Goal: Contribute content: Contribute content

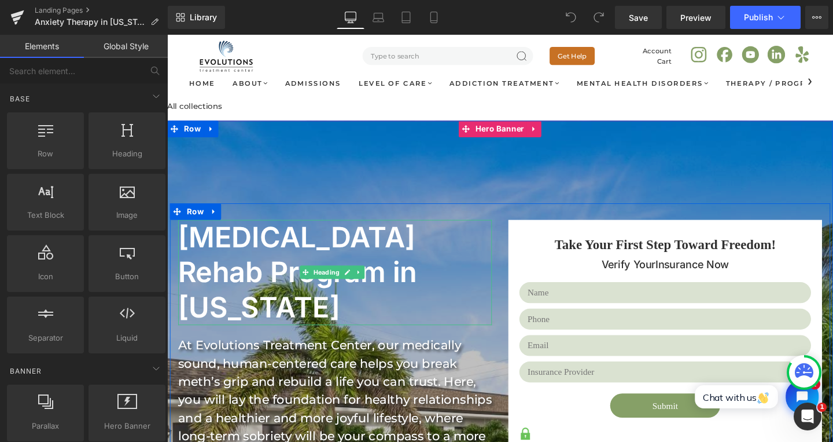
scroll to position [37, 0]
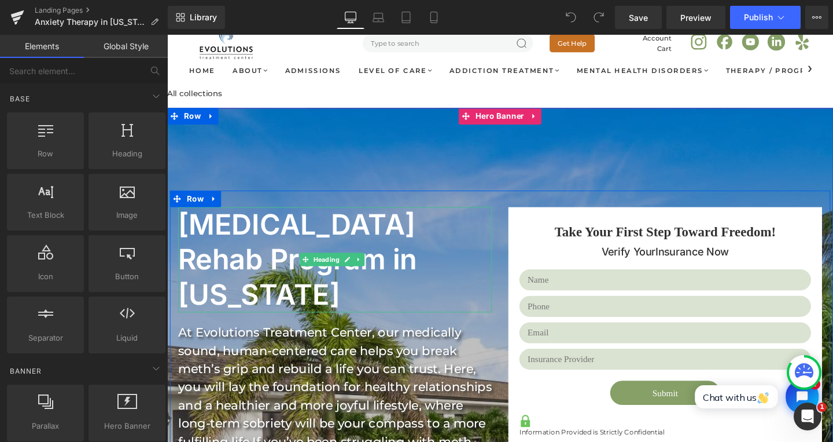
click at [293, 241] on h1 "Meth Addiction Rehab Program in Florida" at bounding box center [341, 271] width 324 height 111
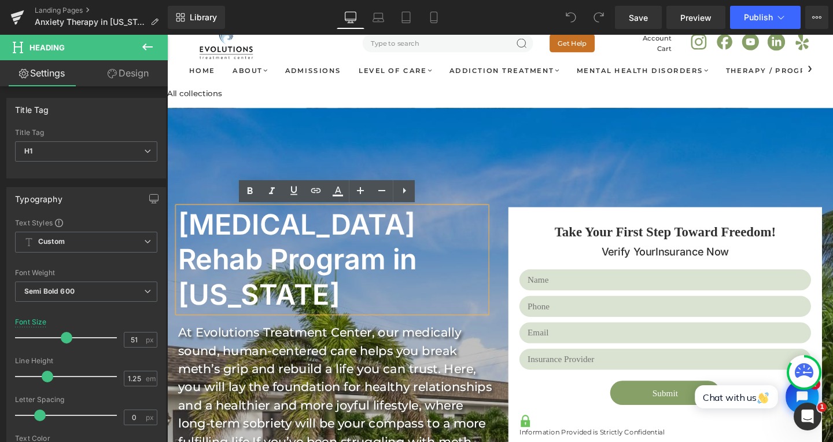
click at [294, 240] on h1 "Meth Addiction Rehab Program in Florida" at bounding box center [341, 271] width 324 height 111
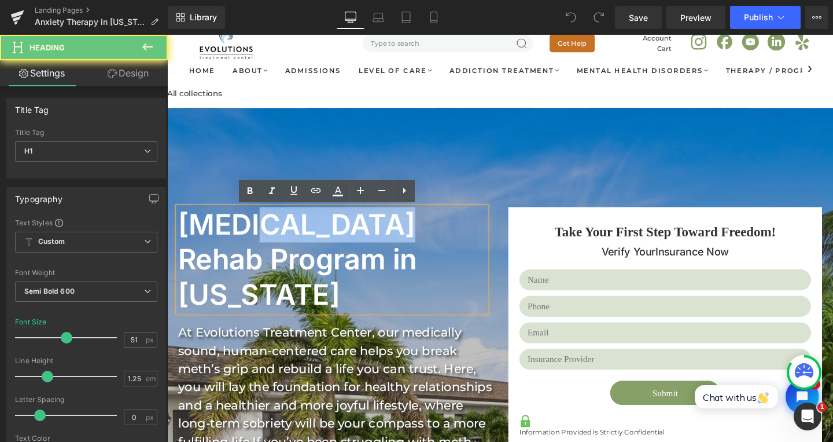
click at [294, 240] on h1 "Meth Addiction Rehab Program in Florida" at bounding box center [341, 271] width 324 height 111
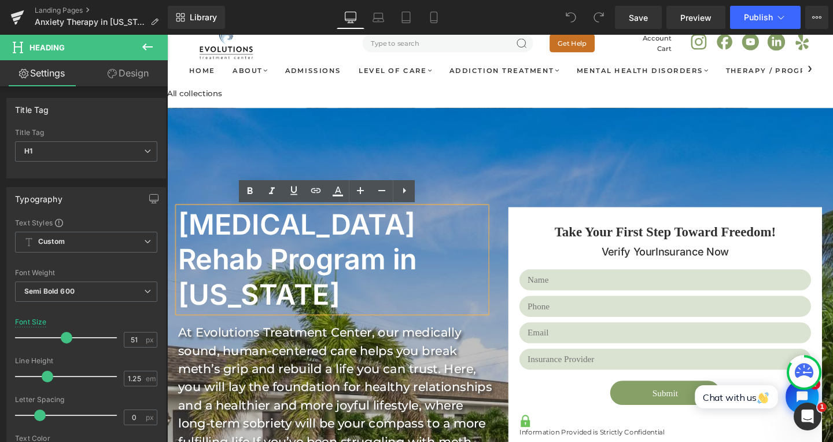
paste div
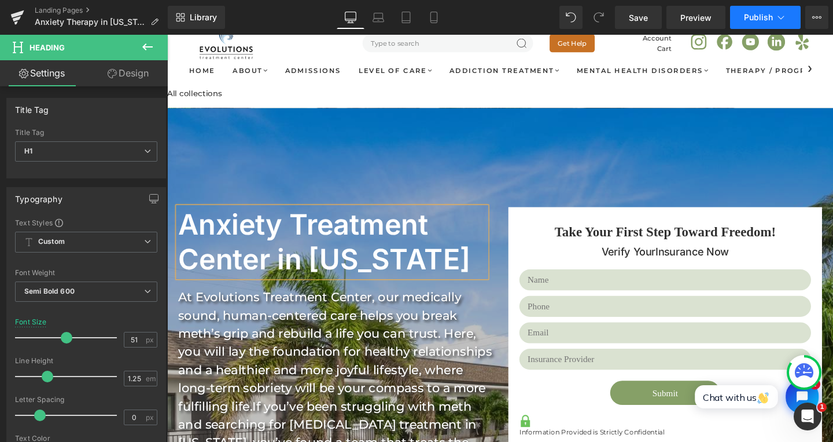
click at [776, 17] on icon at bounding box center [782, 18] width 12 height 12
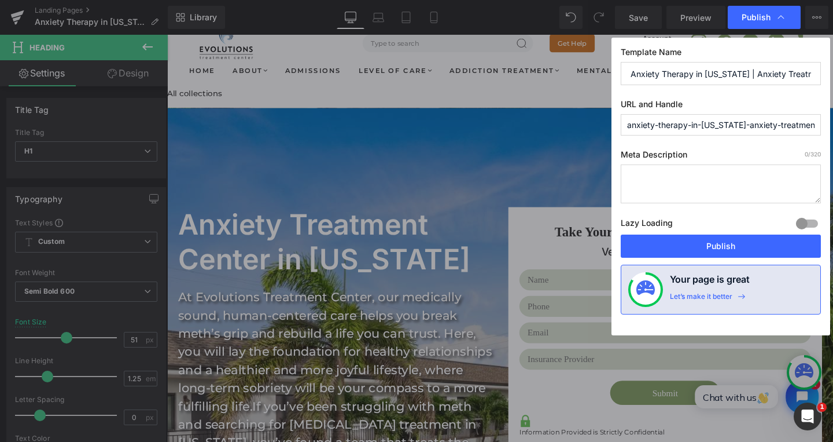
click at [649, 192] on textarea at bounding box center [721, 183] width 200 height 39
paste textarea "Evolutions Treatment Center offers expert anxiety therapy in [US_STATE]. Our pr…"
type textarea "Evolutions Treatment Center offers expert anxiety therapy in [US_STATE]. Our pr…"
click at [700, 128] on input "anxiety-therapy-in-florida-anxiety-treatment-amp-recovery-evolutions-treatment-…" at bounding box center [721, 124] width 200 height 21
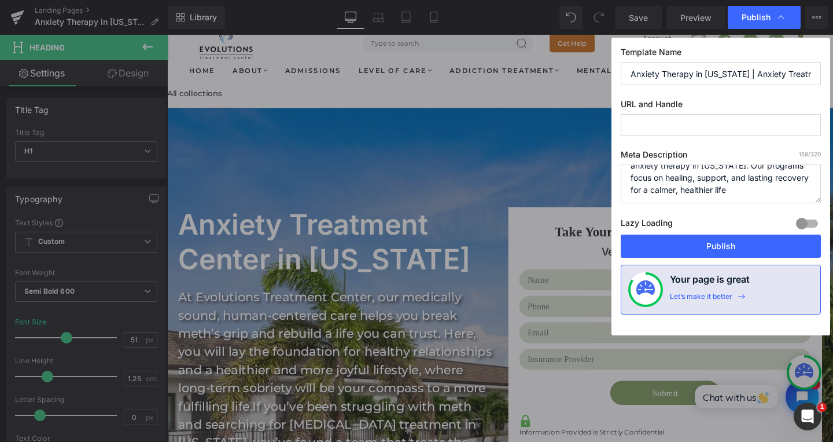
paste input "anxiety-treatment-program"
type input "anxiety-treatment-program"
click at [803, 223] on div at bounding box center [808, 223] width 28 height 19
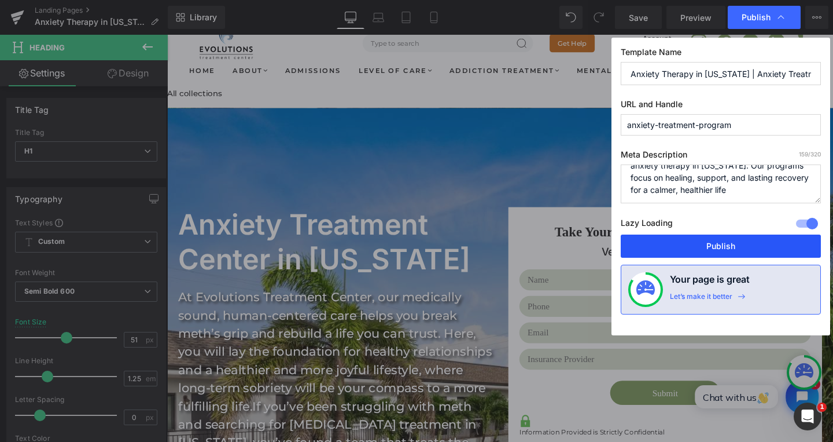
drag, startPoint x: 688, startPoint y: 243, endPoint x: 548, endPoint y: 231, distance: 141.2
click at [688, 243] on button "Publish" at bounding box center [721, 245] width 200 height 23
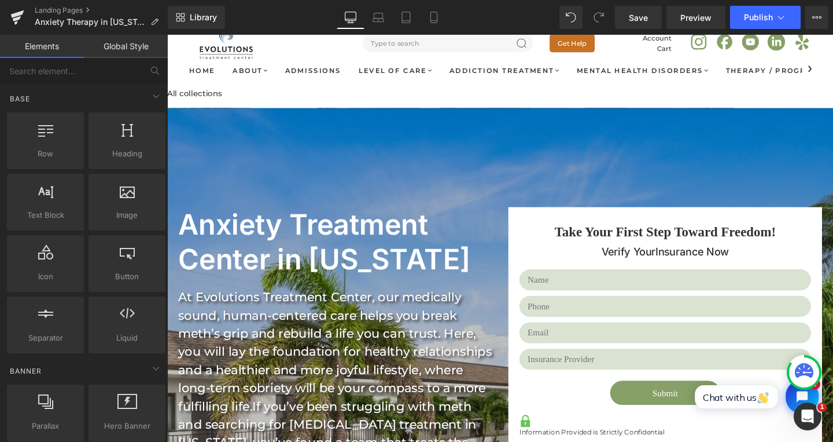
click at [718, 89] on div "All collections" at bounding box center [517, 97] width 700 height 30
click at [781, 16] on icon at bounding box center [782, 18] width 12 height 12
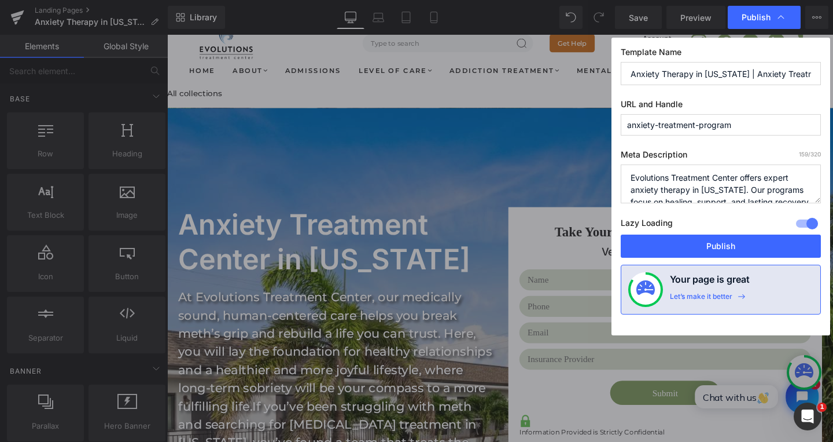
scroll to position [24, 0]
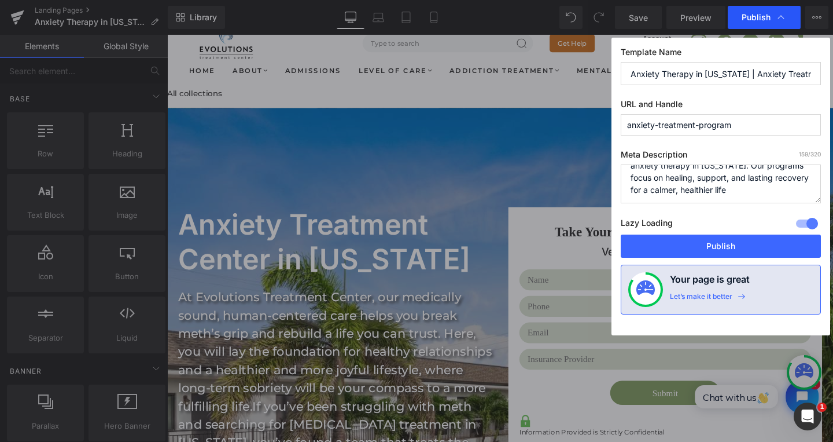
click at [763, 17] on span "Publish" at bounding box center [756, 17] width 29 height 10
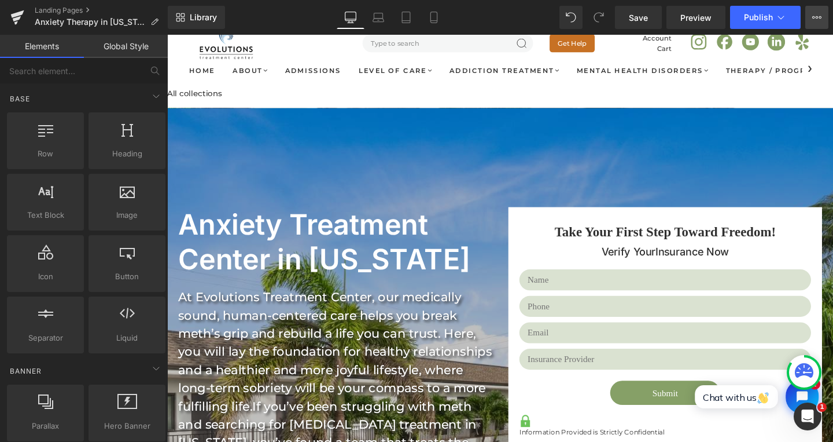
click at [824, 19] on button "View Live Page View with current Template Save Template to Library Schedule Pub…" at bounding box center [817, 17] width 23 height 23
click at [813, 15] on button "View Live Page View with current Template Save Template to Library Schedule Pub…" at bounding box center [817, 17] width 23 height 23
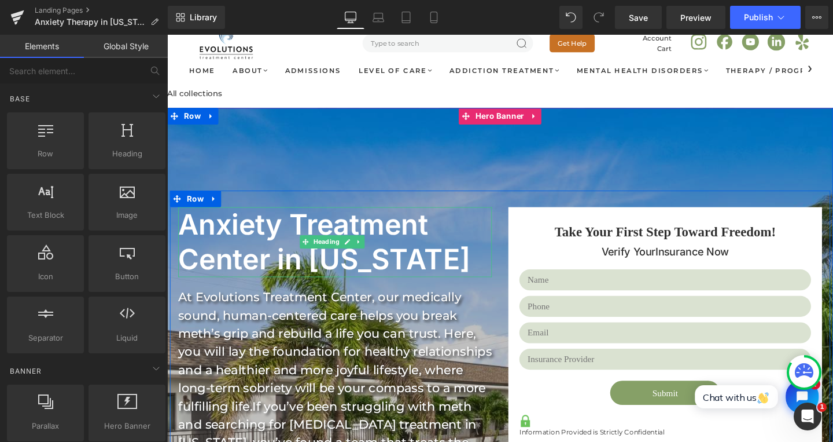
click at [276, 264] on h1 "Anxiety Treatment Center in [US_STATE]" at bounding box center [341, 253] width 324 height 74
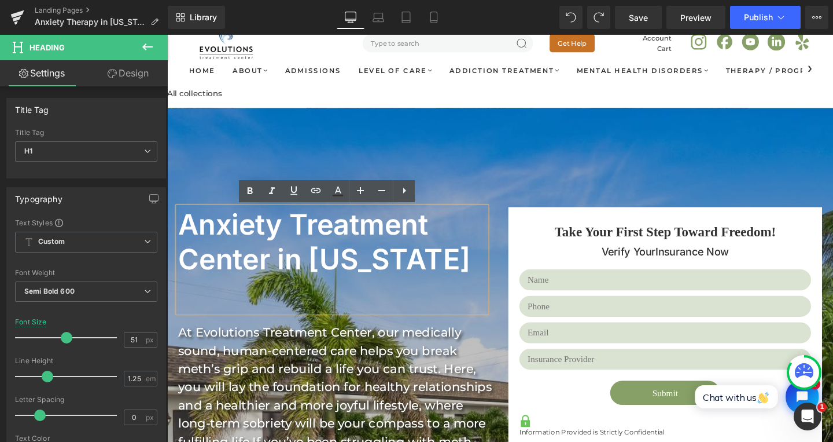
click at [182, 237] on h1 "Anxiety Treatment Center in [US_STATE]" at bounding box center [341, 271] width 324 height 111
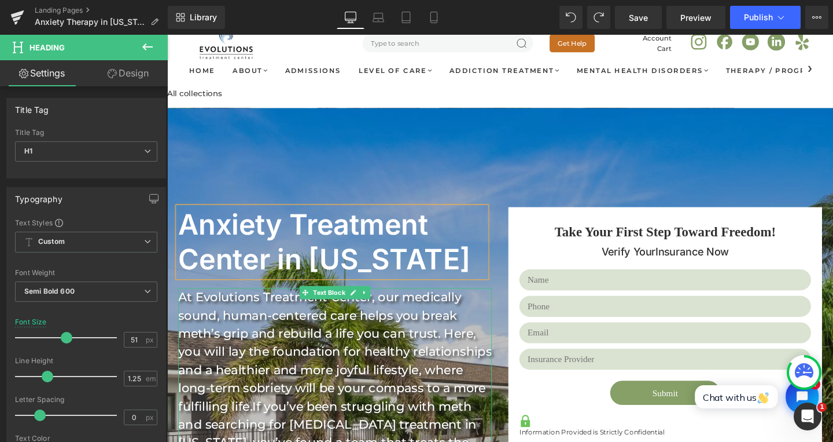
scroll to position [101, 0]
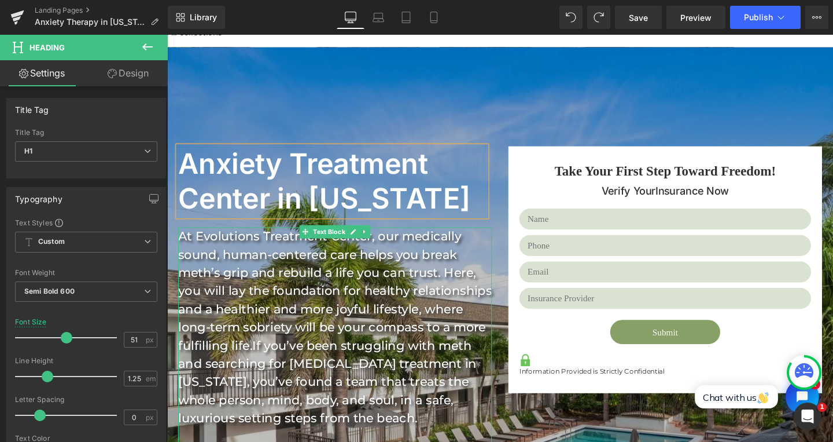
click at [234, 304] on div "At Evolutions Treatment Center, our medically sound, human-centered care helps …" at bounding box center [344, 342] width 330 height 210
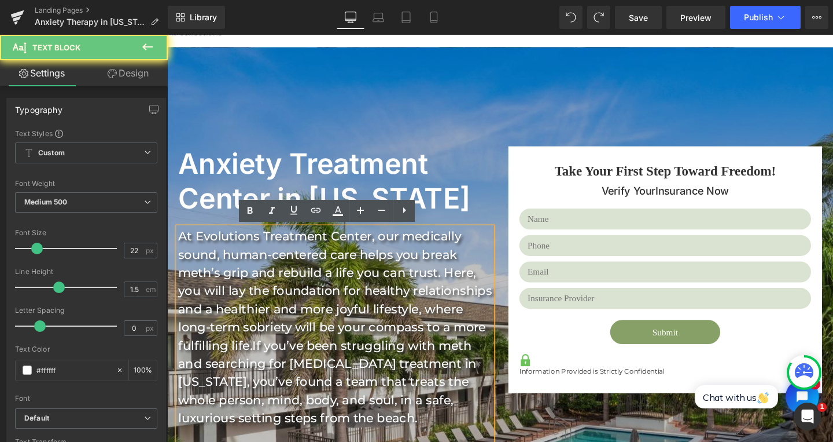
click at [236, 270] on div "At Evolutions Treatment Center, our medically sound, human-centered care helps …" at bounding box center [344, 342] width 330 height 210
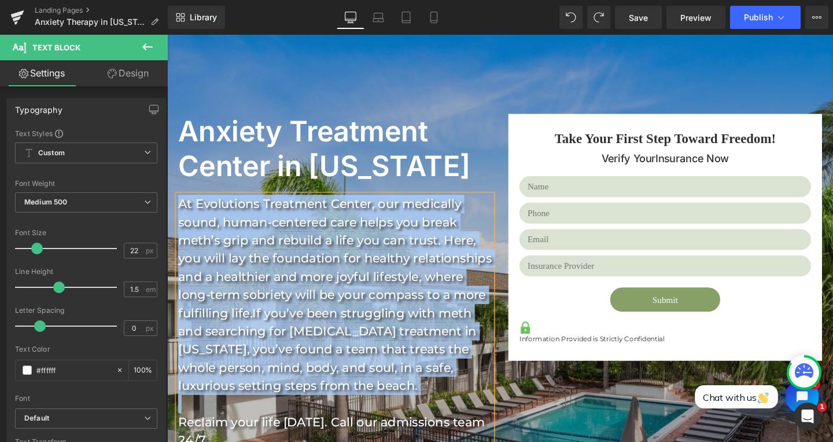
scroll to position [300, 0]
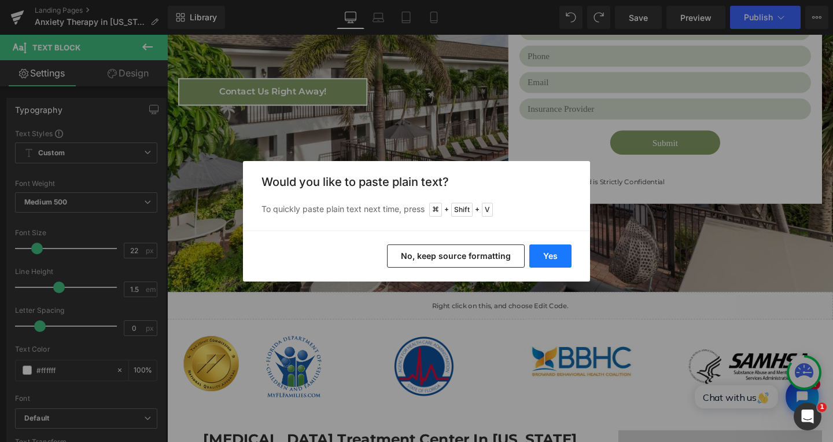
click at [554, 249] on button "Yes" at bounding box center [551, 255] width 42 height 23
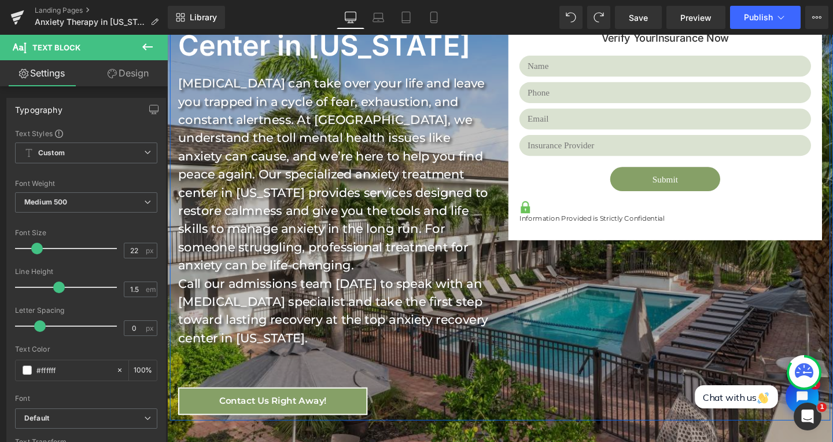
scroll to position [161, 0]
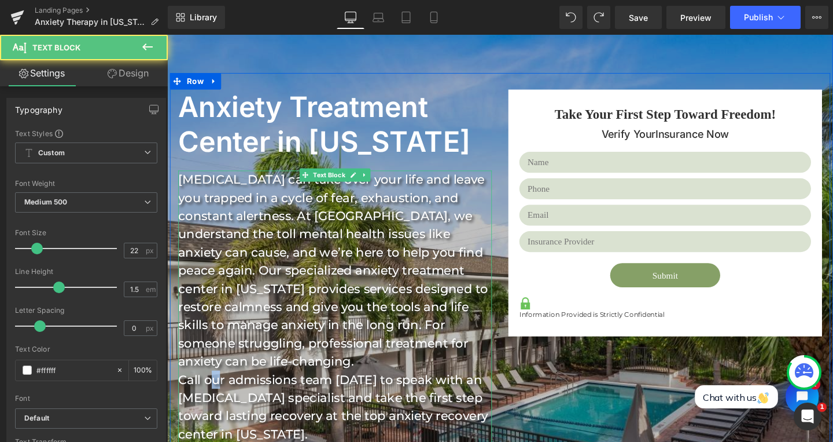
click at [214, 399] on div "Anxiety disorders can take over your life and leave you trapped in a cycle of f…" at bounding box center [344, 330] width 330 height 306
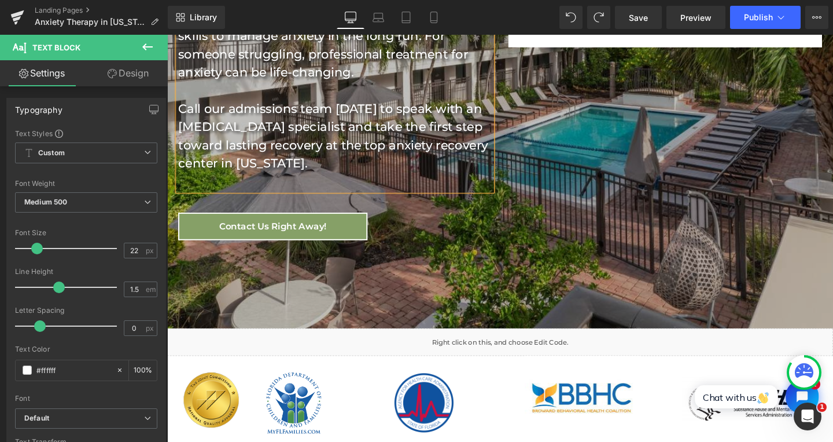
scroll to position [699, 0]
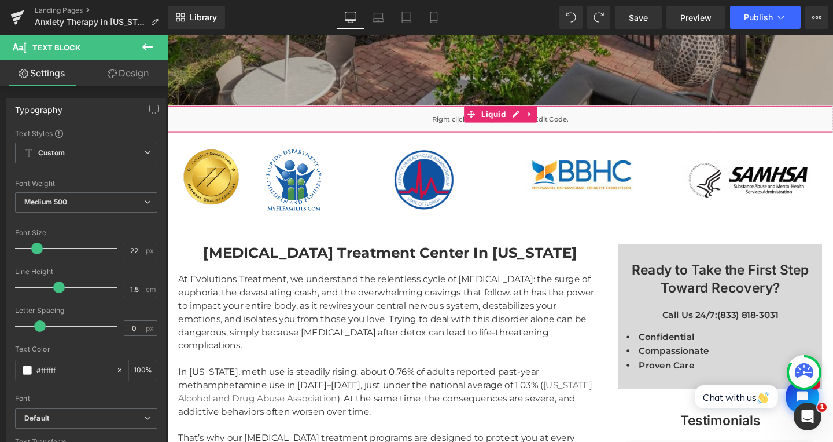
click at [488, 127] on div "Liquid" at bounding box center [517, 123] width 700 height 29
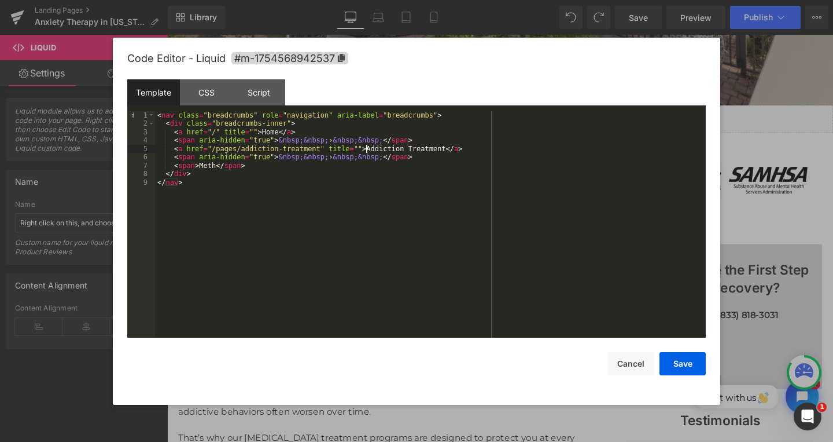
click at [367, 148] on div "< nav class = "breadcrumbs" role = "navigation" aria-label = "breadcrumbs" > < …" at bounding box center [430, 233] width 551 height 244
click at [210, 166] on div "< nav class = "breadcrumbs" role = "navigation" aria-label = "breadcrumbs" > < …" at bounding box center [430, 233] width 551 height 244
click at [205, 144] on div "< nav class = "breadcrumbs" role = "navigation" aria-label = "breadcrumbs" > < …" at bounding box center [430, 233] width 551 height 244
click at [674, 359] on button "Save" at bounding box center [683, 363] width 46 height 23
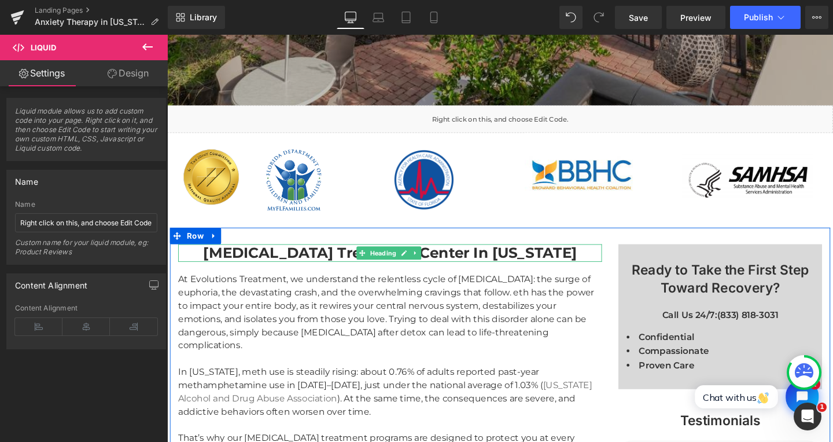
click at [336, 262] on strong "Meth Addiction Treatment Center In Florida" at bounding box center [401, 264] width 393 height 19
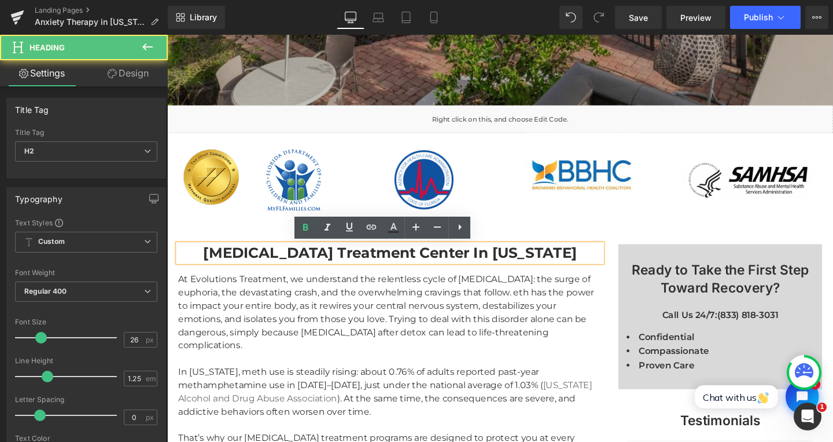
click at [263, 255] on div "Meth Addiction Treatment Center In Florida" at bounding box center [402, 264] width 446 height 19
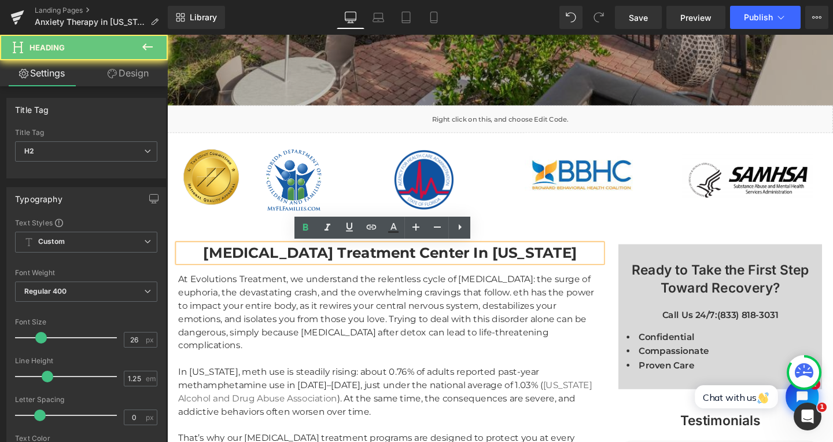
click at [263, 257] on strong "Meth Addiction Treatment Center In Florida" at bounding box center [401, 264] width 393 height 19
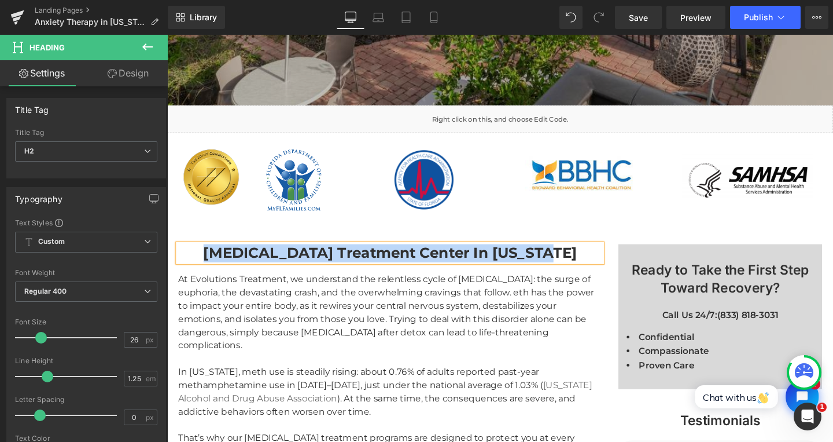
paste div
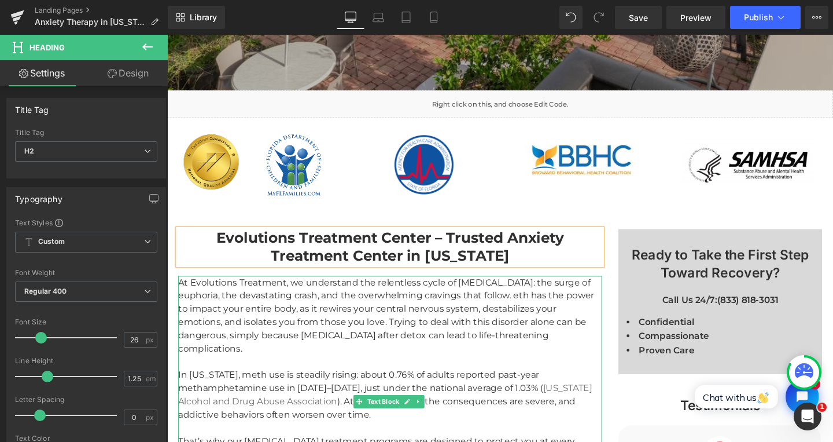
scroll to position [754, 0]
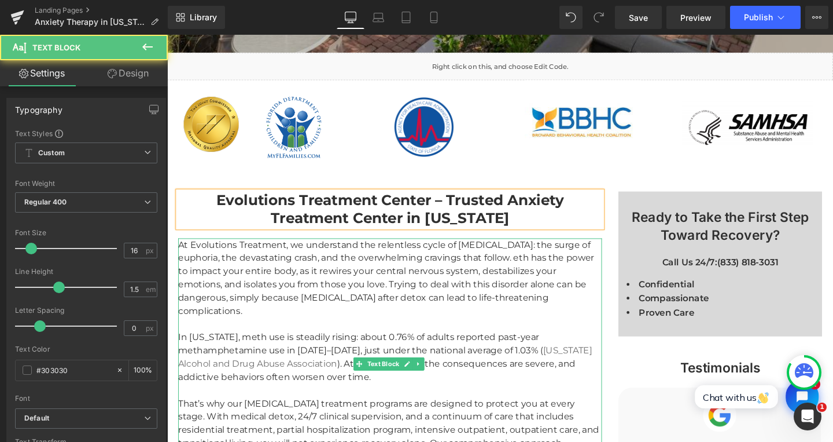
click at [330, 306] on div "At Evolutions Treatment, we understand the relentless cycle of methamphetamine …" at bounding box center [402, 289] width 446 height 83
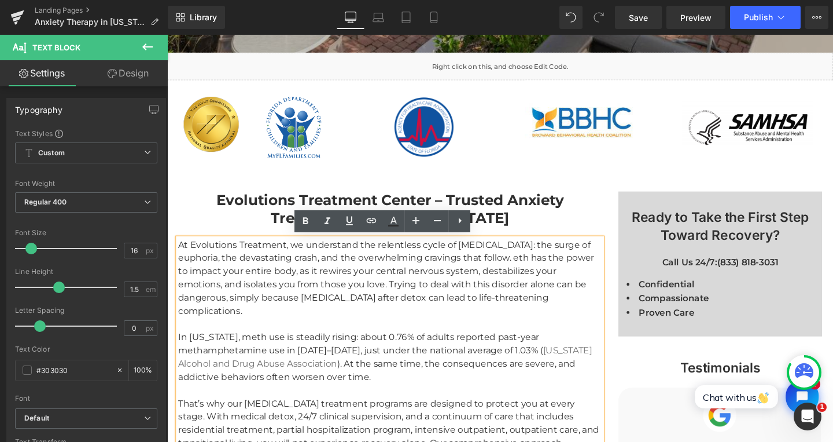
drag, startPoint x: 178, startPoint y: 254, endPoint x: 222, endPoint y: 266, distance: 45.5
click at [179, 254] on div "At Evolutions Treatment, we understand the relentless cycle of methamphetamine …" at bounding box center [402, 289] width 446 height 83
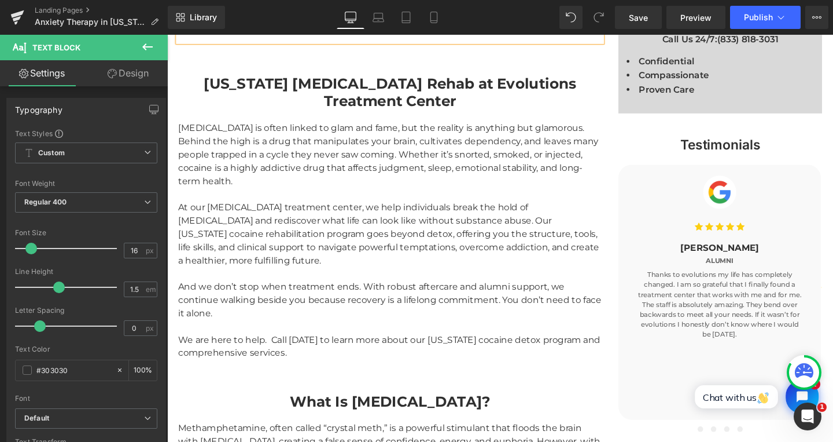
scroll to position [967, 0]
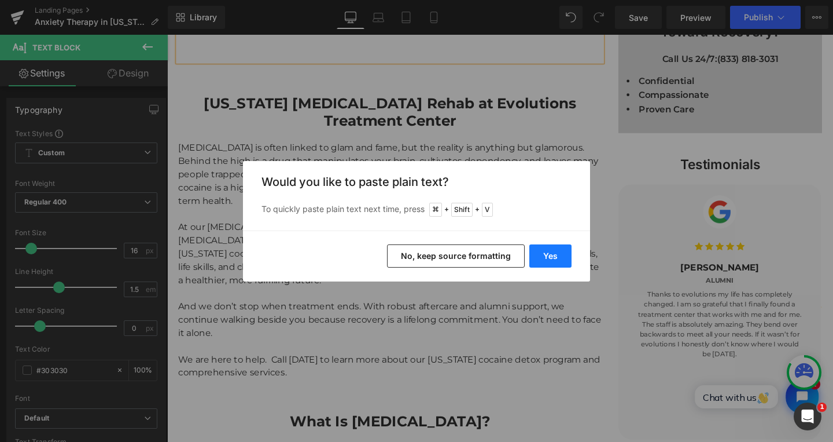
click at [536, 254] on button "Yes" at bounding box center [551, 255] width 42 height 23
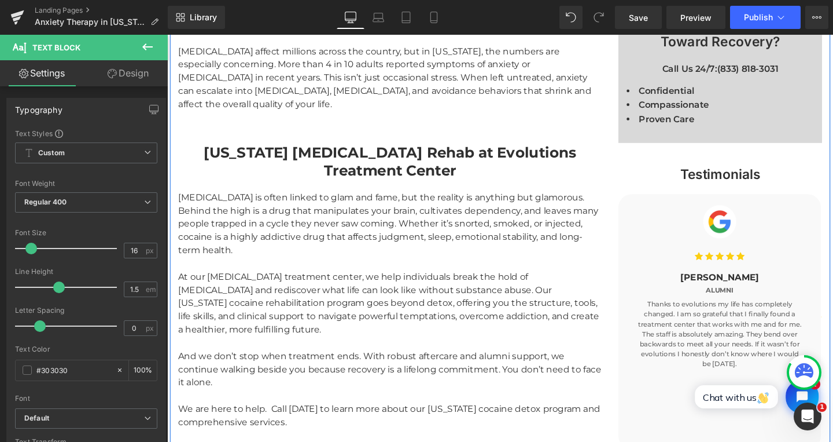
scroll to position [782, 0]
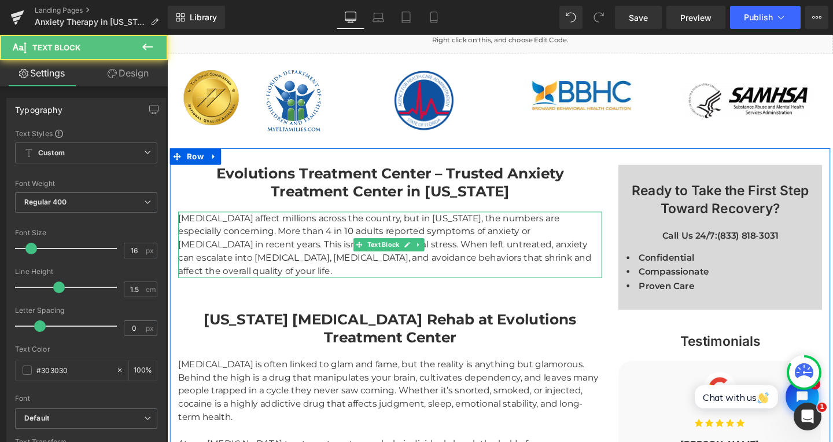
click at [286, 242] on div "Anxiety disorders affect millions across the country, but in Florida, the numbe…" at bounding box center [402, 255] width 446 height 69
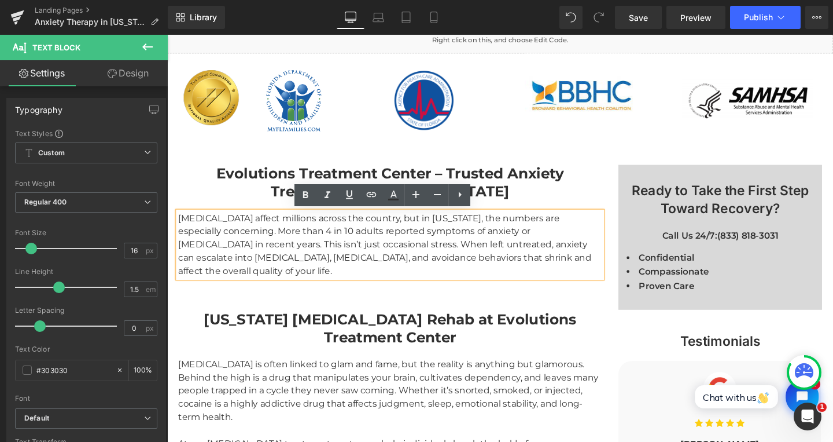
click at [233, 241] on div "Anxiety disorders affect millions across the country, but in Florida, the numbe…" at bounding box center [402, 255] width 446 height 69
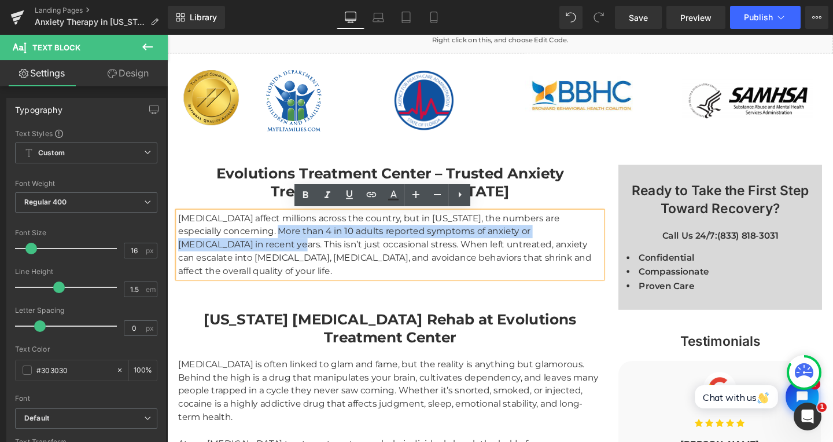
drag, startPoint x: 234, startPoint y: 242, endPoint x: 201, endPoint y: 259, distance: 36.5
click at [201, 259] on div "Anxiety disorders affect millions across the country, but in Florida, the numbe…" at bounding box center [402, 255] width 446 height 69
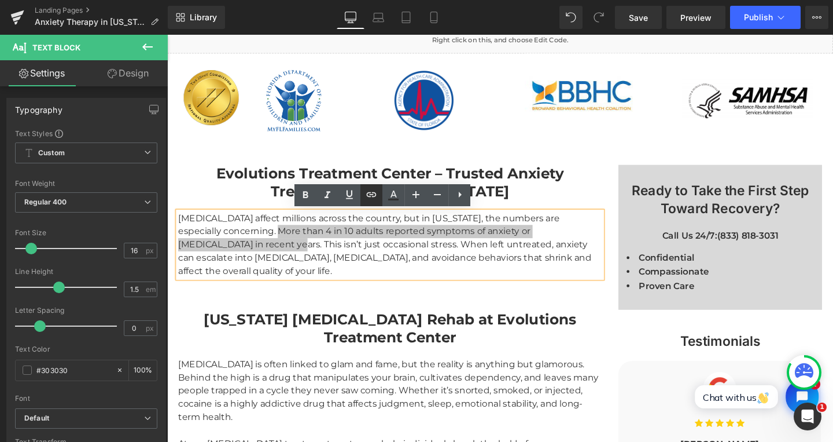
click at [370, 195] on icon at bounding box center [372, 194] width 10 height 5
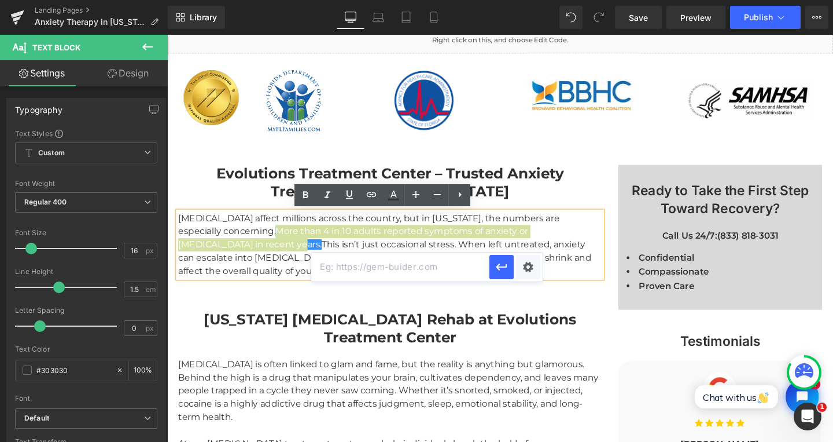
click at [383, 271] on input "text" at bounding box center [400, 266] width 178 height 29
paste input "https://www.nami.org/wp-content/uploads/2023/07/FloridaStateFactSheet.pdf"
type input "https://www.nami.org/wp-content/uploads/2023/07/FloridaStateFactSheet.pdf"
click at [497, 267] on icon "button" at bounding box center [502, 267] width 14 height 14
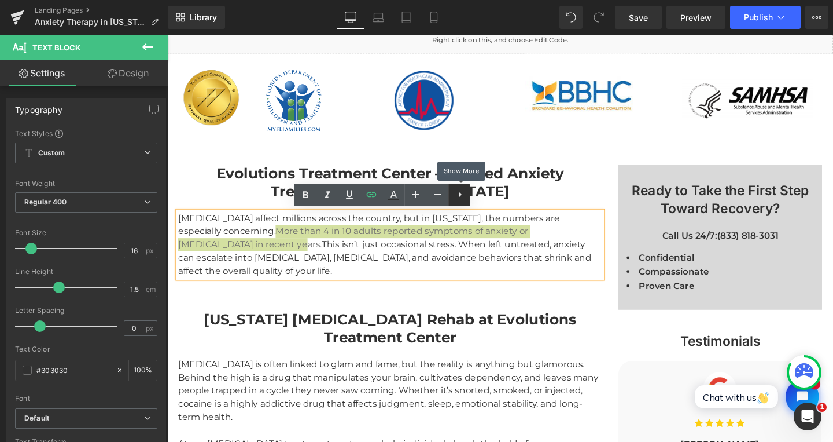
click at [455, 198] on icon at bounding box center [460, 195] width 14 height 14
click at [354, 200] on icon at bounding box center [350, 195] width 14 height 14
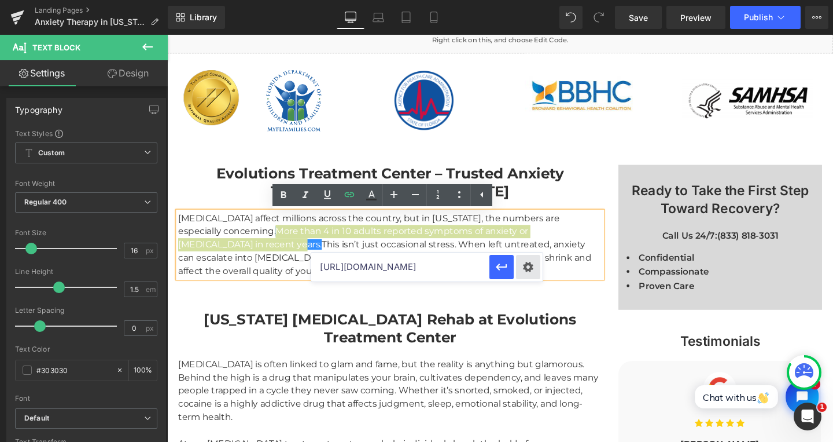
click at [527, 0] on div "Text Color Highlight Color #333333 Edit or remove link: Edit - Unlink - Cancel …" at bounding box center [416, 0] width 833 height 0
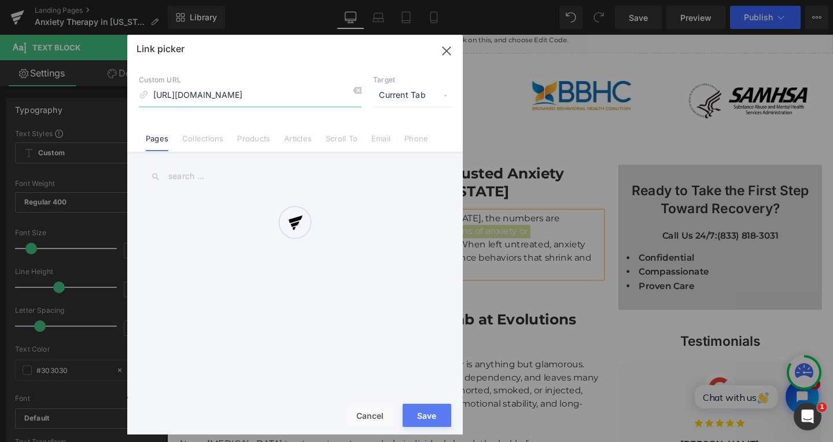
scroll to position [0, 100]
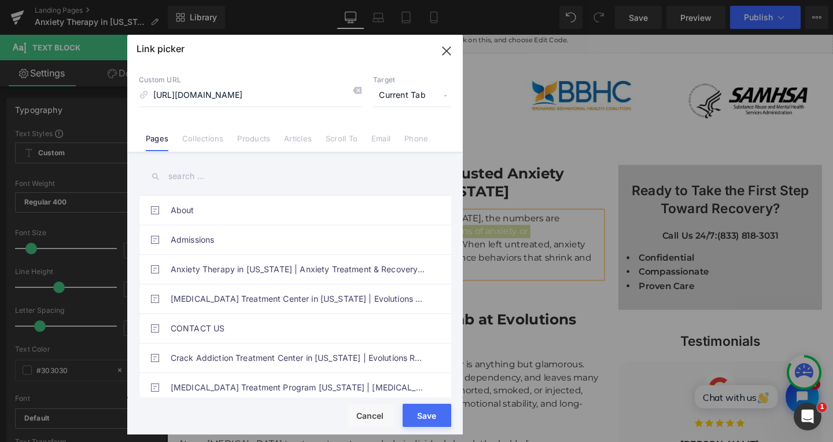
click at [421, 93] on span "Current Tab" at bounding box center [412, 96] width 78 height 22
click at [396, 139] on li "New Tab" at bounding box center [413, 137] width 90 height 20
click at [415, 409] on button "Save" at bounding box center [427, 414] width 49 height 23
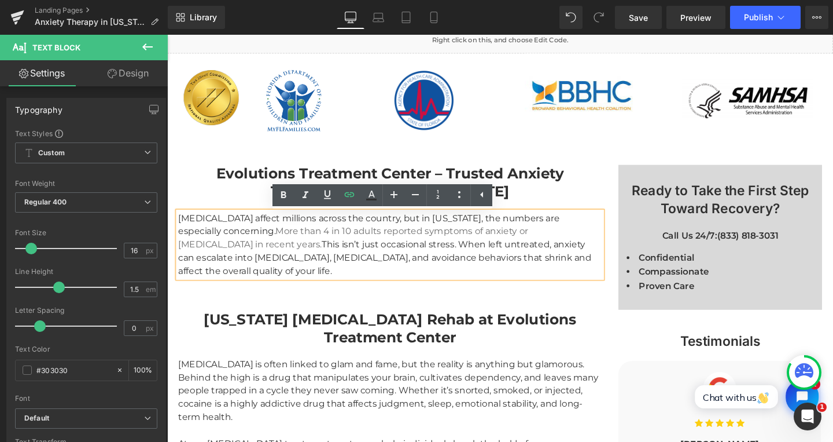
click at [348, 273] on div "Anxiety disorders affect millions across the country, but in Florida, the numbe…" at bounding box center [402, 255] width 446 height 69
click at [257, 240] on link "More than 4 in 10 adults reported symptoms of anxiety or [MEDICAL_DATA] in rece…" at bounding box center [363, 248] width 368 height 25
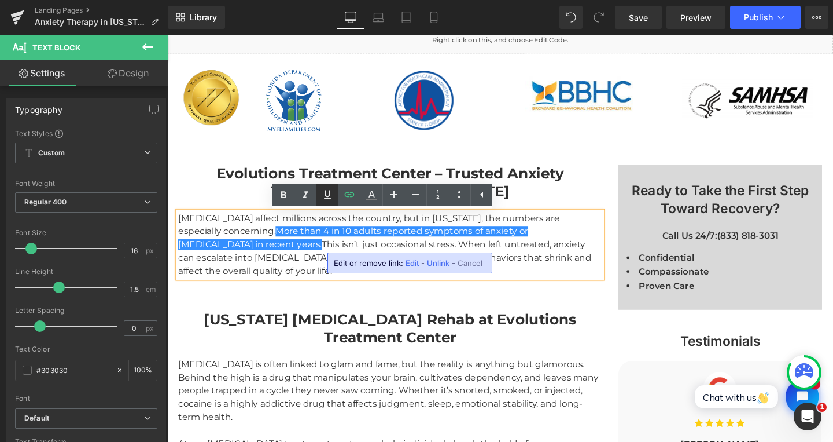
click at [330, 198] on icon at bounding box center [328, 195] width 14 height 14
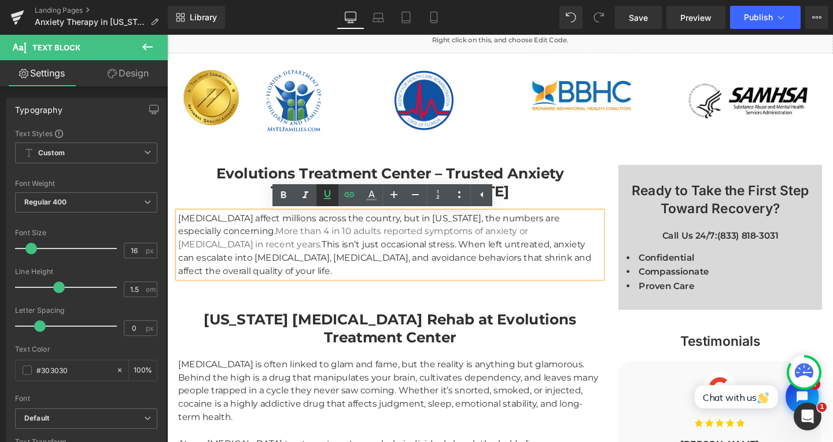
click at [333, 194] on icon at bounding box center [328, 195] width 14 height 14
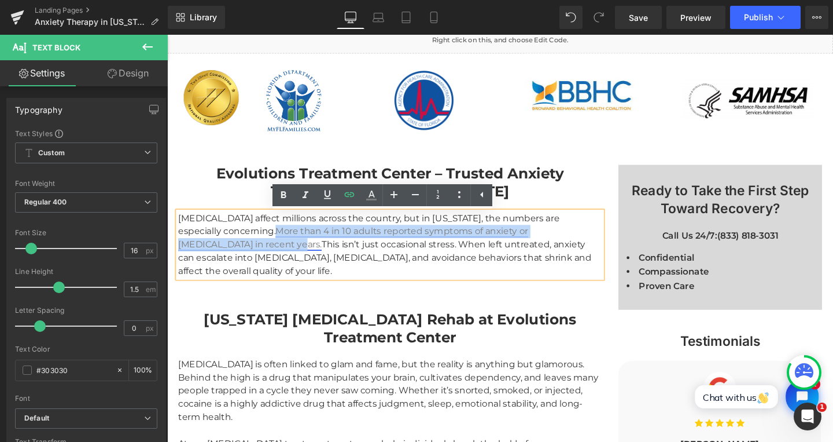
drag, startPoint x: 235, startPoint y: 240, endPoint x: 201, endPoint y: 259, distance: 38.8
click at [201, 259] on link "More than 4 in 10 adults reported symptoms of anxiety or [MEDICAL_DATA] in rece…" at bounding box center [363, 248] width 368 height 25
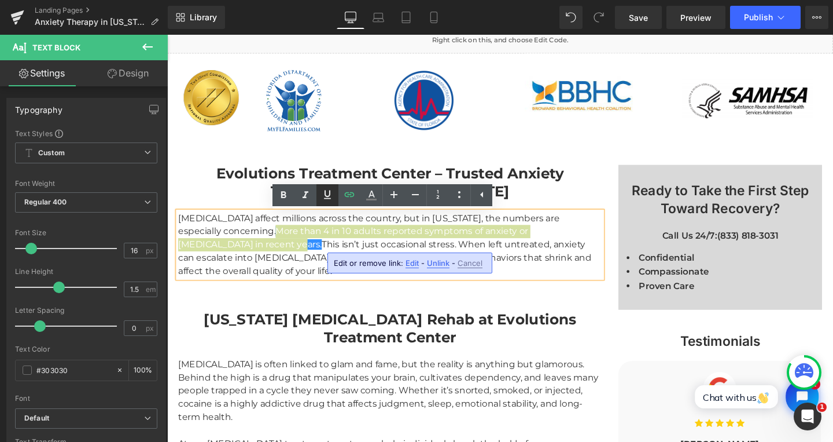
click at [325, 196] on icon at bounding box center [328, 195] width 14 height 14
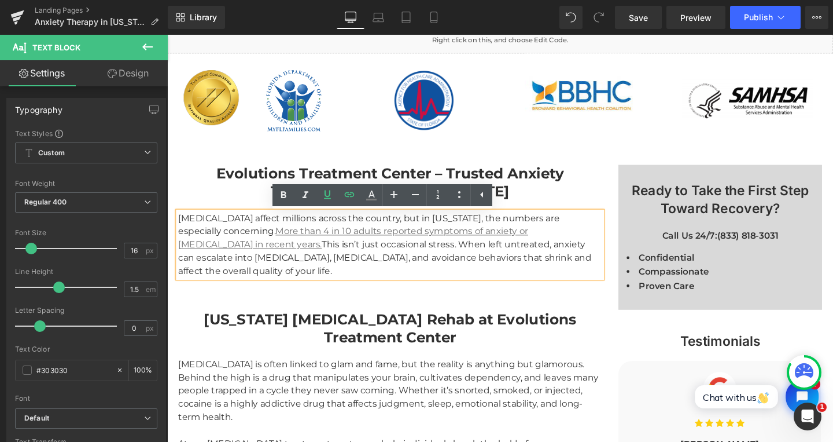
click at [277, 258] on div "Anxiety disorders affect millions across the country, but in Florida, the numbe…" at bounding box center [402, 255] width 446 height 69
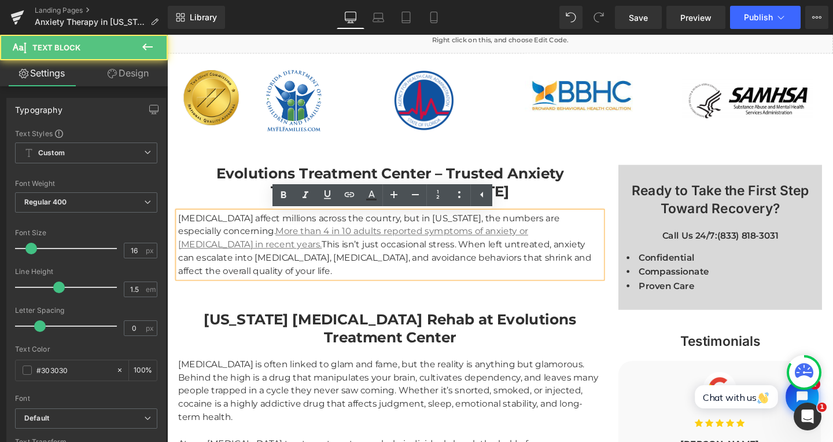
click at [277, 280] on div "Anxiety disorders affect millions across the country, but in Florida, the numbe…" at bounding box center [402, 255] width 446 height 69
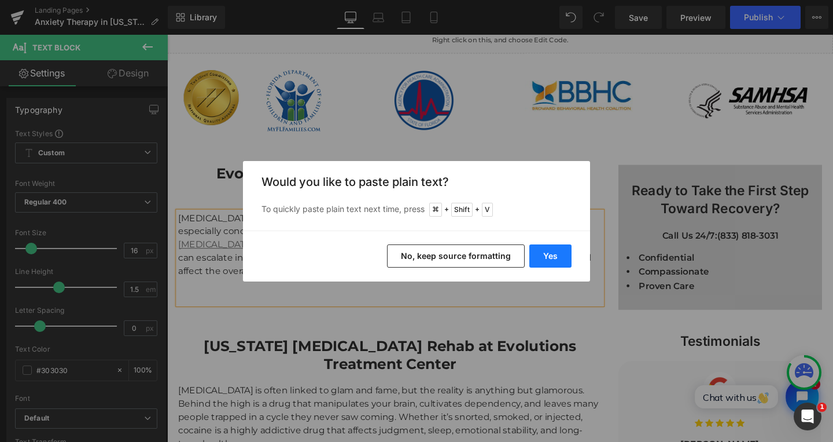
drag, startPoint x: 546, startPoint y: 258, endPoint x: 398, endPoint y: 234, distance: 150.1
click at [546, 258] on button "Yes" at bounding box center [551, 255] width 42 height 23
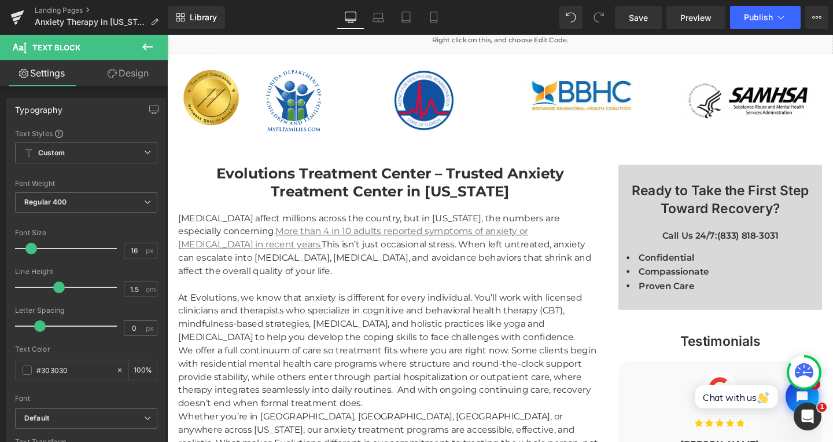
scroll to position [859, 0]
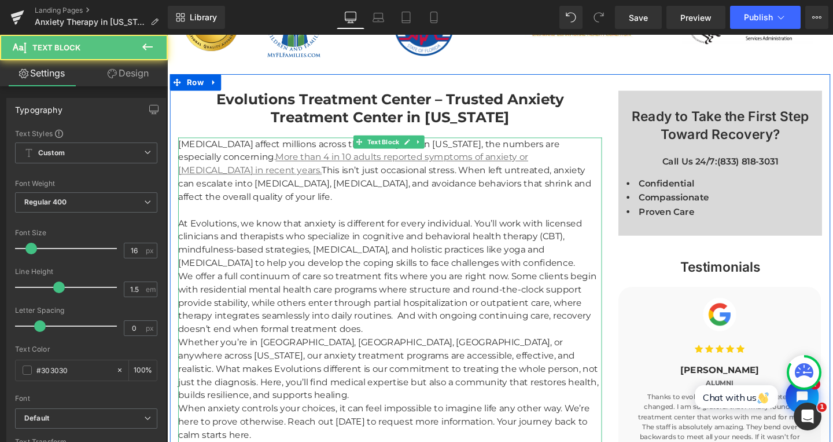
click at [210, 287] on div "At Evolutions, we know that anxiety is different for every individual. You’ll w…" at bounding box center [402, 351] width 446 height 250
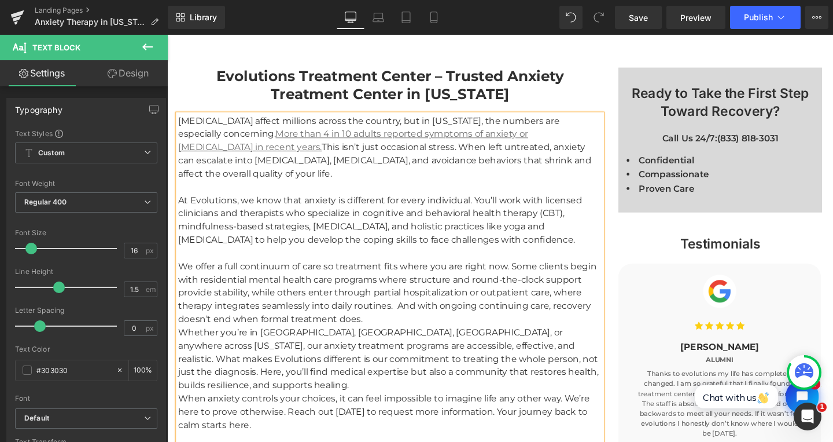
scroll to position [887, 0]
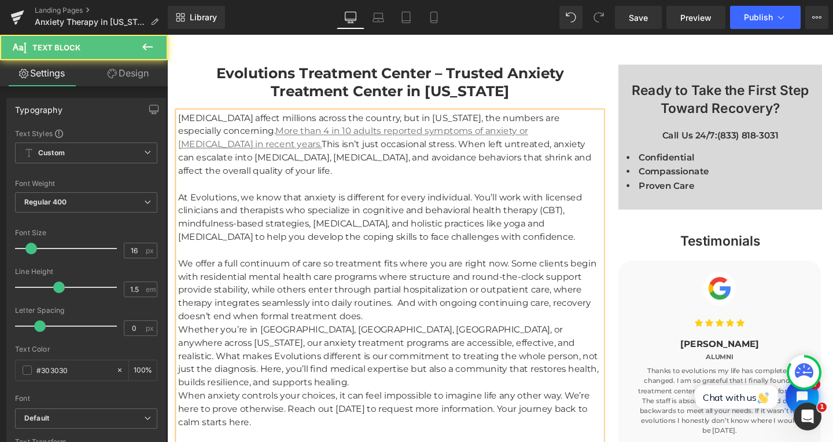
click at [201, 340] on div "We offer a full continuum of care so treatment fits where you are right now. So…" at bounding box center [402, 365] width 446 height 194
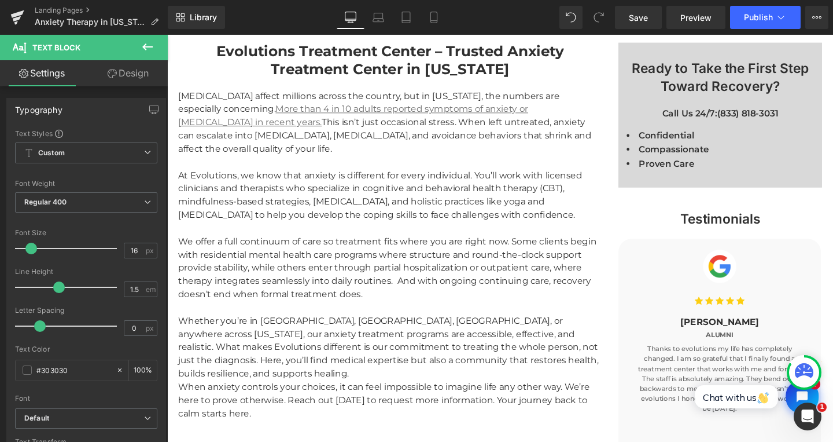
scroll to position [961, 0]
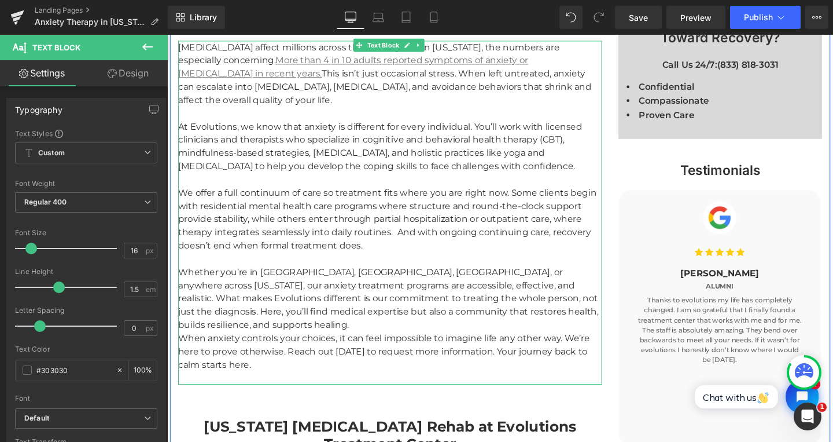
click at [205, 335] on div "Whether you’re in Miami, Fort Lauderdale, Tampa, or anywhere across Florida, ou…" at bounding box center [402, 339] width 446 height 125
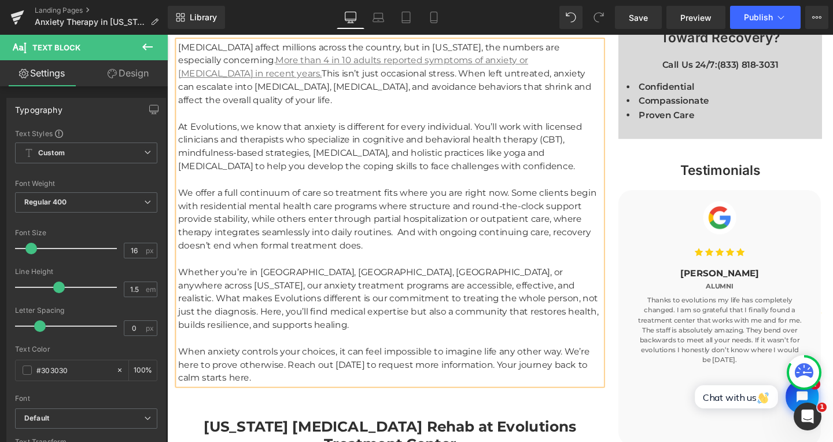
scroll to position [1072, 0]
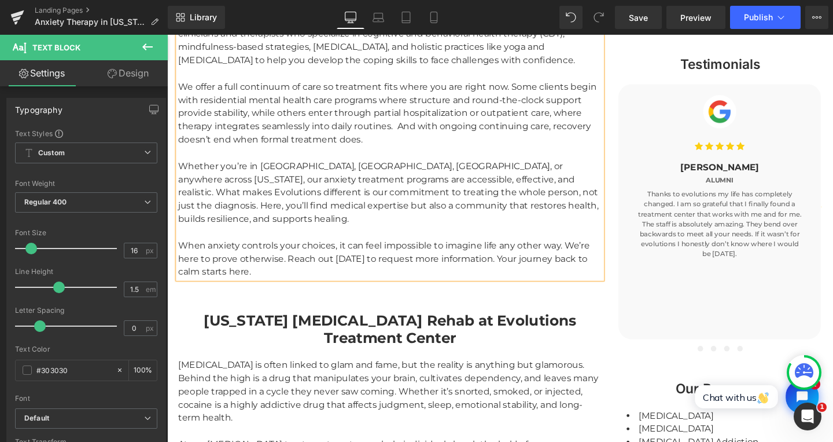
click at [438, 326] on strong "Florida Cocaine Addiction Rehab at Evolutions Treatment Center" at bounding box center [402, 345] width 392 height 38
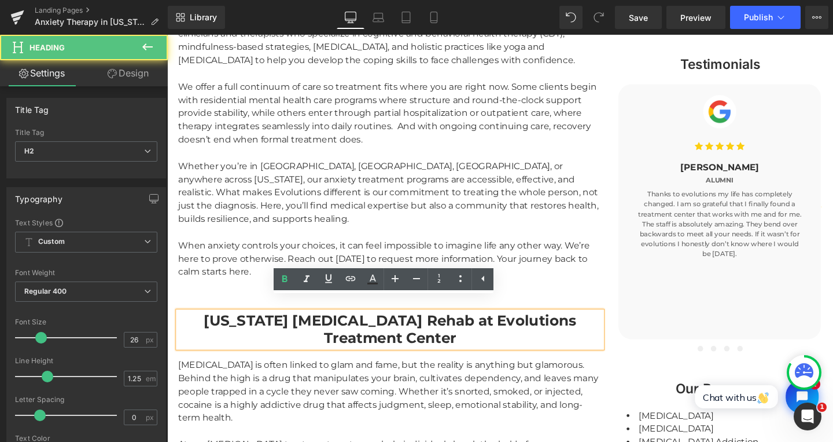
click at [436, 326] on strong "Florida Cocaine Addiction Rehab at Evolutions Treatment Center" at bounding box center [402, 345] width 392 height 38
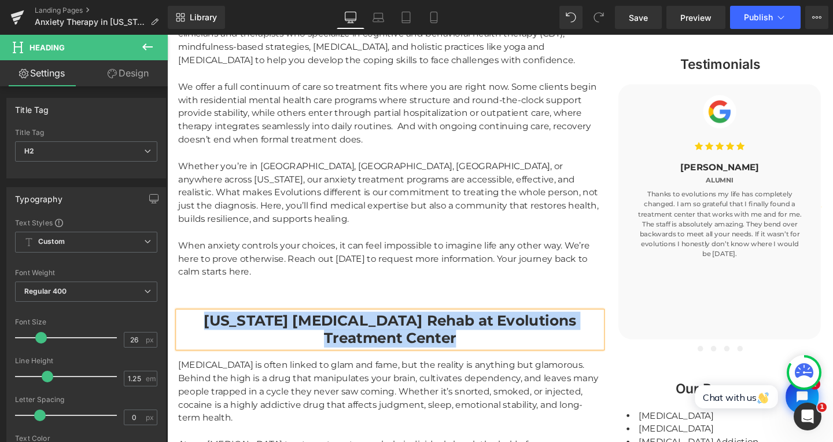
paste div
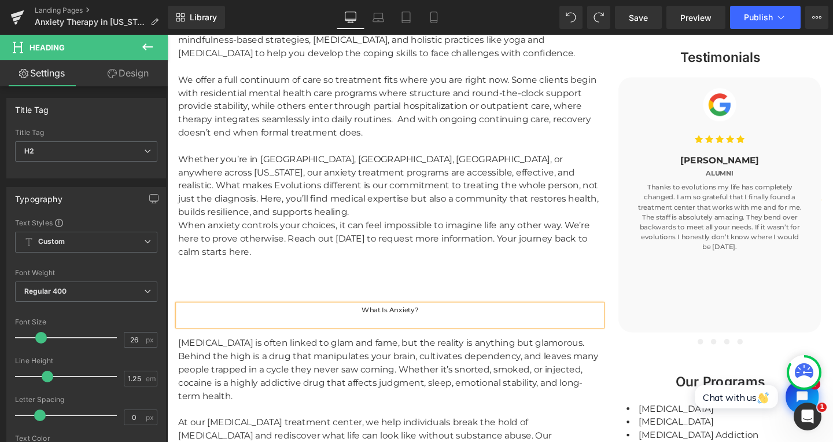
scroll to position [1126, 0]
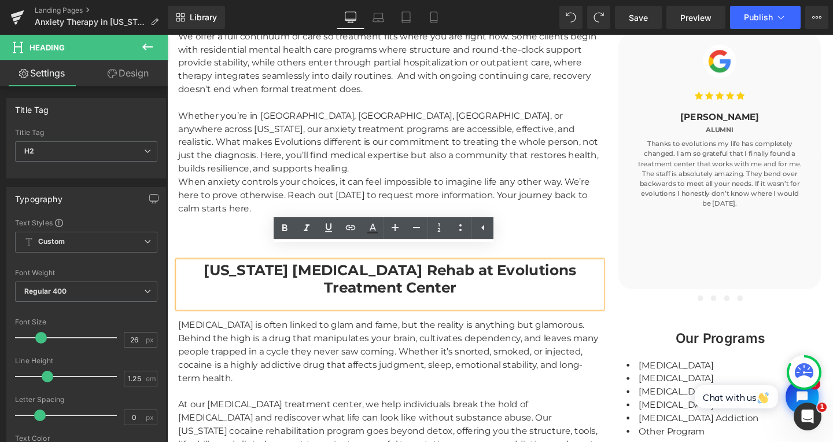
click at [429, 293] on strong "Florida Cocaine Addiction Rehab at Evolutions Treatment Center" at bounding box center [402, 292] width 392 height 38
click at [215, 273] on strong "Florida Cocaine Addiction Rehab at Evolutions Treatment Center" at bounding box center [402, 292] width 392 height 38
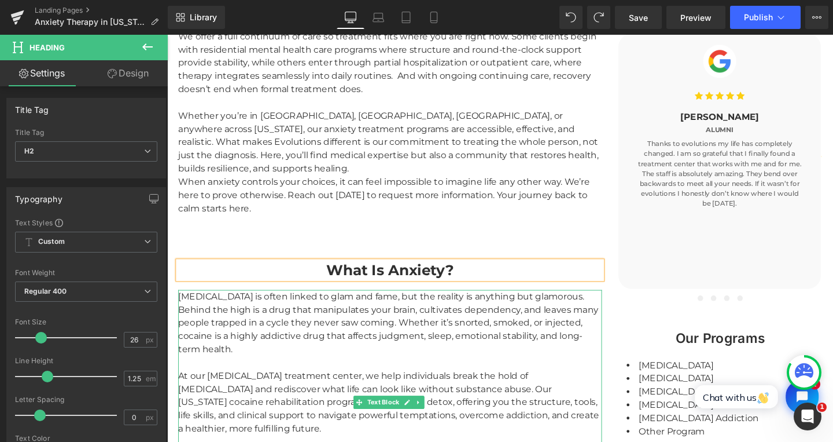
click at [276, 303] on div "Cocaine use is often linked to glam and fame, but the reality is anything but g…" at bounding box center [402, 428] width 446 height 250
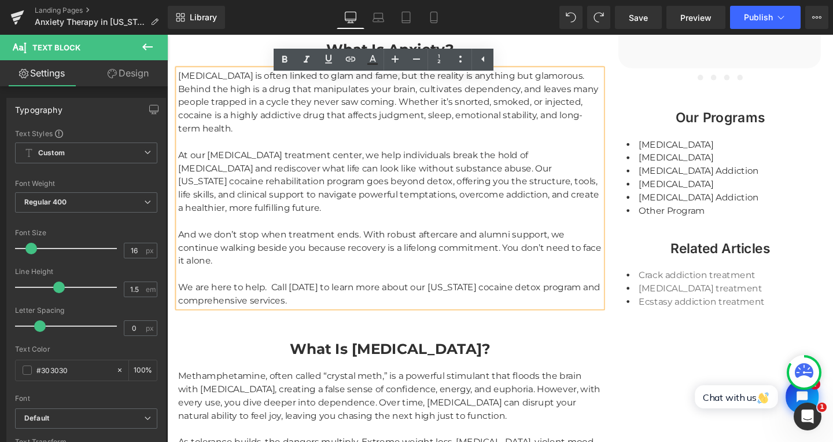
scroll to position [1330, 0]
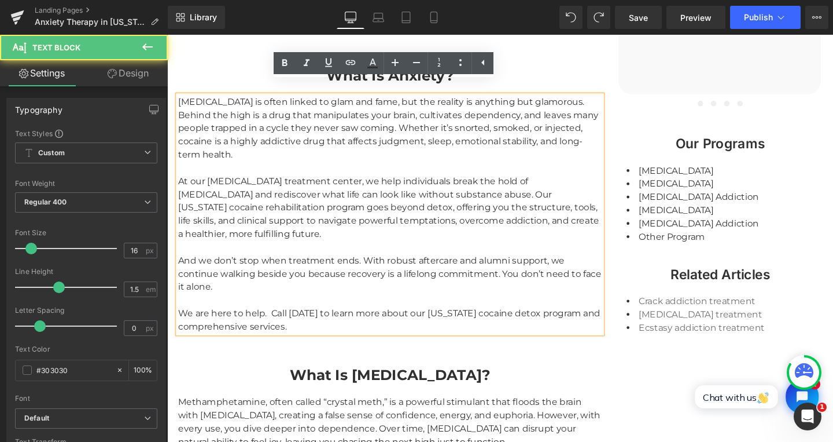
drag, startPoint x: 178, startPoint y: 91, endPoint x: 317, endPoint y: 129, distance: 144.6
click at [179, 98] on div "Cocaine use is often linked to glam and fame, but the reality is anything but g…" at bounding box center [402, 223] width 446 height 250
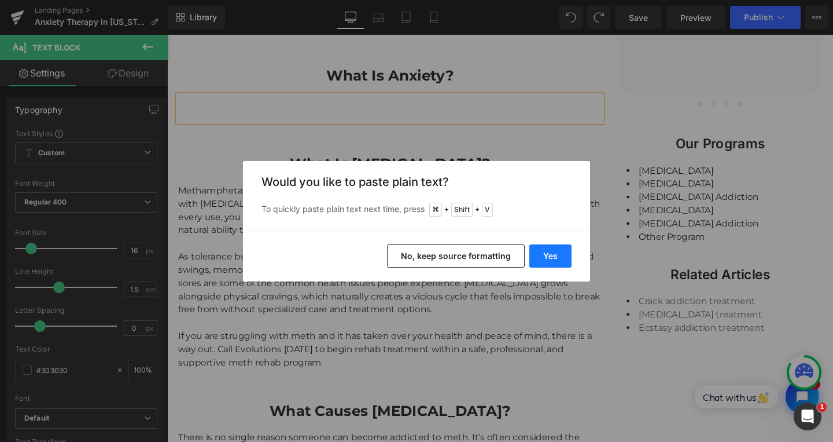
click at [554, 258] on button "Yes" at bounding box center [551, 255] width 42 height 23
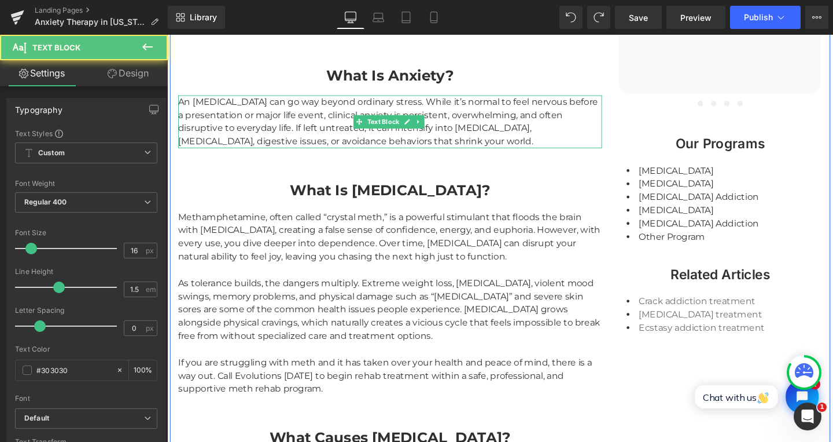
click at [481, 130] on div "An [MEDICAL_DATA] can go way beyond ordinary stress. While it’s normal to feel …" at bounding box center [402, 126] width 446 height 56
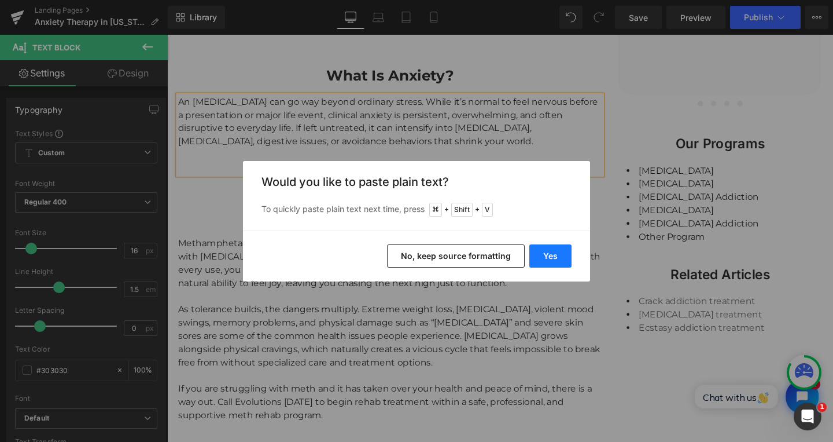
click at [545, 257] on button "Yes" at bounding box center [551, 255] width 42 height 23
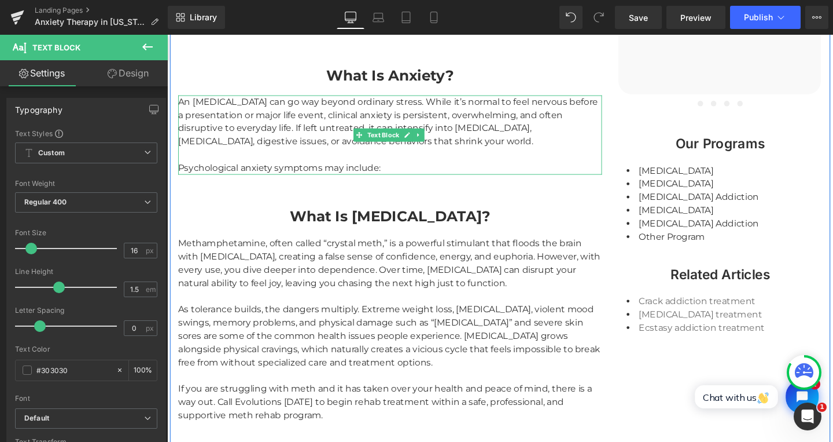
click at [407, 168] on div "Psychological anxiety symptoms may include:" at bounding box center [402, 175] width 446 height 14
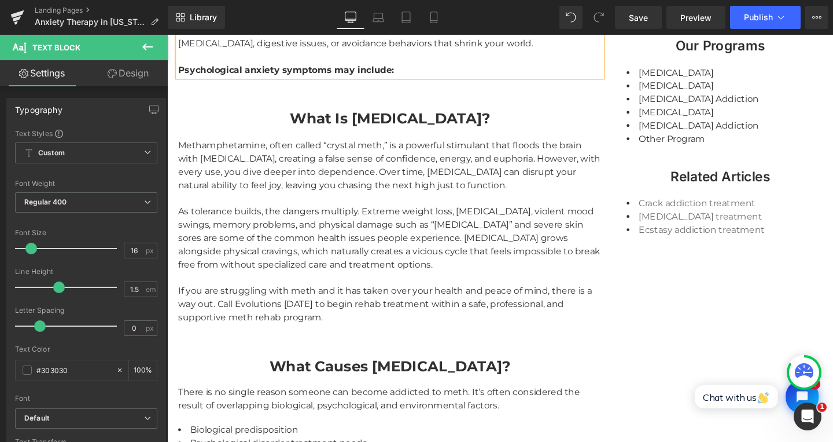
scroll to position [1497, 0]
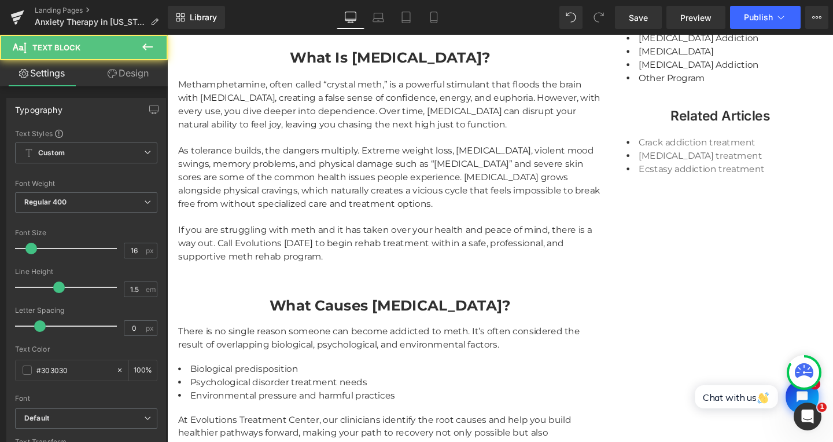
click at [247, 379] on li "Biological predisposition" at bounding box center [402, 386] width 446 height 14
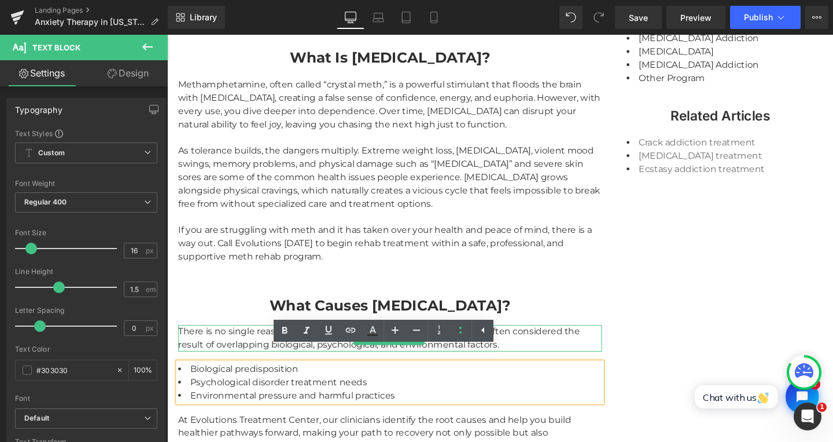
click at [223, 340] on div "There is no single reason someone can become addicted to meth. It’s often consi…" at bounding box center [402, 354] width 446 height 28
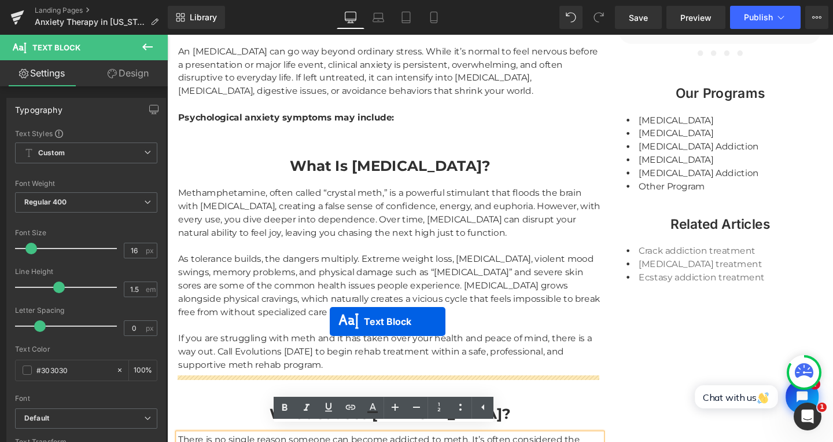
scroll to position [1376, 0]
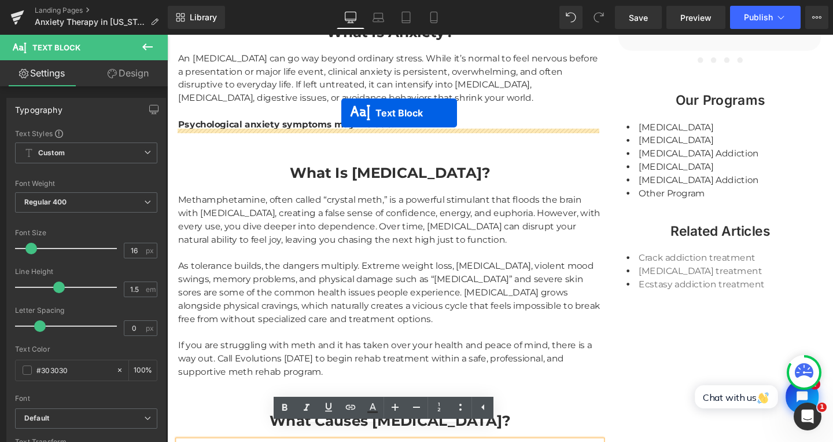
drag, startPoint x: 366, startPoint y: 387, endPoint x: 350, endPoint y: 117, distance: 270.7
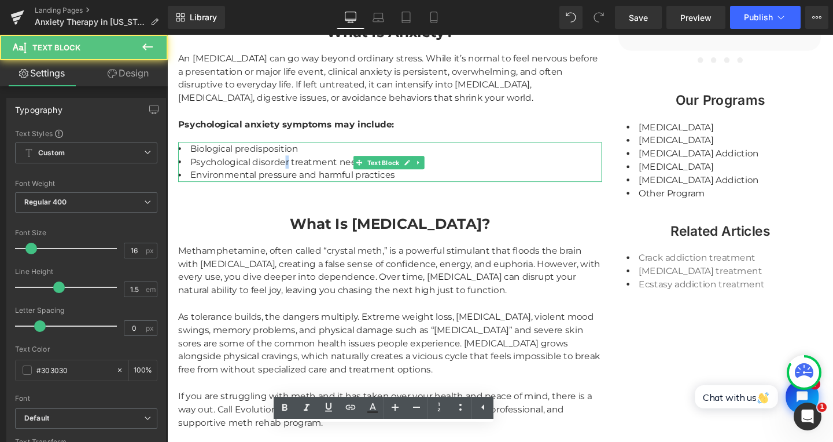
click at [287, 161] on li "Psychological disorder treatment needs" at bounding box center [402, 168] width 446 height 14
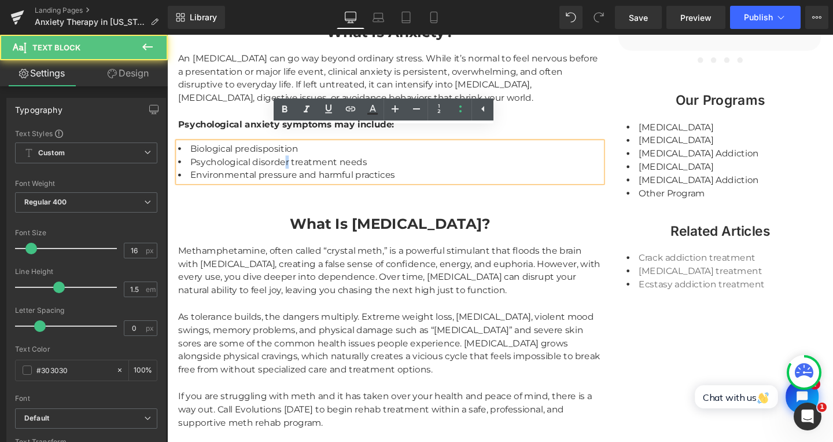
click at [188, 148] on li "Biological predisposition" at bounding box center [402, 155] width 446 height 14
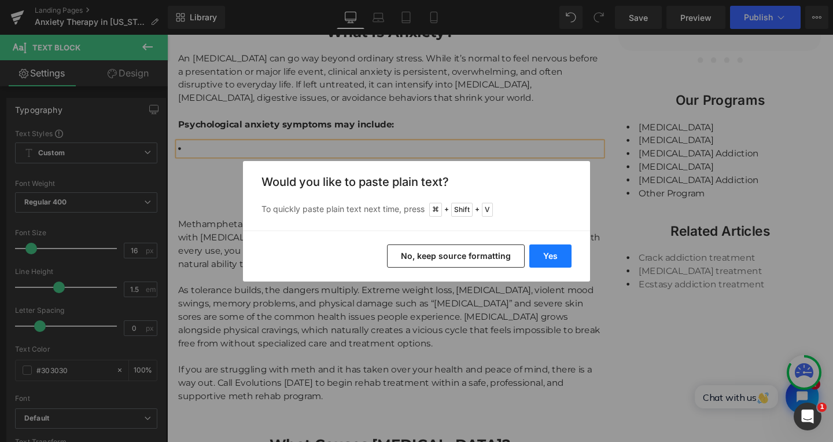
drag, startPoint x: 565, startPoint y: 260, endPoint x: 418, endPoint y: 236, distance: 148.3
click at [565, 260] on button "Yes" at bounding box center [551, 255] width 42 height 23
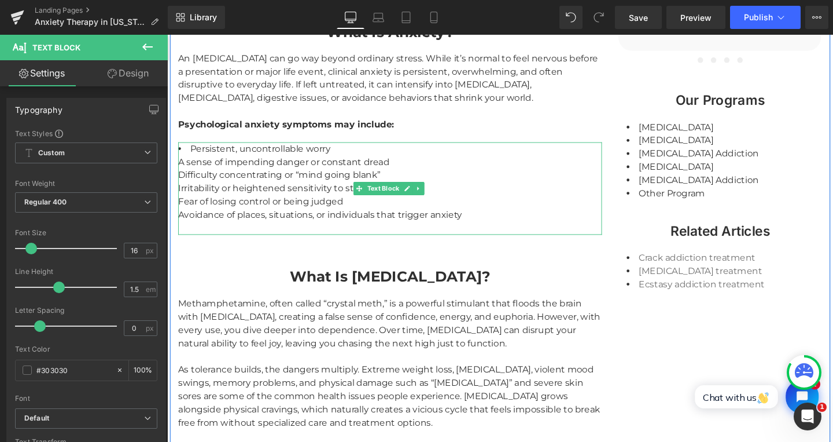
click at [340, 148] on li "Persistent, uncontrollable worry A sense of impending danger or constant dread …" at bounding box center [402, 196] width 446 height 97
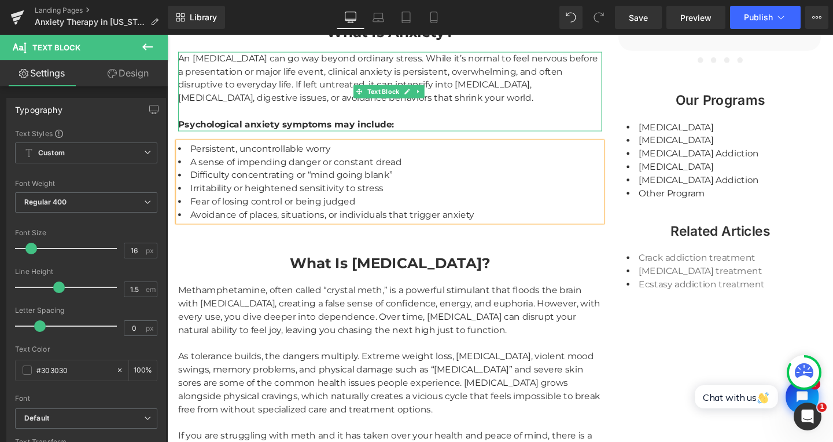
click at [326, 123] on strong "Psychological anxiety symptoms may include:" at bounding box center [292, 128] width 227 height 11
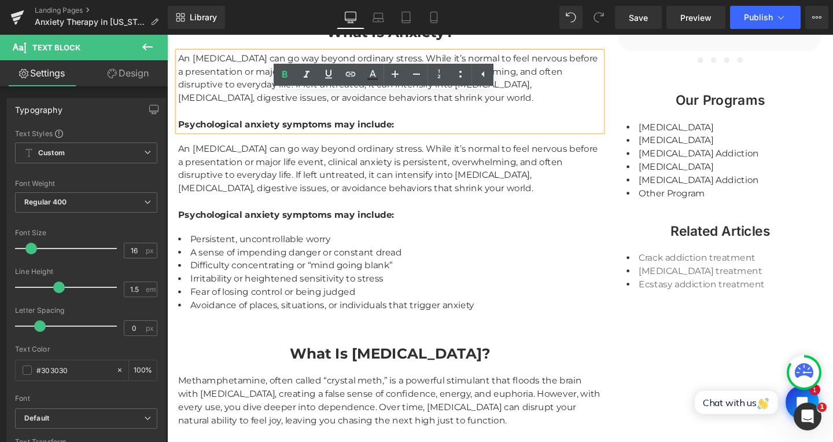
drag, startPoint x: 478, startPoint y: 260, endPoint x: 318, endPoint y: 234, distance: 161.8
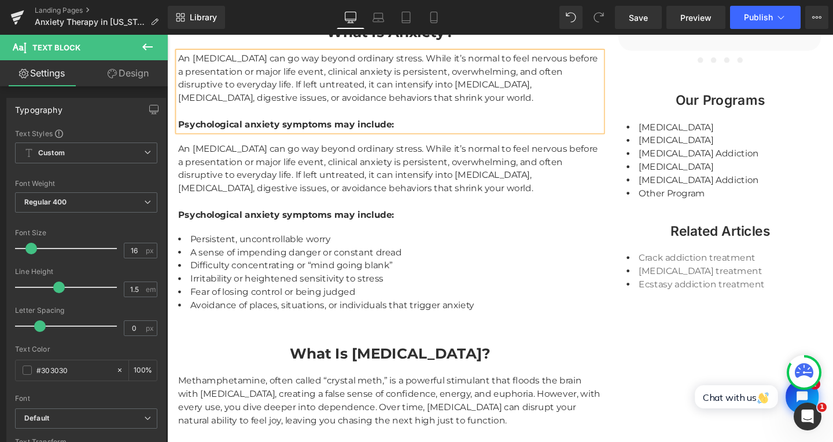
click at [327, 187] on div "An [MEDICAL_DATA] can go way beyond ordinary stress. While it’s normal to feel …" at bounding box center [402, 176] width 446 height 56
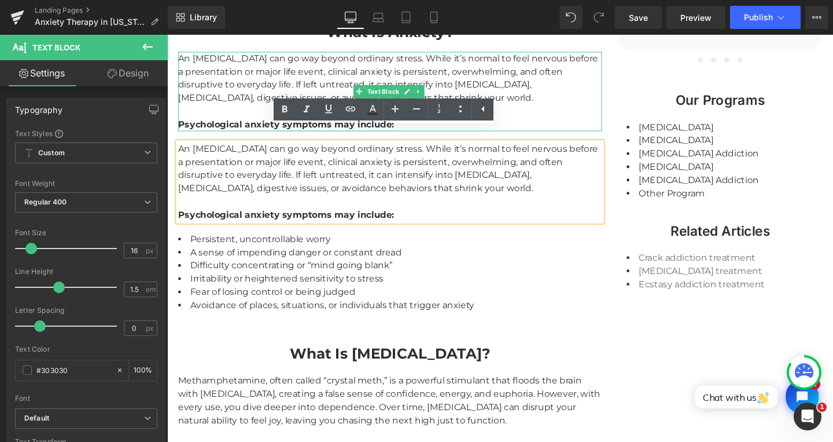
click at [226, 77] on div "An [MEDICAL_DATA] can go way beyond ordinary stress. While it’s normal to feel …" at bounding box center [402, 81] width 446 height 56
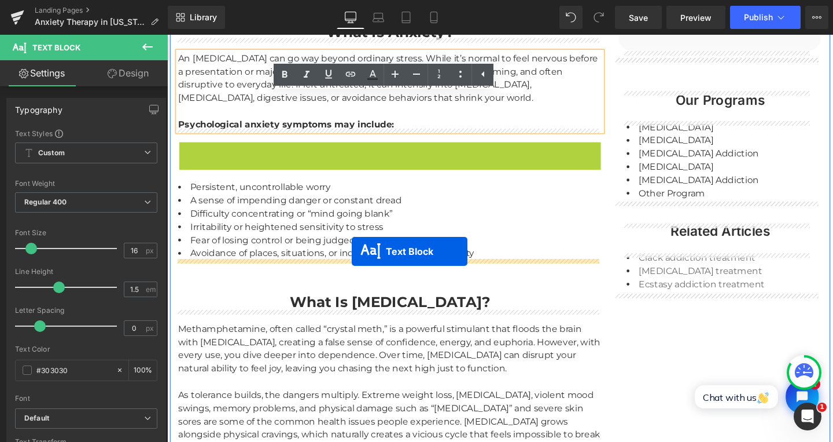
drag, startPoint x: 365, startPoint y: 175, endPoint x: 361, endPoint y: 262, distance: 87.5
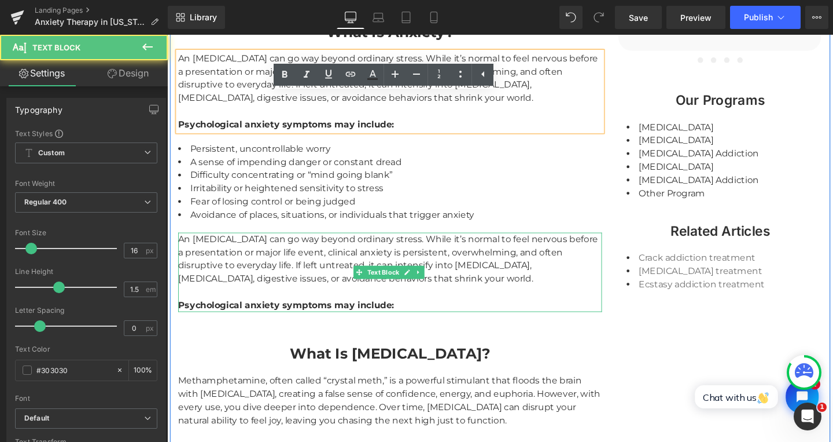
click at [267, 262] on div "An [MEDICAL_DATA] can go way beyond ordinary stress. While it’s normal to feel …" at bounding box center [402, 271] width 446 height 56
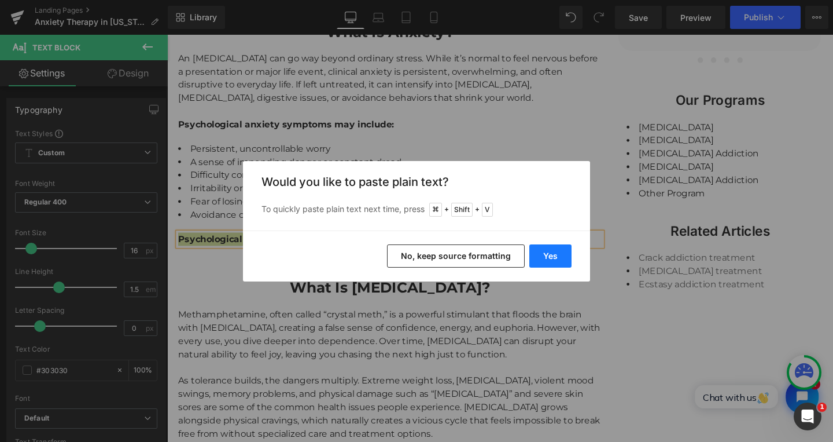
click at [557, 254] on button "Yes" at bounding box center [551, 255] width 42 height 23
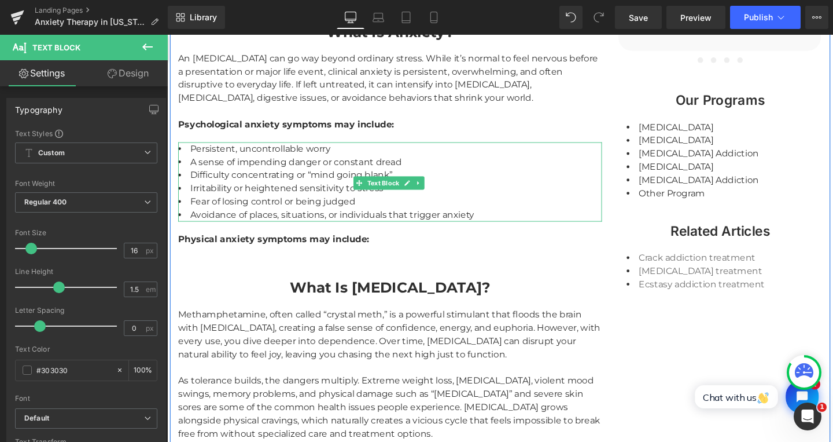
click at [234, 161] on li "A sense of impending danger or constant dread" at bounding box center [402, 168] width 446 height 14
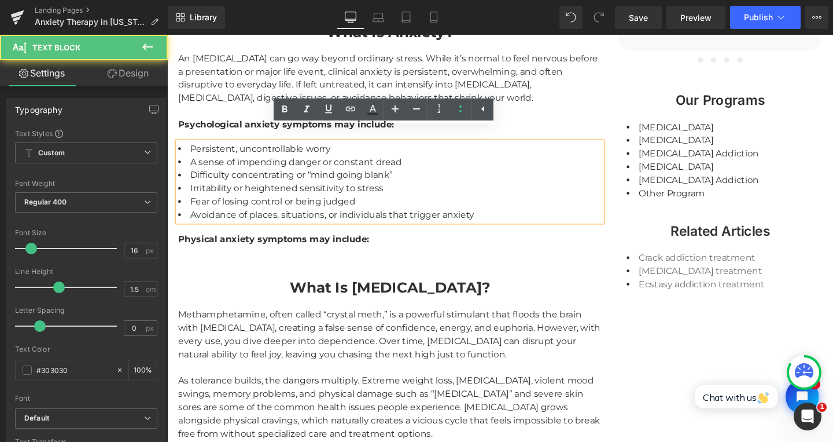
click at [231, 123] on strong "Psychological anxiety symptoms may include:" at bounding box center [292, 128] width 227 height 11
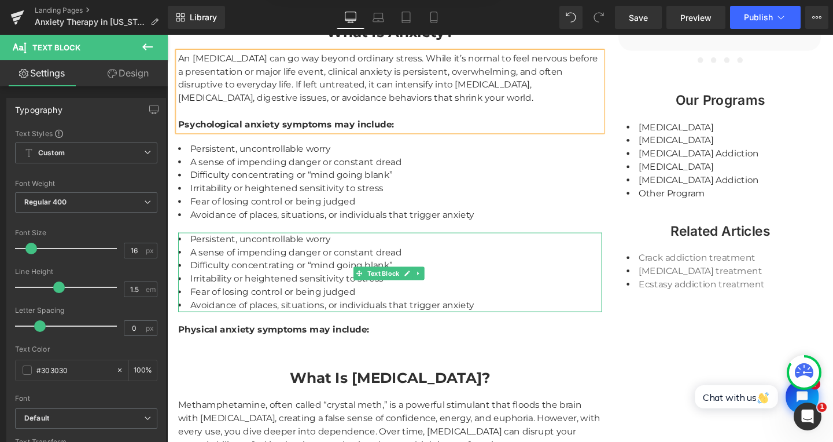
scroll to position [1422, 0]
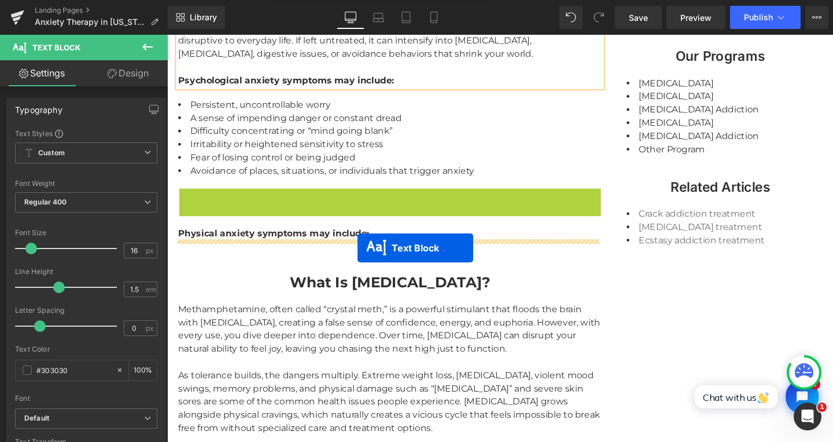
drag, startPoint x: 368, startPoint y: 229, endPoint x: 368, endPoint y: 259, distance: 29.5
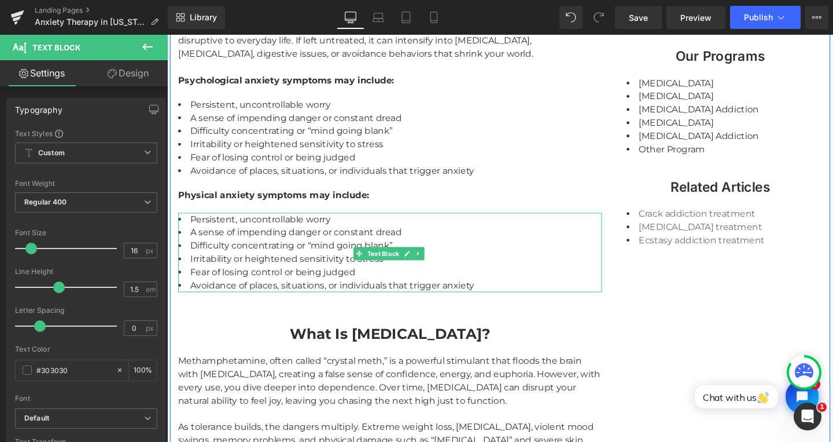
click at [196, 222] on li "Persistent, uncontrollable worry" at bounding box center [402, 229] width 446 height 14
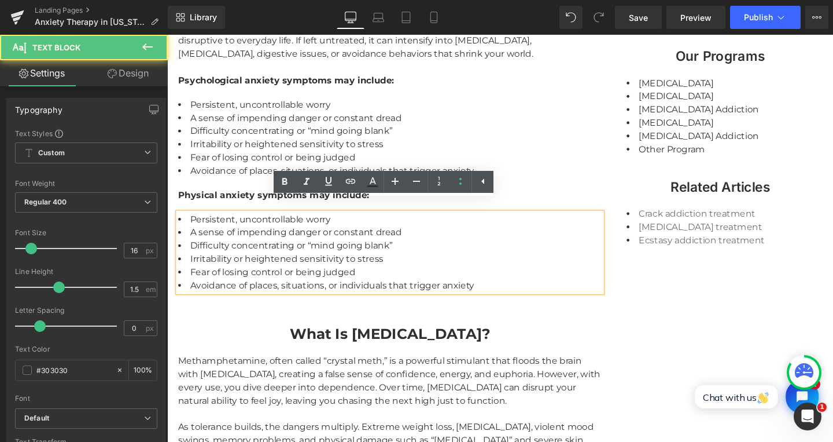
click at [187, 222] on li "Persistent, uncontrollable worry" at bounding box center [402, 229] width 446 height 14
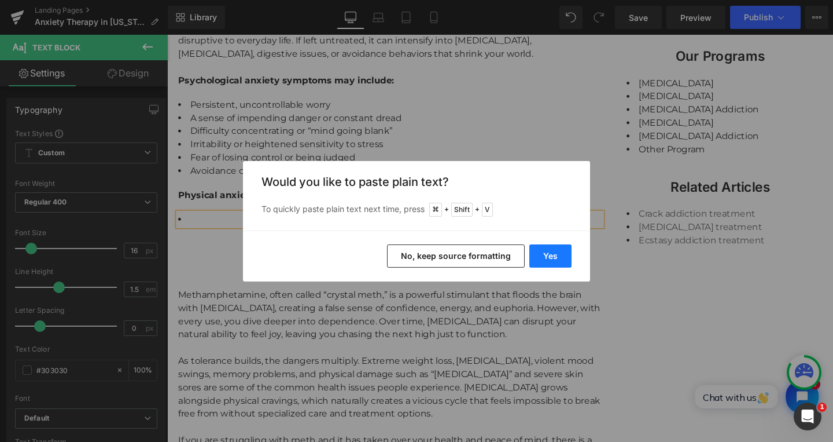
click at [549, 259] on button "Yes" at bounding box center [551, 255] width 42 height 23
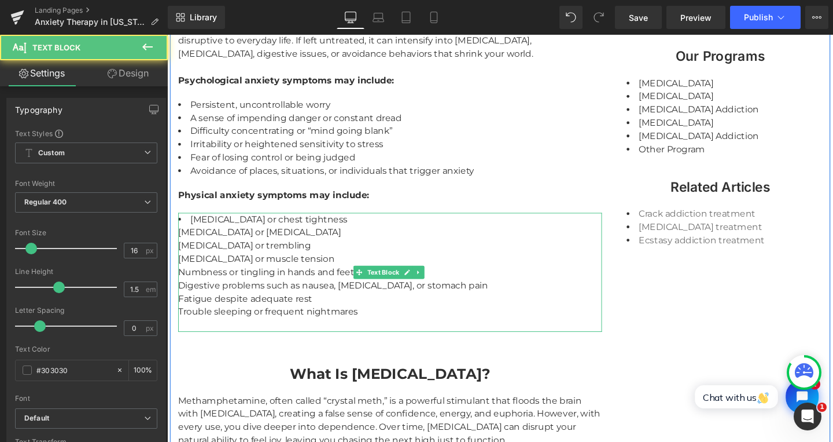
click at [386, 226] on li "Rapid heart rate or chest tightness Shortness of breath or hyperventilation Exc…" at bounding box center [402, 284] width 446 height 125
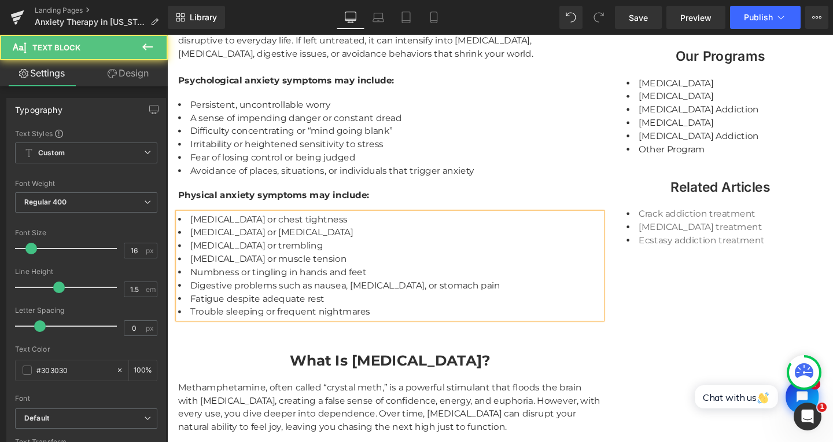
click at [243, 197] on strong "Physical anxiety symptoms may include:" at bounding box center [279, 202] width 201 height 11
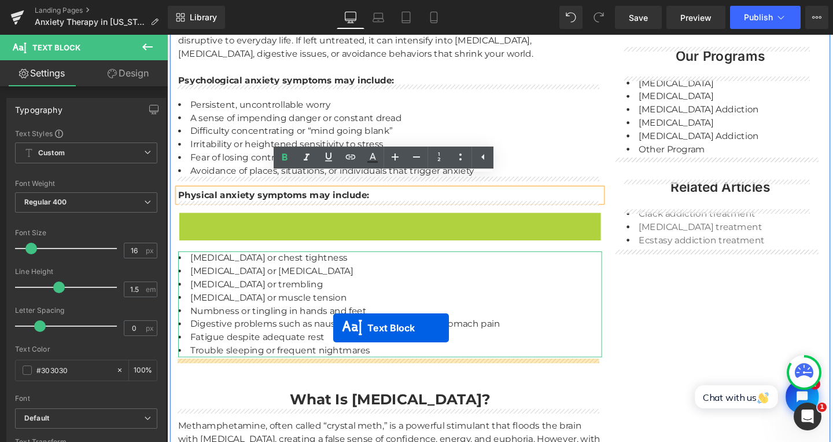
drag, startPoint x: 365, startPoint y: 216, endPoint x: 342, endPoint y: 343, distance: 128.3
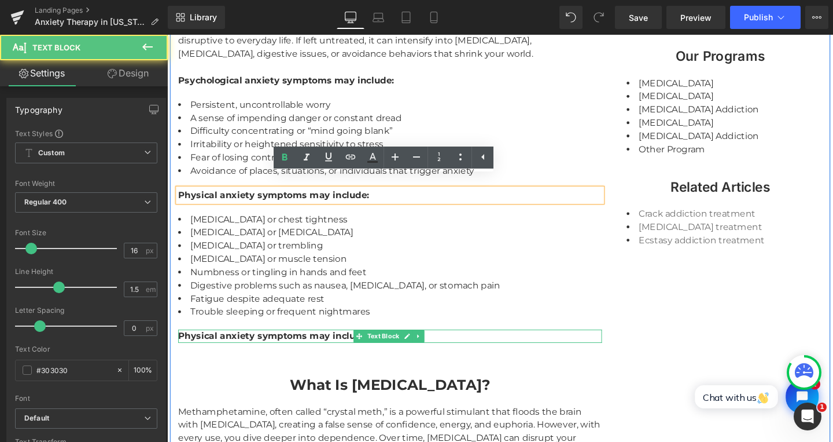
click at [303, 346] on strong "Physical anxiety symptoms may include:" at bounding box center [279, 351] width 201 height 11
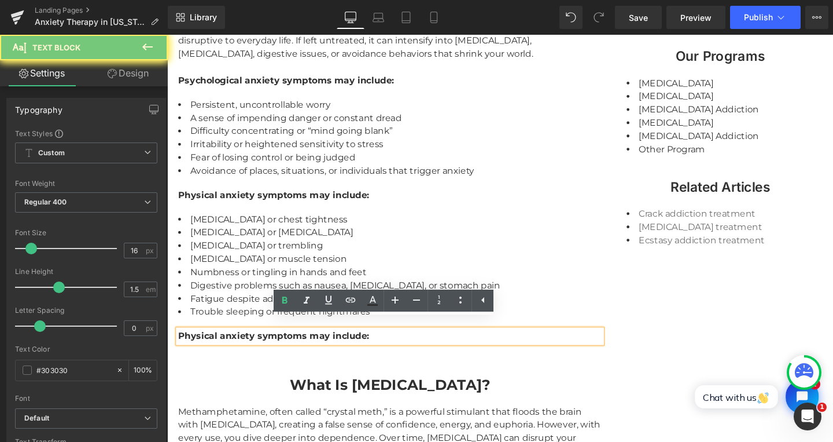
click at [303, 346] on strong "Physical anxiety symptoms may include:" at bounding box center [279, 351] width 201 height 11
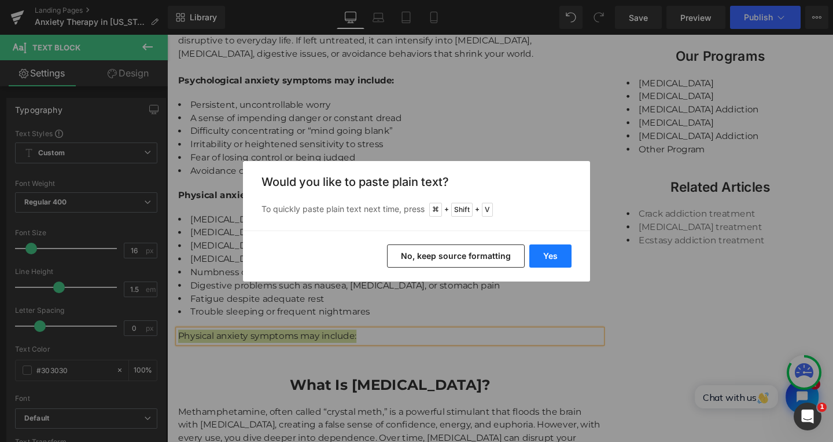
click at [542, 249] on button "Yes" at bounding box center [551, 255] width 42 height 23
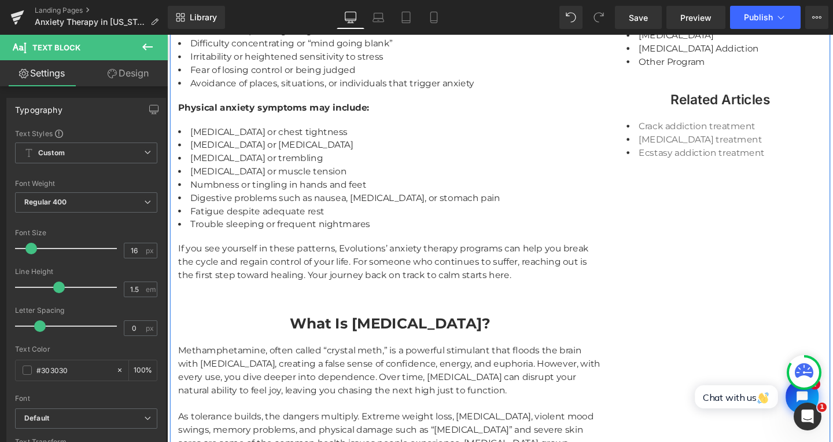
scroll to position [1524, 0]
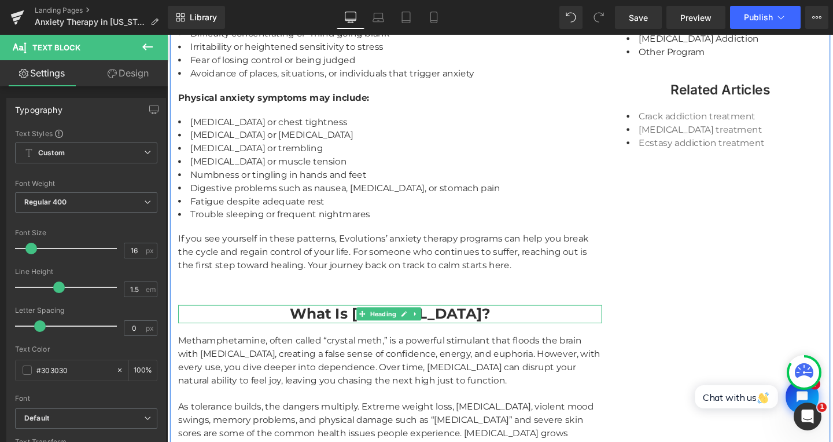
click at [324, 319] on strong "What Is Meth Addiction?" at bounding box center [401, 328] width 211 height 19
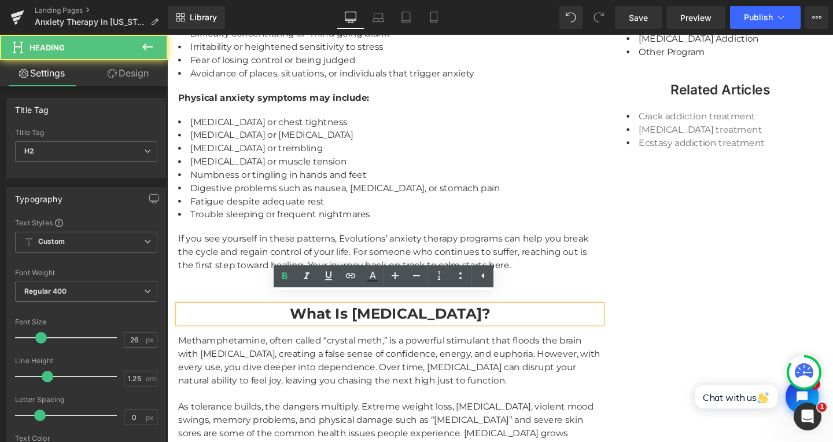
click at [319, 319] on strong "What Is Meth Addiction?" at bounding box center [401, 328] width 211 height 19
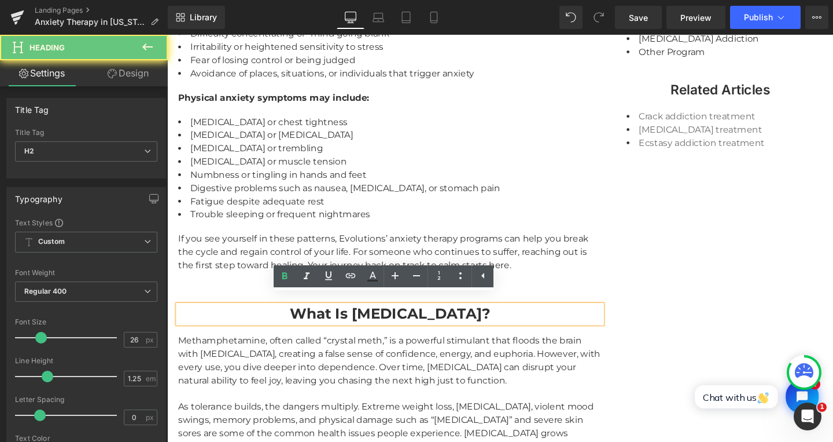
click at [308, 319] on strong "What Is Meth Addiction?" at bounding box center [401, 328] width 211 height 19
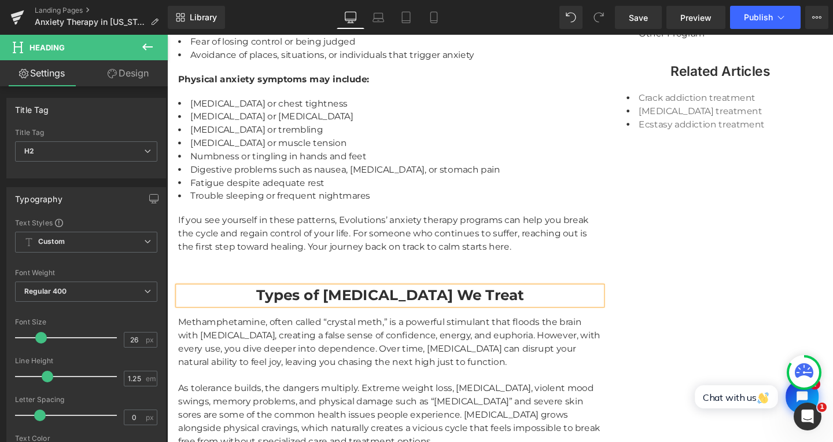
scroll to position [1654, 0]
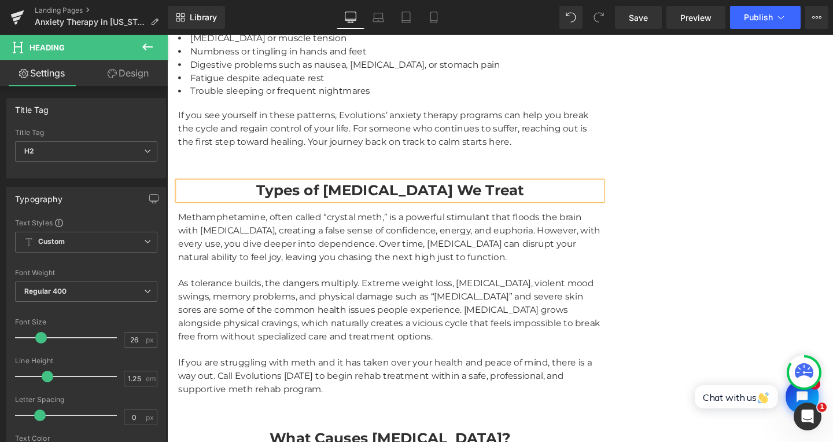
click at [252, 244] on div "Methamphetamine, often called “crystal meth,” is a powerful stimulant that floo…" at bounding box center [402, 248] width 446 height 56
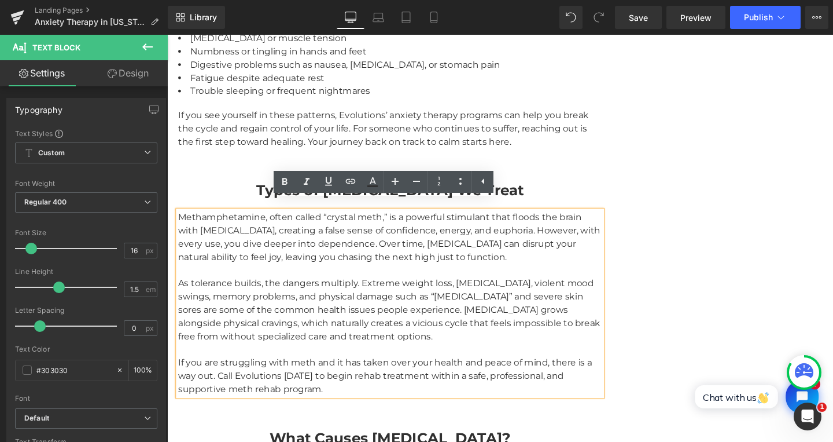
click at [183, 220] on div "Methamphetamine, often called “crystal meth,” is a powerful stimulant that floo…" at bounding box center [402, 248] width 446 height 56
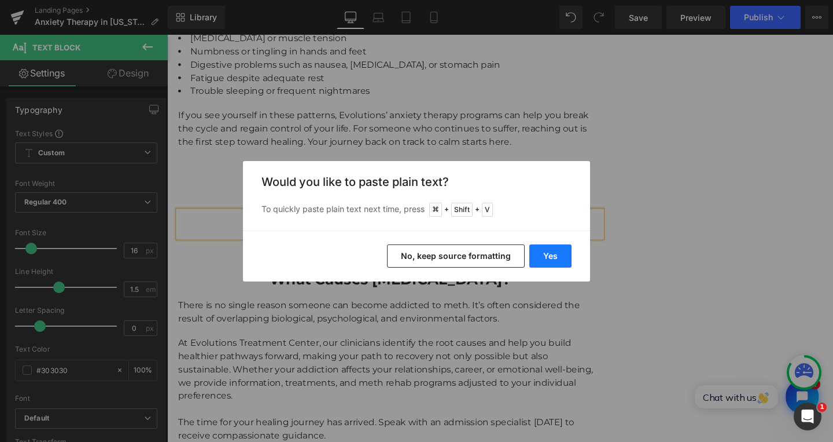
click at [553, 254] on button "Yes" at bounding box center [551, 255] width 42 height 23
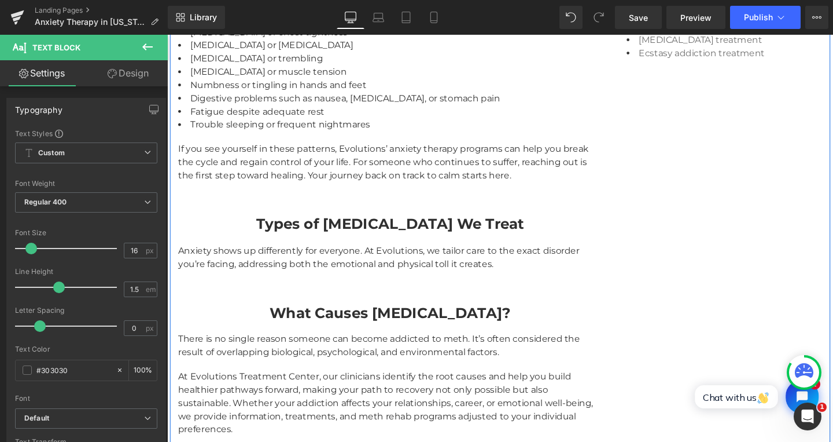
scroll to position [1607, 0]
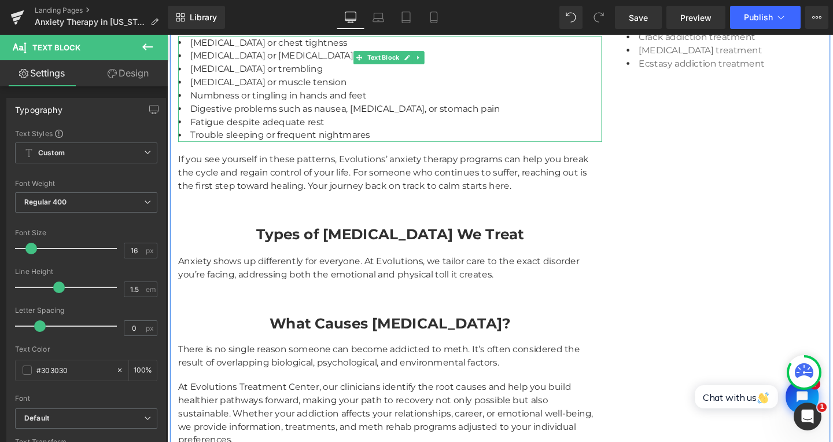
click at [250, 134] on li "Trouble sleeping or frequent nightmares" at bounding box center [402, 141] width 446 height 14
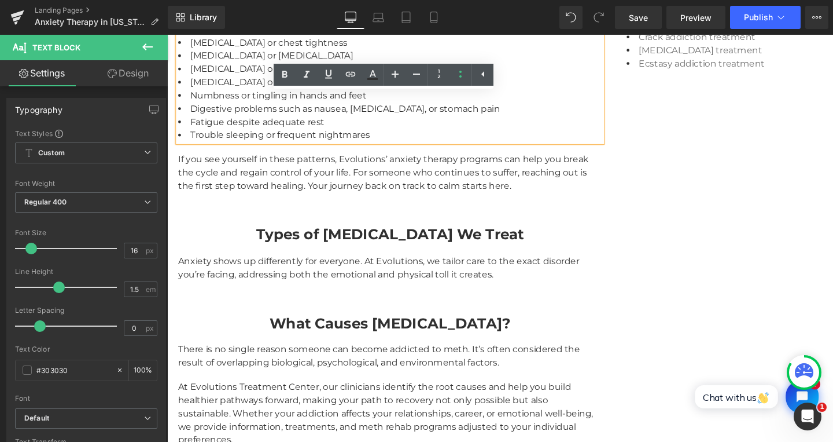
click at [243, 160] on div "If you see yourself in these patterns, Evolutions’ anxiety therapy programs can…" at bounding box center [402, 180] width 446 height 42
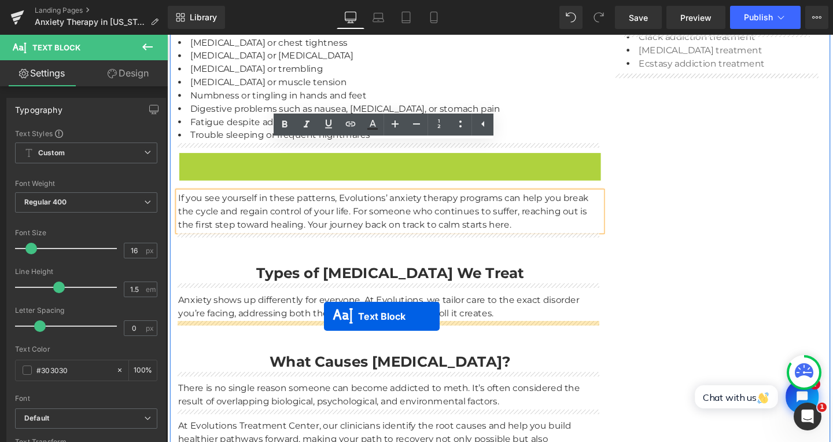
drag, startPoint x: 367, startPoint y: 207, endPoint x: 332, endPoint y: 330, distance: 127.5
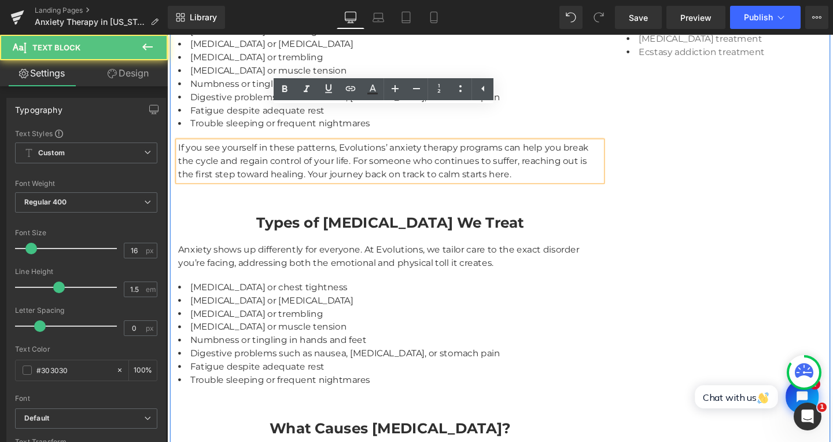
scroll to position [1645, 0]
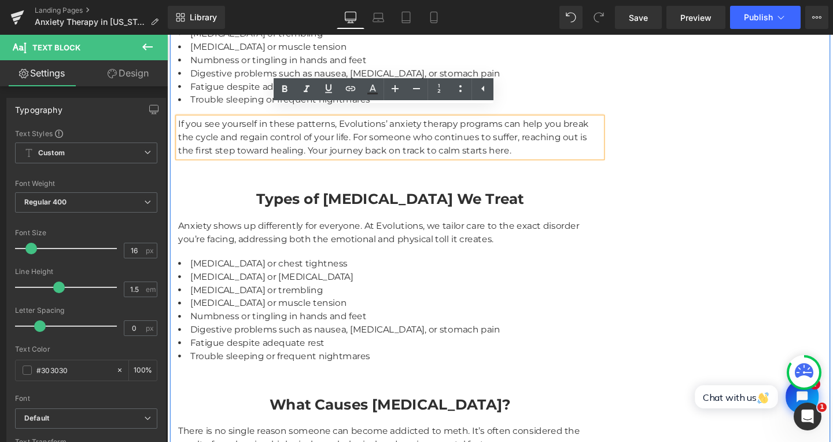
click at [185, 270] on li "[MEDICAL_DATA] or chest tightness" at bounding box center [402, 275] width 446 height 14
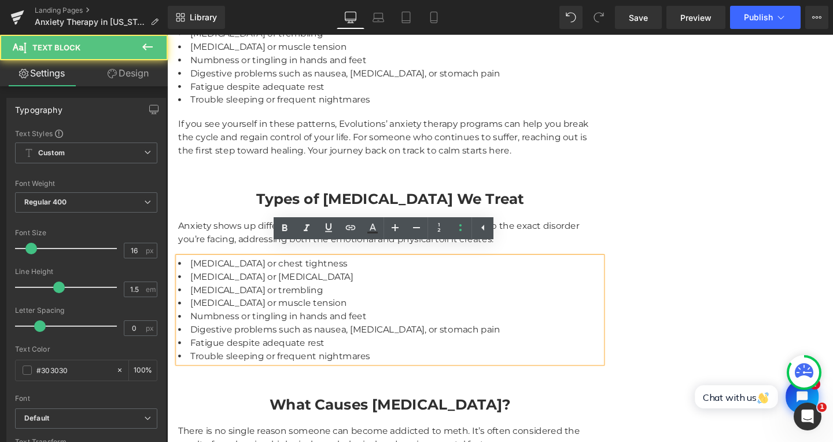
click at [189, 268] on li "[MEDICAL_DATA] or chest tightness" at bounding box center [402, 275] width 446 height 14
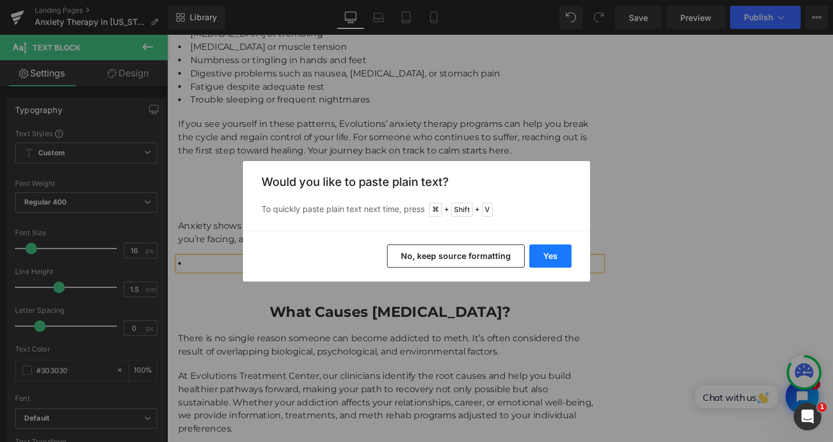
click at [568, 259] on button "Yes" at bounding box center [551, 255] width 42 height 23
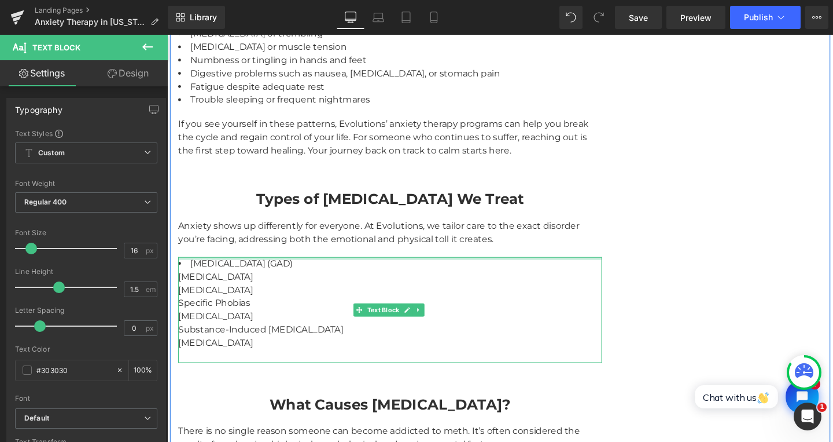
click at [359, 268] on div "Generalized Anxiety Disorder (GAD) Panic Disorder Social Anxiety Disorder Speci…" at bounding box center [402, 323] width 446 height 111
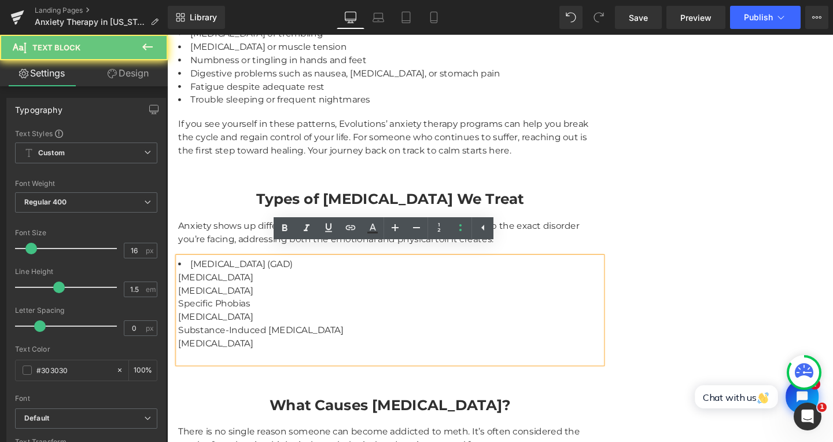
click at [361, 269] on li "Generalized Anxiety Disorder (GAD) Panic Disorder Social Anxiety Disorder Speci…" at bounding box center [402, 324] width 446 height 111
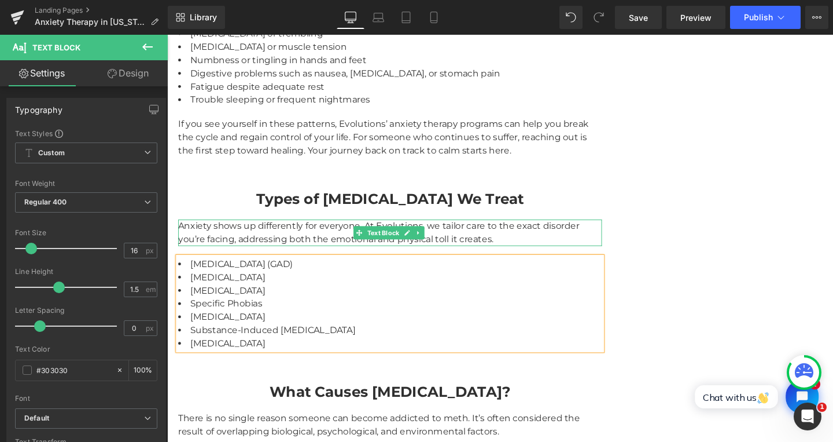
click at [308, 229] on div "Anxiety shows up differently for everyone. At Evolutions, we tailor care to the…" at bounding box center [402, 243] width 446 height 28
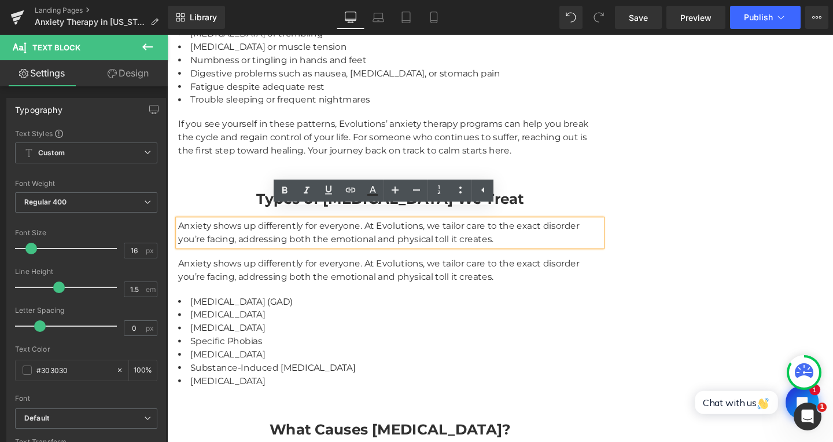
drag, startPoint x: 453, startPoint y: 362, endPoint x: 291, endPoint y: 343, distance: 163.2
click at [279, 281] on div "Anxiety shows up differently for everyone. At Evolutions, we tailor care to the…" at bounding box center [402, 282] width 446 height 28
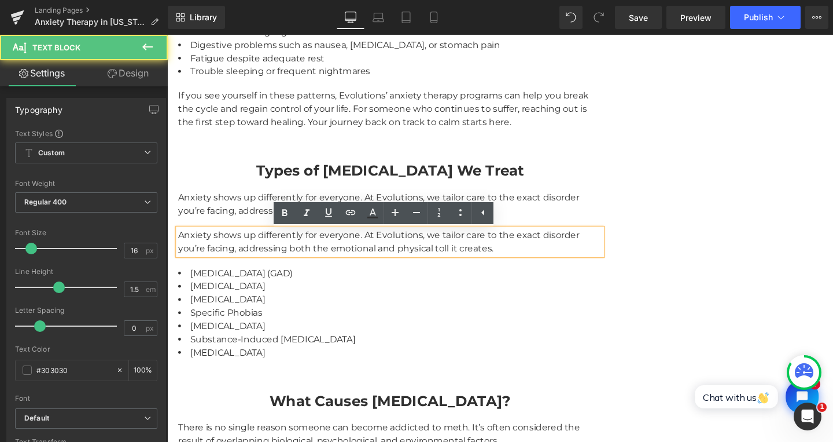
scroll to position [1682, 0]
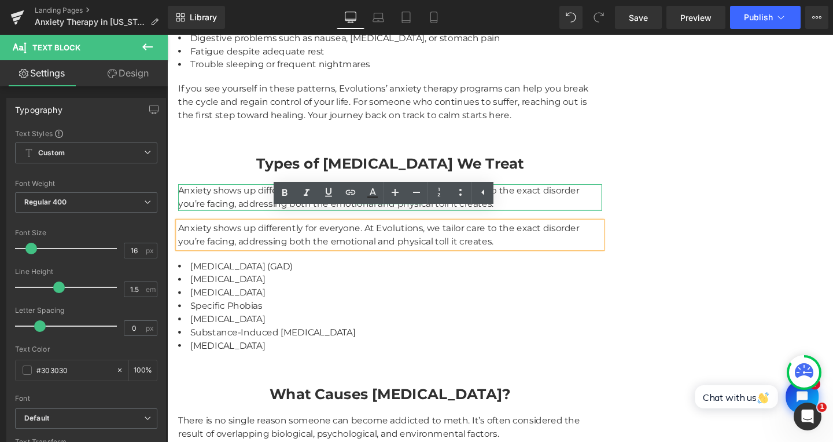
click at [220, 193] on div "Anxiety shows up differently for everyone. At Evolutions, we tailor care to the…" at bounding box center [402, 206] width 446 height 28
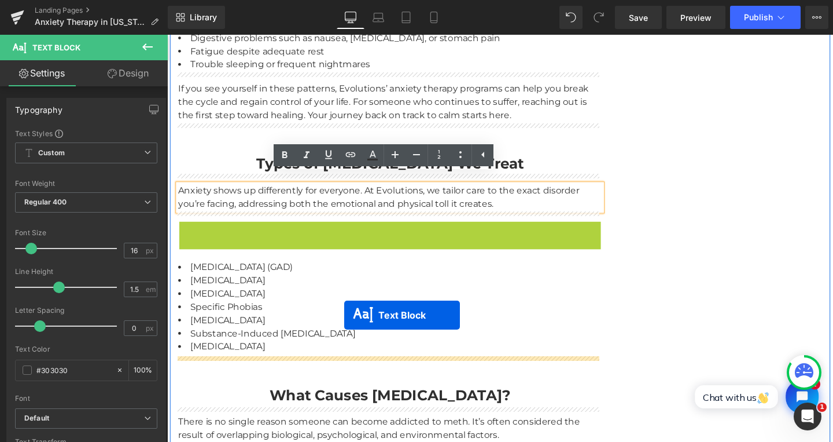
drag, startPoint x: 366, startPoint y: 236, endPoint x: 354, endPoint y: 329, distance: 94.0
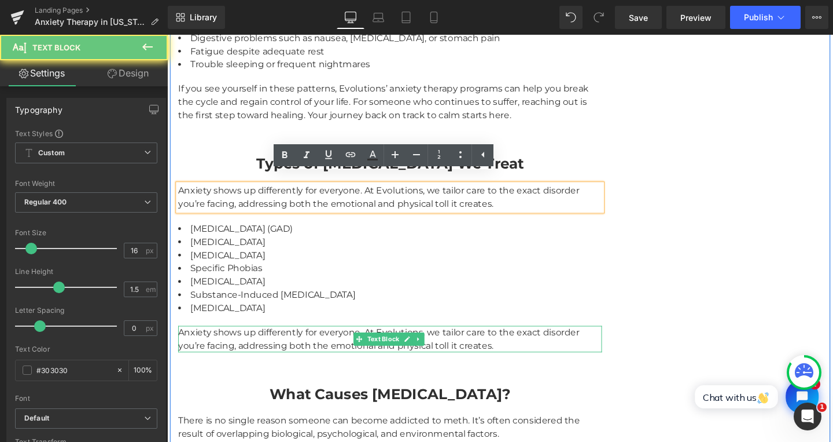
click at [256, 340] on div "Anxiety shows up differently for everyone. At Evolutions, we tailor care to the…" at bounding box center [402, 354] width 446 height 28
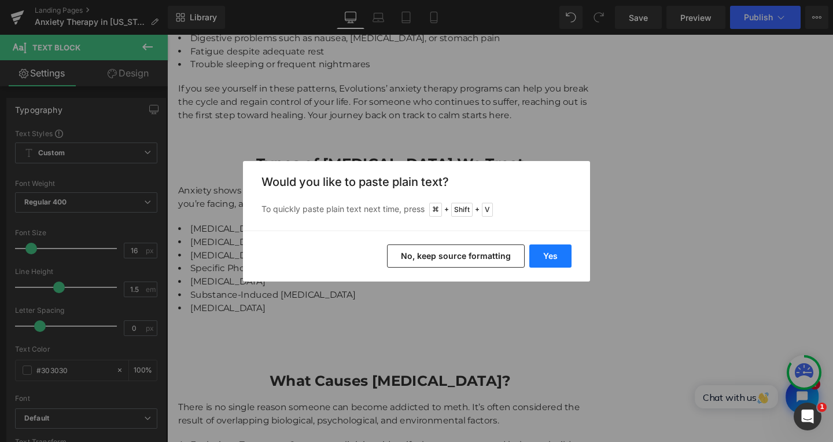
click at [561, 254] on button "Yes" at bounding box center [551, 255] width 42 height 23
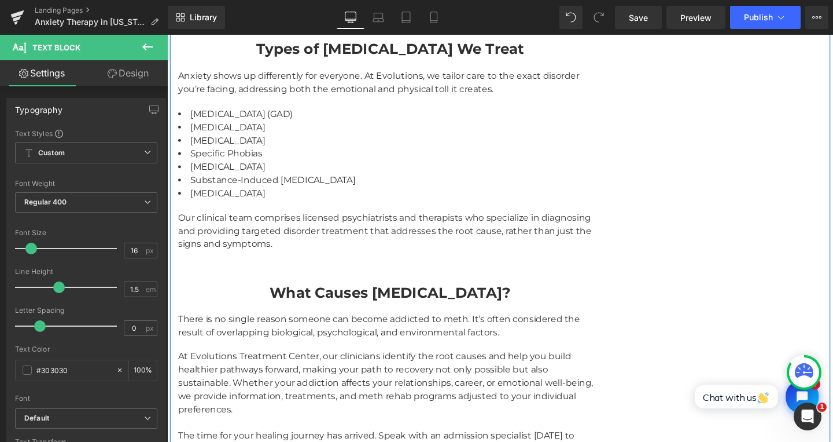
scroll to position [1830, 0]
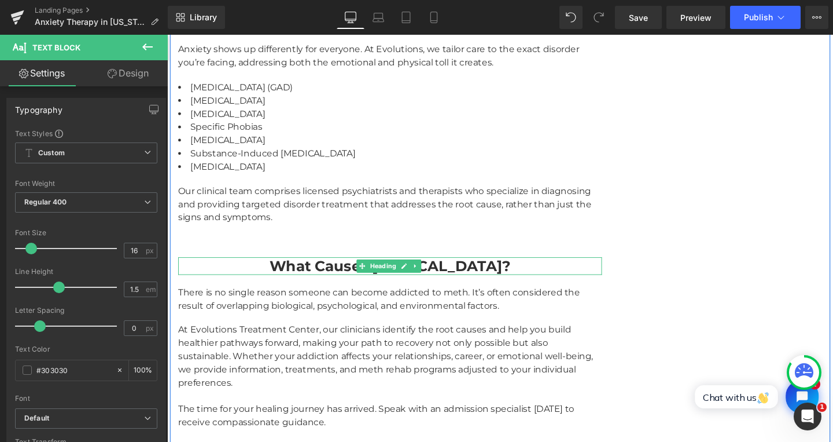
click at [301, 269] on strong "What Causes Meth Addiction?" at bounding box center [402, 278] width 254 height 19
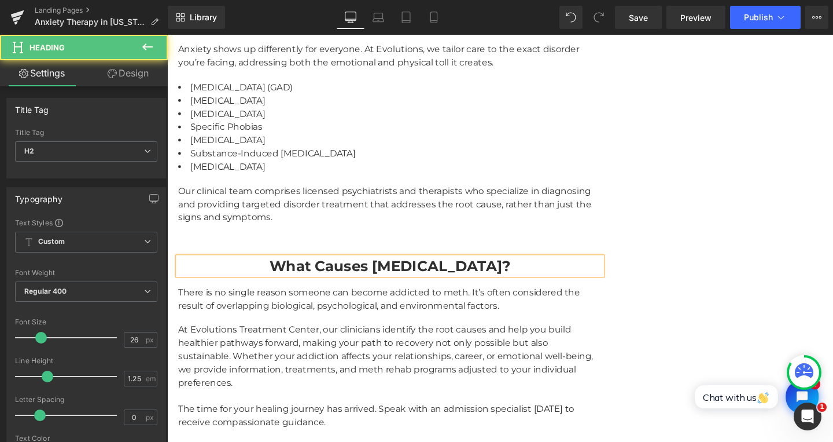
click at [291, 273] on strong "What Causes Meth Addiction?" at bounding box center [402, 278] width 254 height 19
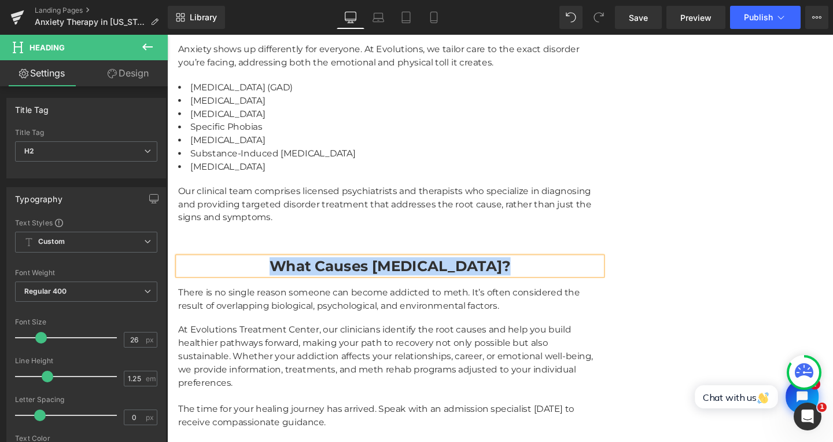
paste div
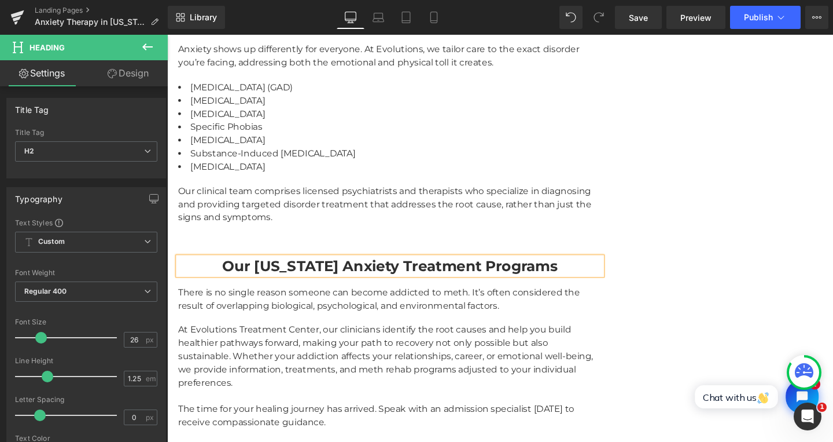
scroll to position [1886, 0]
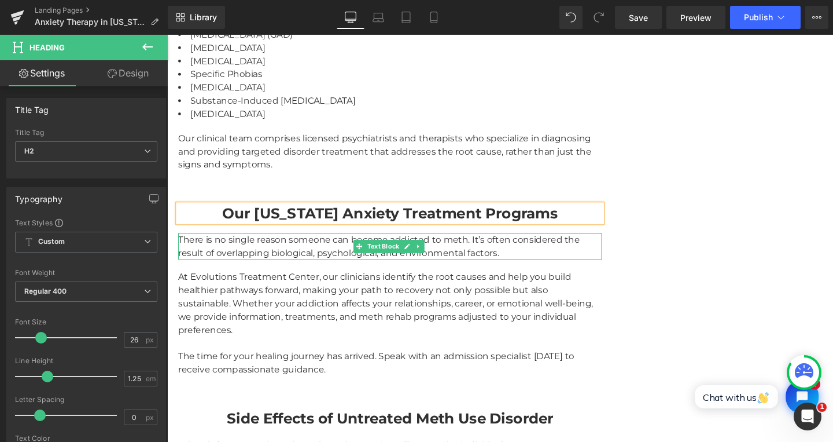
click at [262, 250] on div "There is no single reason someone can become addicted to meth. It’s often consi…" at bounding box center [402, 257] width 446 height 28
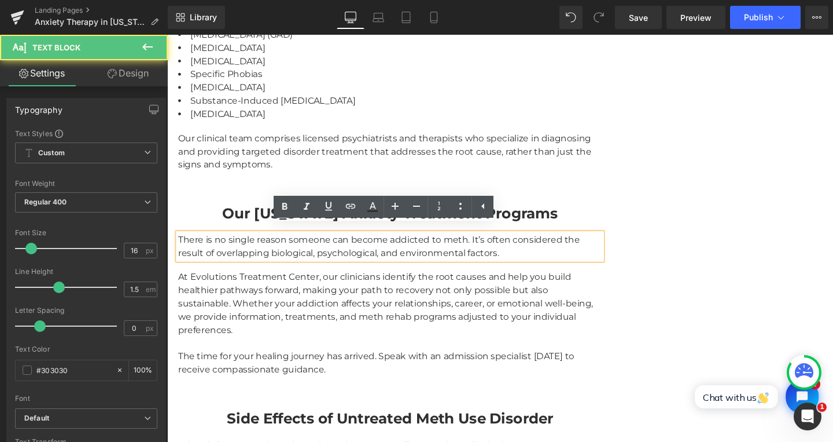
click at [261, 247] on div "There is no single reason someone can become addicted to meth. It’s often consi…" at bounding box center [402, 257] width 446 height 28
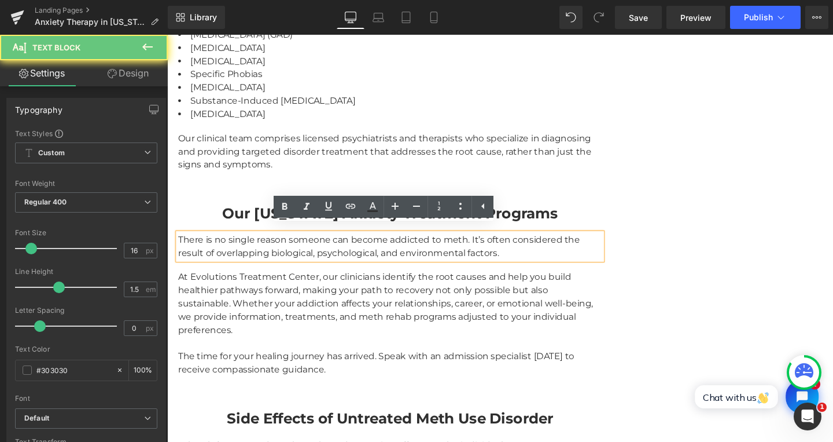
click at [261, 247] on div "There is no single reason someone can become addicted to meth. It’s often consi…" at bounding box center [402, 257] width 446 height 28
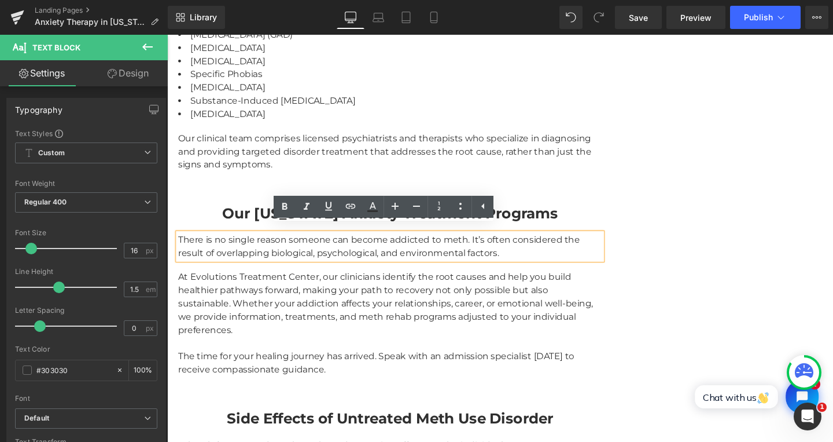
click at [190, 243] on div "There is no single reason someone can become addicted to meth. It’s often consi…" at bounding box center [402, 257] width 446 height 28
click at [179, 243] on div "There is no single reason someone can become addicted to meth. It’s often consi…" at bounding box center [402, 257] width 446 height 28
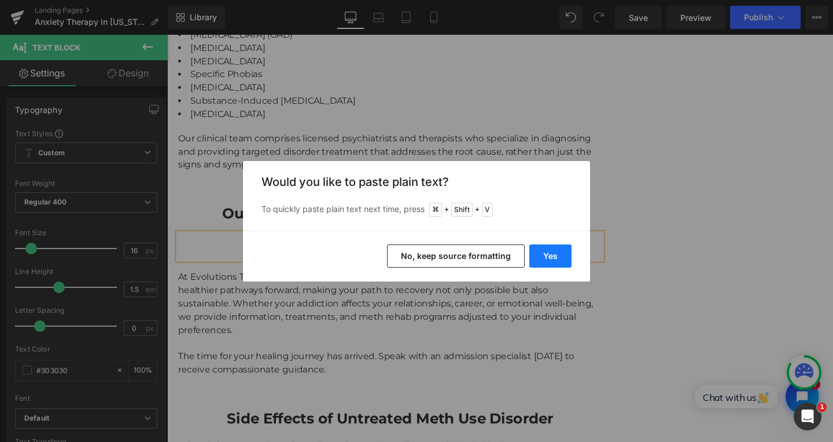
click at [555, 256] on button "Yes" at bounding box center [551, 255] width 42 height 23
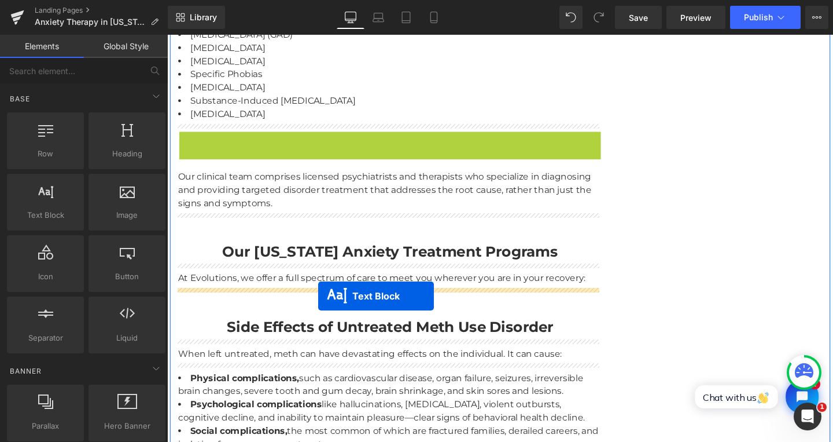
drag, startPoint x: 367, startPoint y: 180, endPoint x: 326, endPoint y: 310, distance: 136.0
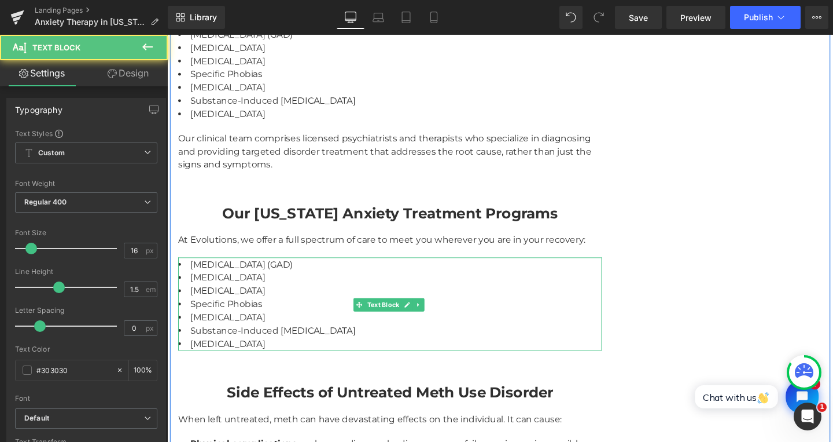
click at [289, 283] on li "[MEDICAL_DATA]" at bounding box center [402, 290] width 446 height 14
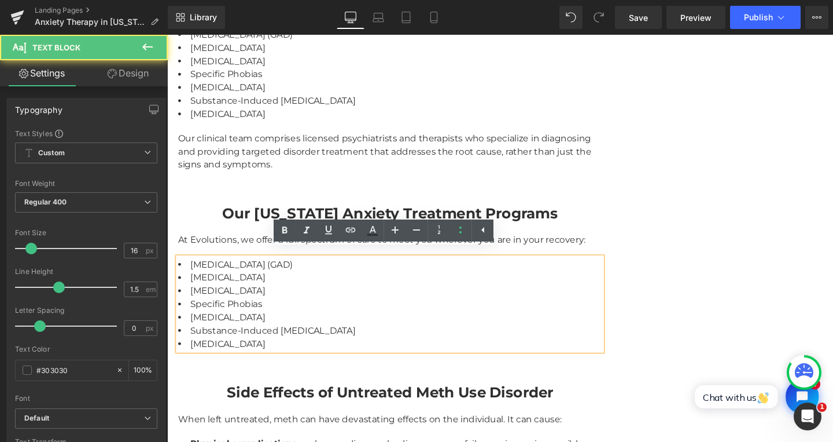
click at [247, 269] on li "[MEDICAL_DATA] (GAD)" at bounding box center [402, 276] width 446 height 14
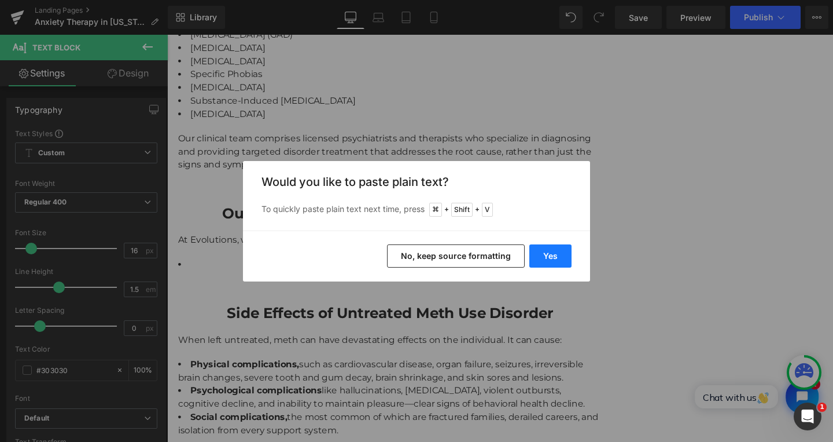
drag, startPoint x: 547, startPoint y: 259, endPoint x: 399, endPoint y: 237, distance: 149.3
click at [547, 259] on button "Yes" at bounding box center [551, 255] width 42 height 23
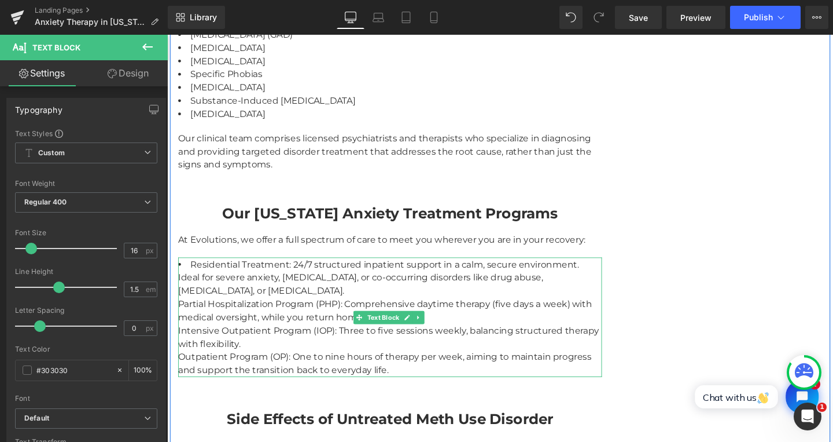
click at [189, 269] on li "Residential Treatment: 24/7 structured inpatient support in a calm, secure envi…" at bounding box center [402, 331] width 446 height 125
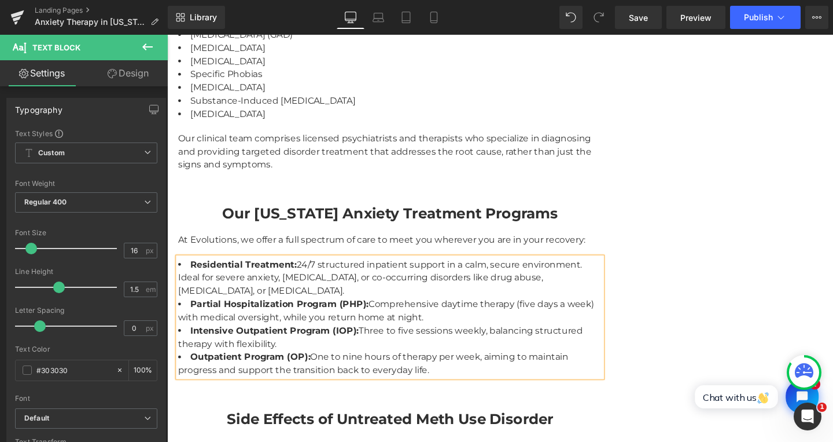
click at [243, 243] on div "At Evolutions, we offer a full spectrum of care to meet you wherever you are in…" at bounding box center [402, 250] width 446 height 14
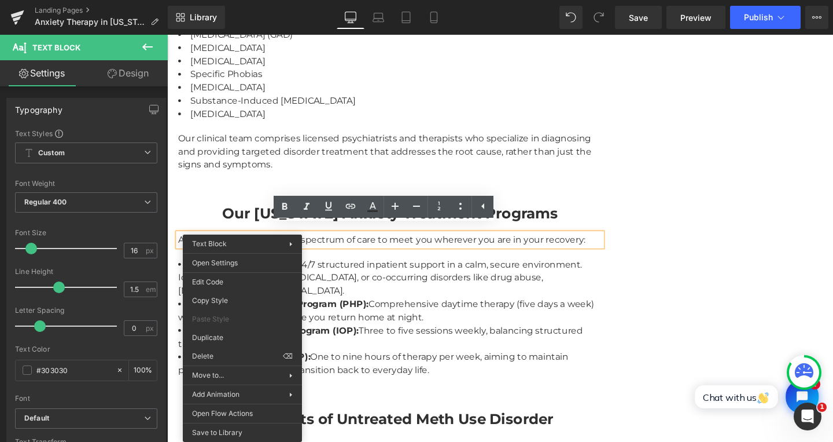
drag, startPoint x: 387, startPoint y: 377, endPoint x: 222, endPoint y: 358, distance: 165.4
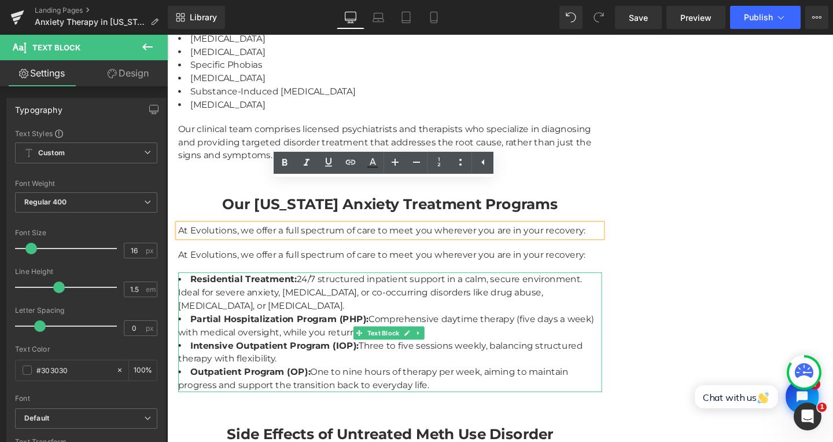
scroll to position [1932, 0]
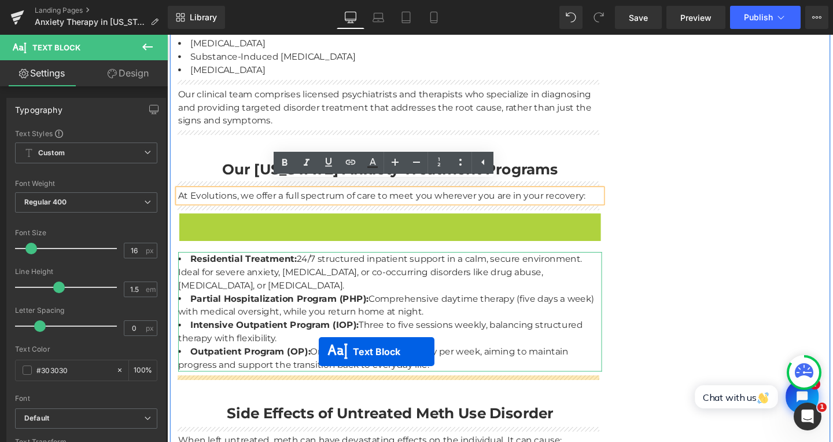
drag, startPoint x: 365, startPoint y: 222, endPoint x: 326, endPoint y: 368, distance: 150.9
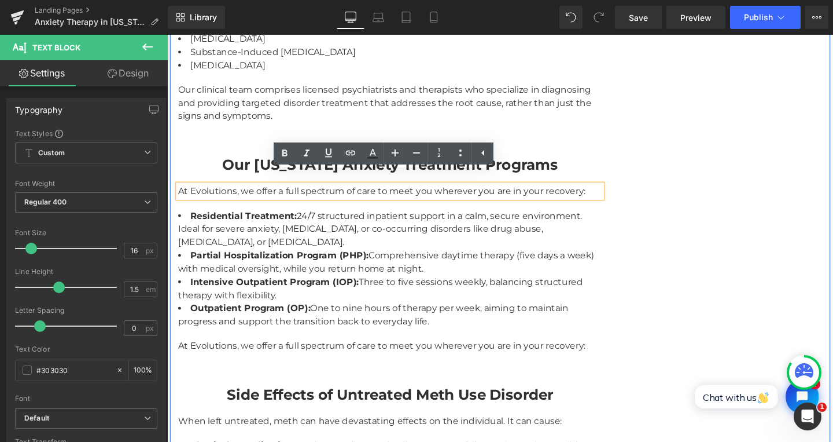
scroll to position [1941, 0]
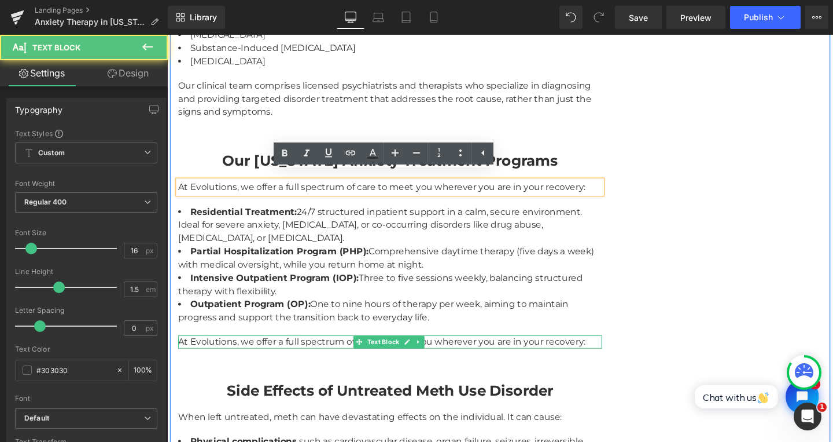
click at [308, 350] on div "At Evolutions, we offer a full spectrum of care to meet you wherever you are in…" at bounding box center [402, 357] width 446 height 14
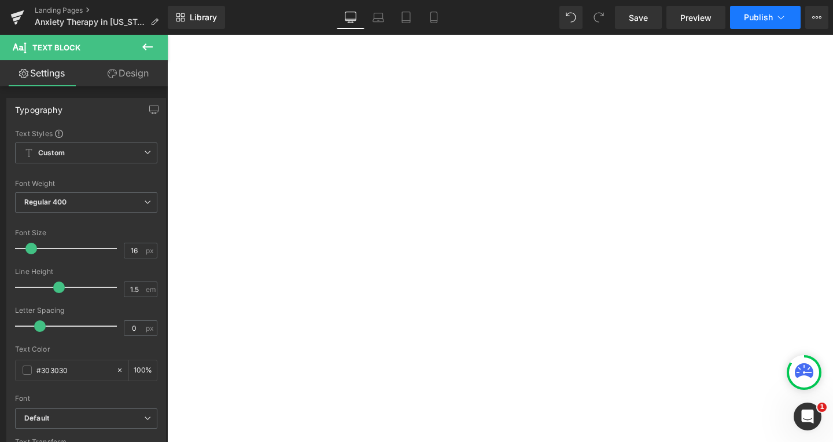
click at [762, 16] on span "Publish" at bounding box center [758, 17] width 29 height 9
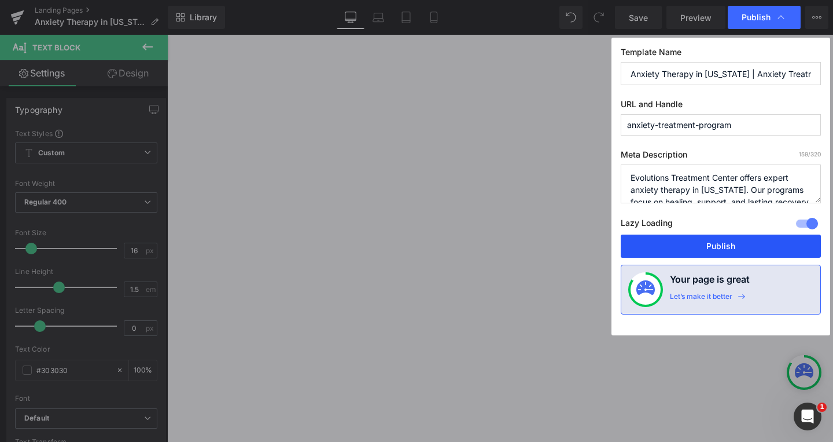
click at [715, 244] on button "Publish" at bounding box center [721, 245] width 200 height 23
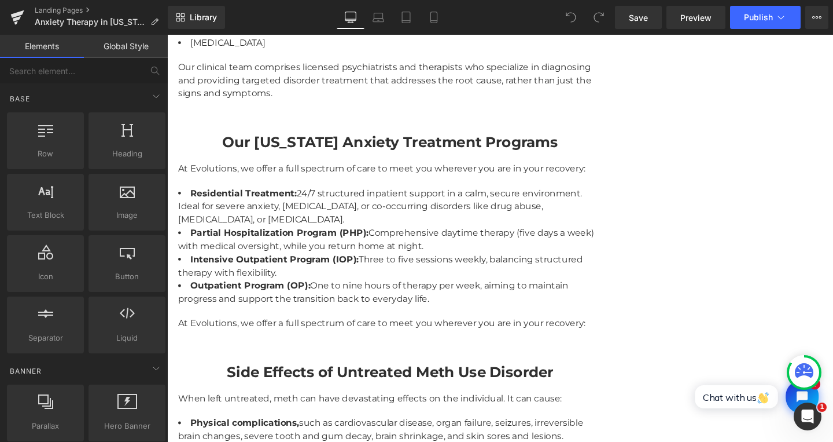
scroll to position [2000, 0]
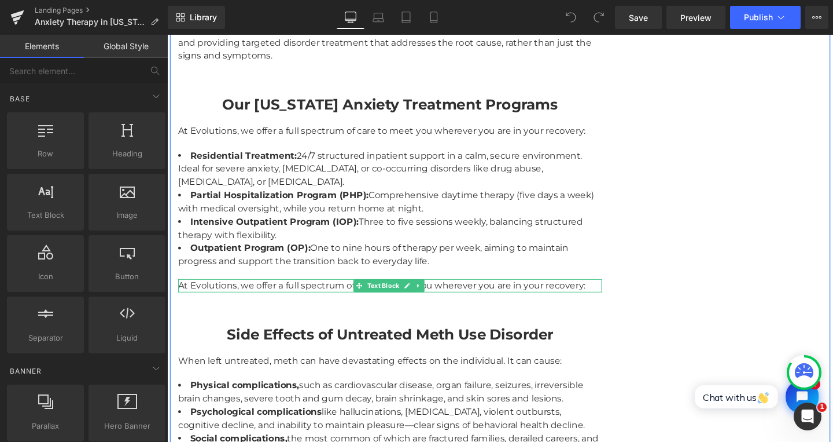
click at [273, 291] on div "At Evolutions, we offer a full spectrum of care to meet you wherever you are in…" at bounding box center [402, 298] width 446 height 14
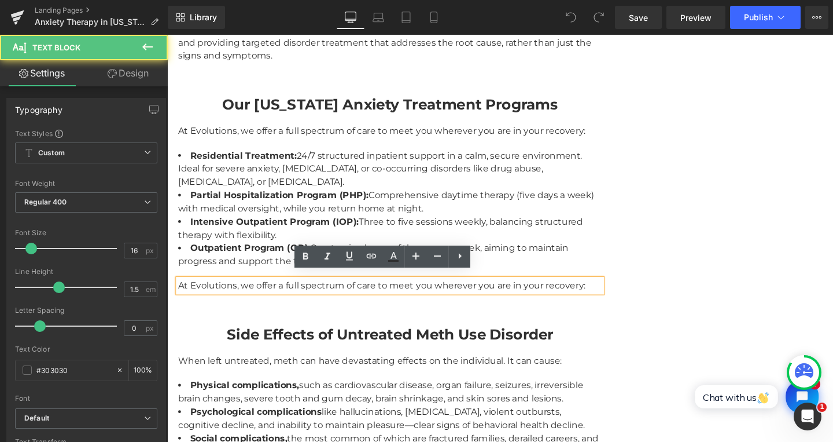
click at [210, 292] on div "At Evolutions, we offer a full spectrum of care to meet you wherever you are in…" at bounding box center [402, 298] width 446 height 14
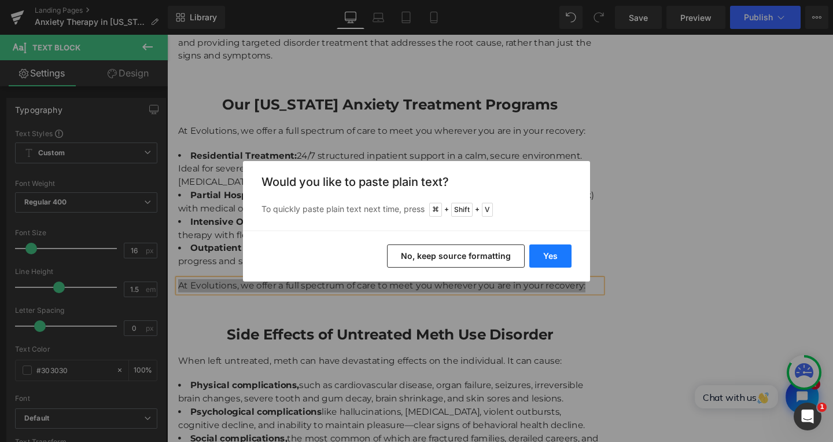
click at [552, 251] on button "Yes" at bounding box center [551, 255] width 42 height 23
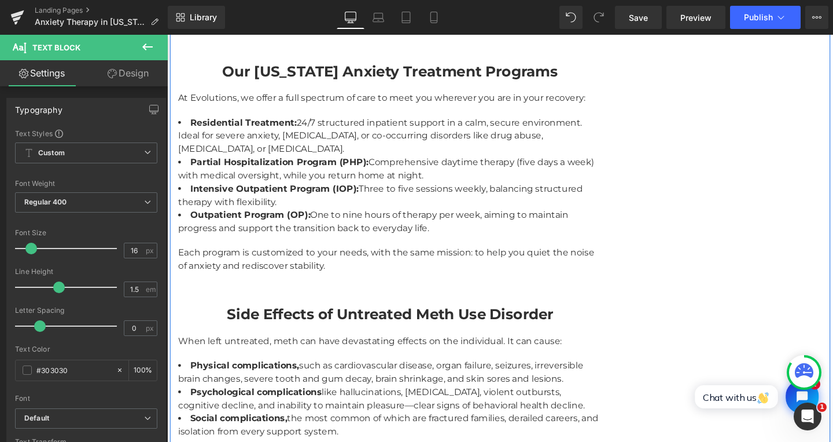
scroll to position [2037, 0]
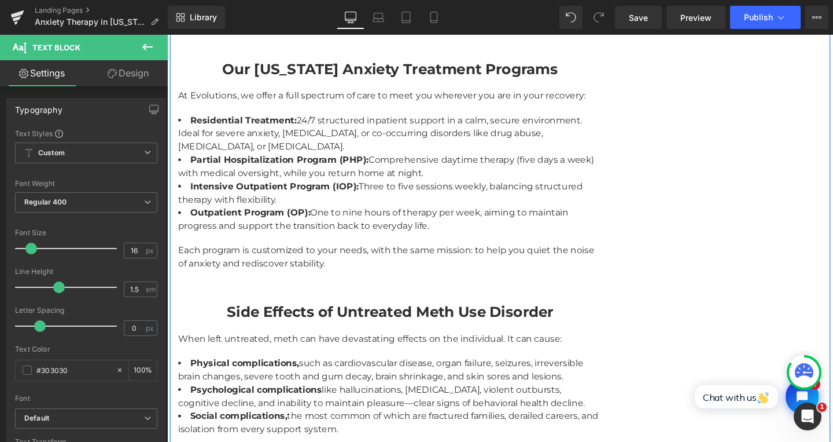
click at [278, 317] on strong "Side Effects of Untreated Meth Use Disorder" at bounding box center [402, 326] width 344 height 19
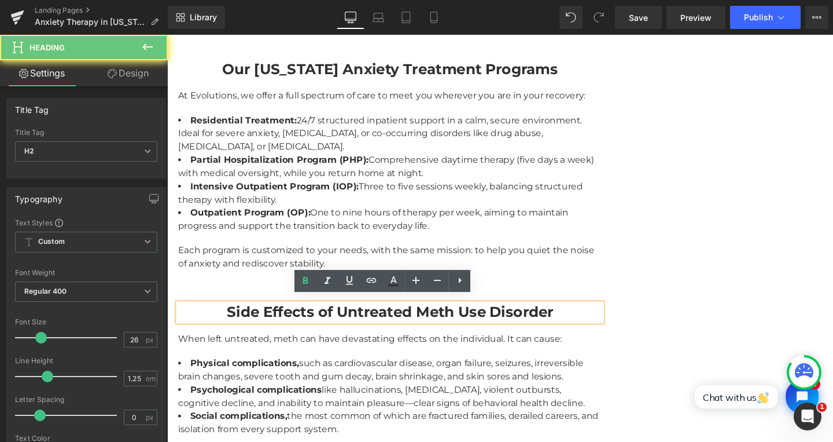
click at [277, 319] on strong "Side Effects of Untreated Meth Use Disorder" at bounding box center [402, 326] width 344 height 19
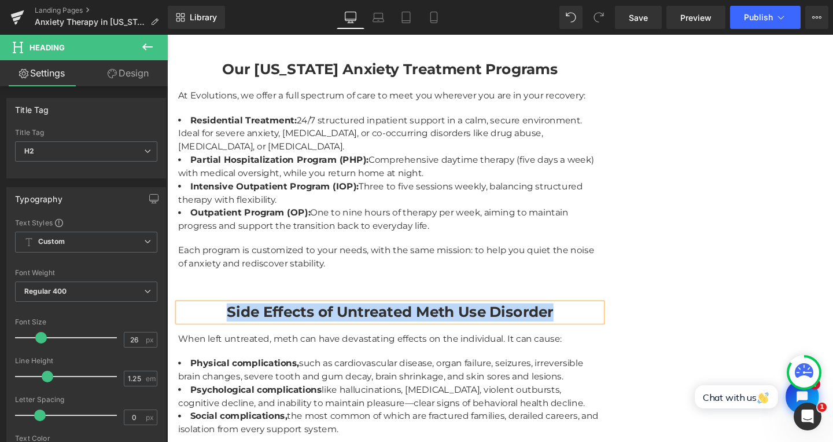
paste div
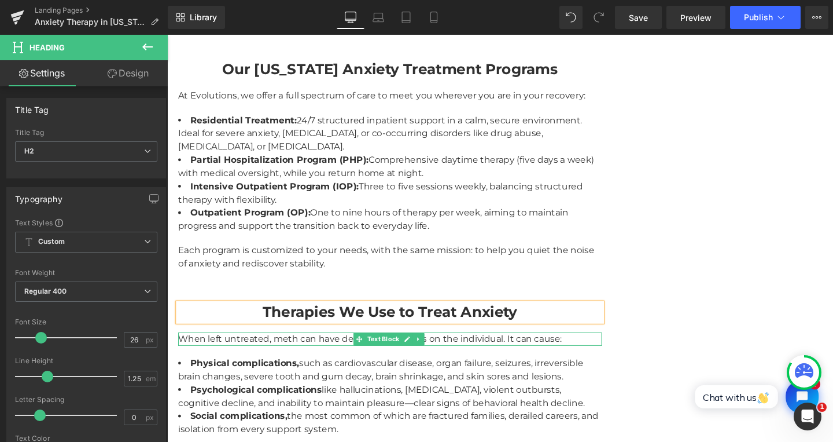
click at [224, 347] on div "When left untreated, meth can have devastating effects on the individual. It ca…" at bounding box center [402, 354] width 446 height 14
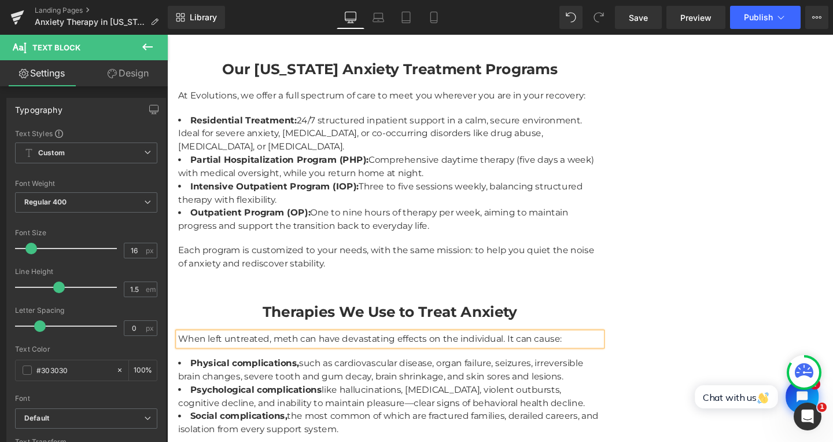
click at [322, 354] on div "When left untreated, meth can have devastating effects on the individual. It ca…" at bounding box center [402, 354] width 446 height 14
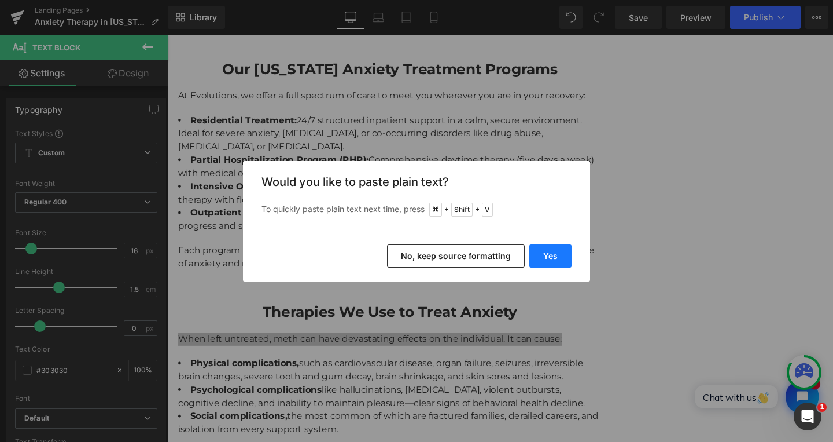
click at [554, 252] on button "Yes" at bounding box center [551, 255] width 42 height 23
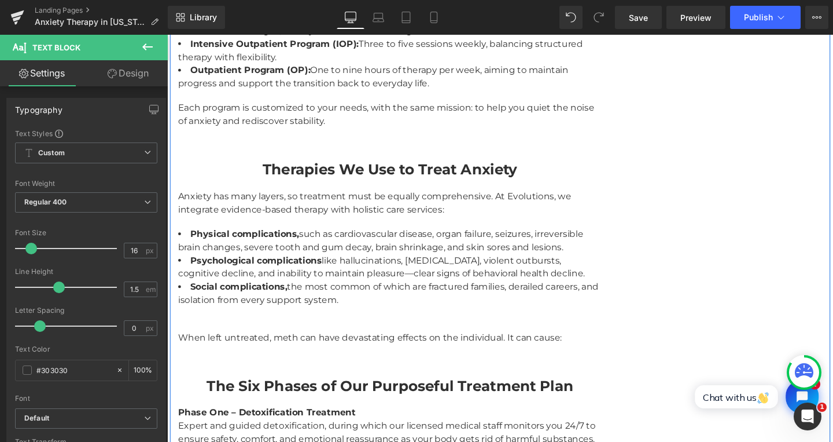
scroll to position [2204, 0]
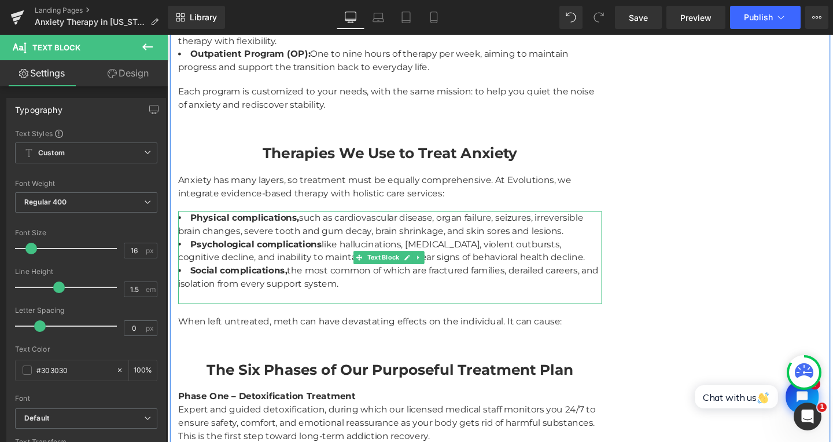
click at [208, 227] on li "Physical complications, such as cardiovascular disease, organ failure, seizures…" at bounding box center [402, 234] width 446 height 28
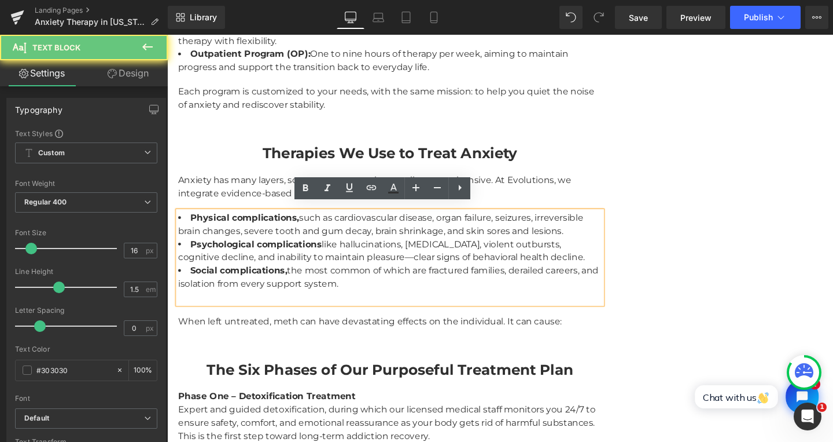
click at [195, 221] on strong "Physical complications," at bounding box center [249, 226] width 115 height 11
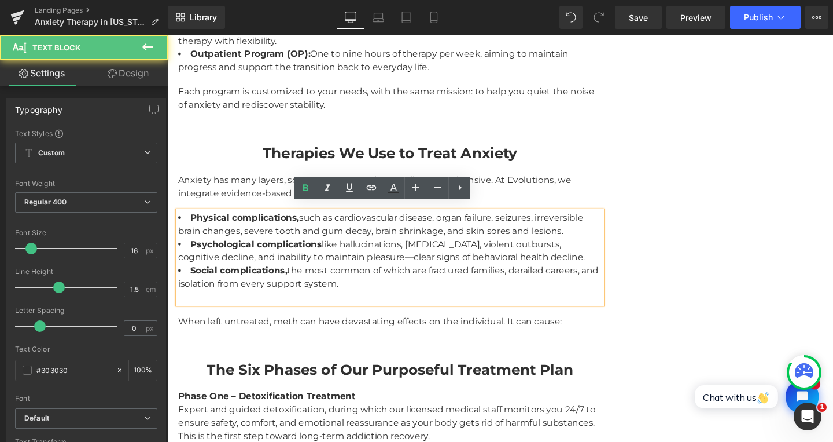
click at [185, 221] on li "Physical complications, such as cardiovascular disease, organ failure, seizures…" at bounding box center [402, 234] width 446 height 28
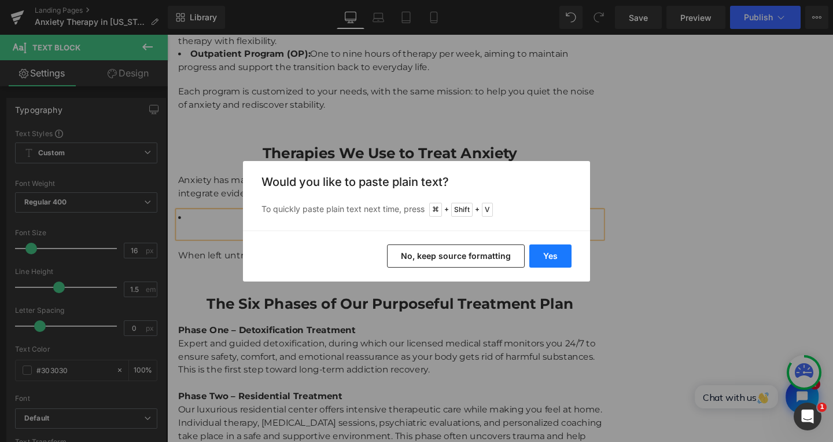
click at [540, 255] on button "Yes" at bounding box center [551, 255] width 42 height 23
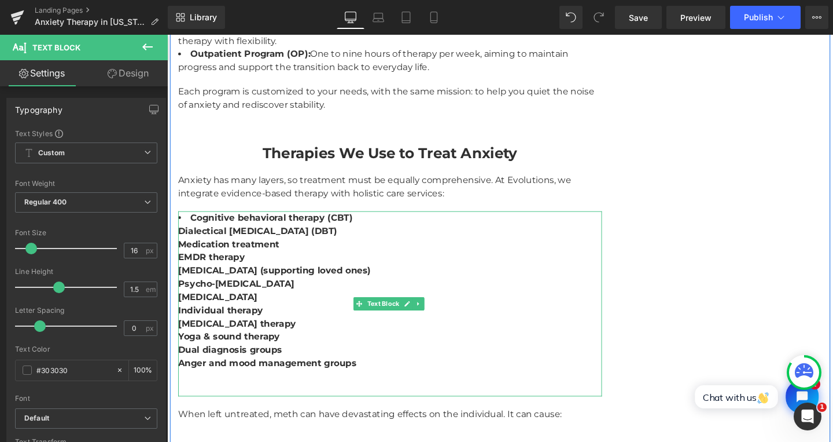
click at [343, 310] on li "Cognitive behavioral therapy (CBT) Dialectical [MEDICAL_DATA] (DBT) Medication …" at bounding box center [402, 317] width 446 height 194
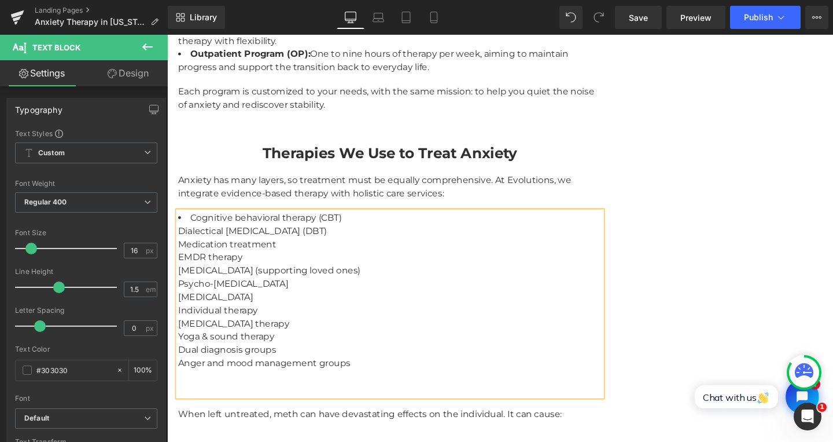
click at [194, 221] on li "Cognitive behavioral therapy (CBT) Dialectical [MEDICAL_DATA] (DBT) Medication …" at bounding box center [402, 317] width 446 height 194
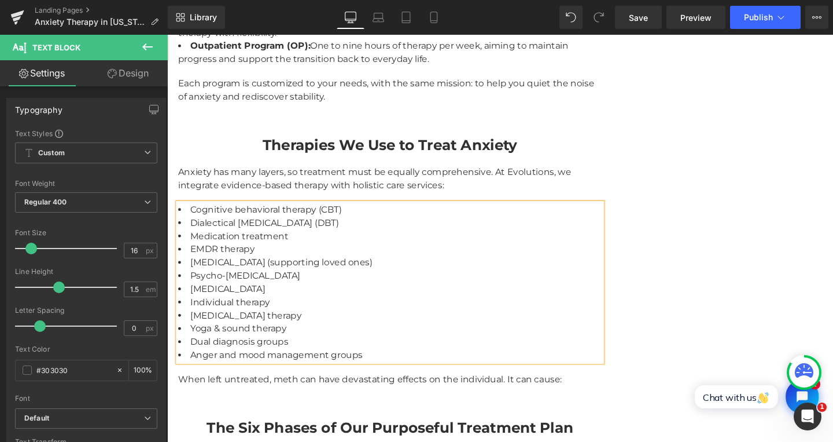
scroll to position [2287, 0]
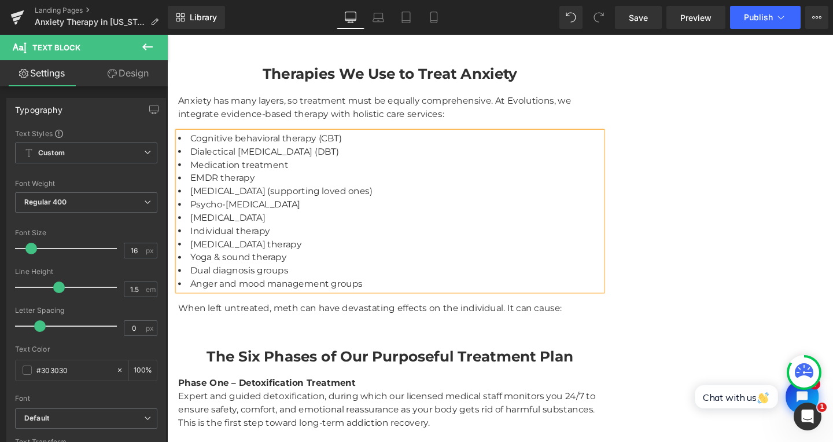
click at [291, 321] on div "When left untreated, meth can have devastating effects on the individual. It ca…" at bounding box center [402, 322] width 446 height 14
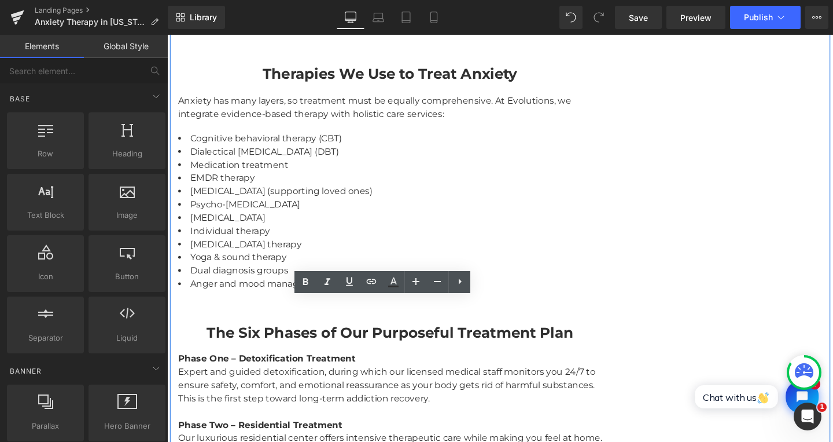
click at [270, 347] on strong "The Six Phases of Our Purposeful Treatment Plan" at bounding box center [401, 347] width 385 height 19
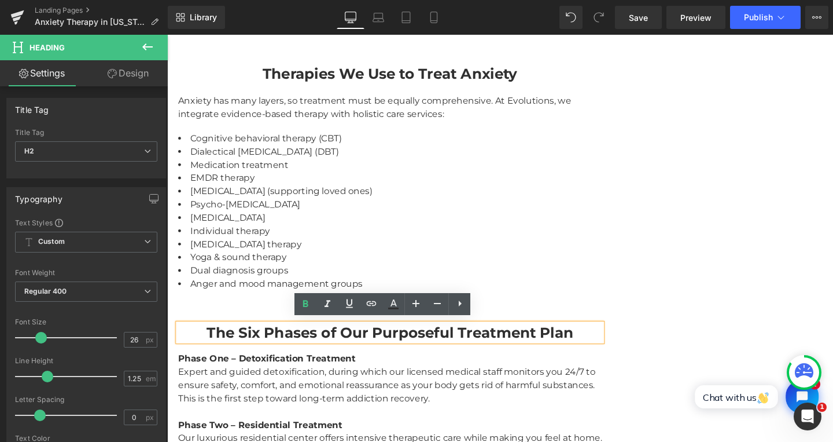
click at [278, 341] on strong "The Six Phases of Our Purposeful Treatment Plan" at bounding box center [401, 347] width 385 height 19
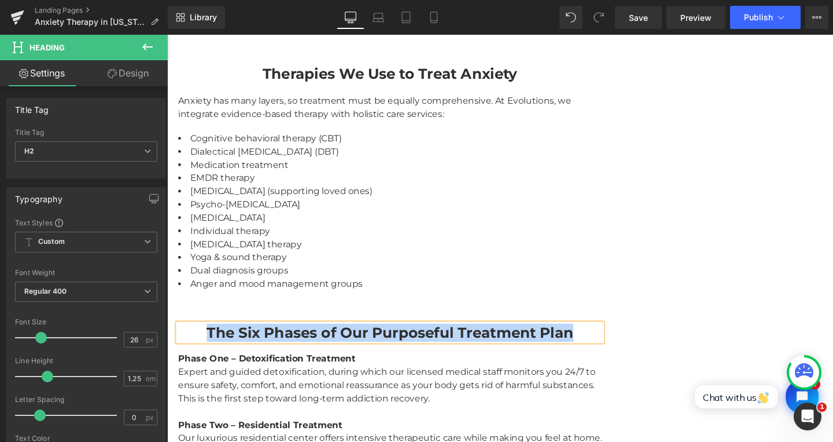
paste div
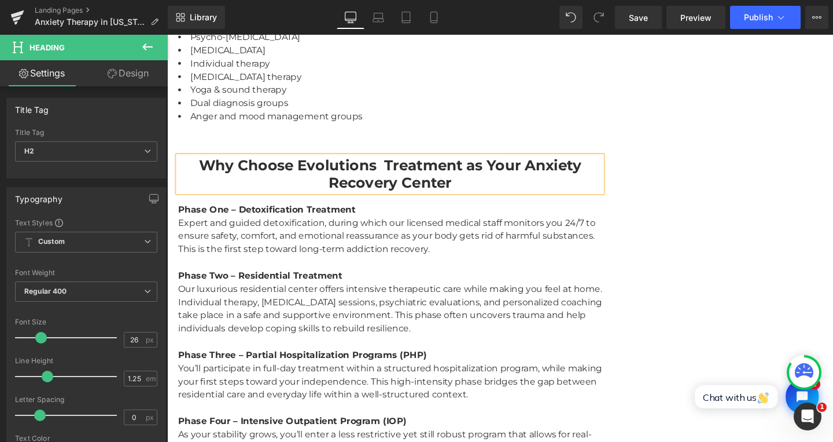
scroll to position [2510, 0]
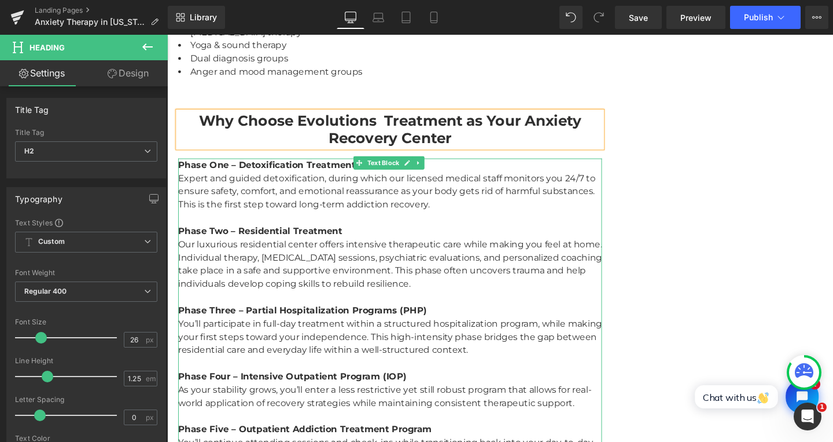
click at [282, 216] on div "Phase One – Detoxification Treatment Expert and guided detoxification, during w…" at bounding box center [402, 387] width 446 height 445
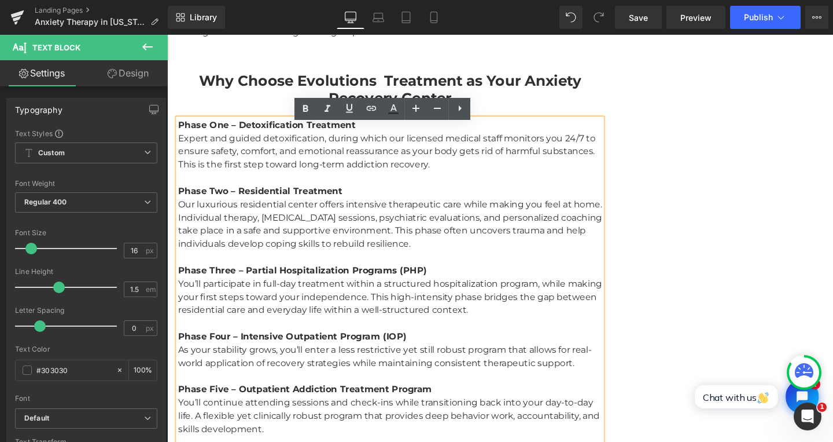
scroll to position [2528, 0]
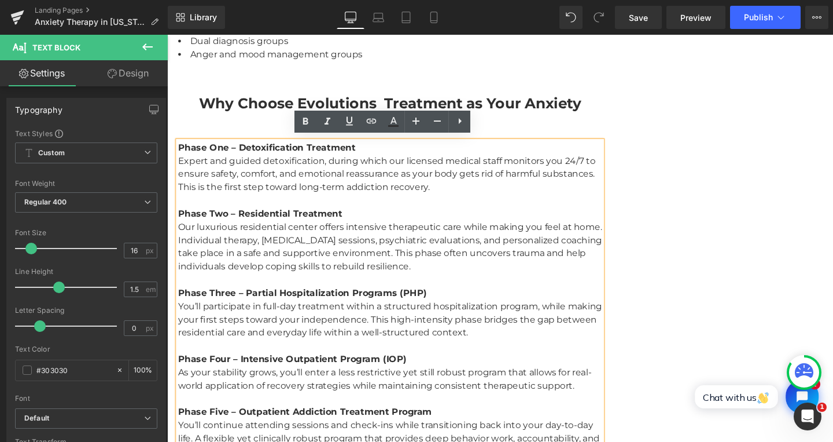
click at [205, 152] on strong "Phase One – Detoxification Treatment" at bounding box center [272, 153] width 186 height 11
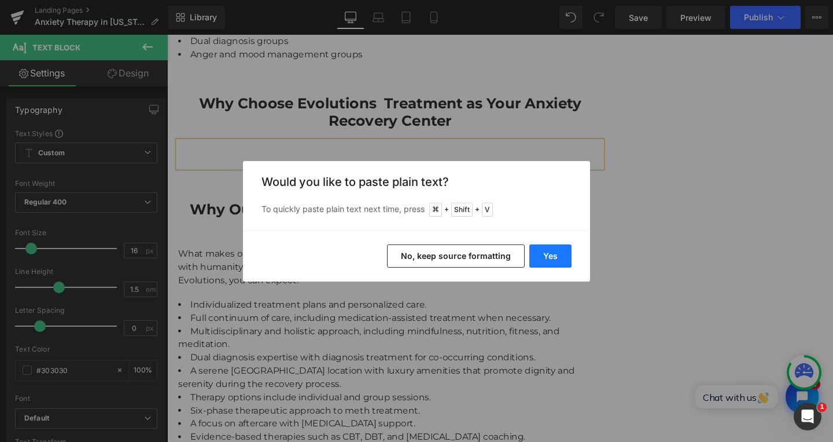
click at [554, 259] on button "Yes" at bounding box center [551, 255] width 42 height 23
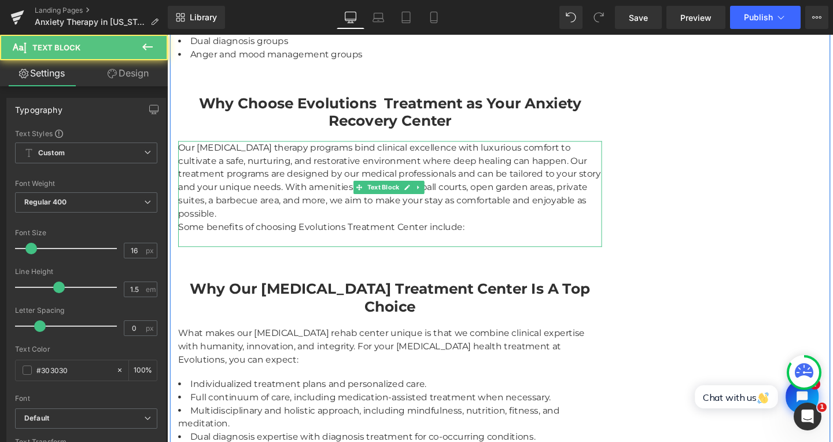
click at [251, 165] on div "Our [MEDICAL_DATA] therapy programs bind clinical excellence with luxurious com…" at bounding box center [402, 201] width 446 height 111
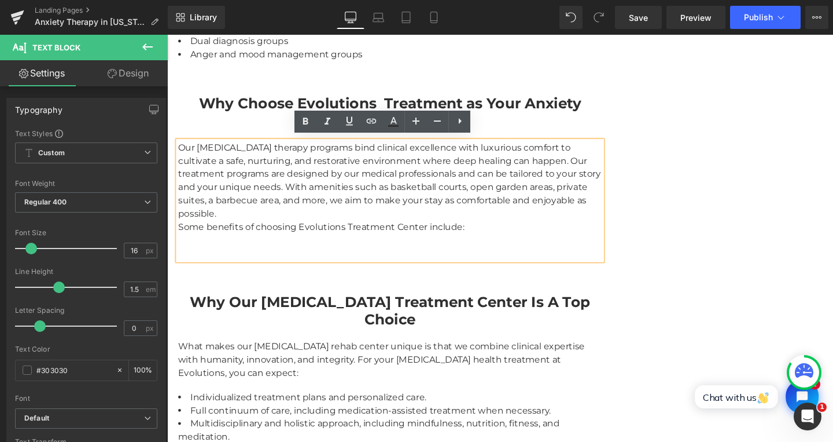
click at [295, 228] on div "Our [MEDICAL_DATA] therapy programs bind clinical excellence with luxurious com…" at bounding box center [402, 208] width 446 height 125
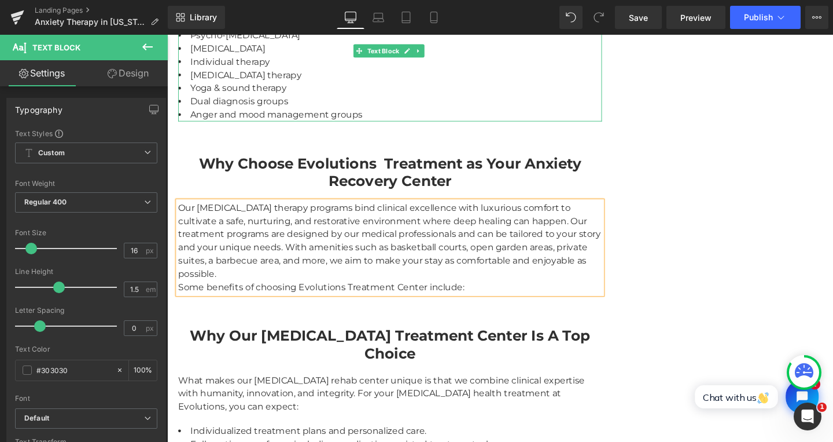
scroll to position [2463, 0]
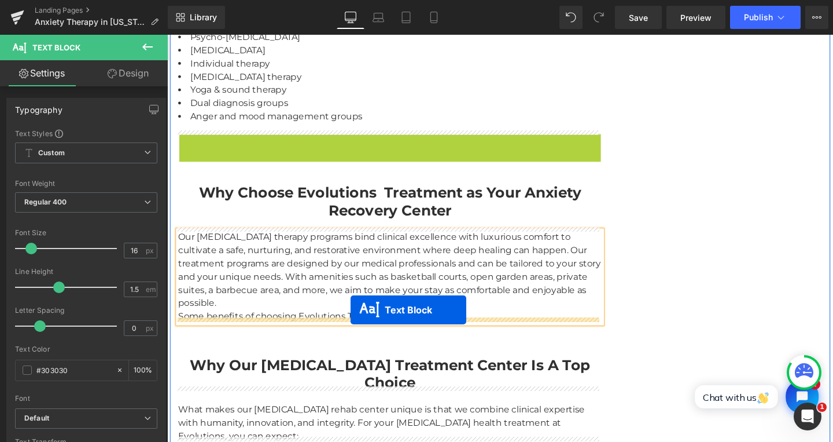
drag, startPoint x: 367, startPoint y: 221, endPoint x: 359, endPoint y: 324, distance: 103.3
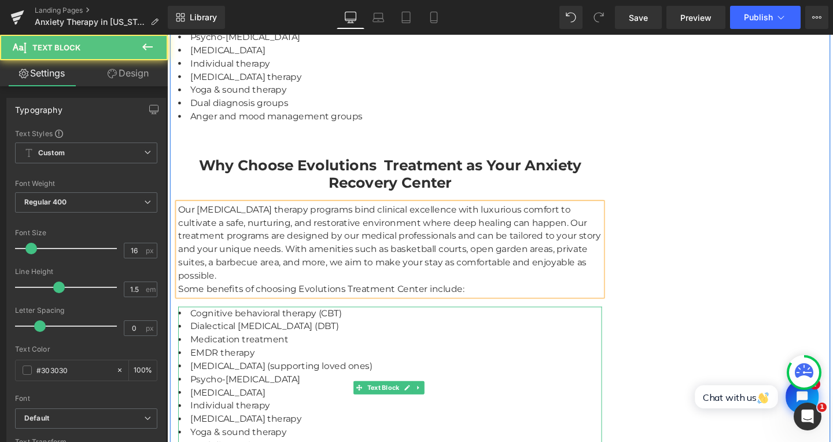
scroll to position [2500, 0]
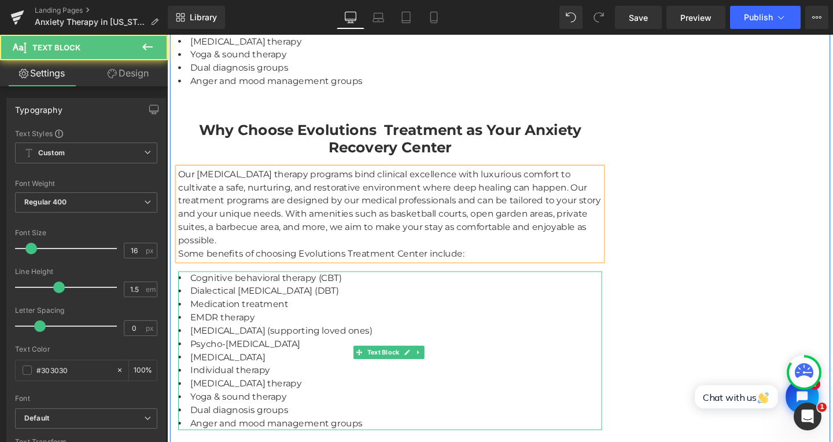
click at [313, 297] on li "Dialectical [MEDICAL_DATA] (DBT)" at bounding box center [402, 304] width 446 height 14
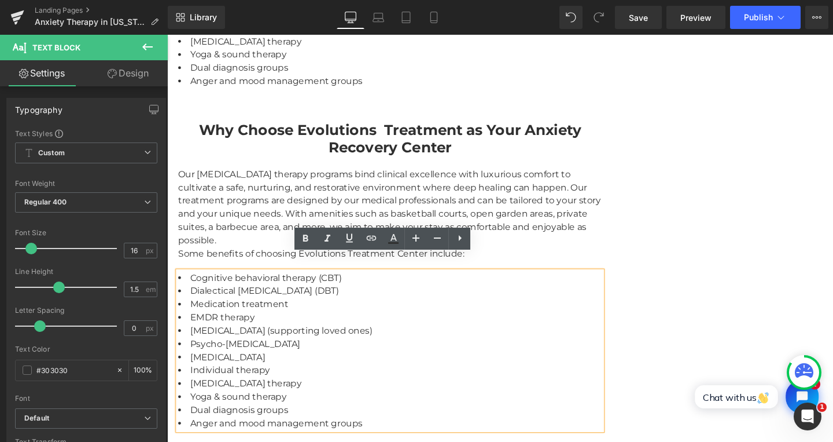
click at [189, 283] on li "Cognitive behavioral therapy (CBT)" at bounding box center [402, 290] width 446 height 14
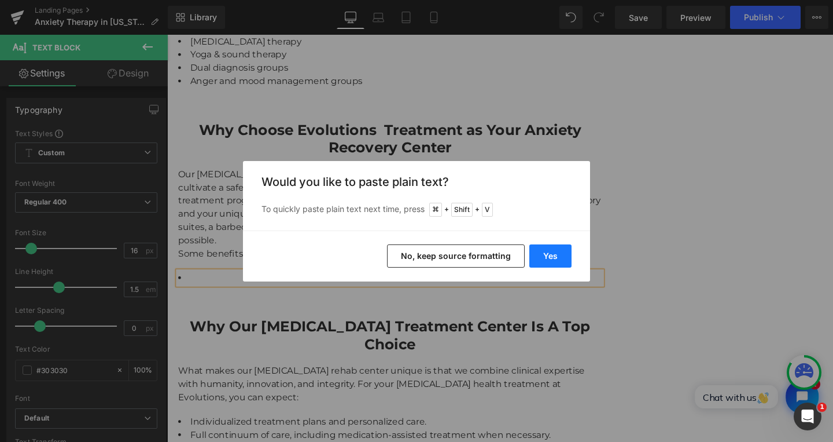
click at [541, 257] on button "Yes" at bounding box center [551, 255] width 42 height 23
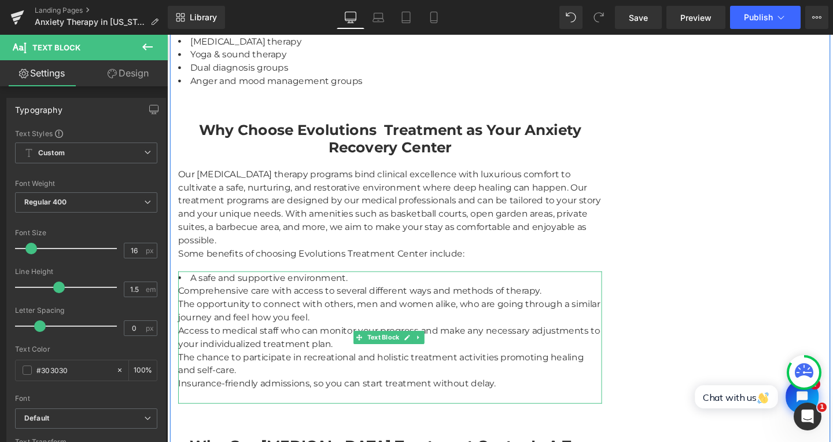
click at [372, 283] on li "A safe and supportive environment. Comprehensive care with access to several di…" at bounding box center [402, 352] width 446 height 139
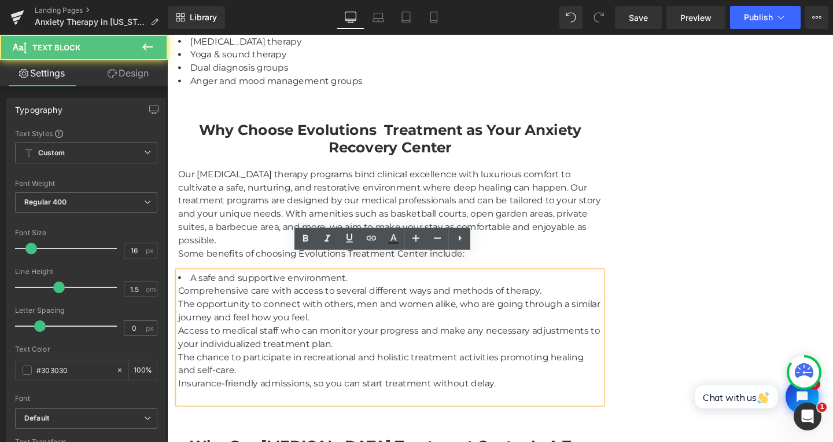
click at [362, 283] on li "A safe and supportive environment. Comprehensive care with access to several di…" at bounding box center [402, 352] width 446 height 139
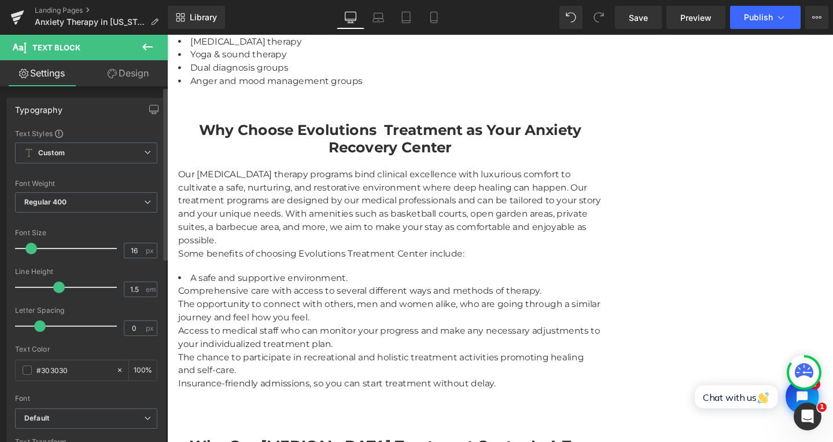
click at [149, 130] on div "Text Styles" at bounding box center [86, 132] width 142 height 9
click at [148, 130] on div "Text Styles" at bounding box center [86, 132] width 142 height 9
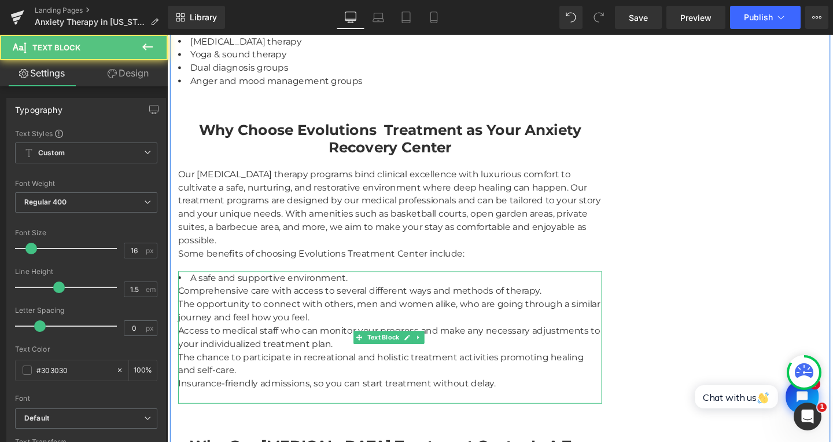
click at [306, 298] on li "A safe and supportive environment. Comprehensive care with access to several di…" at bounding box center [402, 352] width 446 height 139
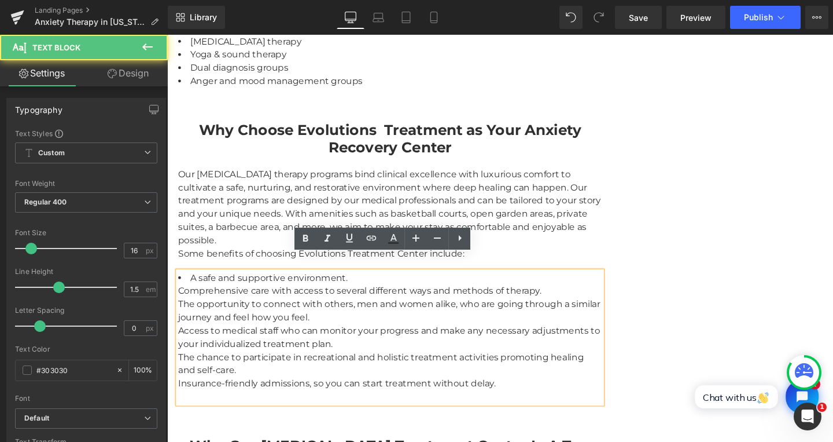
click at [338, 283] on li "A safe and supportive environment. Comprehensive care with access to several di…" at bounding box center [402, 352] width 446 height 139
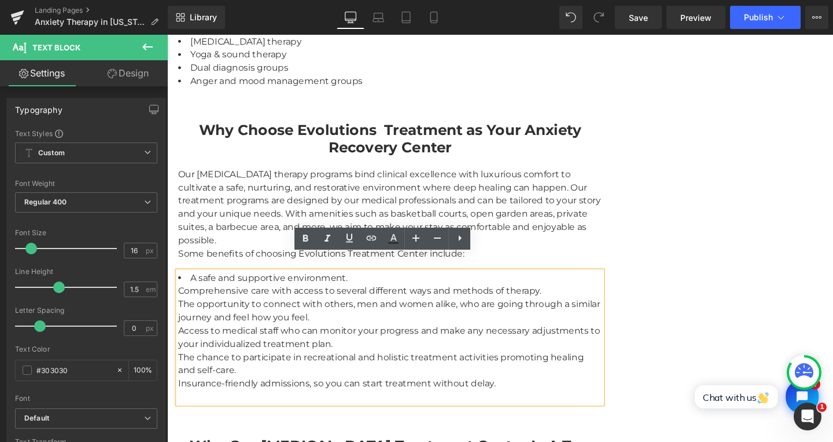
click at [352, 283] on li "A safe and supportive environment. Comprehensive care with access to several di…" at bounding box center [402, 352] width 446 height 139
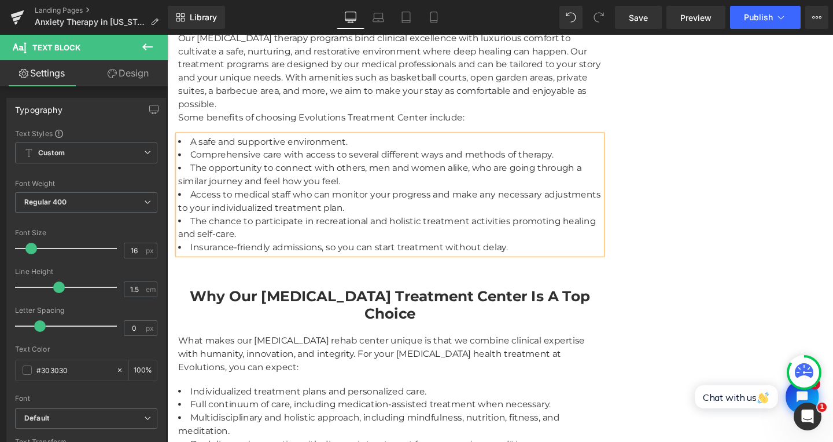
scroll to position [2611, 0]
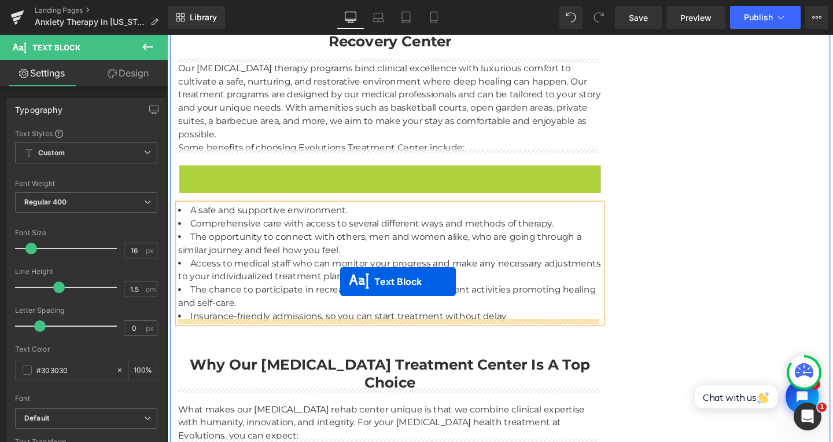
drag, startPoint x: 368, startPoint y: 199, endPoint x: 349, endPoint y: 294, distance: 97.4
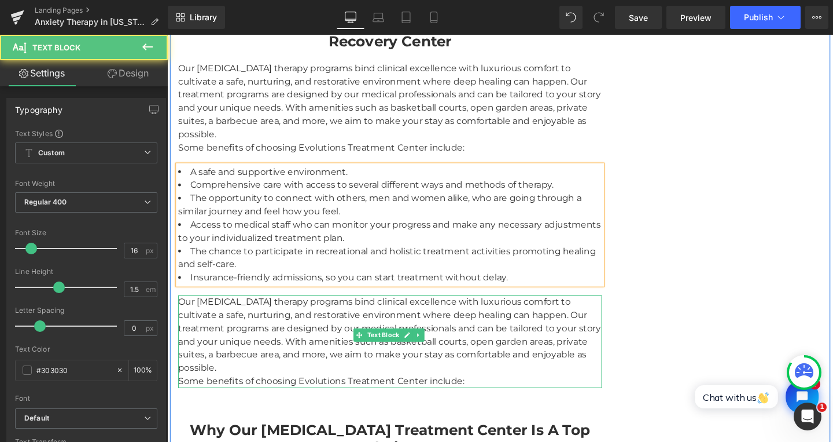
click at [235, 310] on div "Our [MEDICAL_DATA] therapy programs bind clinical excellence with luxurious com…" at bounding box center [402, 356] width 446 height 97
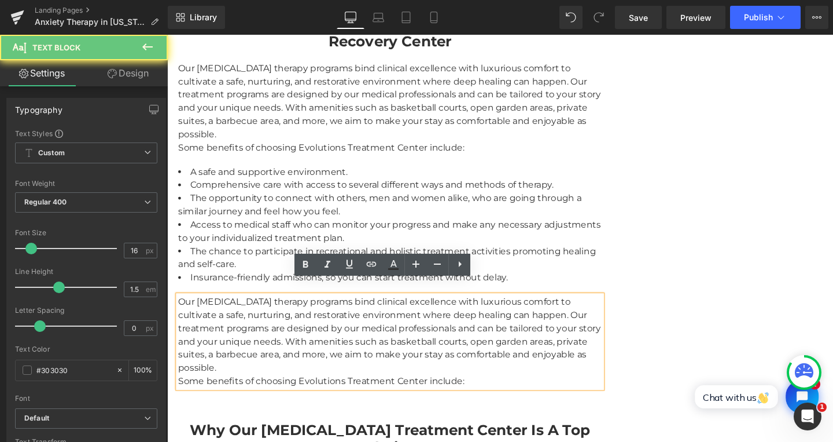
click at [225, 308] on div "Our [MEDICAL_DATA] therapy programs bind clinical excellence with luxurious com…" at bounding box center [402, 356] width 446 height 97
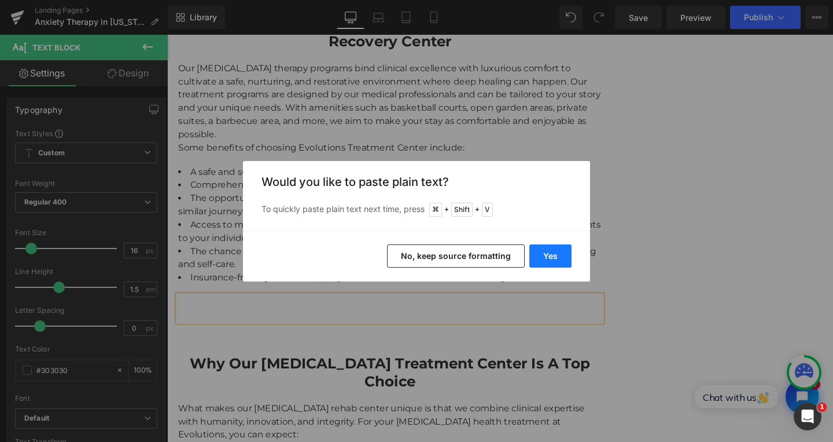
click at [546, 256] on button "Yes" at bounding box center [551, 255] width 42 height 23
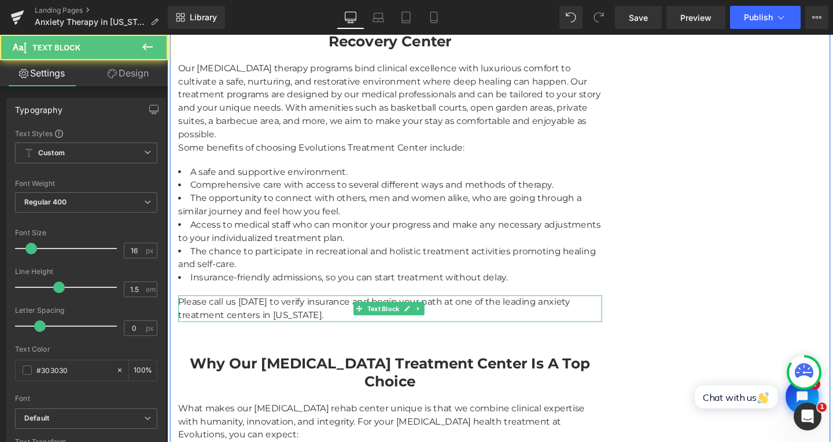
click at [286, 314] on div "Please call us [DATE] to verify insurance and begin your path at one of the lea…" at bounding box center [402, 322] width 446 height 28
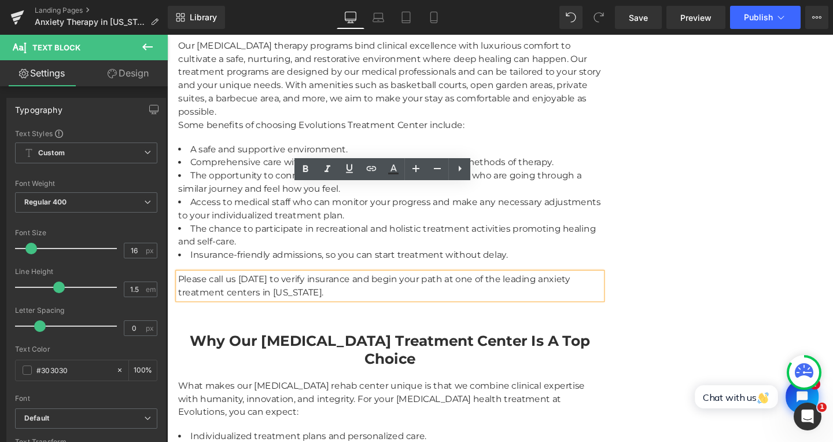
scroll to position [2713, 0]
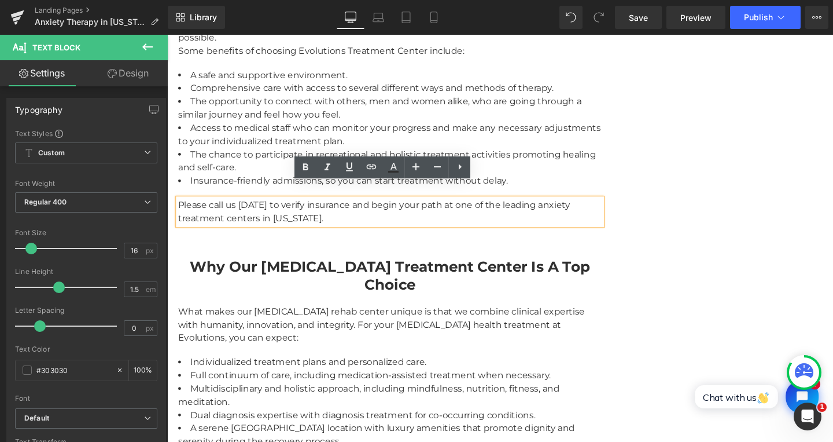
click at [298, 269] on strong "Why Our [MEDICAL_DATA] Treatment Center Is A Top Choice" at bounding box center [402, 288] width 421 height 38
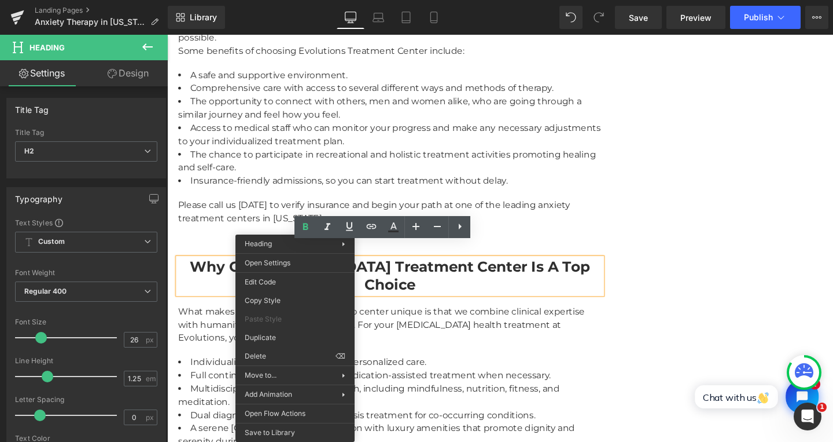
drag, startPoint x: 299, startPoint y: 258, endPoint x: 271, endPoint y: 374, distance: 119.5
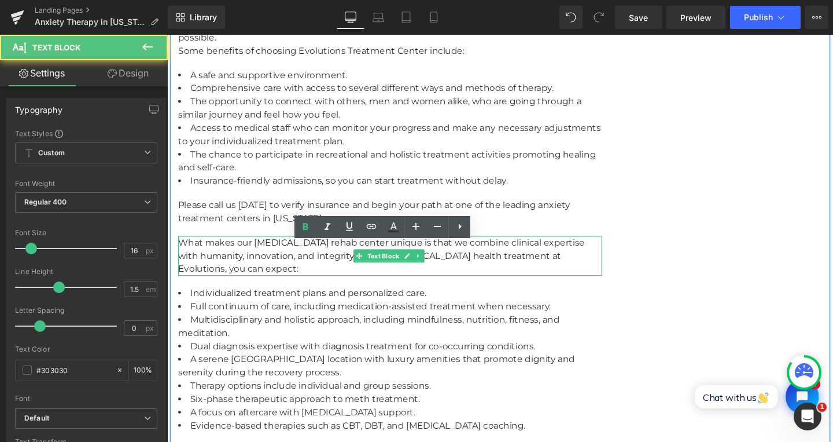
click at [235, 259] on div "What makes our [MEDICAL_DATA] rehab center unique is that we combine clinical e…" at bounding box center [402, 267] width 446 height 42
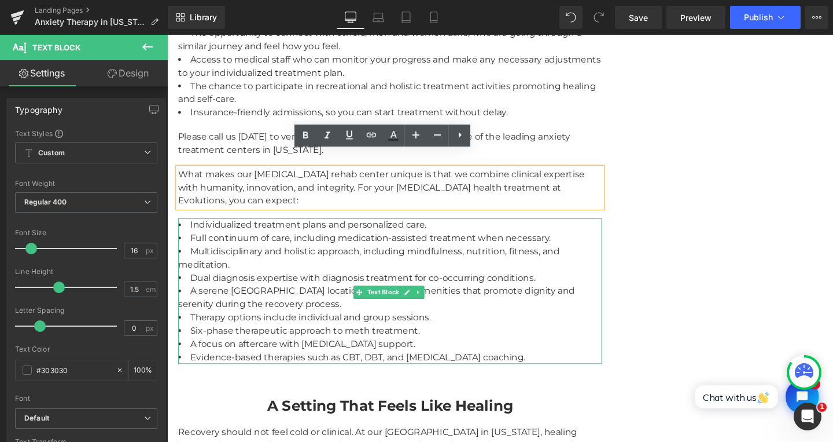
scroll to position [2787, 0]
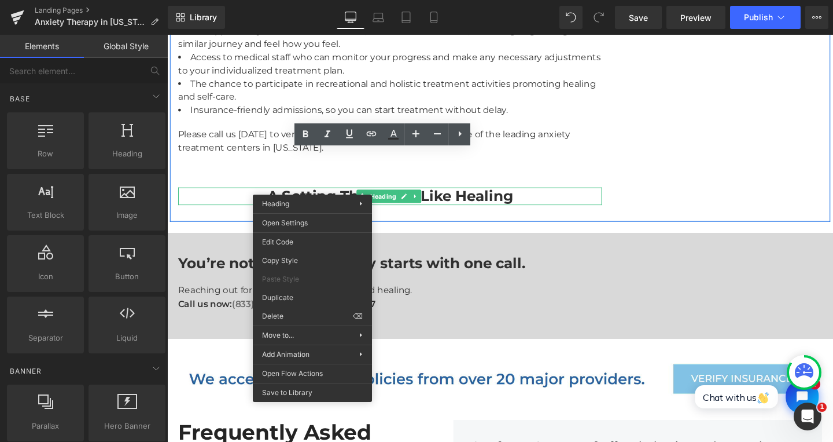
drag, startPoint x: 317, startPoint y: 185, endPoint x: 486, endPoint y: 252, distance: 181.6
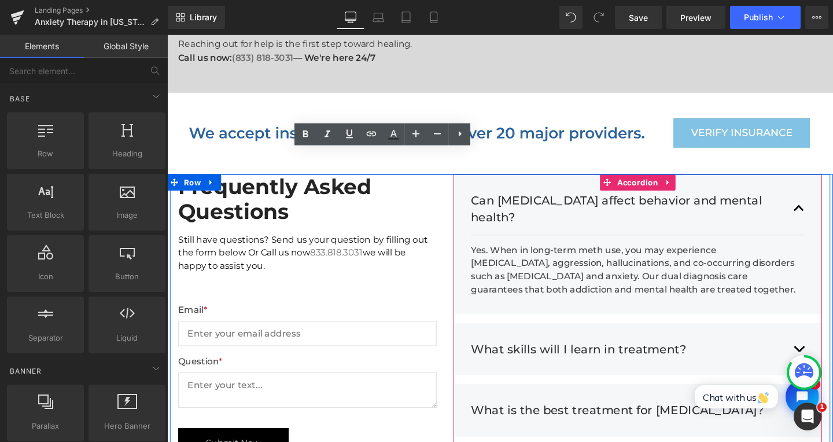
scroll to position [2991, 0]
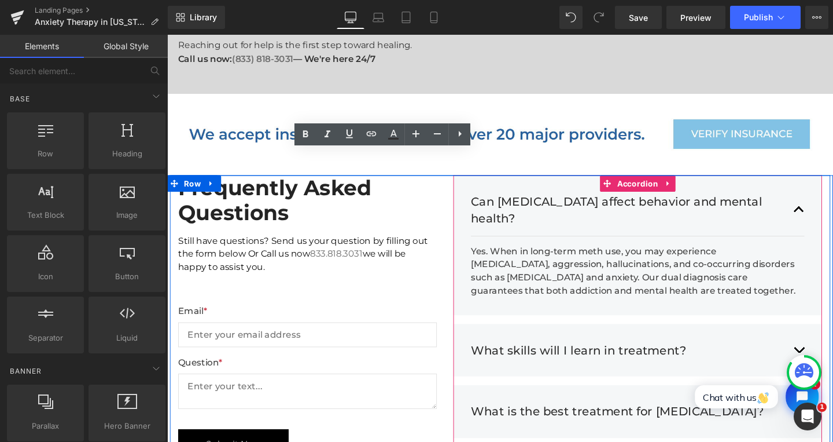
click at [504, 201] on h3 "Can [MEDICAL_DATA] affect behavior and mental health?" at bounding box center [651, 219] width 328 height 36
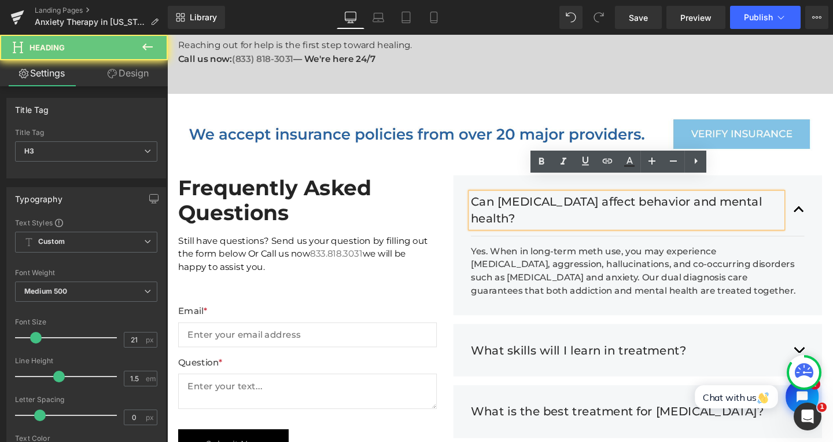
click at [504, 201] on h3 "Can [MEDICAL_DATA] affect behavior and mental health?" at bounding box center [651, 219] width 328 height 36
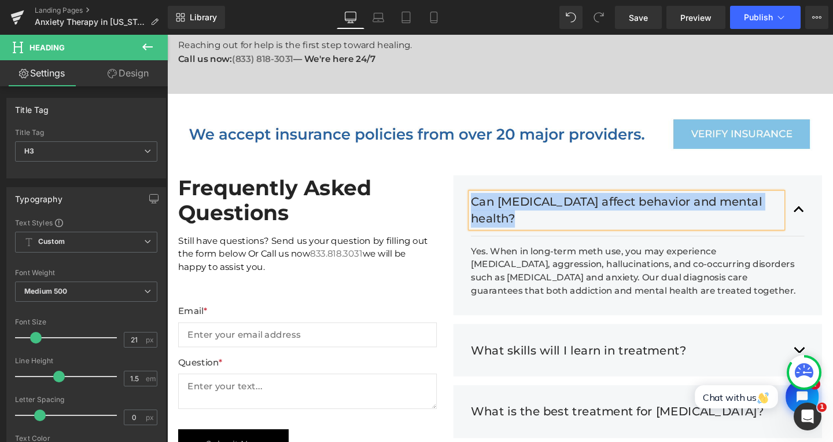
paste div
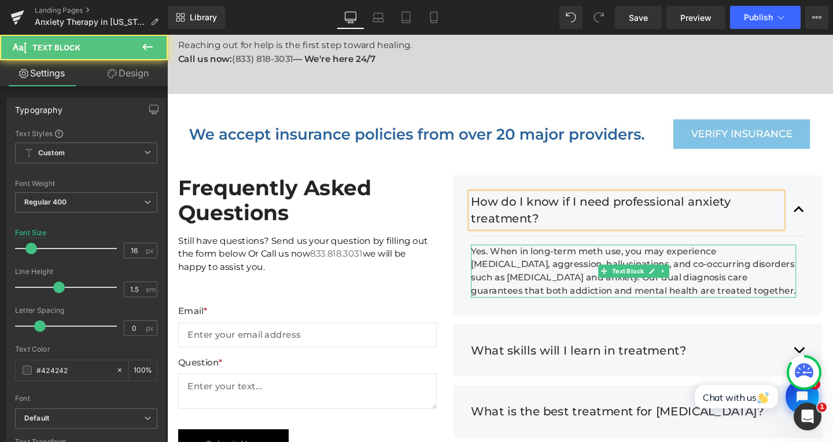
click at [556, 260] on div "Yes. When in long-term meth use, you may experience [MEDICAL_DATA], aggression,…" at bounding box center [658, 283] width 342 height 56
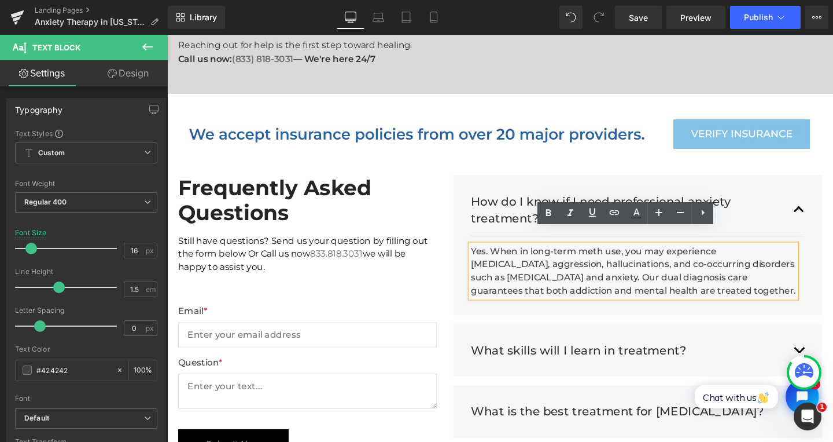
click at [487, 255] on div "Yes. When in long-term meth use, you may experience [MEDICAL_DATA], aggression,…" at bounding box center [658, 283] width 342 height 56
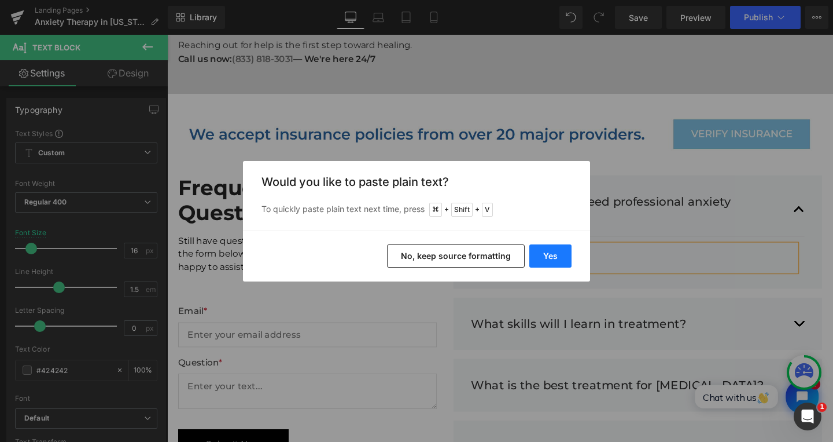
click at [551, 252] on button "Yes" at bounding box center [551, 255] width 42 height 23
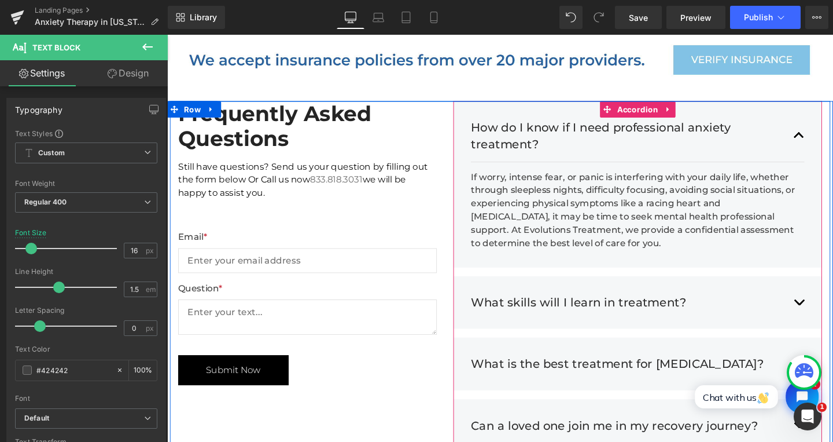
scroll to position [3176, 0]
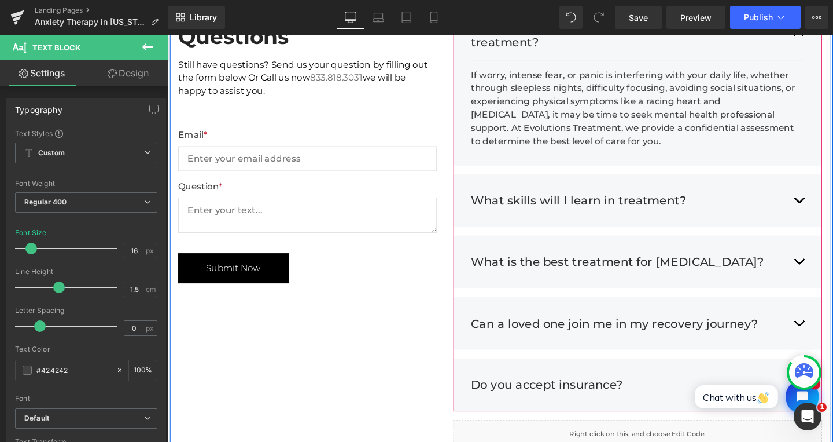
click at [833, 190] on div "What skills will I learn in treatment? Heading Individuals develop coping strat…" at bounding box center [662, 209] width 388 height 56
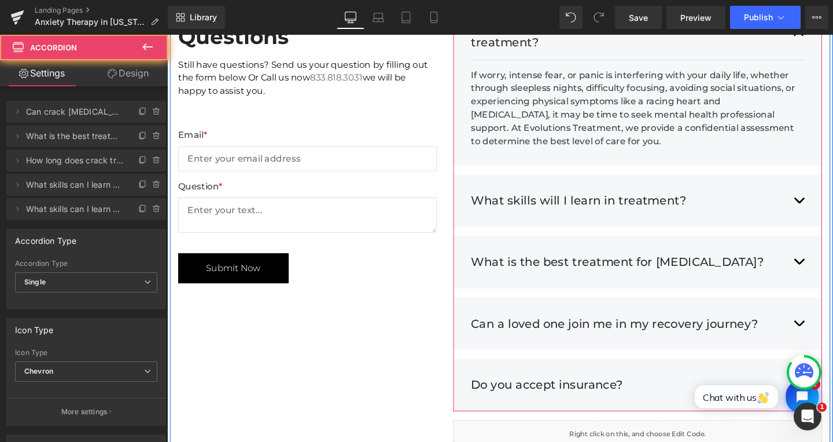
click at [830, 191] on button "button" at bounding box center [832, 209] width 12 height 36
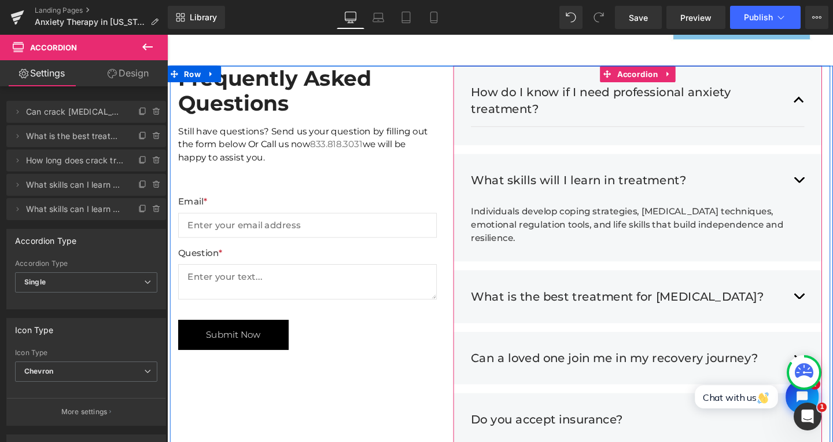
scroll to position [3076, 0]
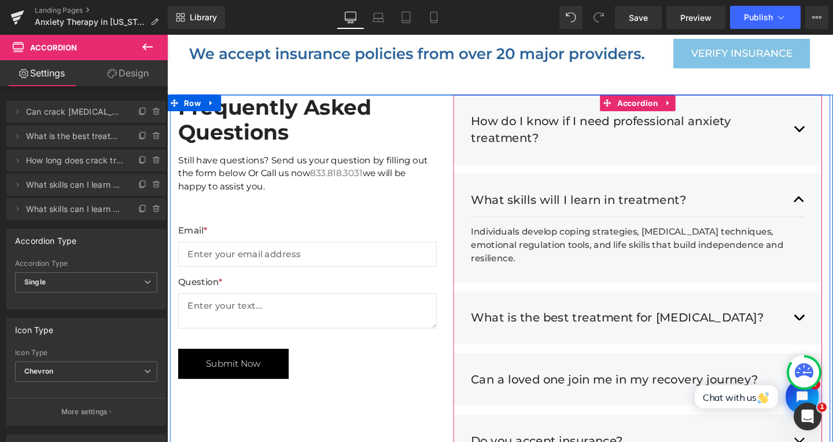
click at [581, 199] on h3 "What skills will I learn in treatment?" at bounding box center [651, 208] width 328 height 19
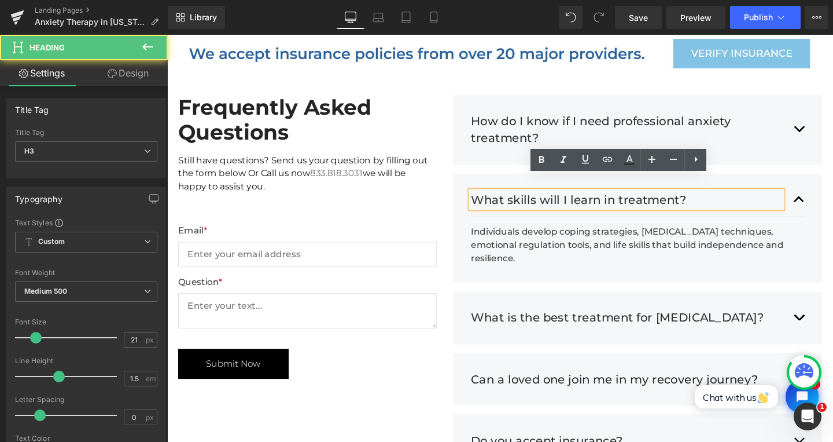
click at [575, 199] on h3 "What skills will I learn in treatment?" at bounding box center [651, 208] width 328 height 19
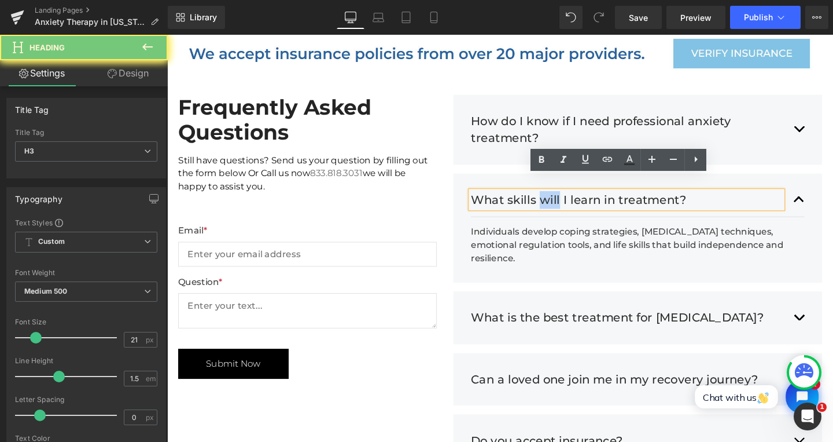
click at [575, 199] on h3 "What skills will I learn in treatment?" at bounding box center [651, 208] width 328 height 19
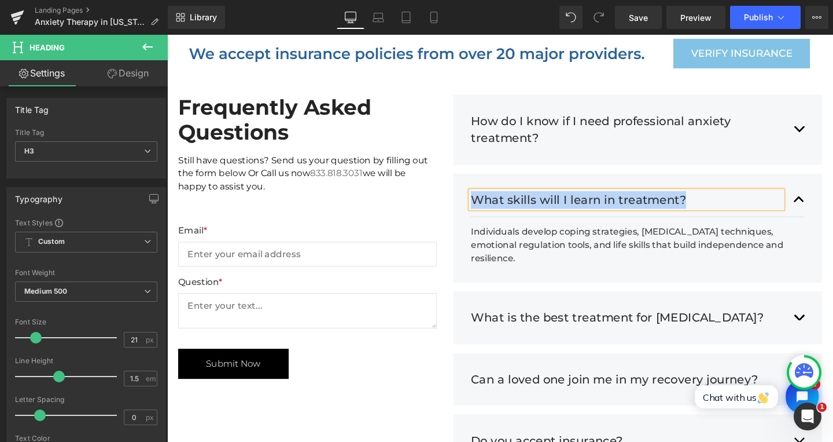
paste div
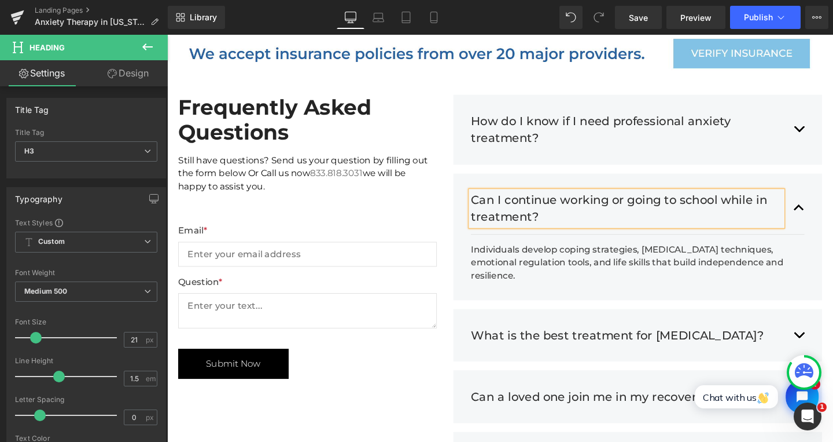
click at [537, 254] on div "Individuals develop coping strategies, [MEDICAL_DATA] techniques, emotional reg…" at bounding box center [658, 275] width 342 height 42
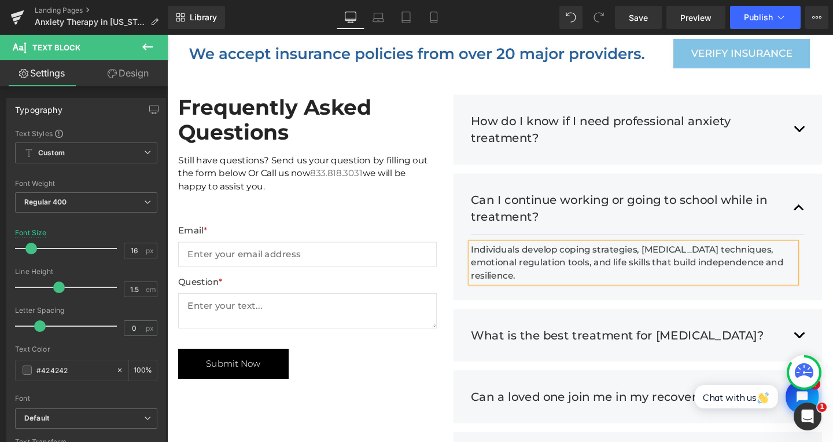
click at [541, 254] on div "Individuals develop coping strategies, [MEDICAL_DATA] techniques, emotional reg…" at bounding box center [658, 275] width 342 height 42
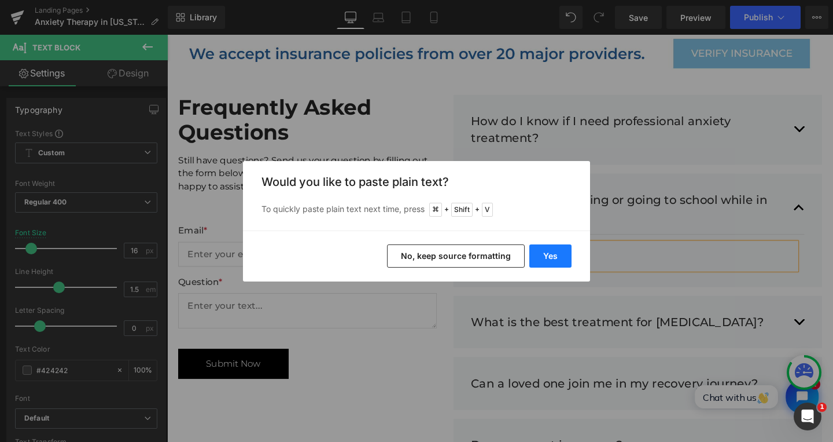
click at [551, 251] on button "Yes" at bounding box center [551, 255] width 42 height 23
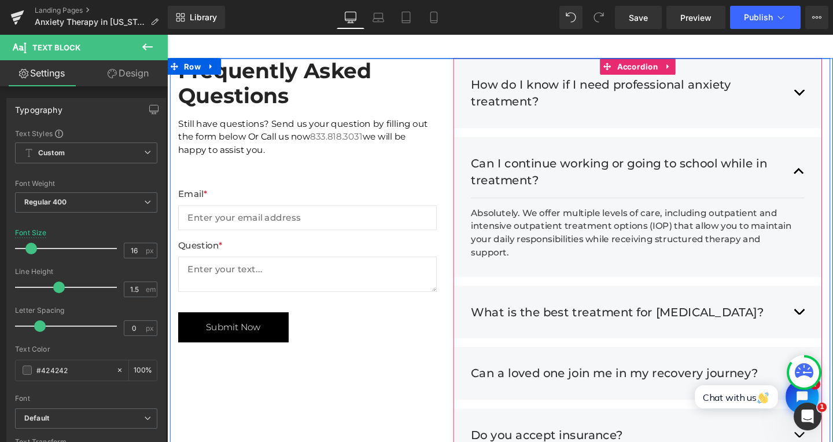
scroll to position [3122, 0]
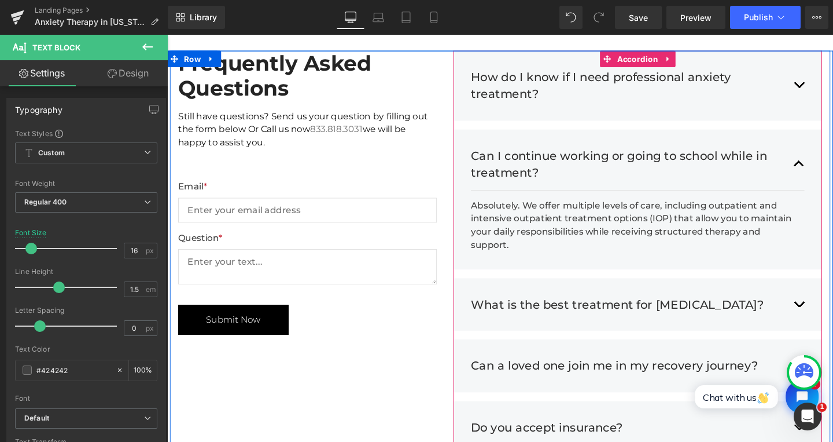
click at [829, 300] on button "button" at bounding box center [832, 318] width 12 height 36
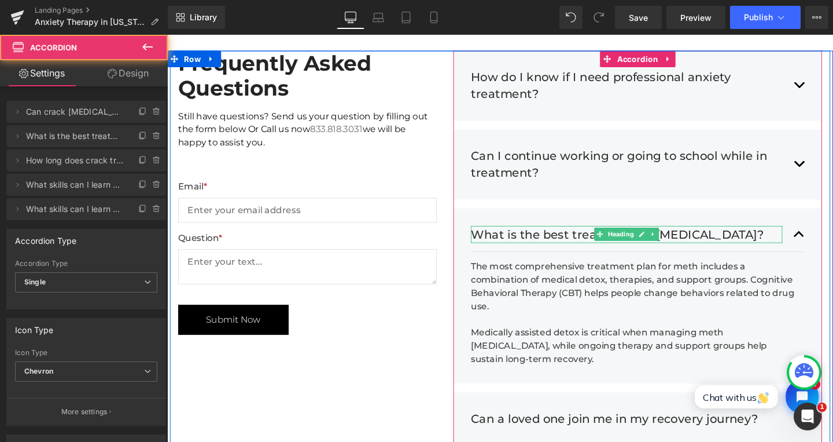
click at [530, 236] on h3 "What is the best treatment for [MEDICAL_DATA]?" at bounding box center [651, 245] width 328 height 19
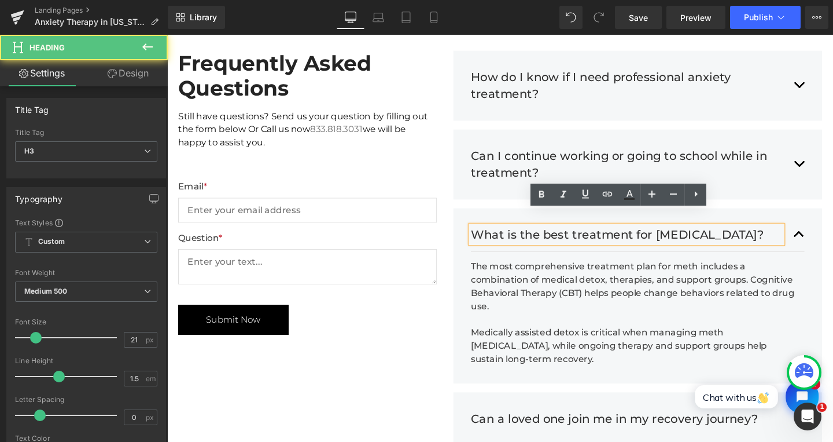
click at [526, 236] on h3 "What is the best treatment for [MEDICAL_DATA]?" at bounding box center [651, 245] width 328 height 19
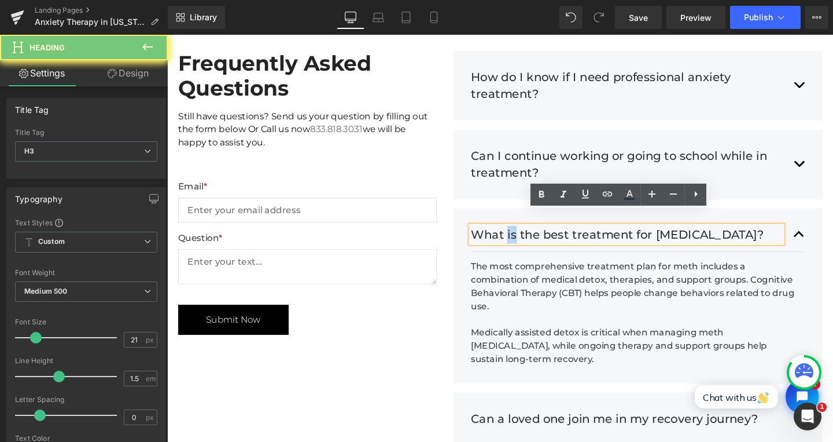
click at [526, 236] on h3 "What is the best treatment for [MEDICAL_DATA]?" at bounding box center [651, 245] width 328 height 19
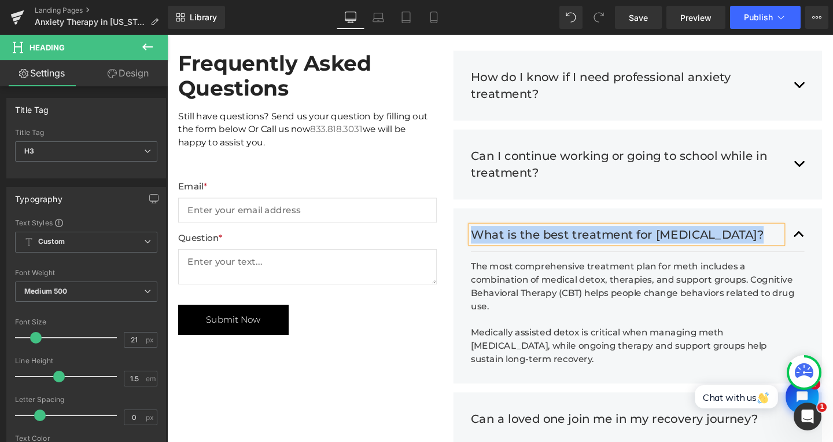
paste div
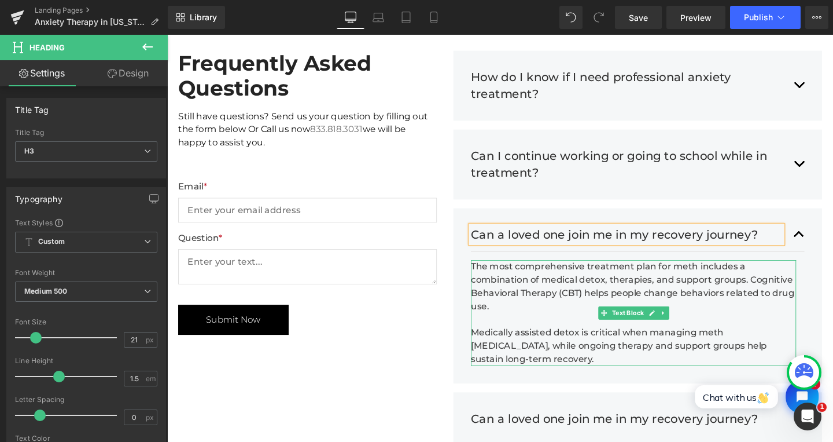
click at [527, 271] on div "The most comprehensive treatment plan for meth includes a combination of medica…" at bounding box center [658, 299] width 342 height 56
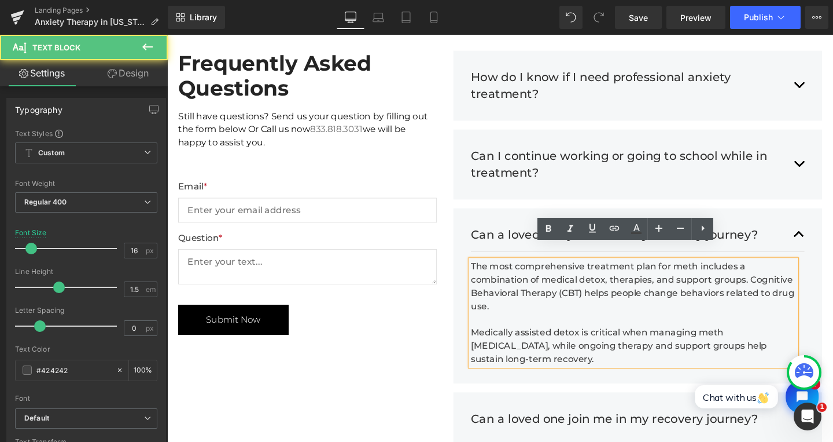
click at [527, 271] on div "The most comprehensive treatment plan for meth includes a combination of medica…" at bounding box center [658, 299] width 342 height 56
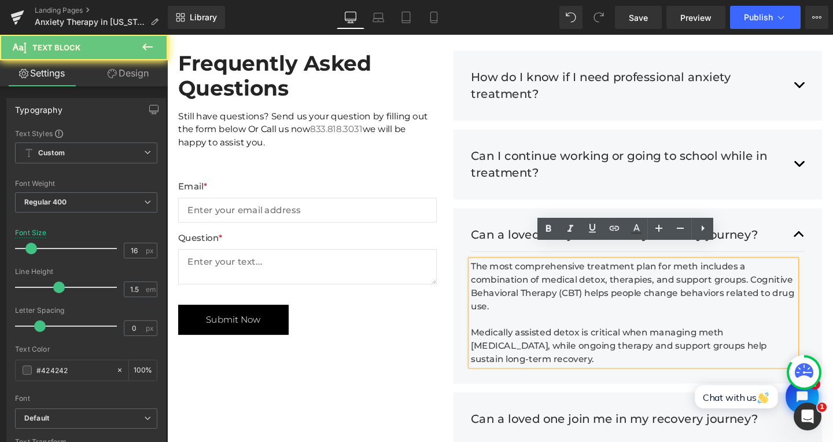
click at [527, 271] on div "The most comprehensive treatment plan for meth includes a combination of medica…" at bounding box center [658, 299] width 342 height 56
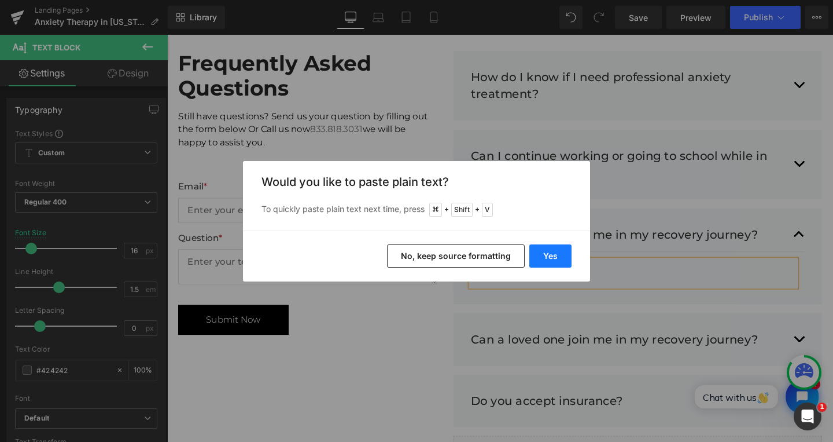
click at [563, 259] on button "Yes" at bounding box center [551, 255] width 42 height 23
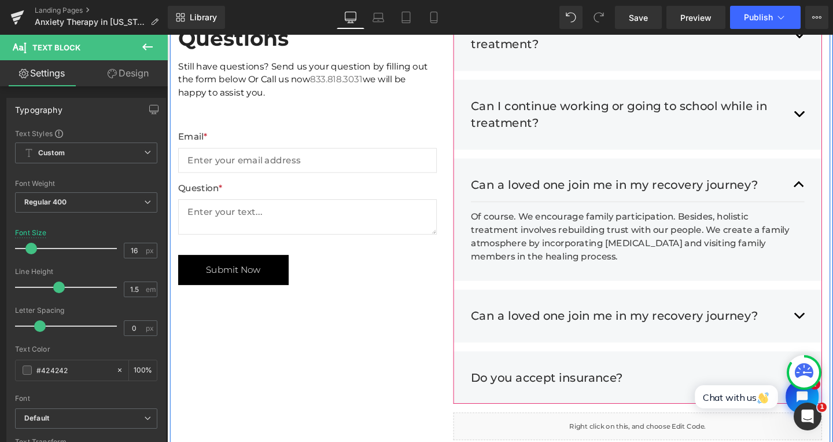
scroll to position [3177, 0]
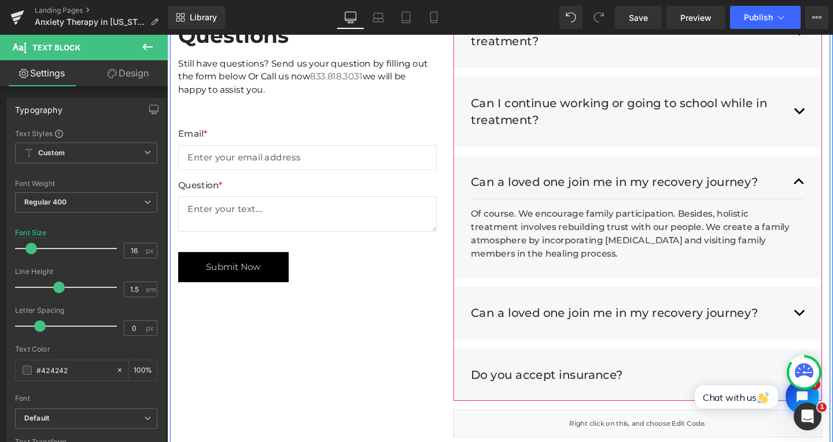
click at [679, 299] on div "Can a loved one join me in my recovery journey? Heading Of course. We encourage…" at bounding box center [662, 327] width 388 height 56
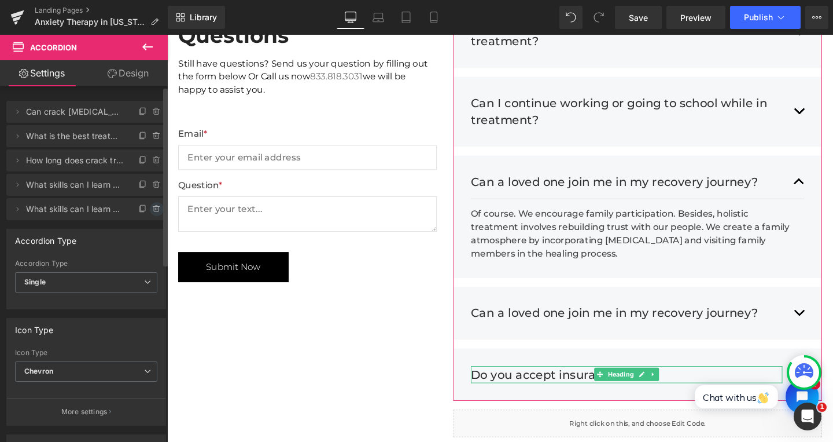
click at [157, 210] on icon at bounding box center [157, 209] width 0 height 2
click at [149, 210] on button "Delete" at bounding box center [144, 209] width 36 height 15
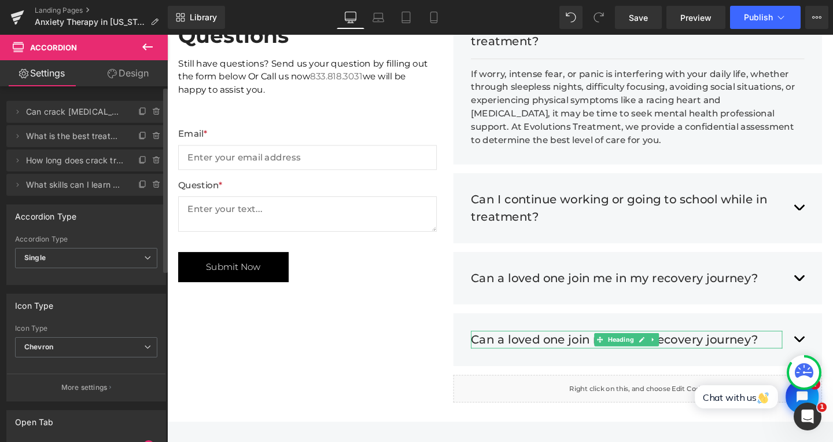
click at [151, 192] on li "Delete Cancel What skills can I learn during crack rehab? What skills can I lea…" at bounding box center [86, 185] width 160 height 22
click at [152, 188] on icon at bounding box center [156, 184] width 9 height 9
click at [146, 189] on button "Delete" at bounding box center [144, 185] width 36 height 15
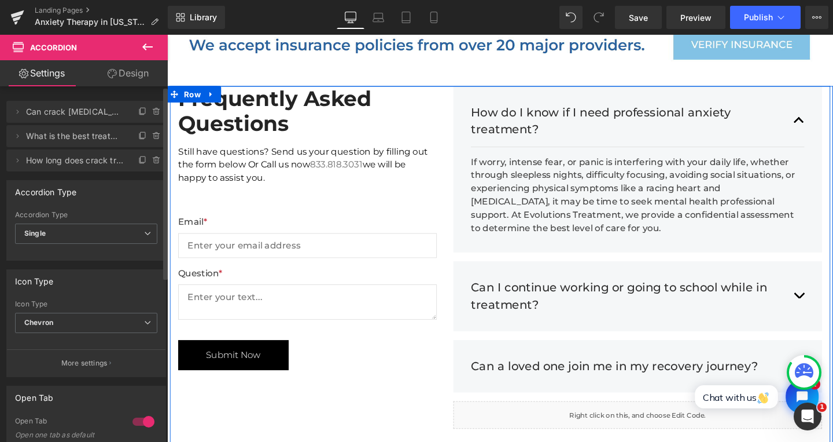
scroll to position [3122, 0]
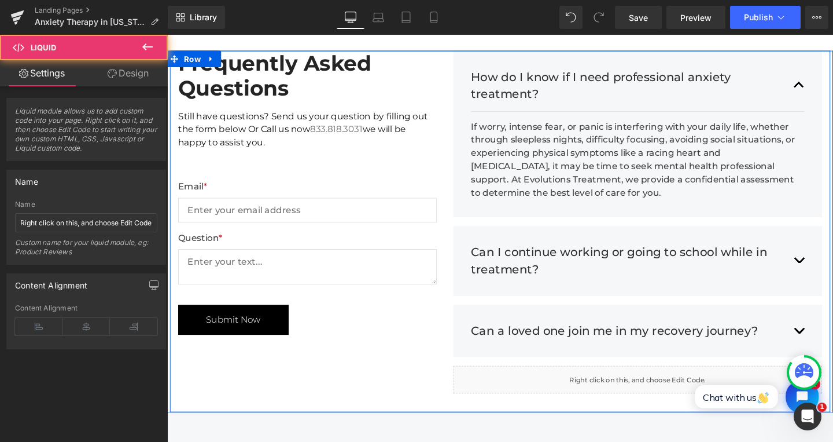
click at [591, 383] on div "Liquid" at bounding box center [662, 397] width 388 height 29
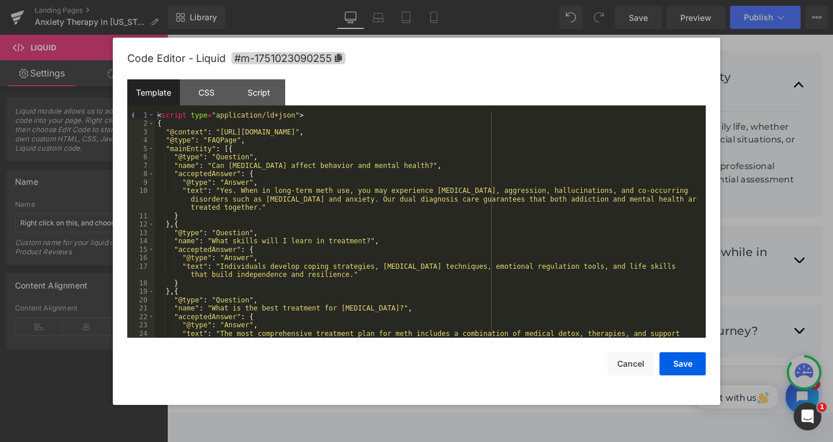
click at [210, 142] on div "< script type = "application/ld+json" > { "@context" : "[URL][DOMAIN_NAME]" , "…" at bounding box center [426, 237] width 542 height 252
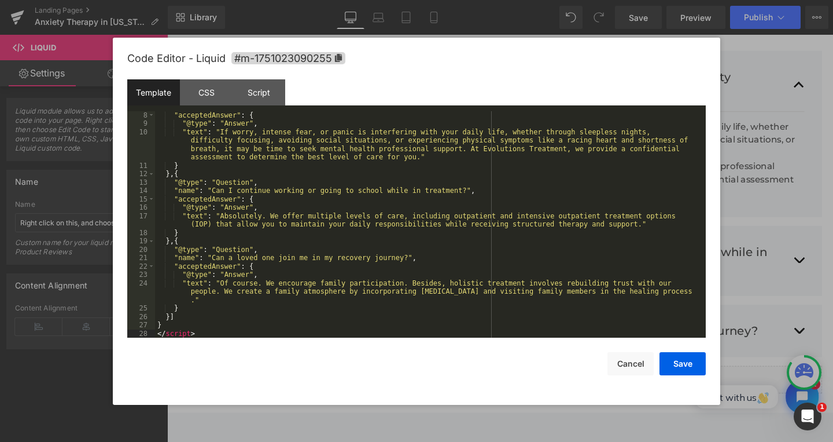
scroll to position [0, 0]
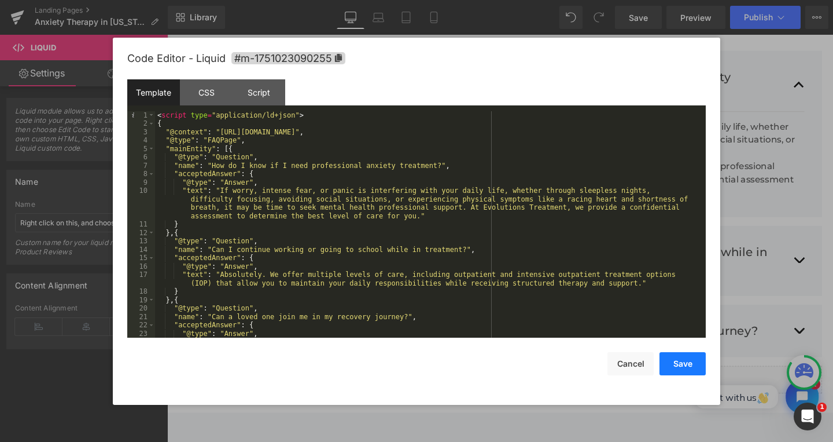
click at [684, 359] on button "Save" at bounding box center [683, 363] width 46 height 23
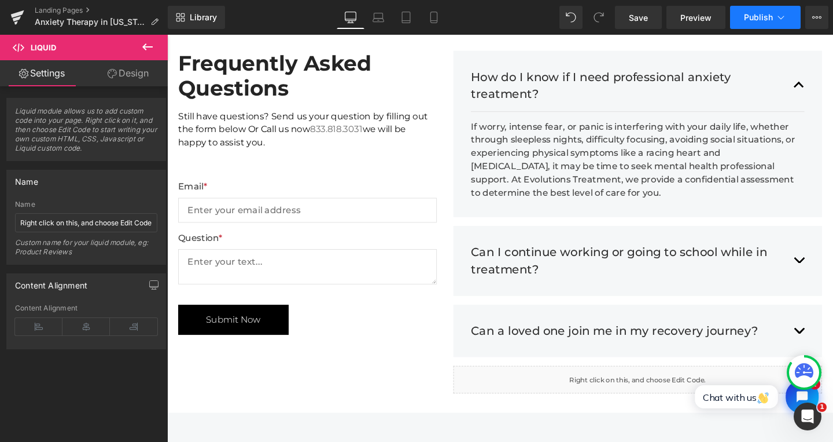
click at [766, 19] on span "Publish" at bounding box center [758, 17] width 29 height 9
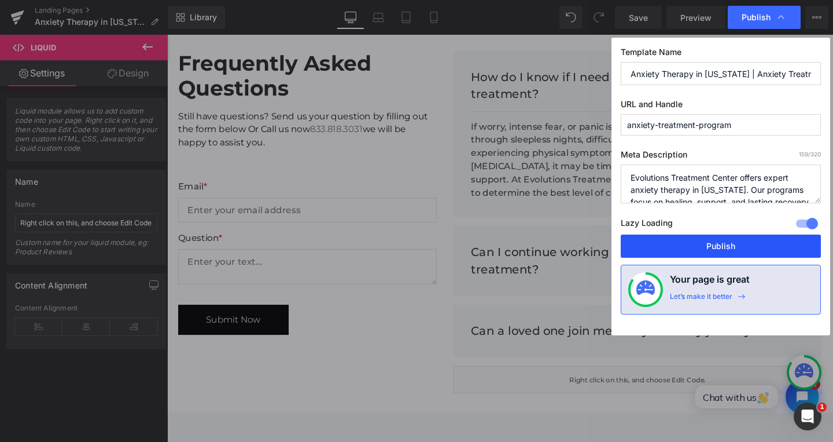
click at [733, 243] on button "Publish" at bounding box center [721, 245] width 200 height 23
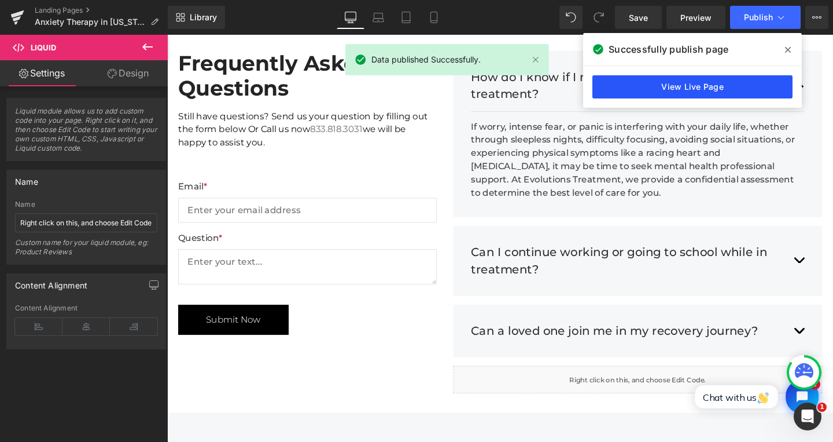
click at [681, 81] on link "View Live Page" at bounding box center [693, 86] width 200 height 23
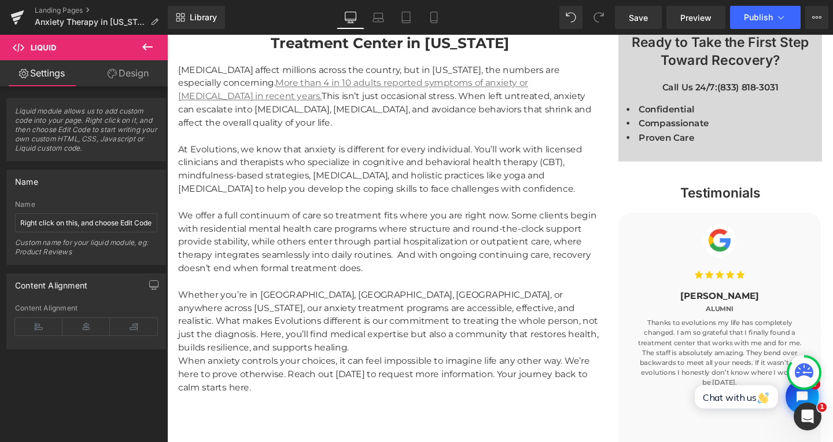
scroll to position [964, 0]
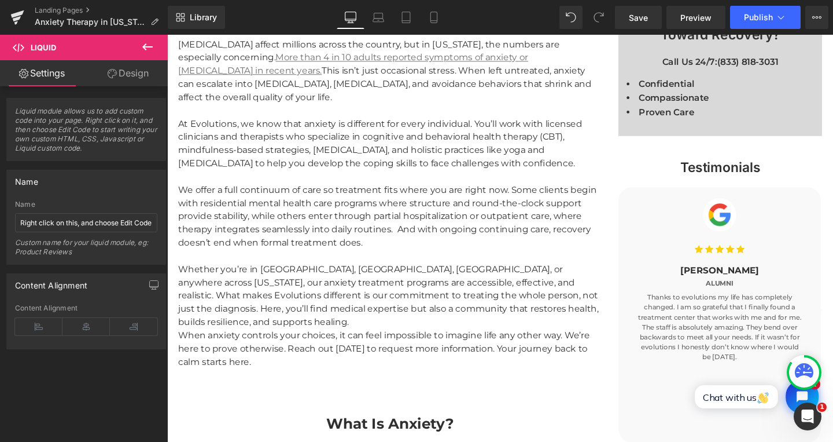
click at [196, 344] on div "When anxiety controls your choices, it can feel impossible to imagine life any …" at bounding box center [402, 372] width 446 height 56
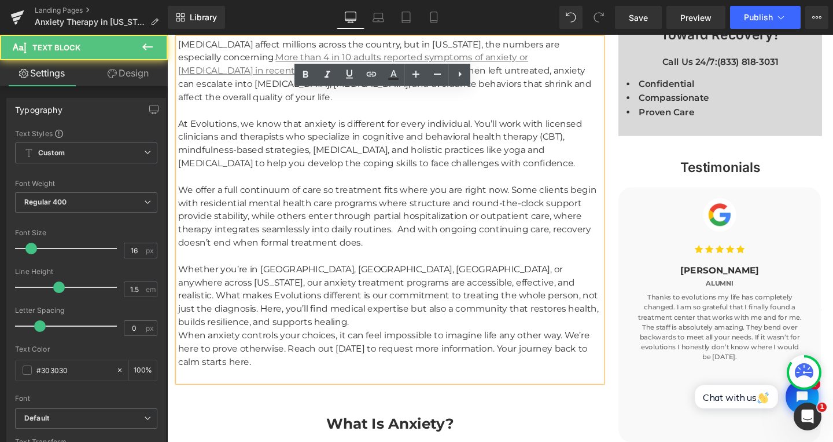
click at [197, 344] on div "When anxiety controls your choices, it can feel impossible to imagine life any …" at bounding box center [402, 372] width 446 height 56
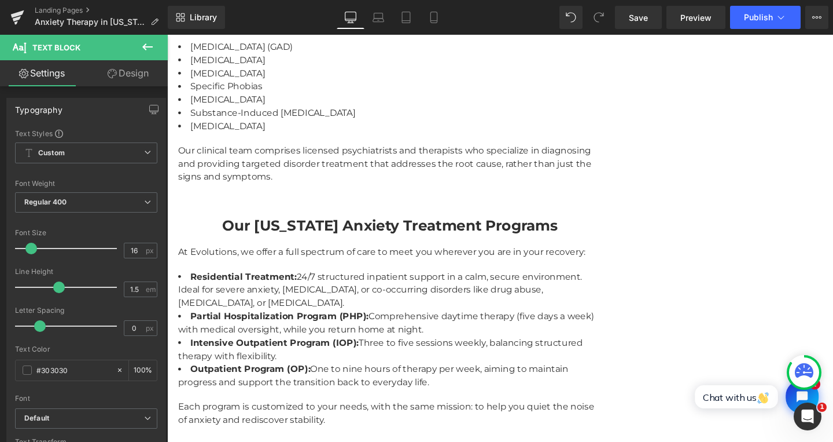
scroll to position [1900, 0]
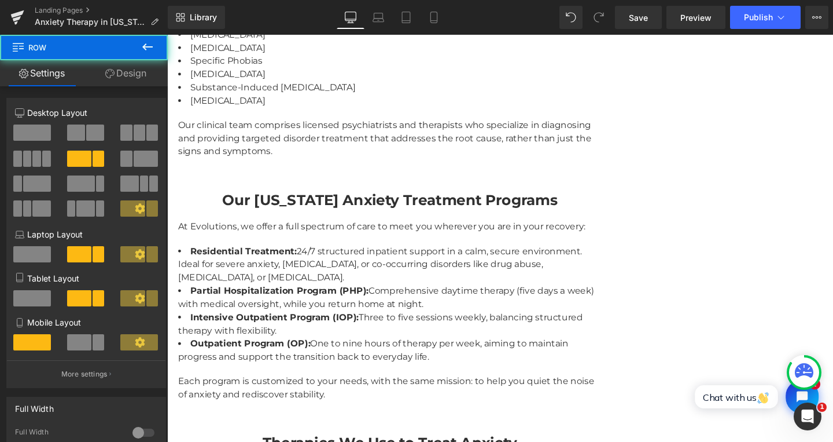
click at [273, 161] on div "Evolutions Treatment Center – Trusted Anxiety Treatment Center in [US_STATE] He…" at bounding box center [401, 57] width 463 height 2006
click at [272, 151] on div "Our clinical team comprises licensed psychiatrists and therapists who specializ…" at bounding box center [402, 144] width 446 height 42
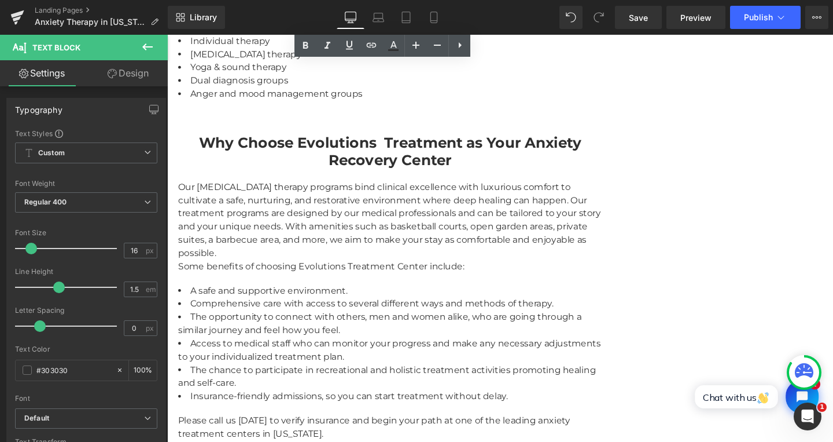
scroll to position [2492, 0]
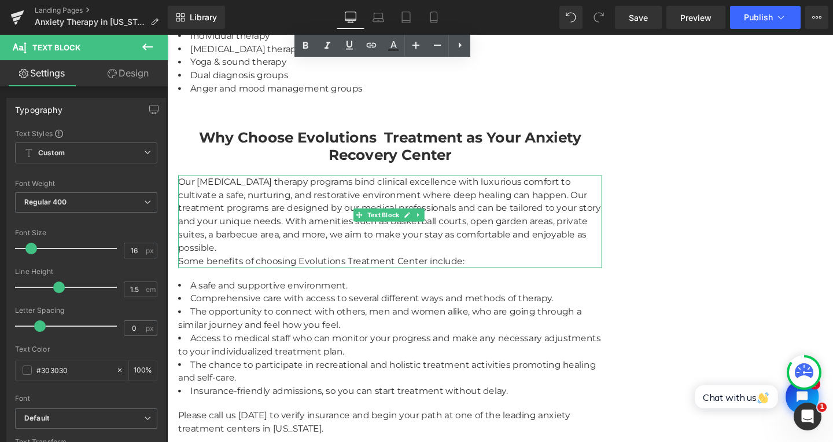
click at [312, 249] on div "Our [MEDICAL_DATA] therapy programs bind clinical excellence with luxurious com…" at bounding box center [402, 230] width 446 height 97
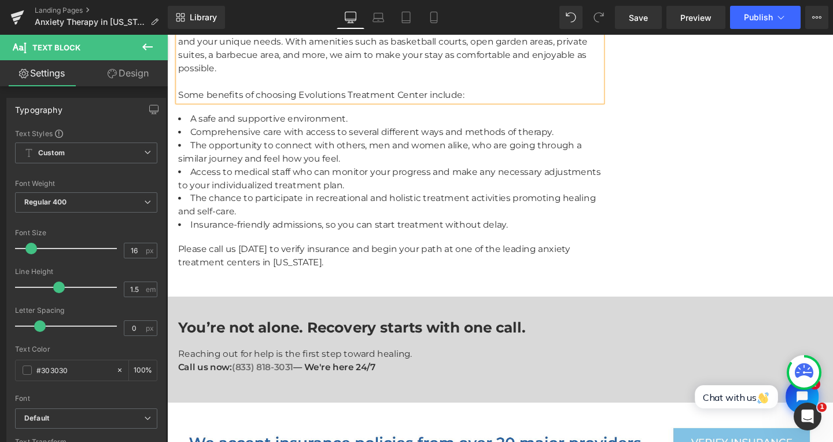
scroll to position [2742, 0]
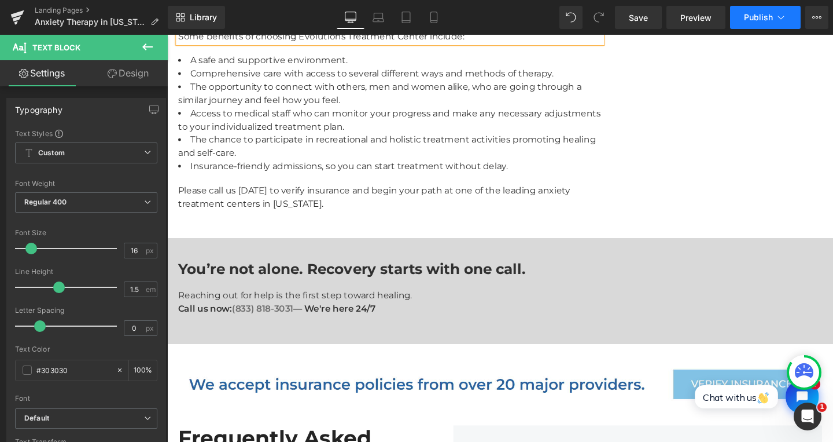
click at [751, 20] on span "Publish" at bounding box center [758, 17] width 29 height 9
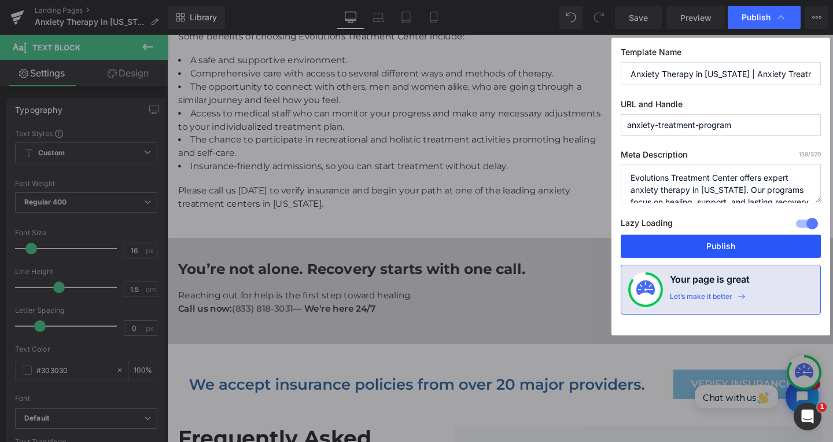
click at [691, 239] on button "Publish" at bounding box center [721, 245] width 200 height 23
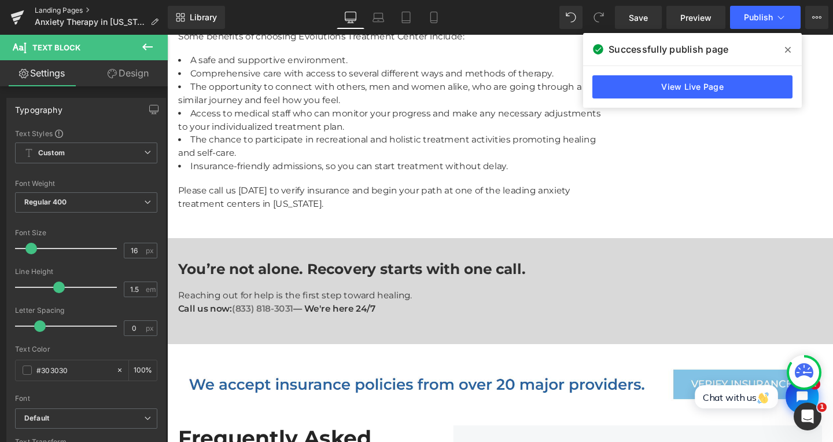
click at [57, 8] on link "Landing Pages" at bounding box center [101, 10] width 133 height 9
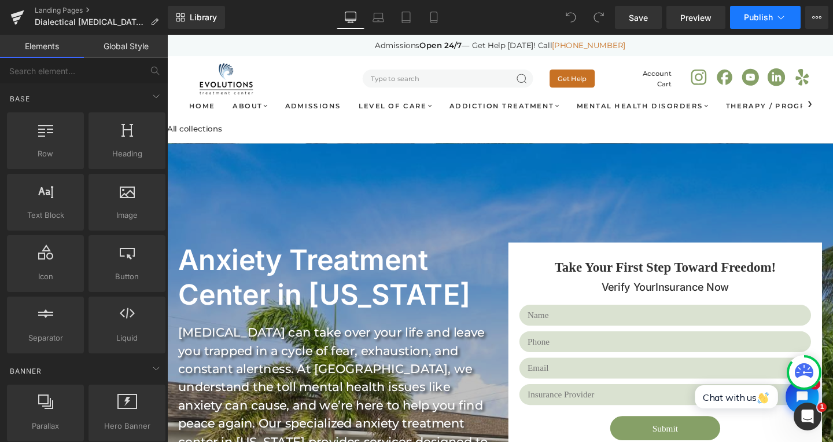
click at [785, 23] on icon at bounding box center [782, 18] width 12 height 12
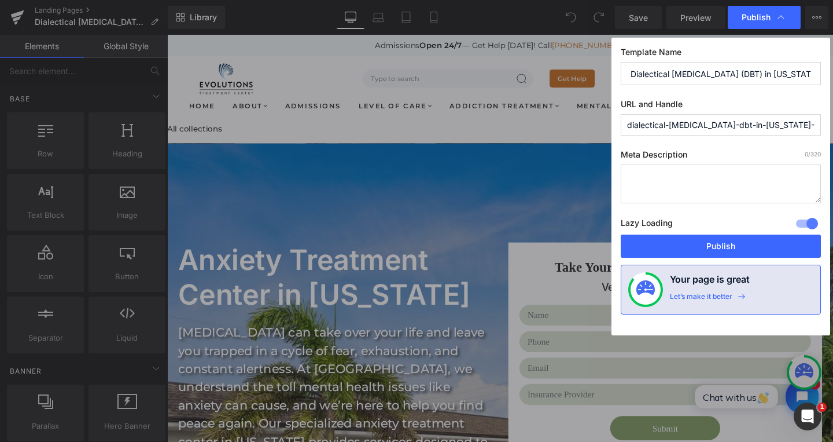
click at [685, 181] on textarea at bounding box center [721, 183] width 200 height 39
paste textarea "Get DBT therapy in Florida with Evolutions. Our programs help improve emotional…"
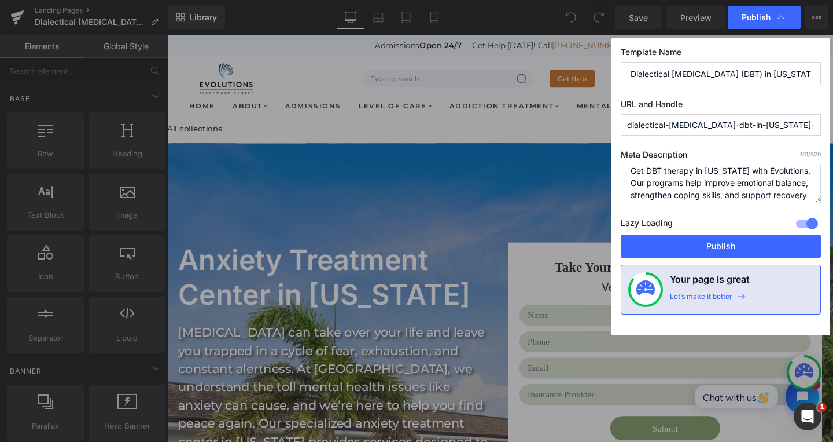
type textarea "Get DBT therapy in Florida with Evolutions. Our programs help improve emotional…"
click at [703, 126] on input "dialectical-behavior-therapy-dbt-in-florida-evolutions-treatment-center" at bounding box center [721, 124] width 200 height 21
paste input "dialectical-behavior-therapy-program"
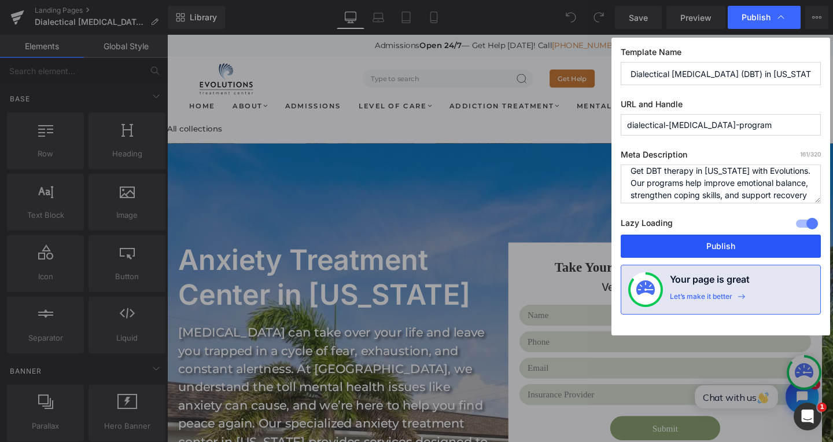
type input "dialectical-behavior-therapy-program"
click at [729, 240] on button "Publish" at bounding box center [721, 245] width 200 height 23
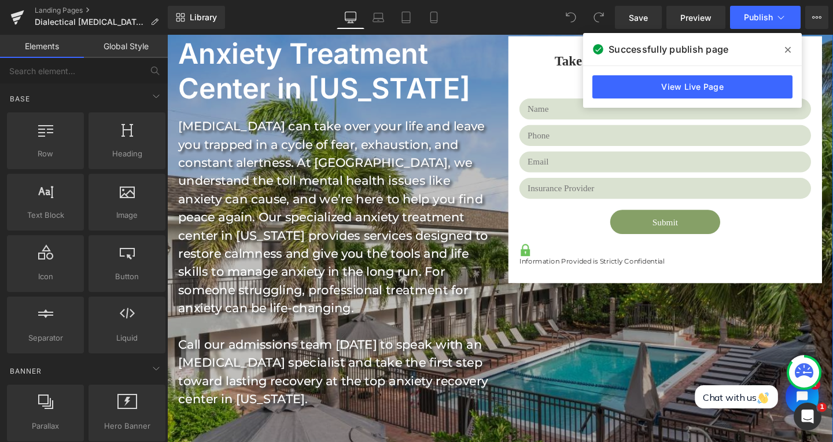
scroll to position [222, 0]
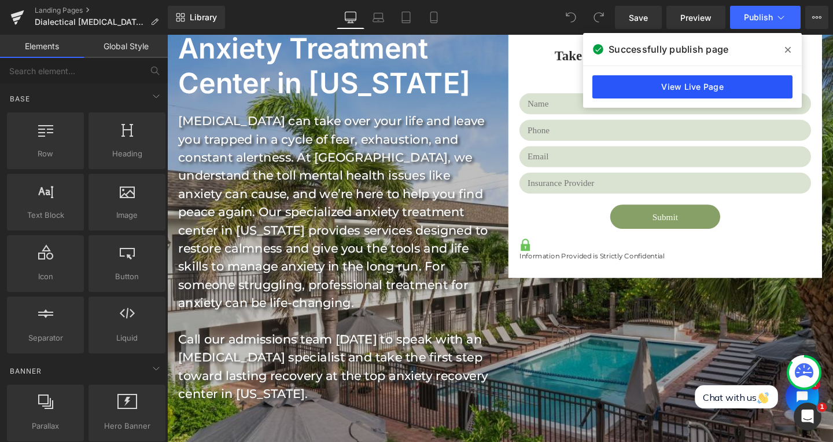
click at [716, 93] on link "View Live Page" at bounding box center [693, 86] width 200 height 23
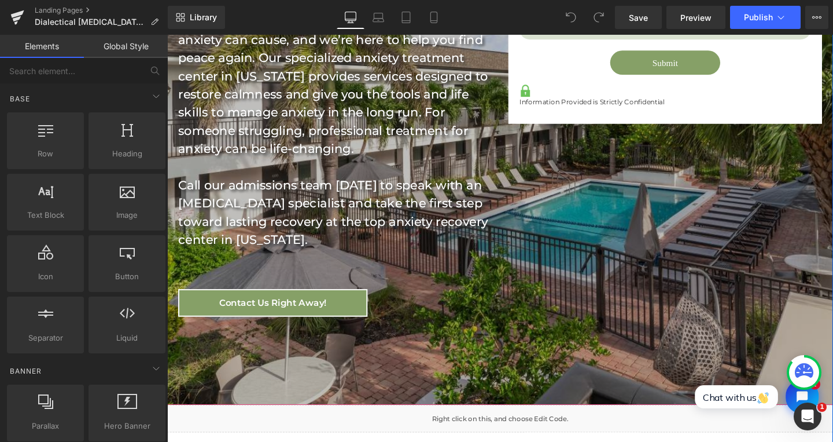
scroll to position [648, 0]
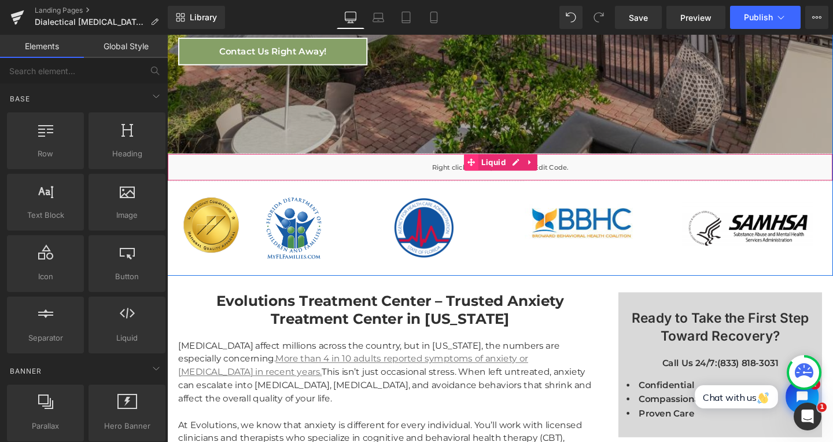
click at [480, 177] on span at bounding box center [487, 168] width 15 height 17
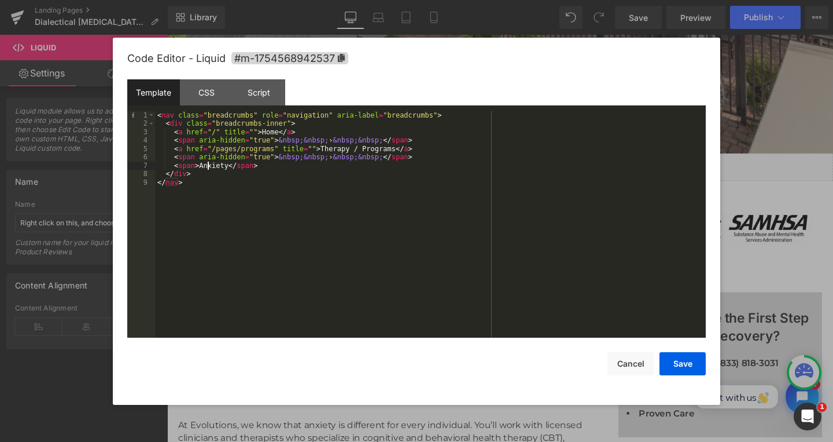
click at [210, 168] on div "< nav class = "breadcrumbs" role = "navigation" aria-label = "breadcrumbs" > < …" at bounding box center [430, 233] width 551 height 244
click at [681, 369] on button "Save" at bounding box center [683, 363] width 46 height 23
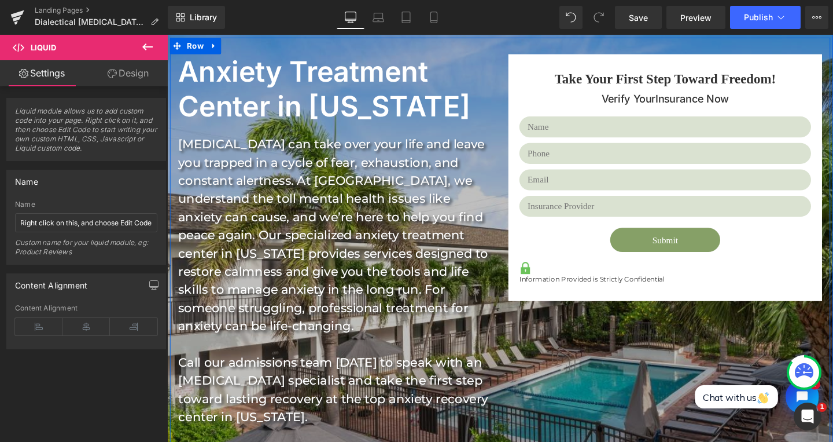
scroll to position [120, 0]
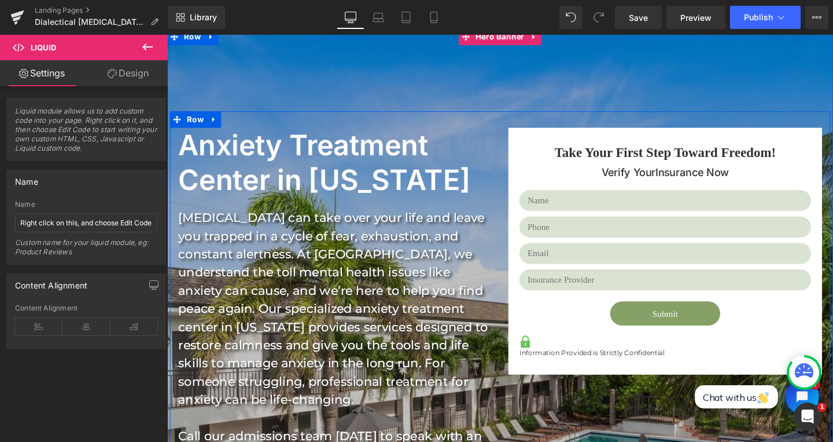
click at [203, 153] on h1 "Anxiety Treatment Center in [US_STATE]" at bounding box center [341, 170] width 324 height 74
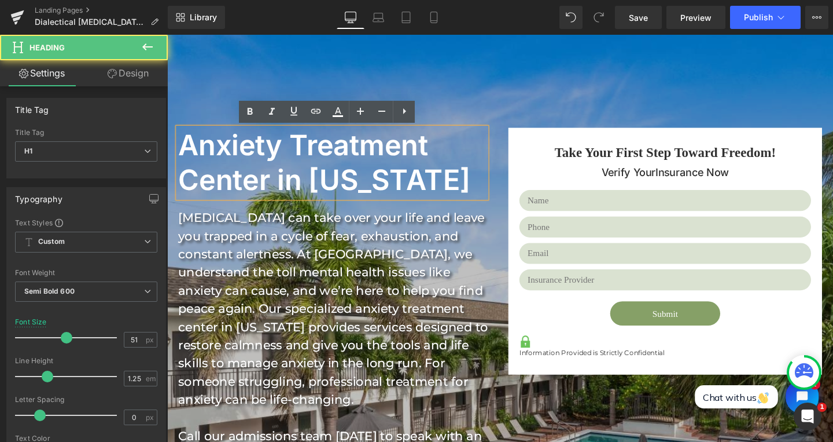
click at [189, 152] on h1 "Anxiety Treatment Center in [US_STATE]" at bounding box center [341, 170] width 324 height 74
click at [183, 151] on h1 "Anxiety Treatment Center in [US_STATE]" at bounding box center [341, 170] width 324 height 74
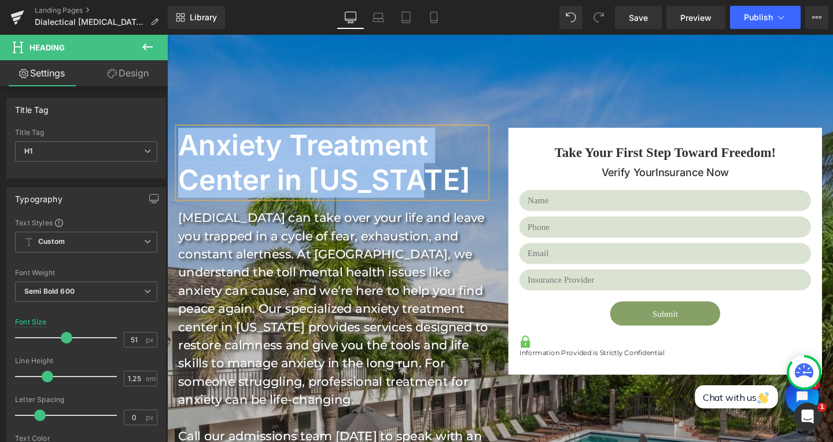
paste div
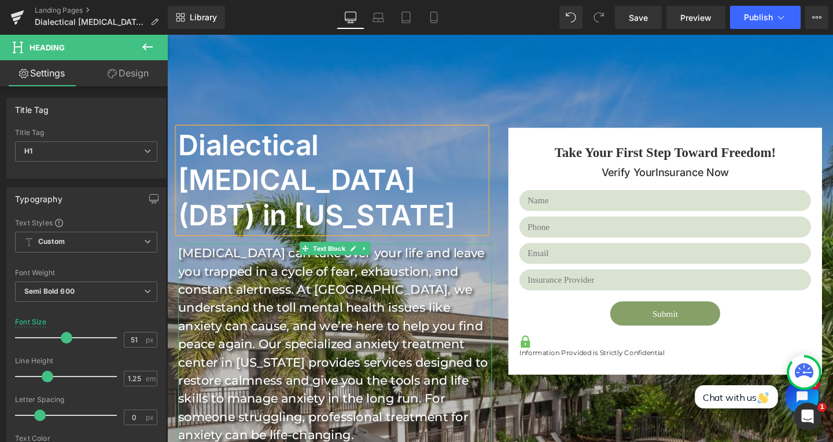
click at [242, 297] on div "Anxiety disorders can take over your life and leave you trapped in a cycle of f…" at bounding box center [344, 417] width 330 height 325
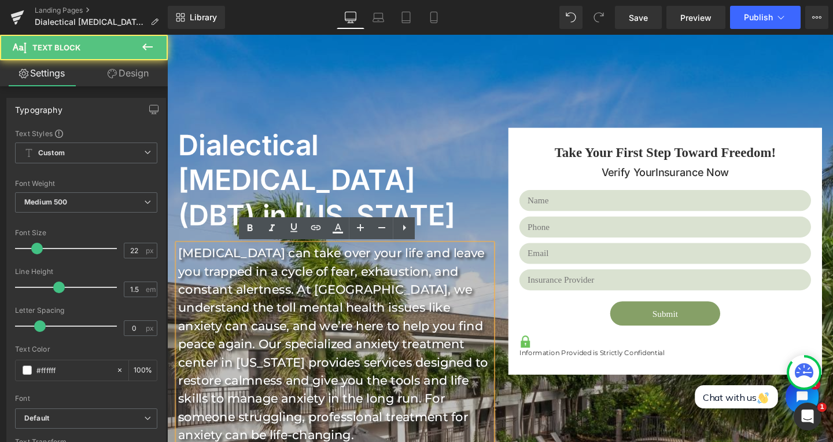
click at [196, 265] on div "Anxiety disorders can take over your life and leave you trapped in a cycle of f…" at bounding box center [344, 417] width 330 height 325
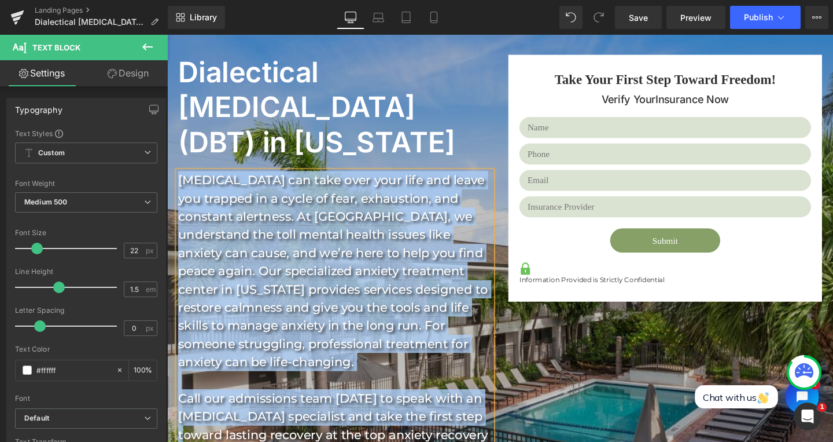
scroll to position [216, 0]
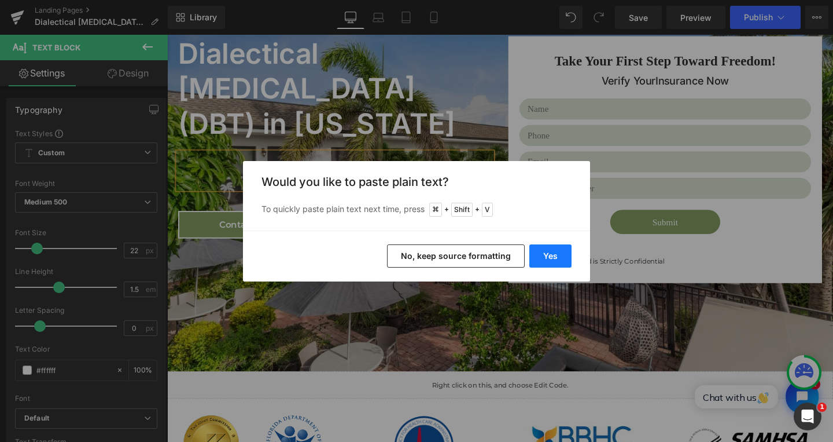
click at [553, 259] on button "Yes" at bounding box center [551, 255] width 42 height 23
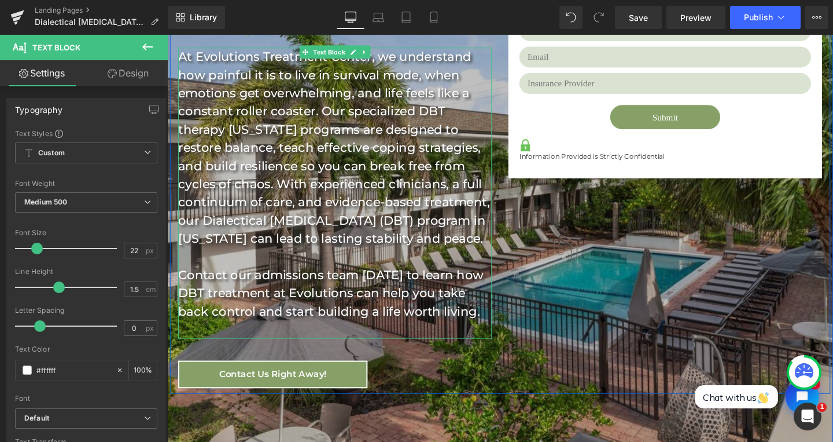
scroll to position [329, 0]
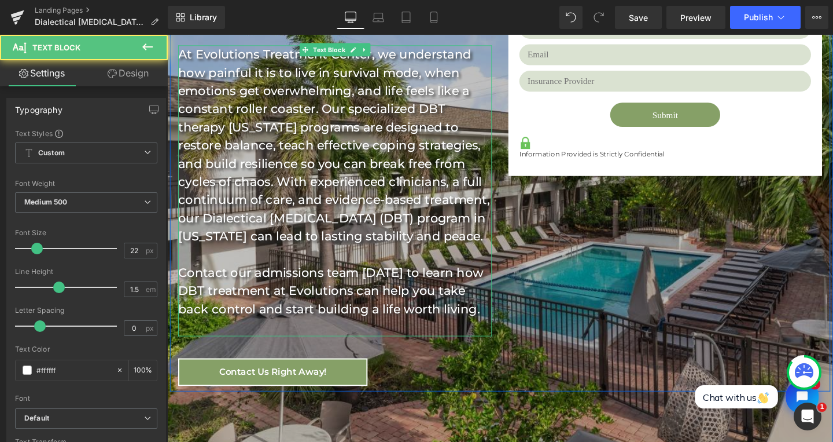
click at [283, 329] on div "At Evolutions Treatment Center, we understand how painful it is to live in surv…" at bounding box center [344, 199] width 330 height 306
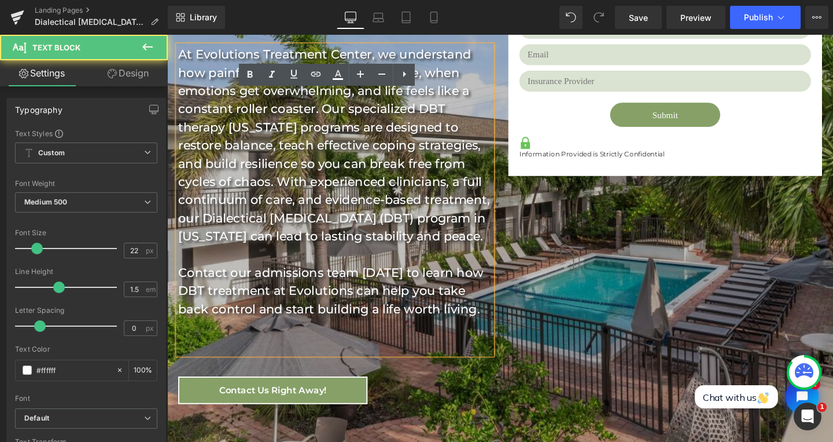
click at [275, 340] on div "At Evolutions Treatment Center, we understand how painful it is to live in surv…" at bounding box center [344, 208] width 330 height 325
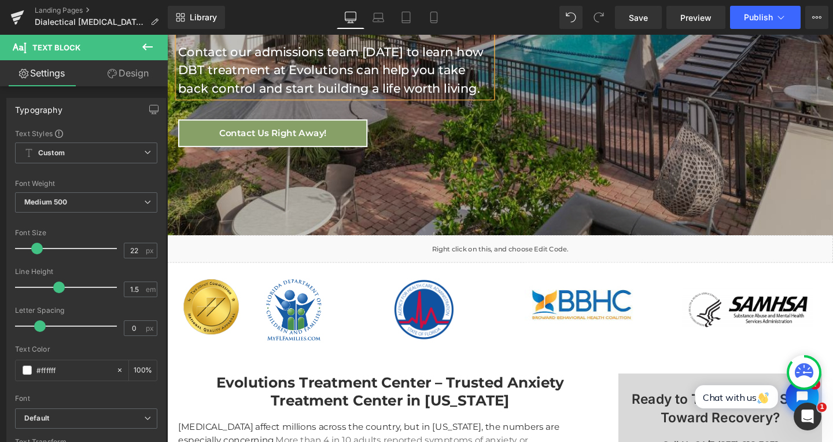
scroll to position [746, 0]
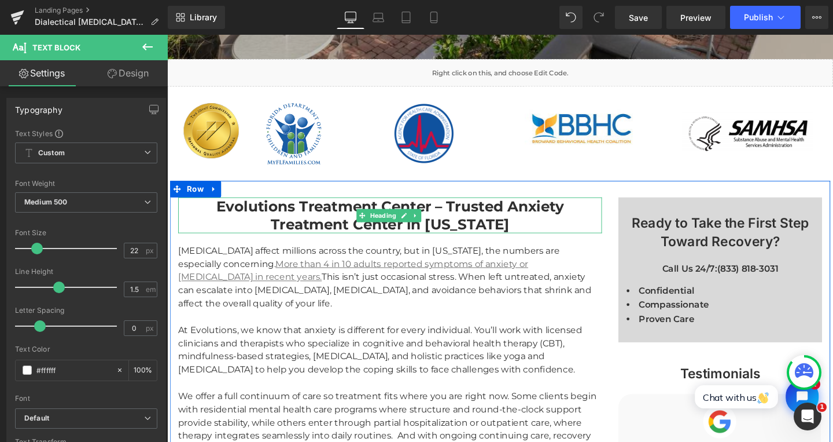
click at [304, 216] on strong "Evolutions Treatment Center – Trusted Anxiety Treatment Center in [US_STATE]" at bounding box center [402, 224] width 366 height 38
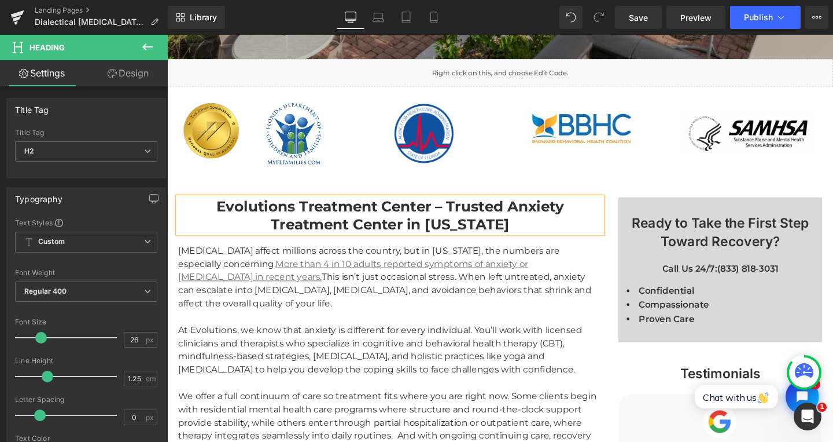
click at [219, 212] on strong "Evolutions Treatment Center – Trusted Anxiety Treatment Center in [US_STATE]" at bounding box center [402, 224] width 366 height 38
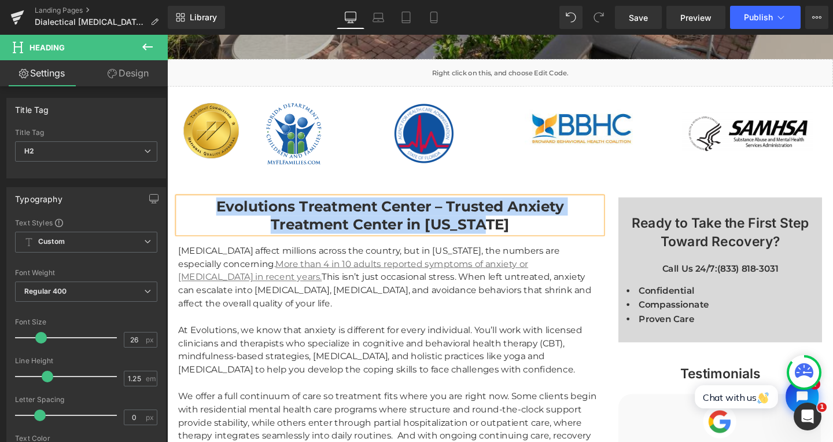
paste div
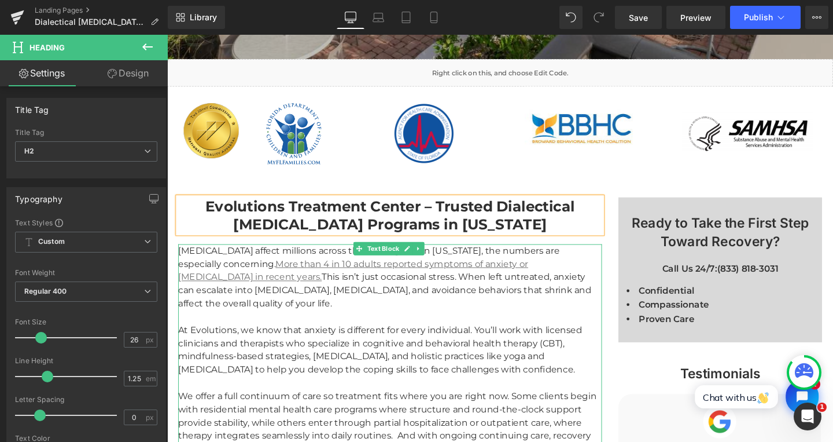
click at [207, 267] on div "Anxiety disorders affect millions across the country, but in Florida, the numbe…" at bounding box center [402, 289] width 446 height 69
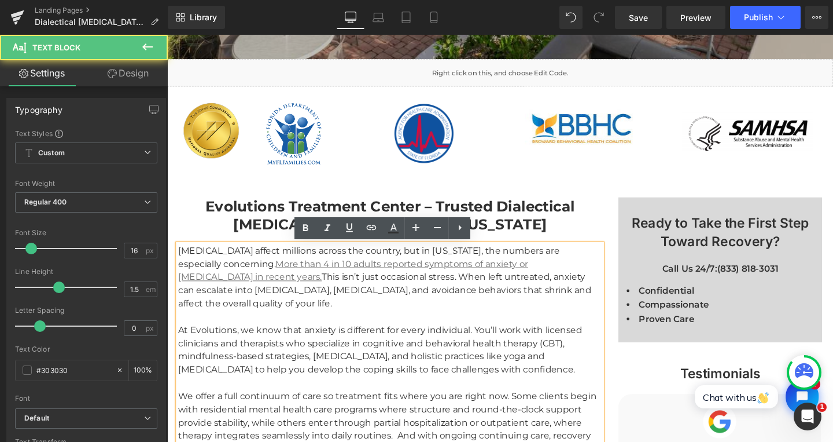
click at [199, 266] on div "Anxiety disorders affect millions across the country, but in Florida, the numbe…" at bounding box center [402, 289] width 446 height 69
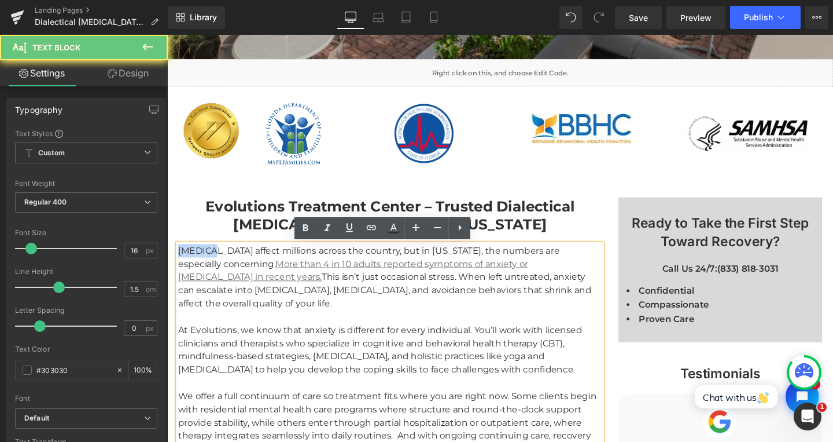
click at [199, 266] on div "Anxiety disorders affect millions across the country, but in Florida, the numbe…" at bounding box center [402, 289] width 446 height 69
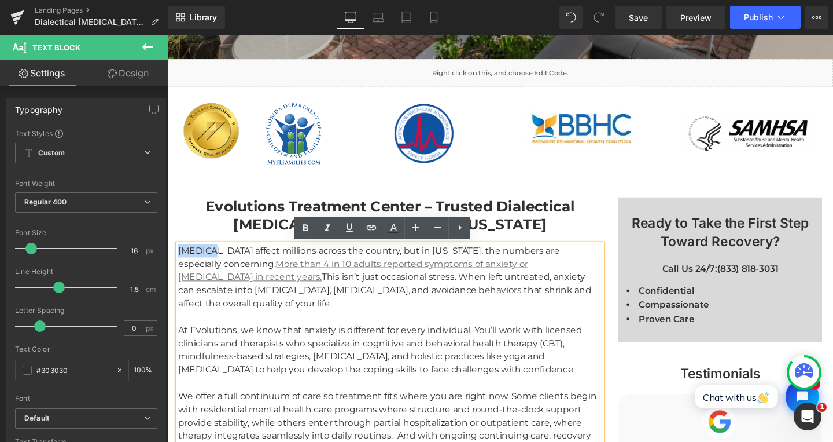
click at [190, 263] on div "Anxiety disorders affect millions across the country, but in Florida, the numbe…" at bounding box center [402, 289] width 446 height 69
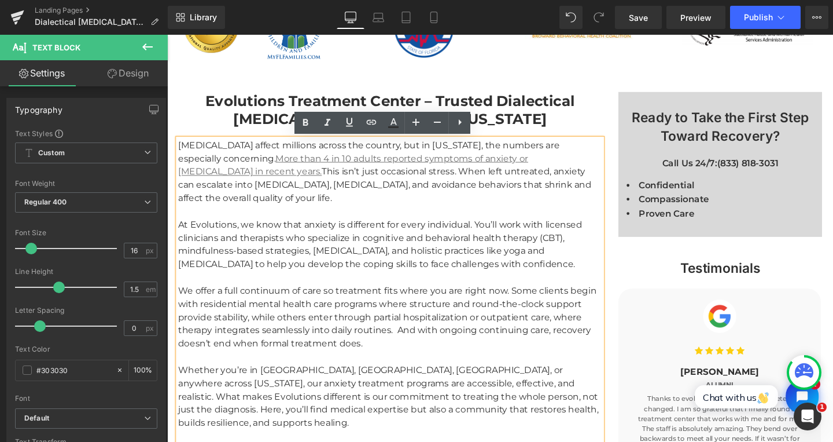
scroll to position [857, 0]
click at [179, 152] on div "Anxiety disorders affect millions across the country, but in Florida, the numbe…" at bounding box center [402, 178] width 446 height 69
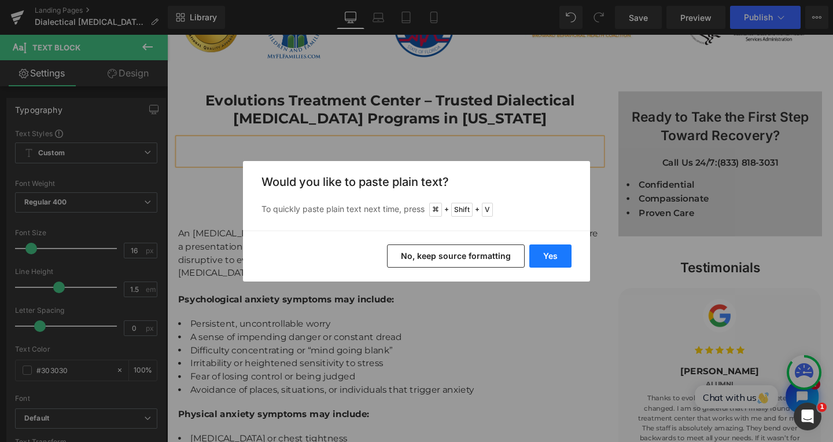
click at [548, 252] on button "Yes" at bounding box center [551, 255] width 42 height 23
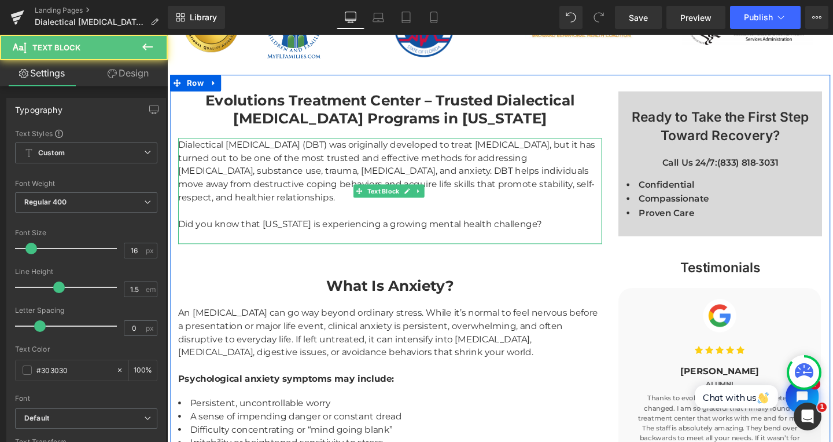
click at [539, 250] on div "Dialectical Behavior Therapy (DBT) was originally developed to treat borderline…" at bounding box center [402, 199] width 446 height 111
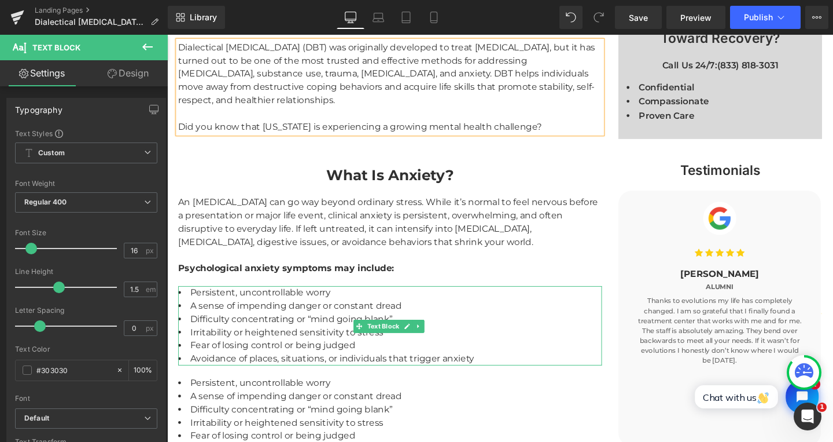
scroll to position [958, 0]
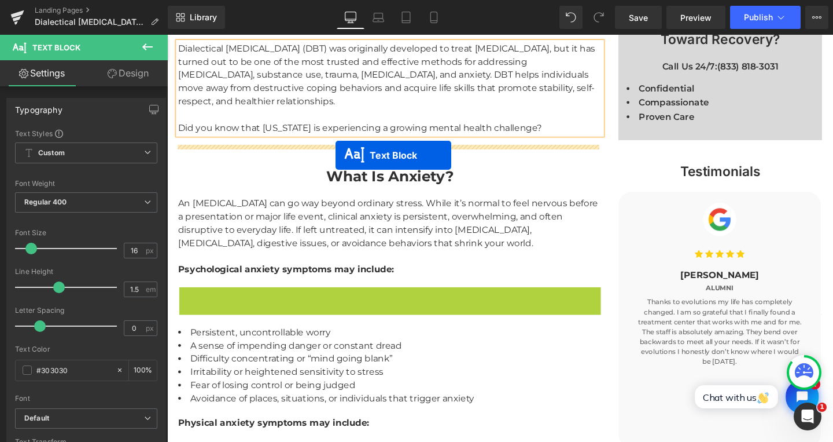
drag, startPoint x: 366, startPoint y: 341, endPoint x: 344, endPoint y: 161, distance: 181.3
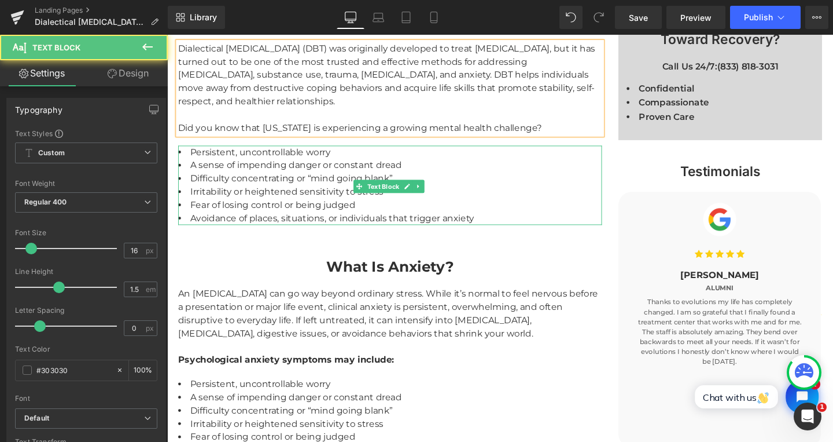
click at [246, 174] on li "A sense of impending danger or constant dread" at bounding box center [402, 172] width 446 height 14
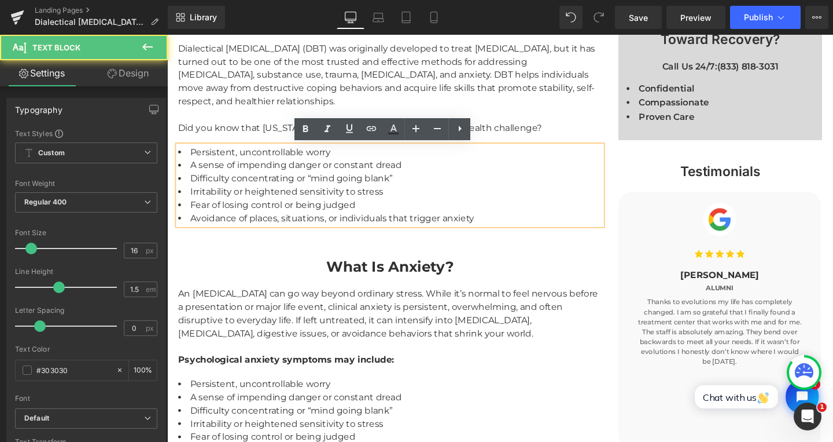
drag, startPoint x: 185, startPoint y: 160, endPoint x: 211, endPoint y: 167, distance: 27.5
click at [185, 159] on li "Persistent, uncontrollable worry" at bounding box center [402, 158] width 446 height 14
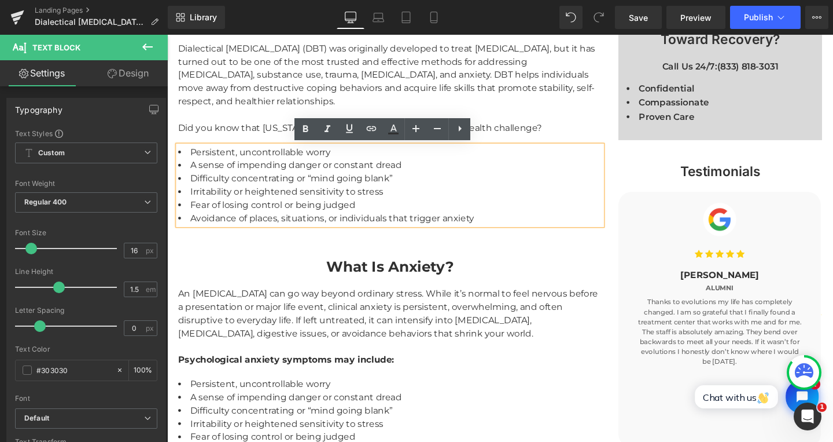
click at [186, 159] on li "Persistent, uncontrollable worry" at bounding box center [402, 158] width 446 height 14
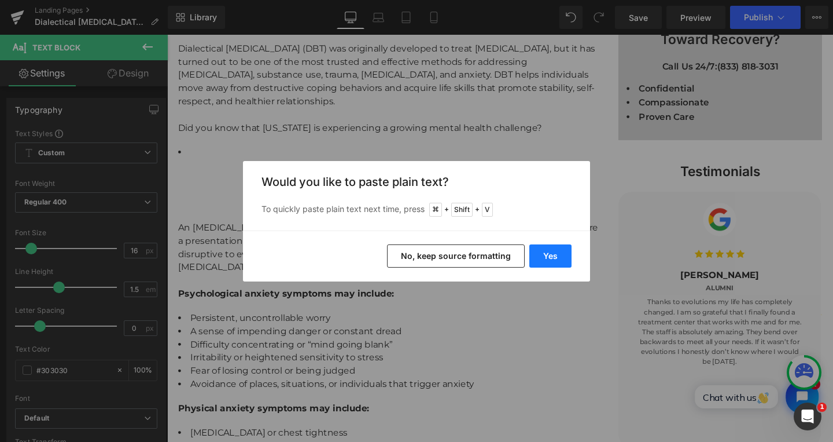
click at [566, 258] on button "Yes" at bounding box center [551, 255] width 42 height 23
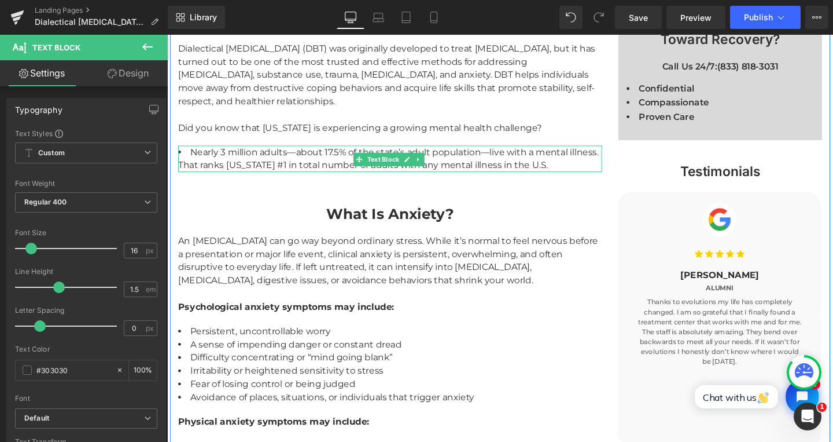
click at [277, 170] on li "Nearly 3 million adults—about 17.5% of the state’s adult population—live with a…" at bounding box center [402, 165] width 446 height 28
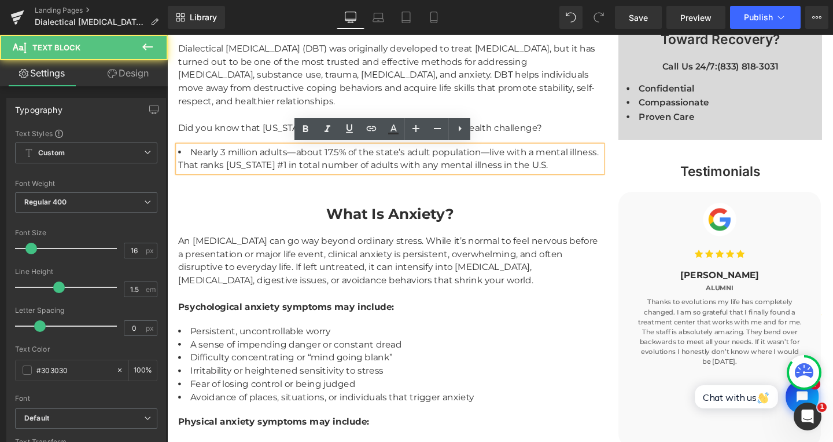
click at [230, 172] on li "Nearly 3 million adults—about 17.5% of the state’s adult population—live with a…" at bounding box center [402, 165] width 446 height 28
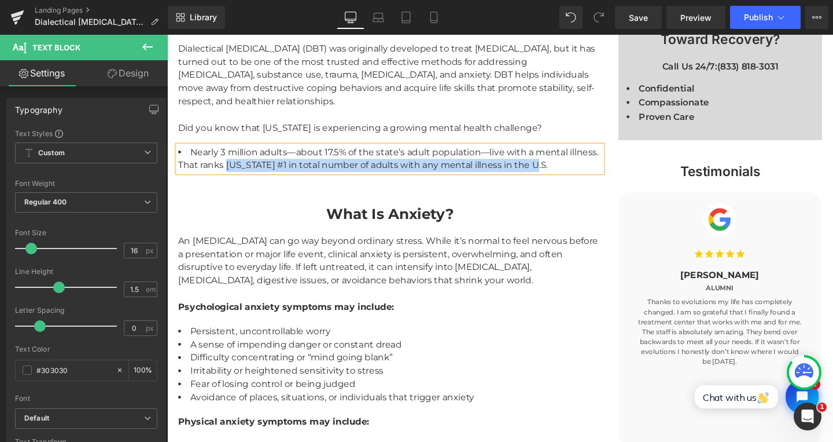
click at [271, 168] on li "Nearly 3 million adults—about 17.5% of the state’s adult population—live with a…" at bounding box center [402, 165] width 446 height 28
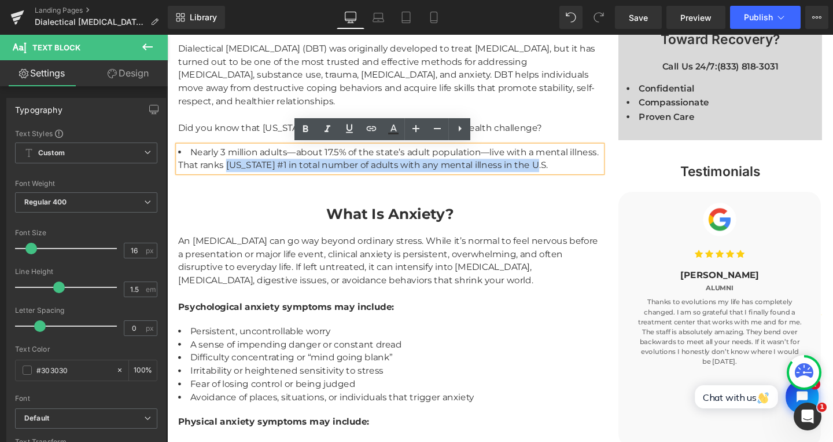
drag, startPoint x: 226, startPoint y: 172, endPoint x: 545, endPoint y: 175, distance: 318.9
click at [544, 175] on li "Nearly 3 million adults—about 17.5% of the state’s adult population—live with a…" at bounding box center [402, 165] width 446 height 28
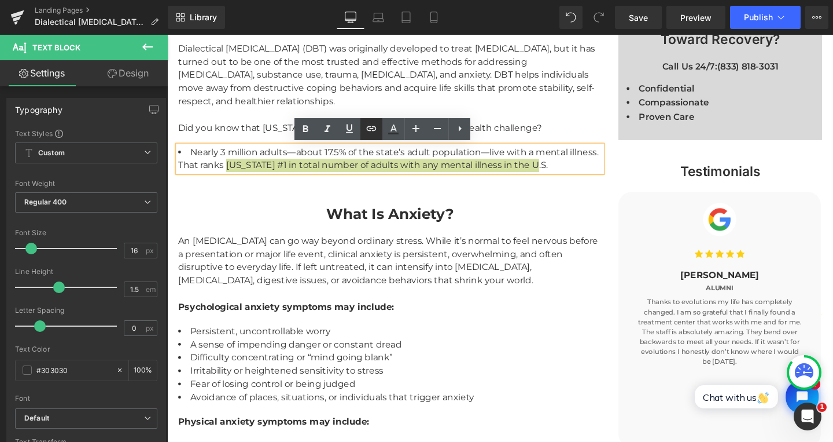
click at [366, 128] on icon at bounding box center [372, 129] width 14 height 14
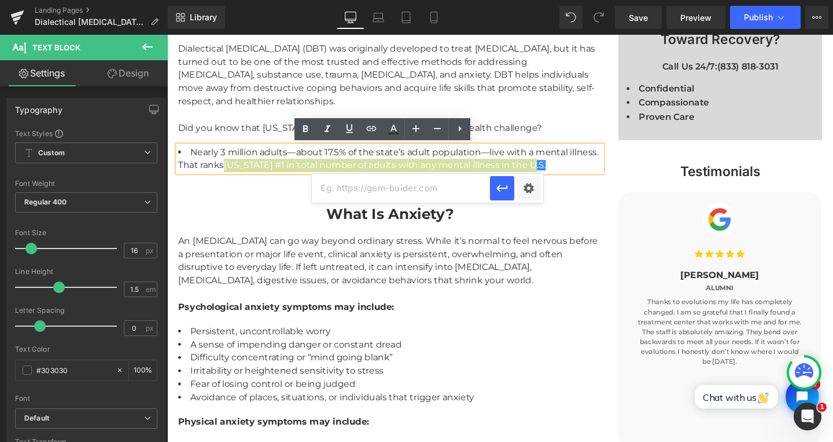
click at [422, 179] on input "text" at bounding box center [401, 188] width 178 height 29
paste input "https://www.fha.org/common/Uploaded%20files/FHA/Health%20Care%20Issues/Updated%…"
type input "https://www.fha.org/common/Uploaded%20files/FHA/Health%20Care%20Issues/Updated%…"
click at [505, 186] on icon "button" at bounding box center [502, 188] width 14 height 14
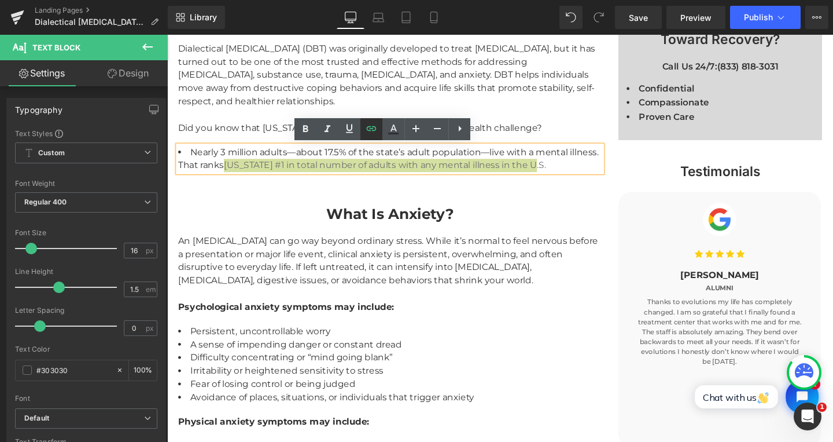
click at [369, 126] on icon at bounding box center [372, 129] width 14 height 14
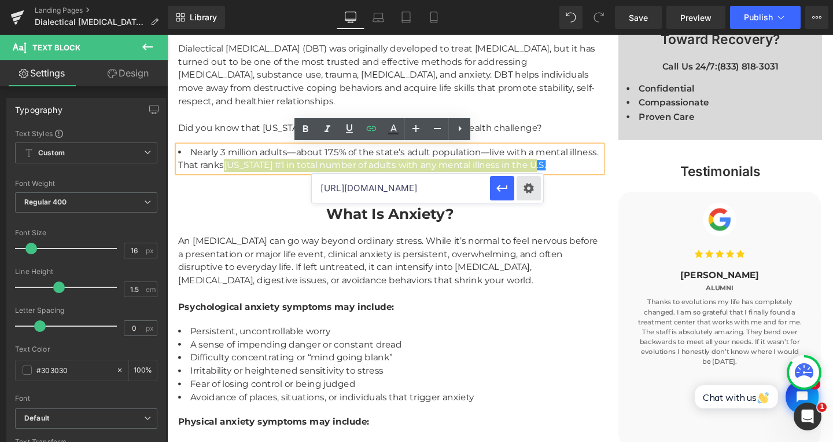
click at [526, 0] on div "Text Color Highlight Color #333333 Code Editor - Liquid #m-1754568942537 Templa…" at bounding box center [416, 0] width 833 height 0
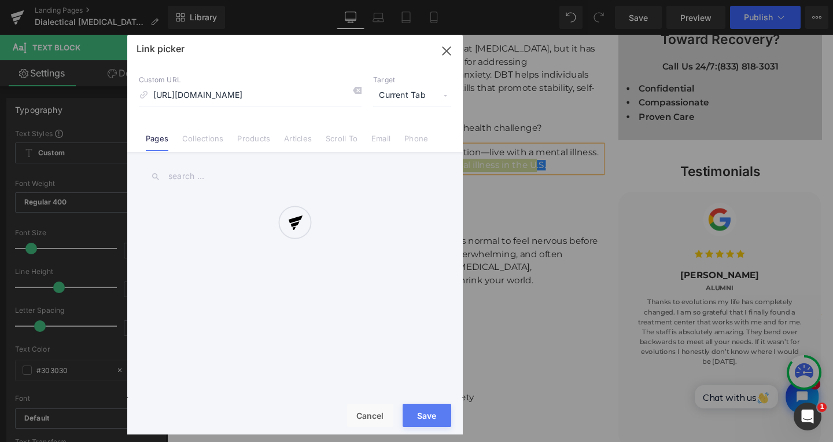
scroll to position [0, 620]
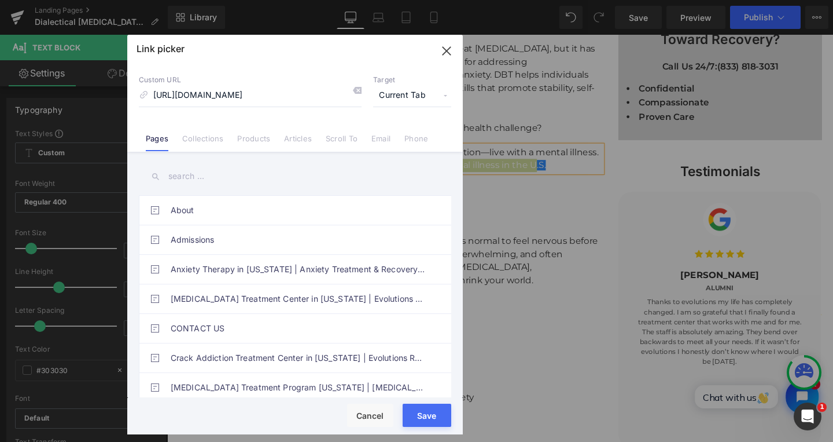
click at [402, 93] on span "Current Tab" at bounding box center [412, 96] width 78 height 22
click at [388, 138] on li "New Tab" at bounding box center [413, 137] width 90 height 20
click at [419, 409] on button "Save" at bounding box center [427, 414] width 49 height 23
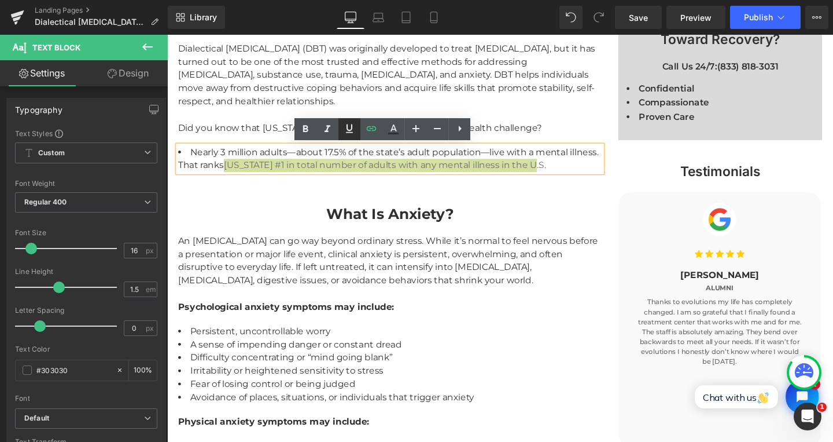
click at [350, 128] on icon at bounding box center [350, 129] width 14 height 14
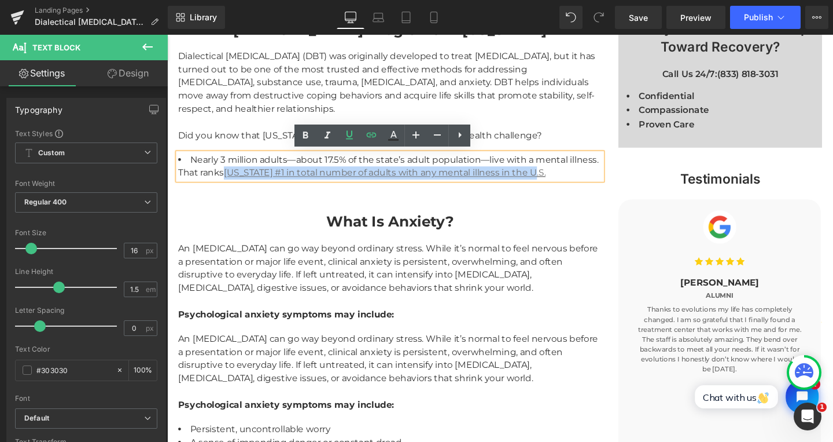
scroll to position [948, 0]
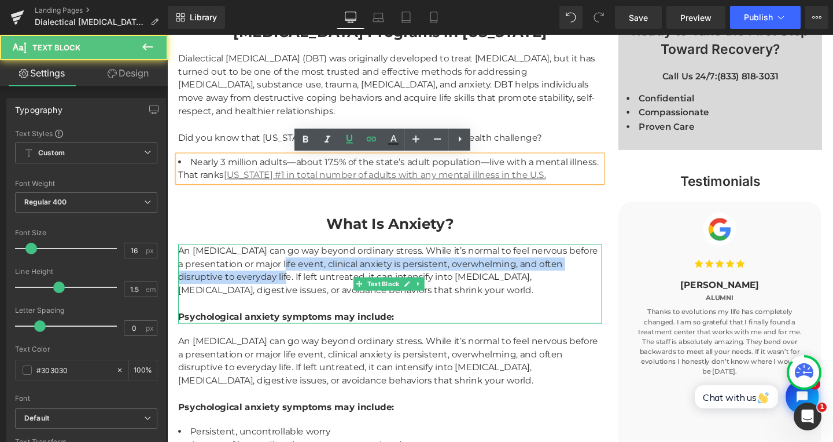
drag, startPoint x: 284, startPoint y: 289, endPoint x: 283, endPoint y: 277, distance: 12.8
click at [283, 277] on div "An [MEDICAL_DATA] can go way beyond ordinary stress. While it’s normal to feel …" at bounding box center [402, 283] width 446 height 56
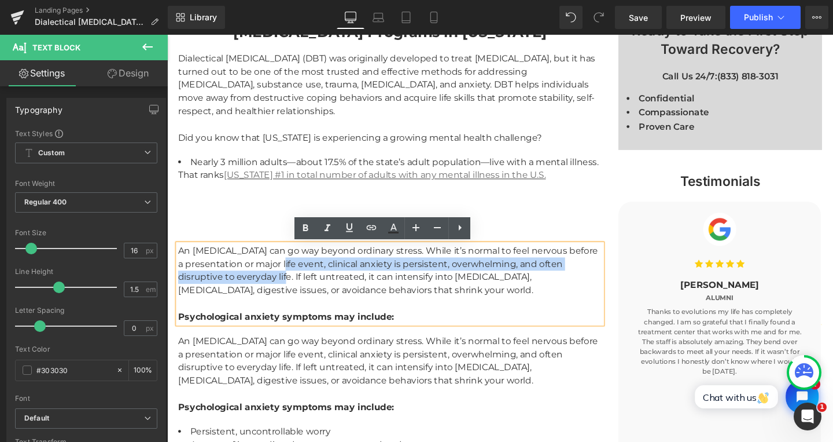
click at [256, 378] on div "An [MEDICAL_DATA] can go way beyond ordinary stress. While it’s normal to feel …" at bounding box center [402, 378] width 446 height 56
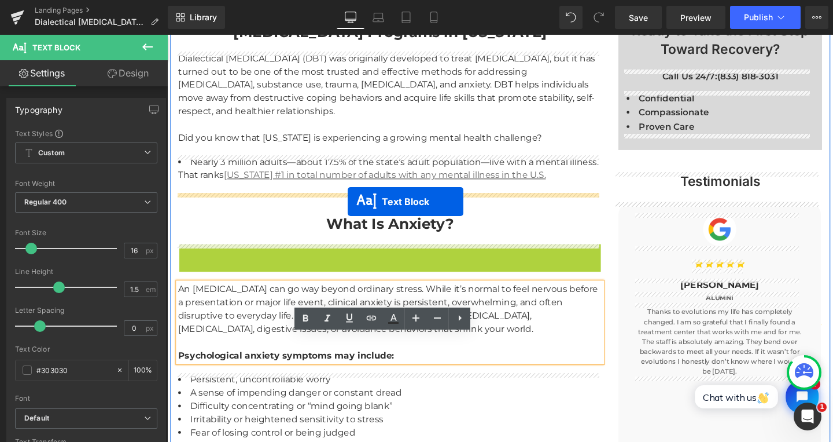
drag, startPoint x: 365, startPoint y: 298, endPoint x: 357, endPoint y: 210, distance: 88.3
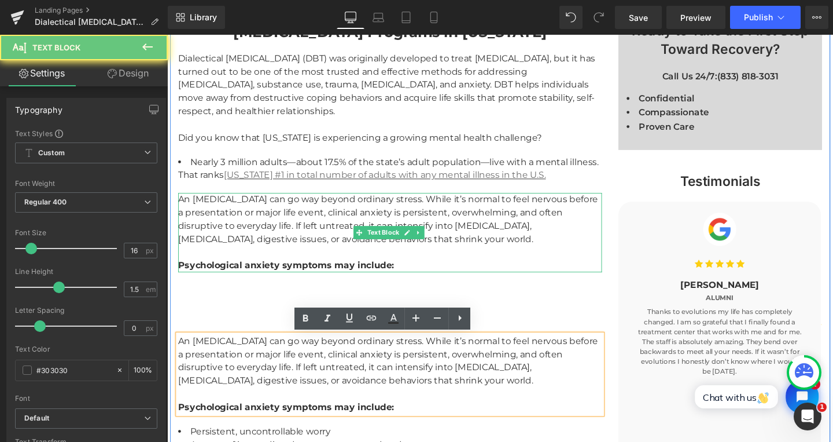
click at [193, 214] on div "An [MEDICAL_DATA] can go way beyond ordinary stress. While it’s normal to feel …" at bounding box center [402, 229] width 446 height 56
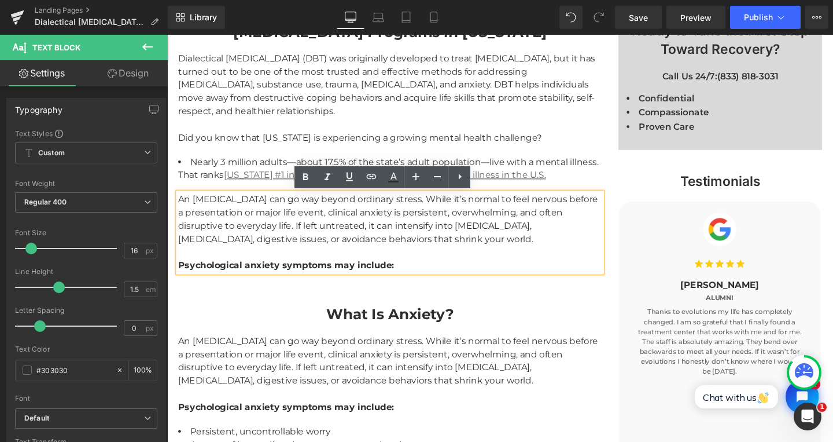
click at [494, 243] on div "An [MEDICAL_DATA] can go way beyond ordinary stress. While it’s normal to feel …" at bounding box center [402, 229] width 446 height 56
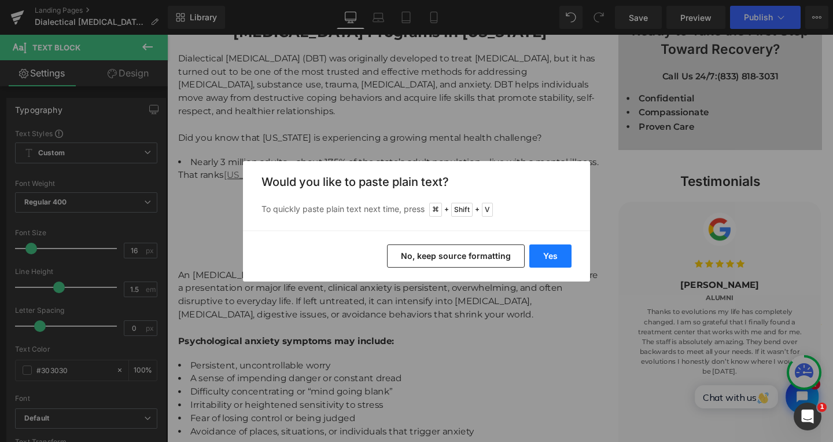
click at [555, 259] on button "Yes" at bounding box center [551, 255] width 42 height 23
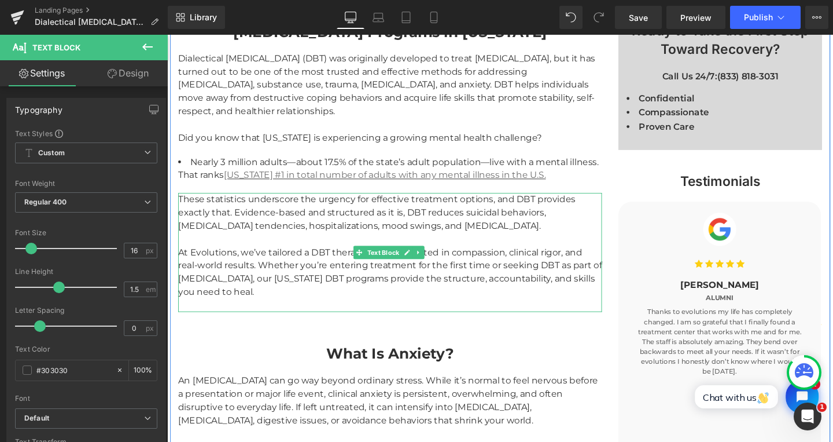
click at [280, 311] on div "These statistics underscore the urgency for effective treatment options, and DB…" at bounding box center [402, 263] width 446 height 125
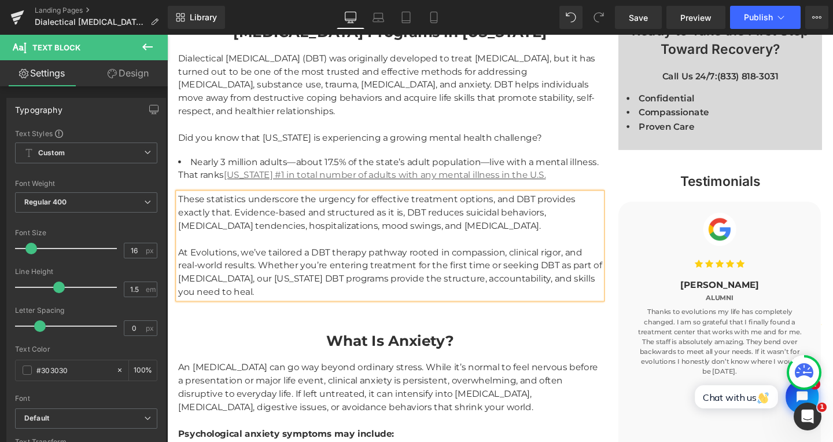
scroll to position [1041, 0]
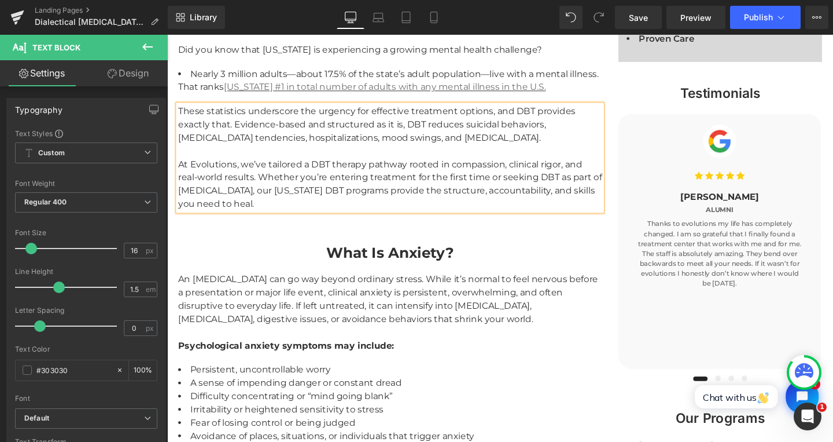
click at [353, 266] on strong "What Is Anxiety?" at bounding box center [402, 263] width 134 height 19
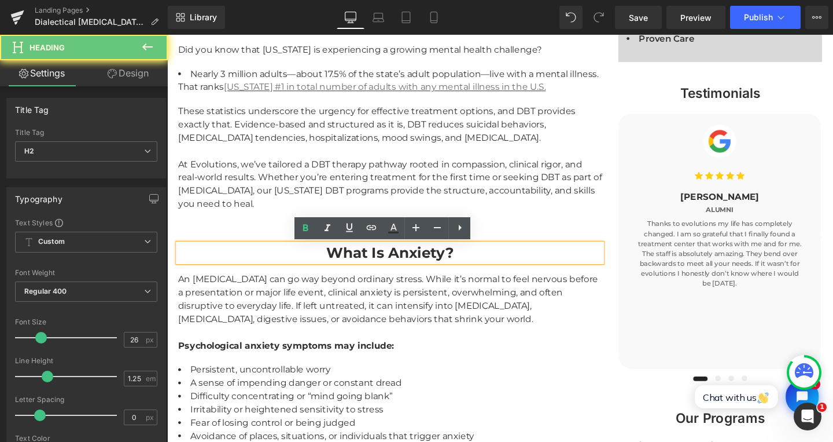
click at [346, 262] on strong "What Is Anxiety?" at bounding box center [402, 263] width 134 height 19
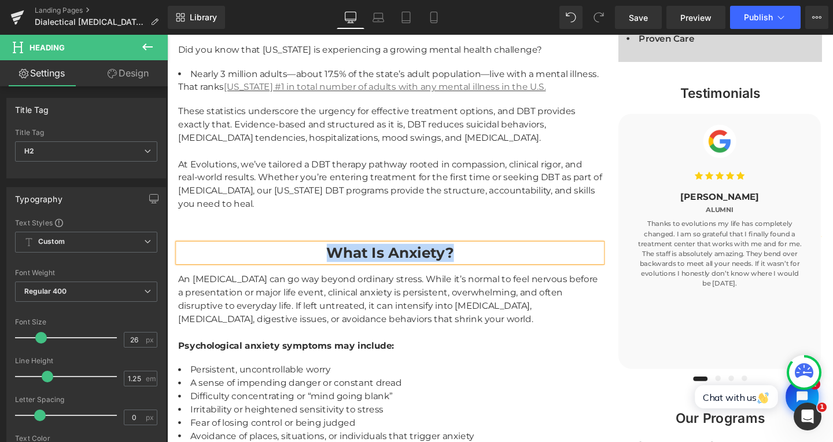
paste div
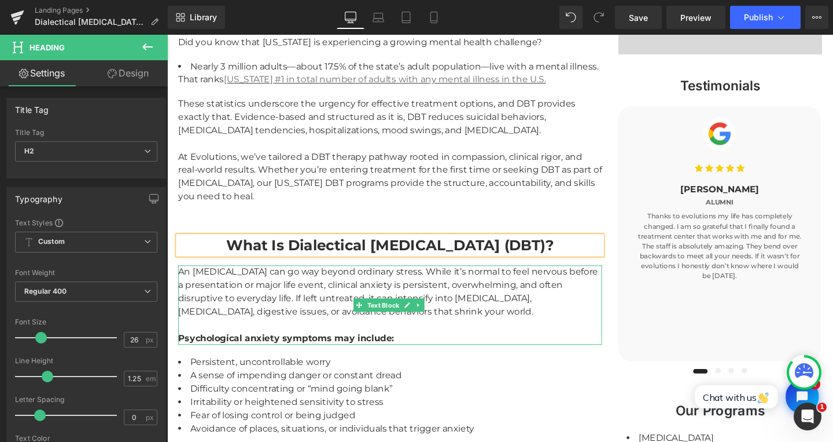
scroll to position [1078, 0]
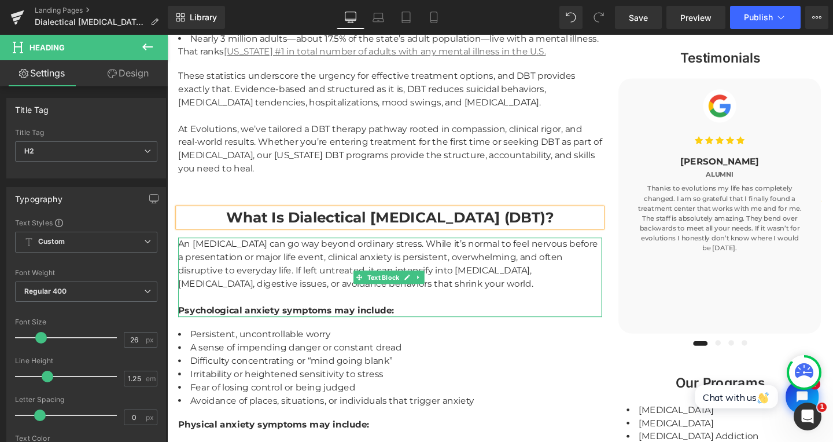
click at [258, 291] on div "An [MEDICAL_DATA] can go way beyond ordinary stress. While it’s normal to feel …" at bounding box center [402, 276] width 446 height 56
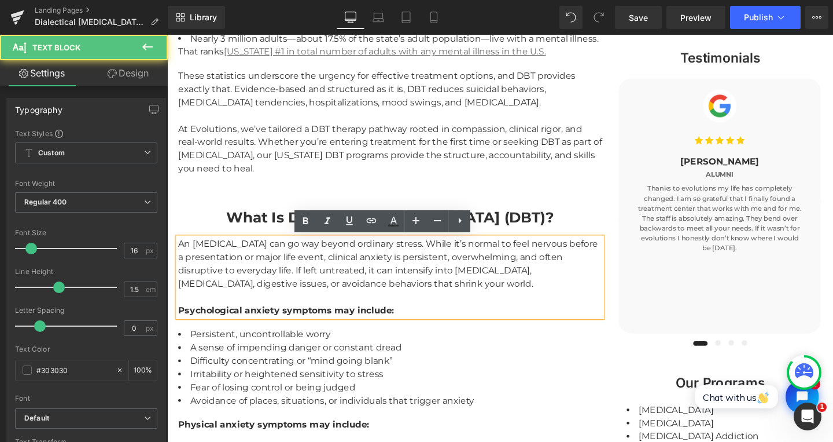
click at [484, 293] on div "An [MEDICAL_DATA] can go way beyond ordinary stress. While it’s normal to feel …" at bounding box center [402, 276] width 446 height 56
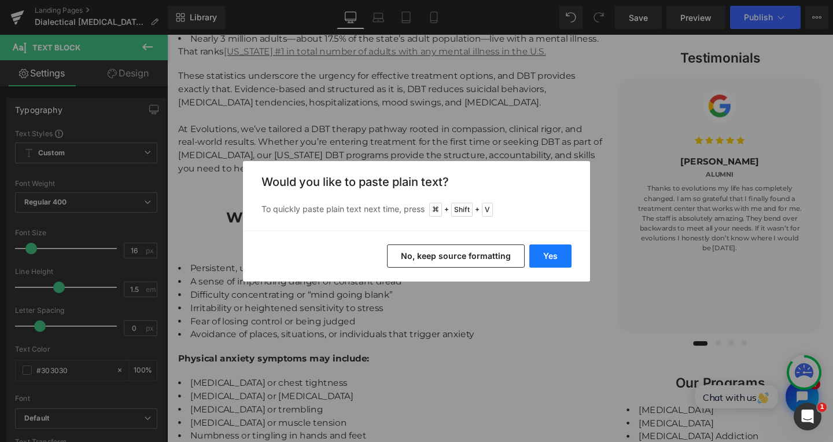
click at [557, 254] on button "Yes" at bounding box center [551, 255] width 42 height 23
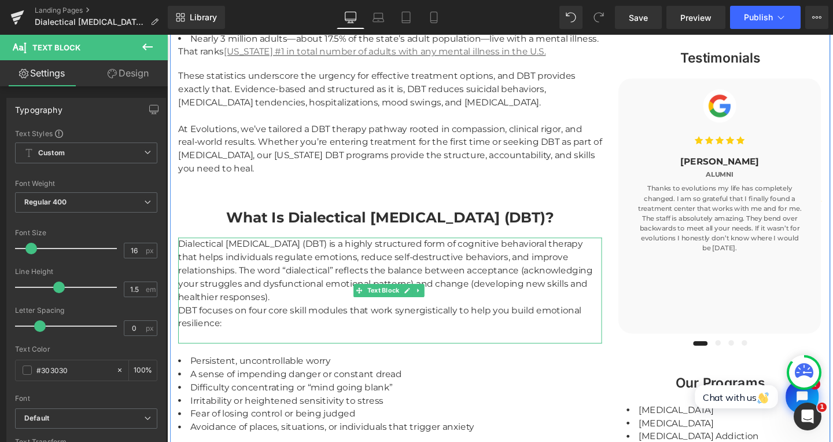
click at [275, 310] on div "Dialectical Behavior Therapy (DBT) is a highly structured form of cognitive beh…" at bounding box center [402, 303] width 446 height 111
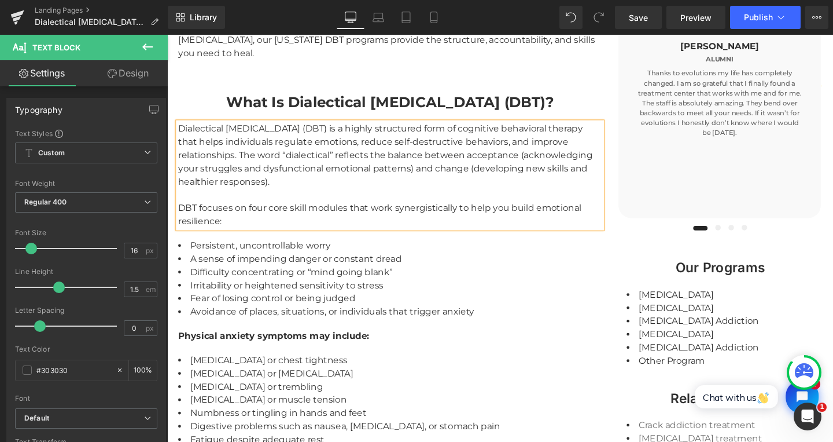
scroll to position [1207, 0]
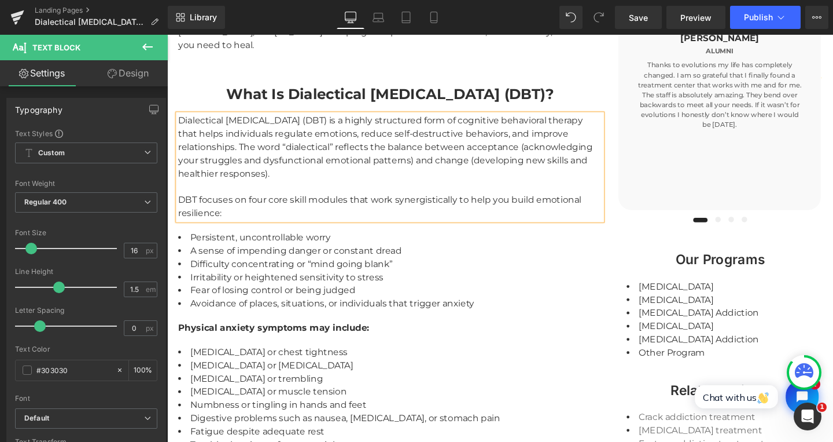
click at [208, 263] on li "A sense of impending danger or constant dread" at bounding box center [402, 262] width 446 height 14
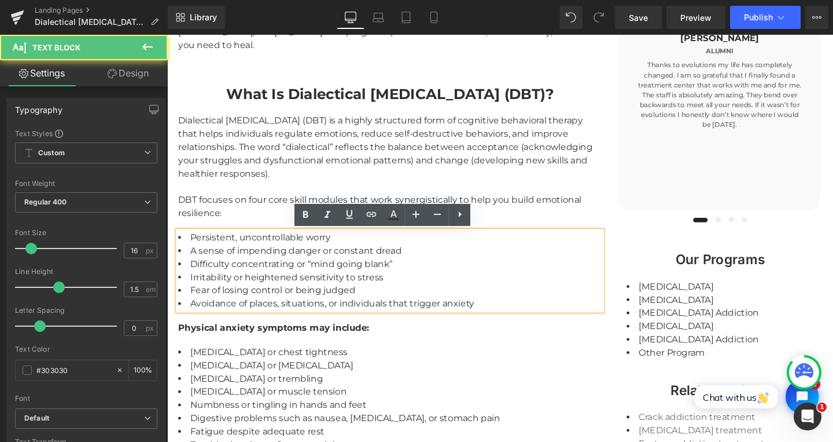
click at [196, 253] on li "Persistent, uncontrollable worry" at bounding box center [402, 248] width 446 height 14
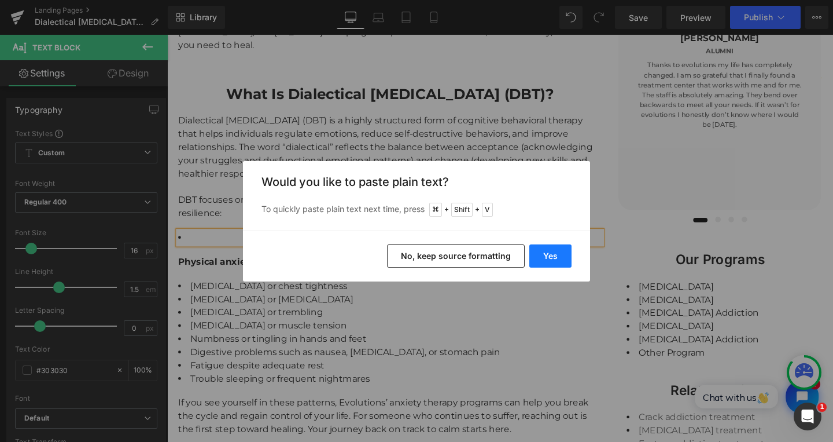
click at [538, 249] on button "Yes" at bounding box center [551, 255] width 42 height 23
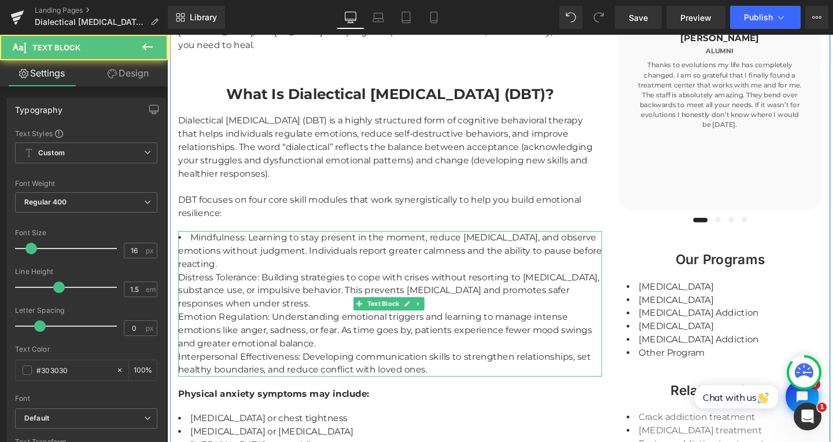
click at [185, 249] on li "Mindfulness: Learning to stay present in the moment, reduce racing thoughts, an…" at bounding box center [402, 317] width 446 height 153
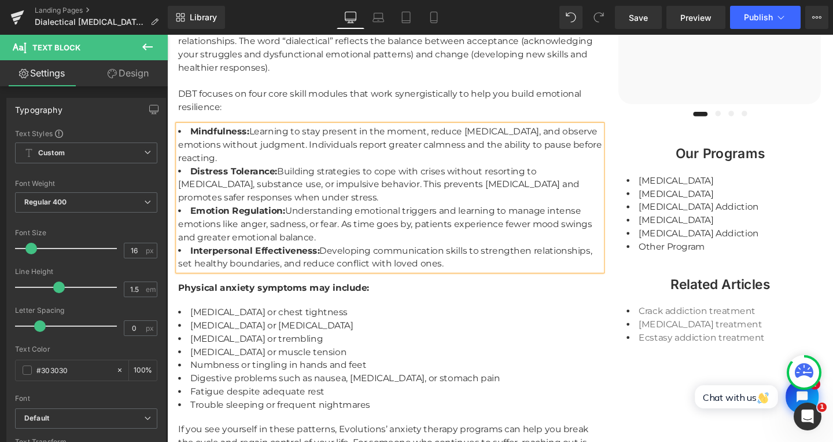
scroll to position [1327, 0]
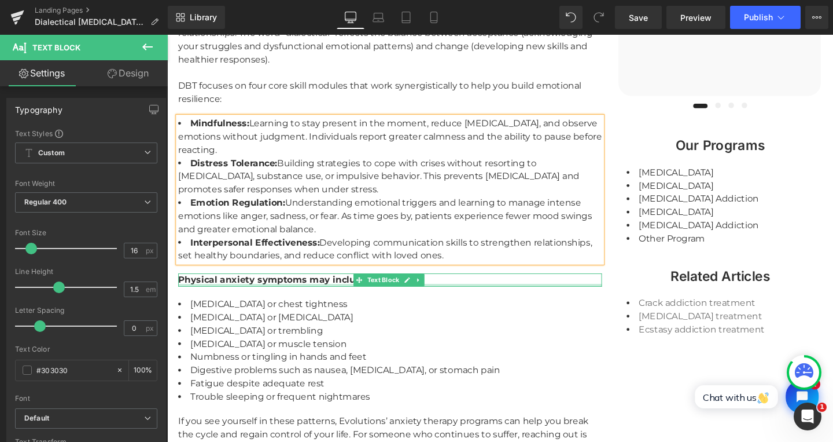
click at [263, 297] on div "Physical anxiety symptoms may include: Text Block" at bounding box center [402, 292] width 446 height 14
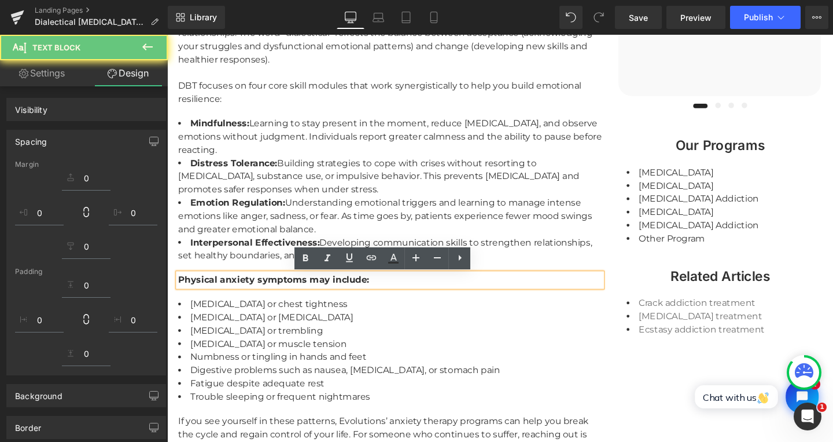
click at [265, 294] on strong "Physical anxiety symptoms may include:" at bounding box center [279, 291] width 201 height 11
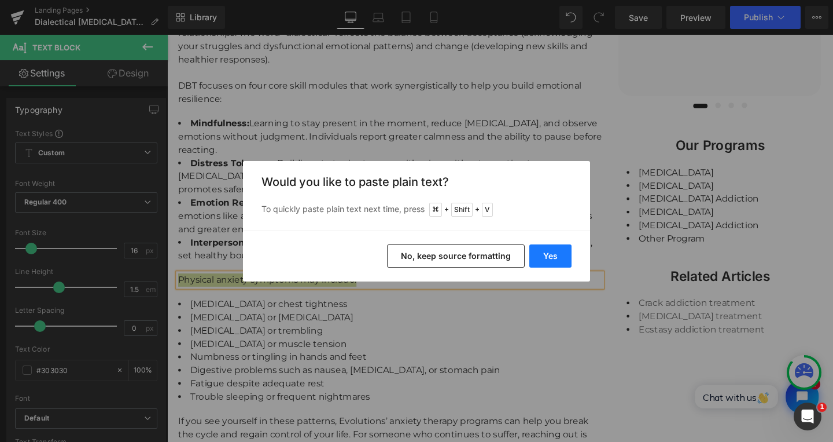
click at [549, 248] on button "Yes" at bounding box center [551, 255] width 42 height 23
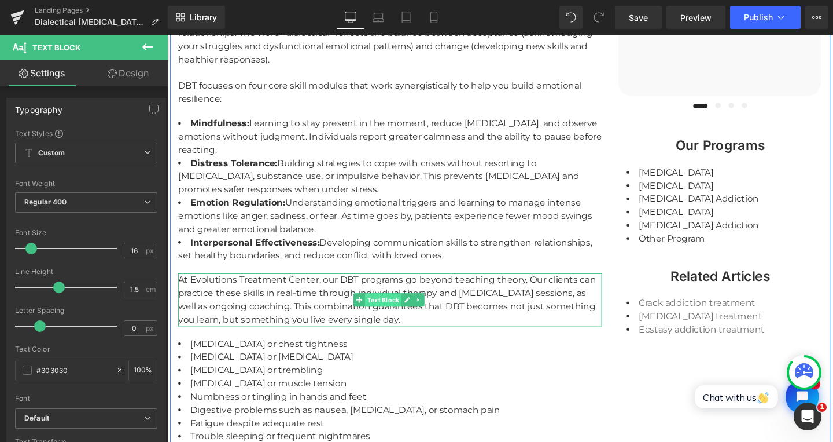
click at [396, 319] on span "Text Block" at bounding box center [395, 313] width 38 height 14
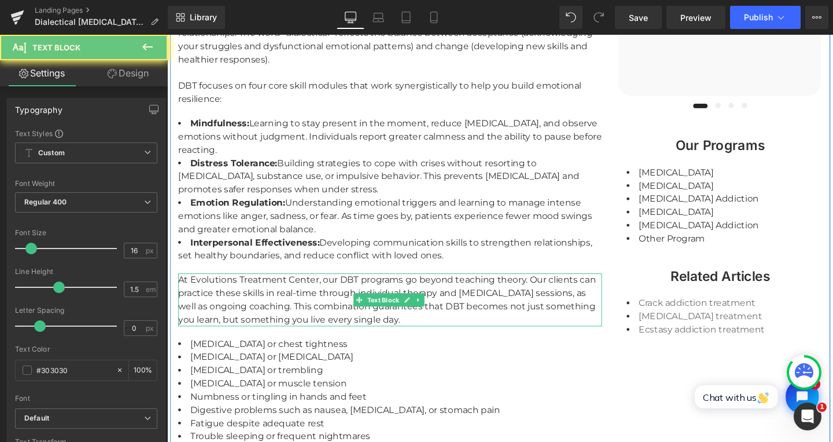
click at [236, 323] on div "At Evolutions Treatment Center, our DBT programs go beyond teaching theory. Our…" at bounding box center [402, 313] width 446 height 56
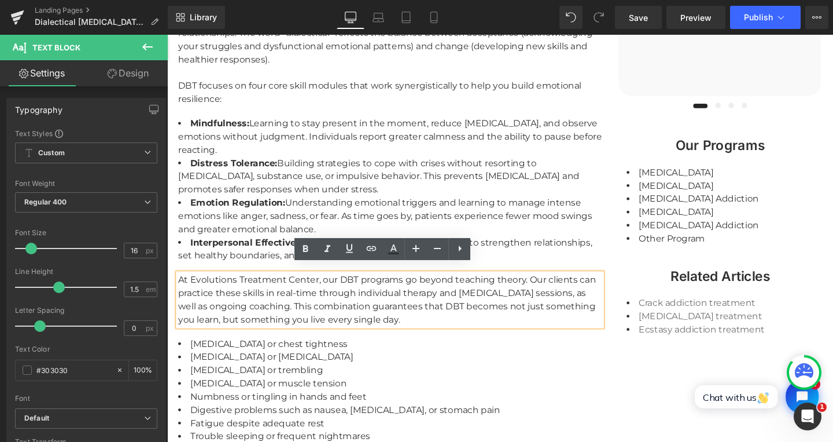
scroll to position [1438, 0]
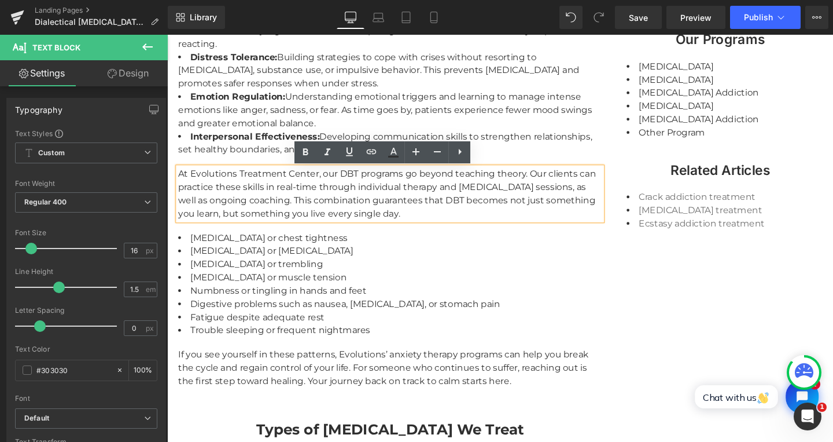
click at [251, 300] on li "Numbness or tingling in hands and feet" at bounding box center [402, 304] width 446 height 14
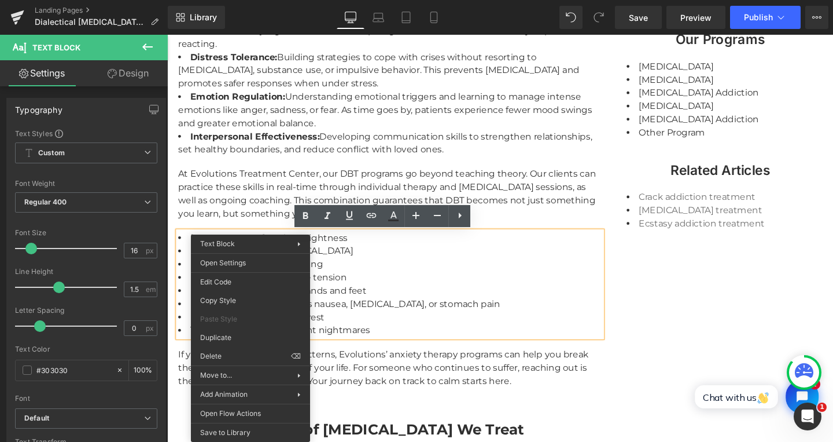
drag, startPoint x: 251, startPoint y: 300, endPoint x: 230, endPoint y: 373, distance: 75.8
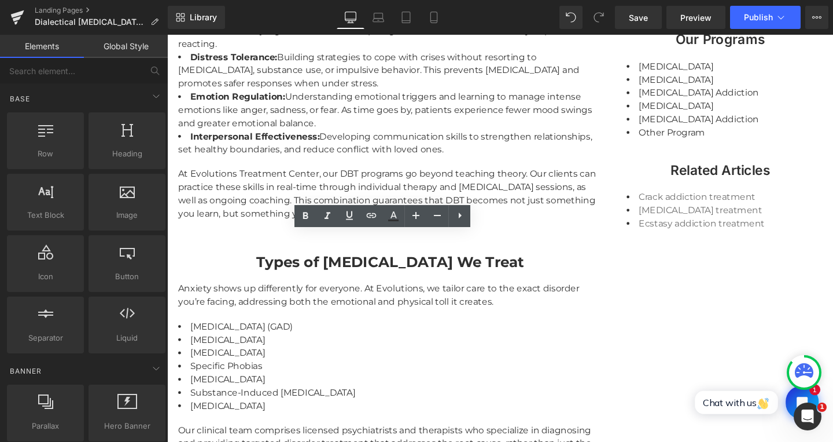
drag, startPoint x: 398, startPoint y: 392, endPoint x: 234, endPoint y: 373, distance: 164.8
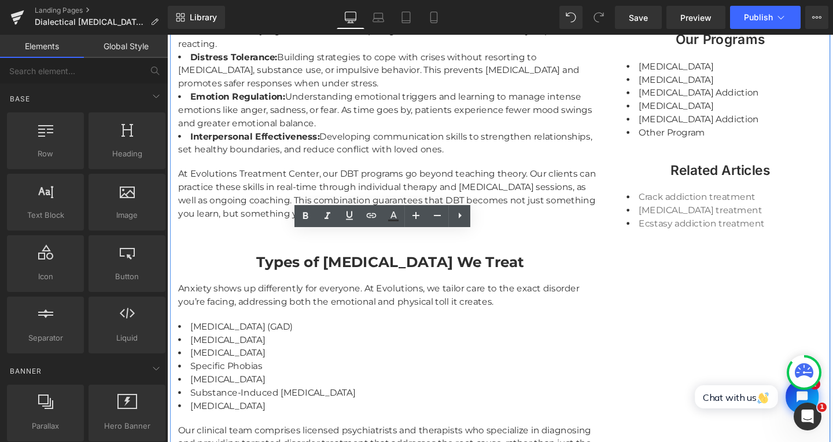
click at [289, 275] on strong "Types of [MEDICAL_DATA] We Treat" at bounding box center [402, 274] width 282 height 19
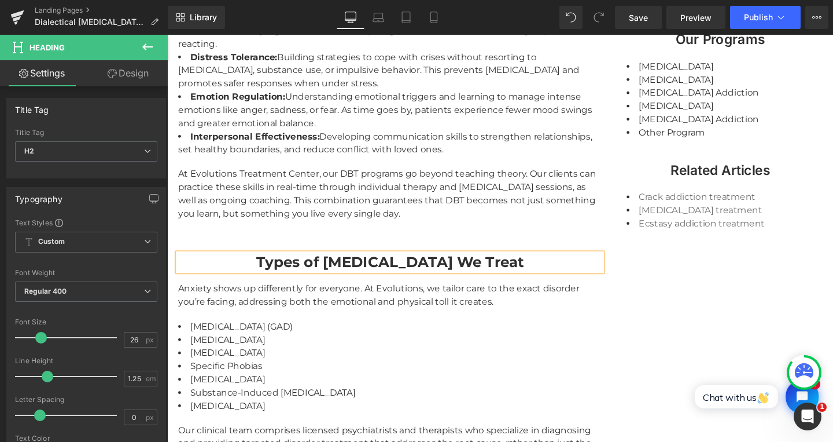
click at [278, 276] on strong "Types of [MEDICAL_DATA] We Treat" at bounding box center [402, 274] width 282 height 19
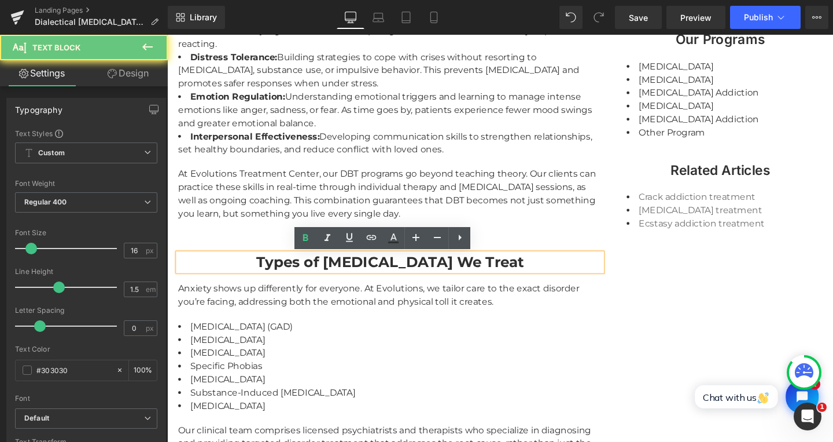
click at [424, 223] on div "At Evolutions Treatment Center, our DBT programs go beyond teaching theory. Our…" at bounding box center [402, 202] width 446 height 56
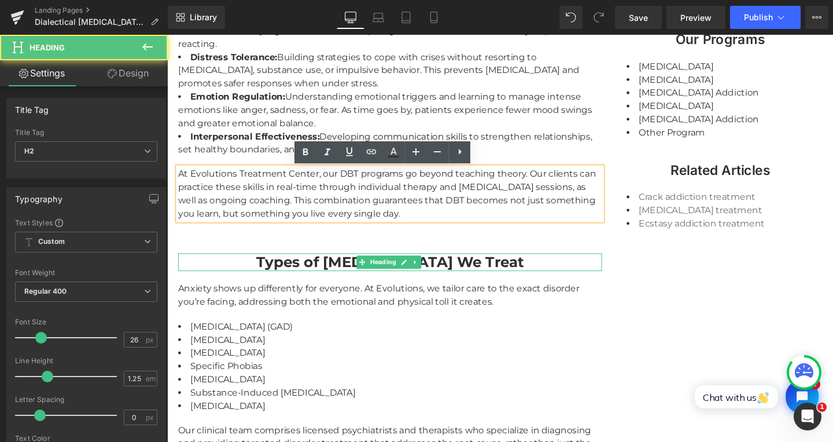
click at [277, 277] on strong "Types of [MEDICAL_DATA] We Treat" at bounding box center [402, 274] width 282 height 19
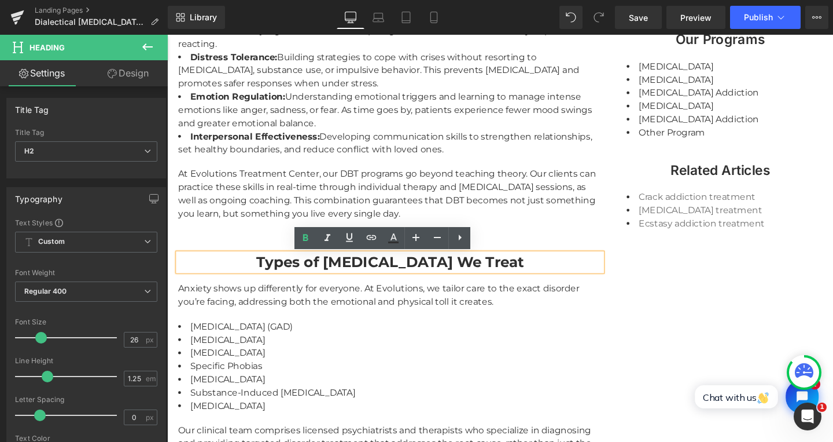
click at [261, 275] on strong "Types of [MEDICAL_DATA] We Treat" at bounding box center [402, 274] width 282 height 19
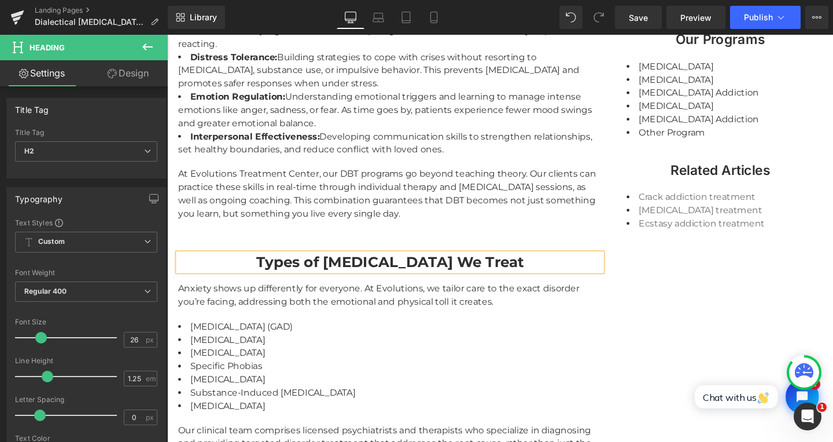
paste div
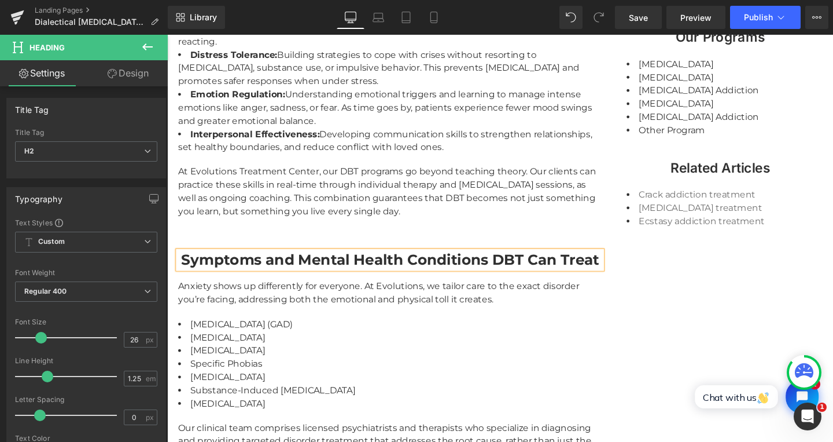
scroll to position [1448, 0]
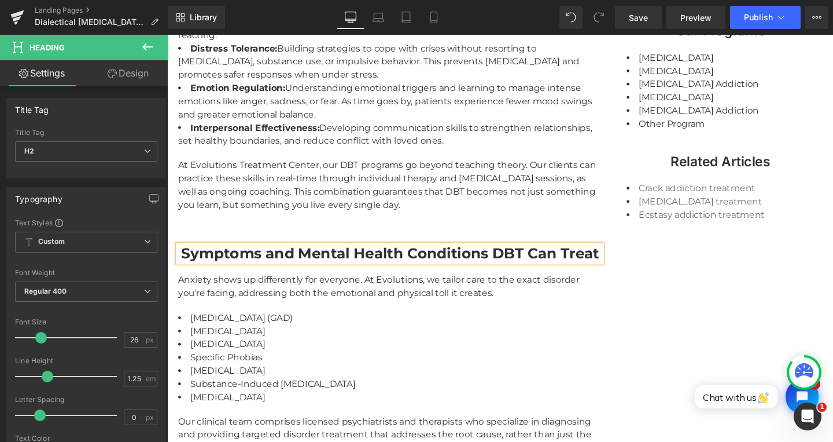
drag, startPoint x: 223, startPoint y: 300, endPoint x: 211, endPoint y: 297, distance: 12.5
click at [223, 300] on div "Anxiety shows up differently for everyone. At Evolutions, we tailor care to the…" at bounding box center [402, 299] width 446 height 28
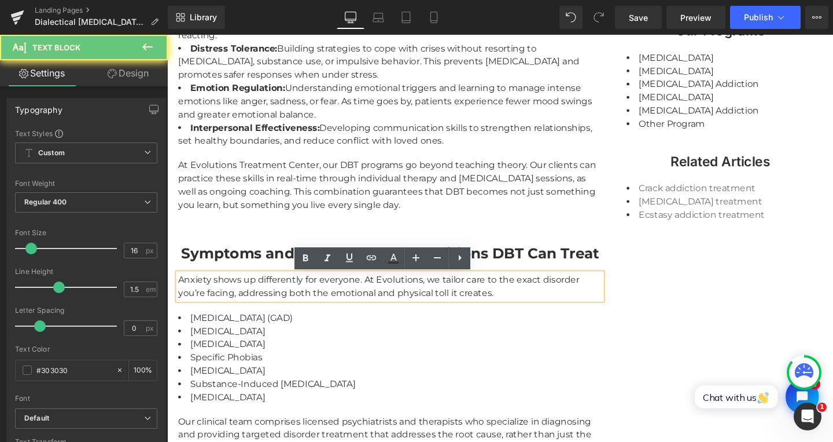
click at [208, 297] on div "Anxiety shows up differently for everyone. At Evolutions, we tailor care to the…" at bounding box center [402, 299] width 446 height 28
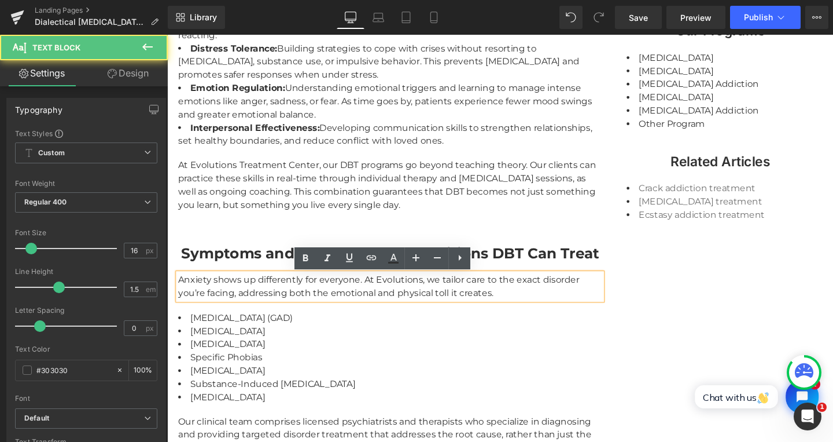
click at [185, 292] on div "Anxiety shows up differently for everyone. At Evolutions, we tailor care to the…" at bounding box center [402, 299] width 446 height 28
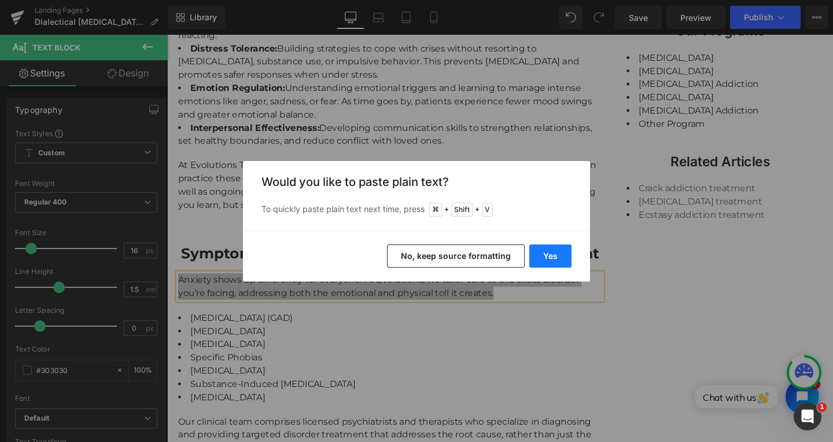
click at [562, 255] on button "Yes" at bounding box center [551, 255] width 42 height 23
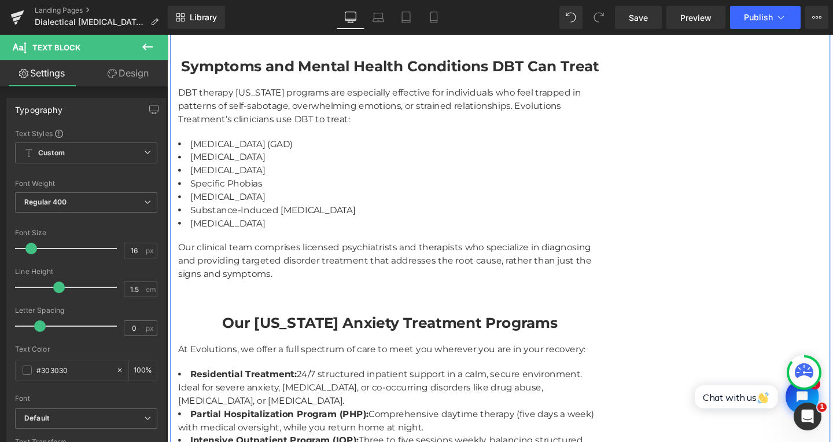
scroll to position [1633, 0]
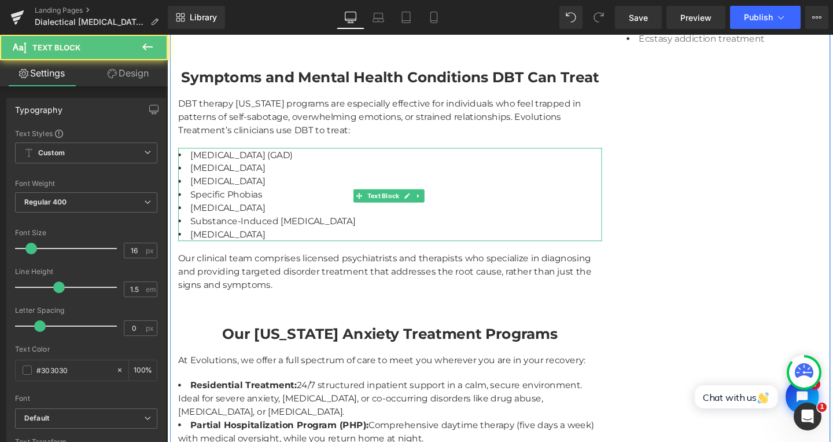
click at [212, 159] on li "[MEDICAL_DATA] (GAD)" at bounding box center [402, 161] width 446 height 14
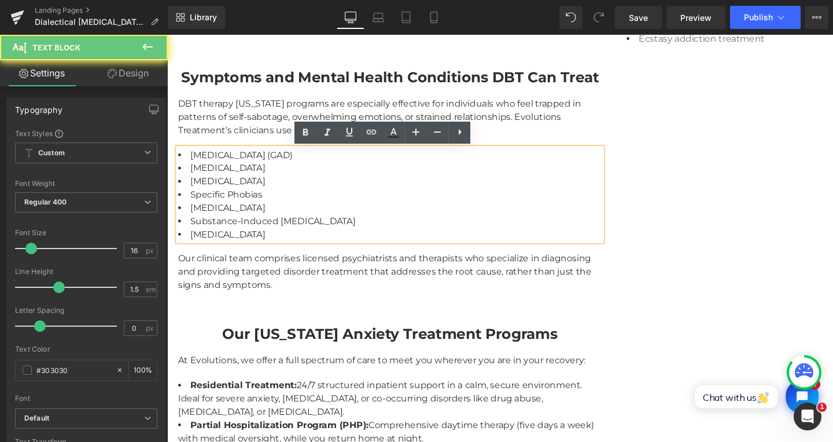
click at [194, 161] on li "[MEDICAL_DATA] (GAD)" at bounding box center [402, 161] width 446 height 14
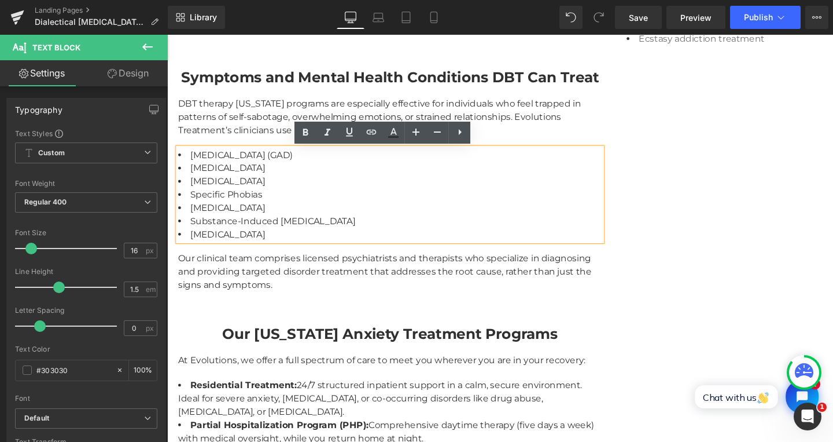
click at [187, 163] on li "[MEDICAL_DATA] (GAD)" at bounding box center [402, 161] width 446 height 14
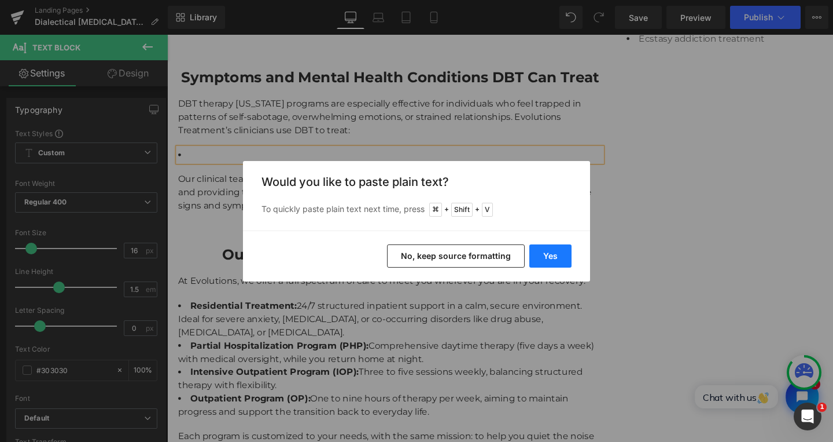
click at [567, 249] on button "Yes" at bounding box center [551, 255] width 42 height 23
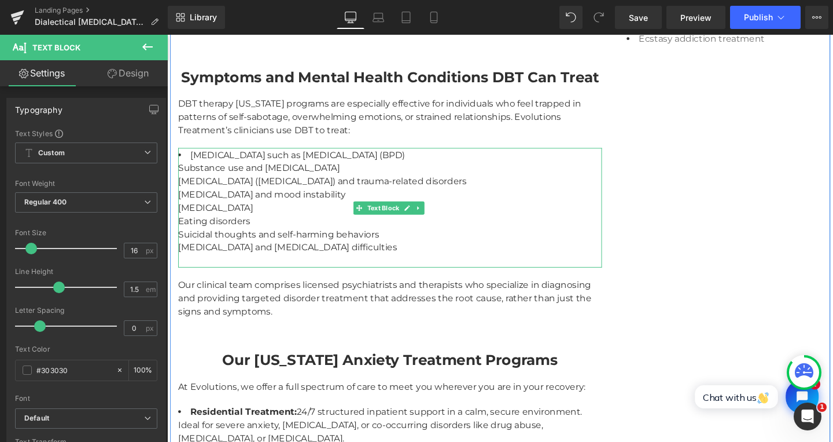
click at [313, 163] on li "Personality disorders such as Borderline Personality Disorder (BPD) Substance u…" at bounding box center [402, 216] width 446 height 125
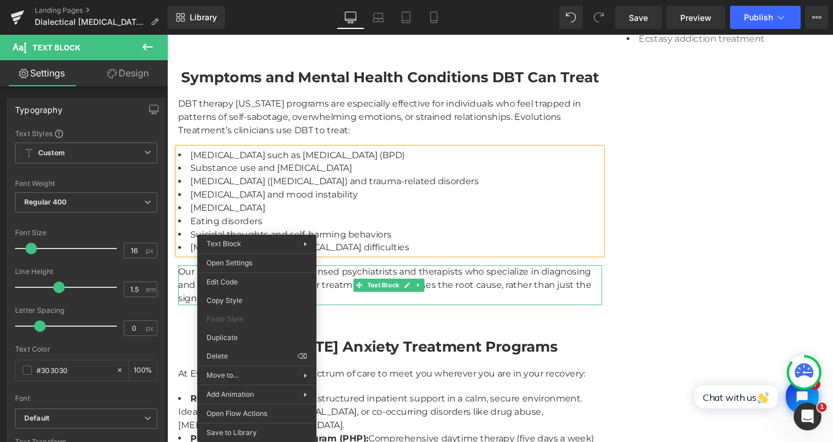
drag, startPoint x: 400, startPoint y: 394, endPoint x: 236, endPoint y: 376, distance: 165.4
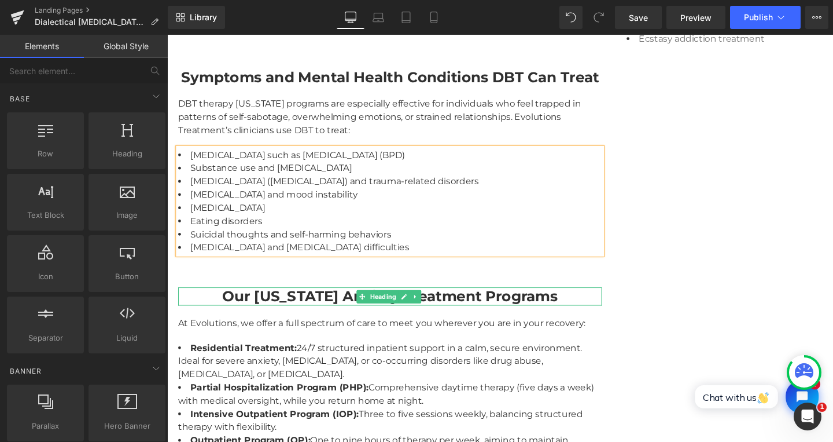
click at [281, 316] on strong "Our [US_STATE] Anxiety Treatment Programs" at bounding box center [401, 309] width 353 height 19
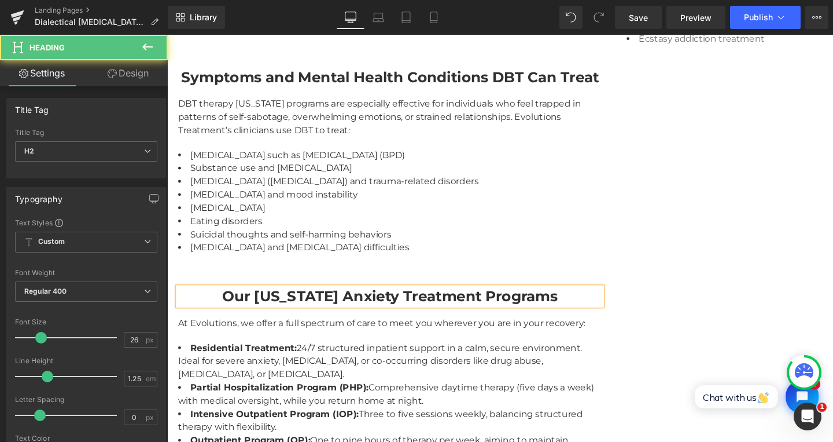
click at [284, 317] on strong "Our [US_STATE] Anxiety Treatment Programs" at bounding box center [401, 309] width 353 height 19
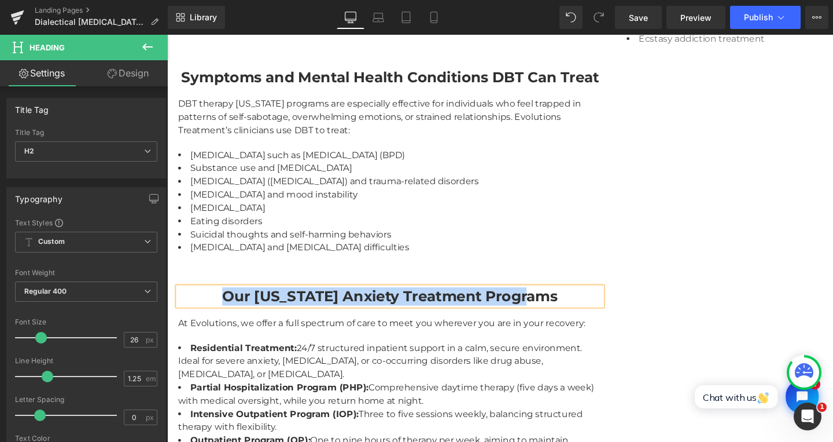
paste div
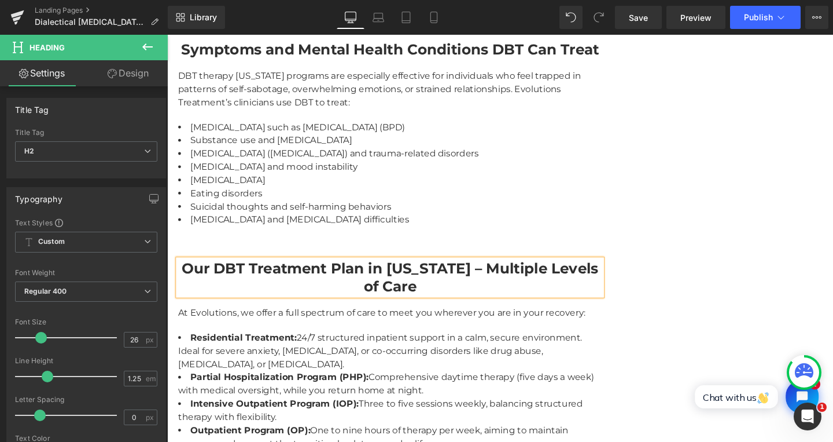
scroll to position [1744, 0]
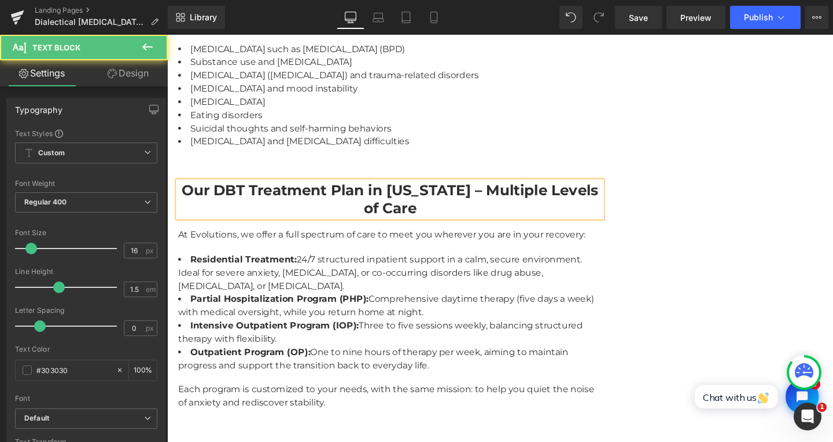
click at [219, 248] on div "At Evolutions, we offer a full spectrum of care to meet you wherever you are in…" at bounding box center [402, 245] width 446 height 14
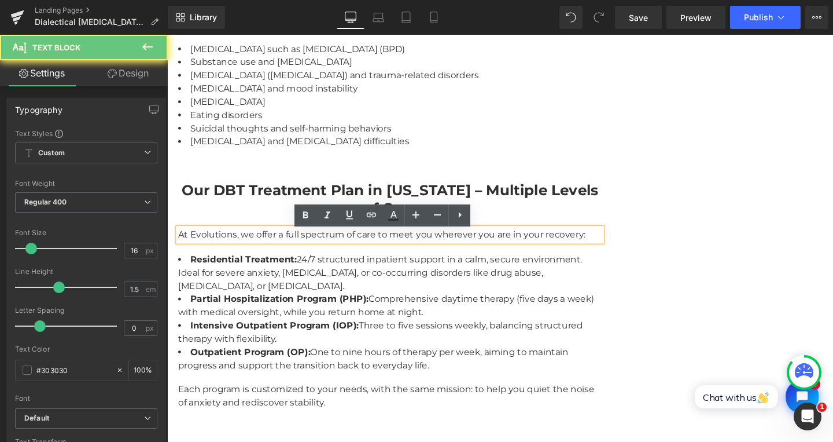
click at [219, 248] on div "At Evolutions, we offer a full spectrum of care to meet you wherever you are in…" at bounding box center [402, 245] width 446 height 14
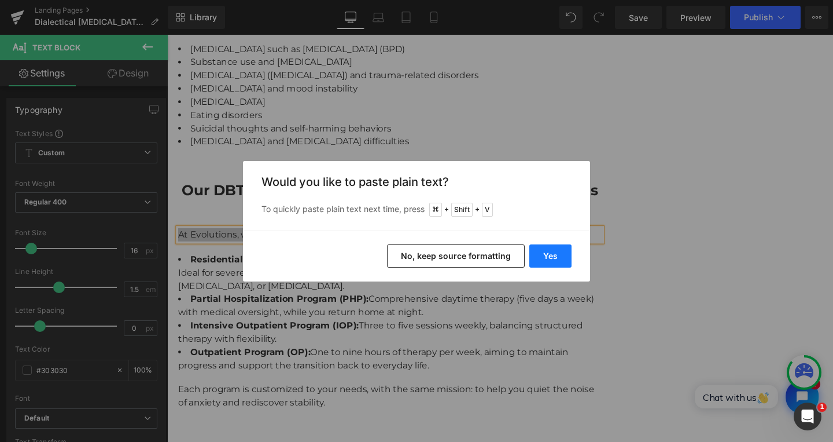
click at [547, 256] on button "Yes" at bounding box center [551, 255] width 42 height 23
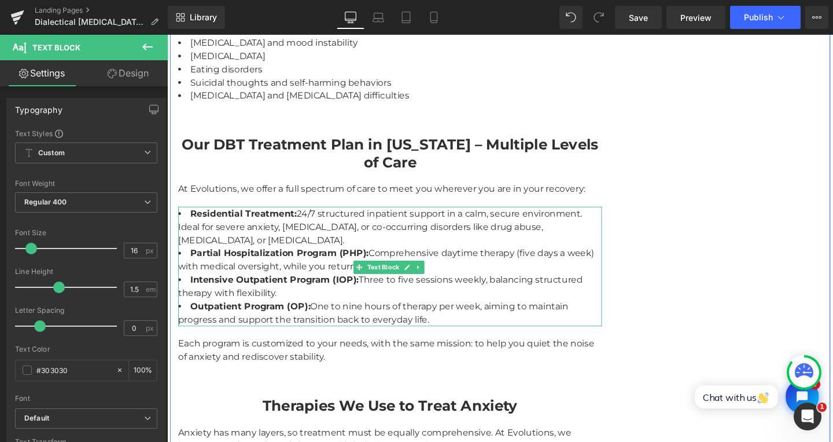
scroll to position [1809, 0]
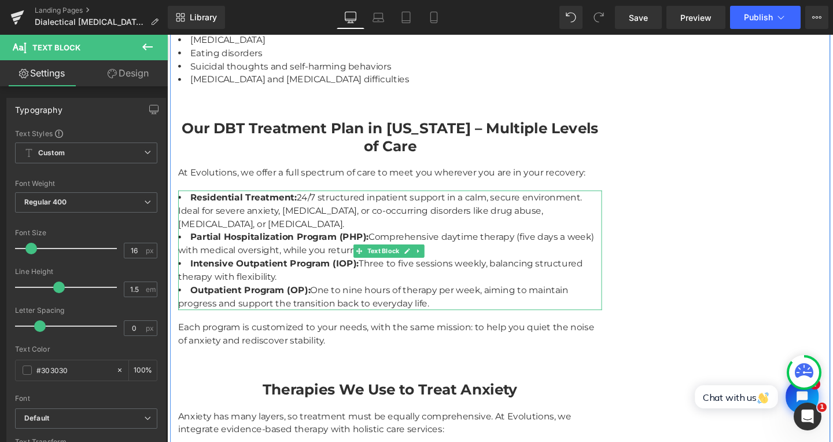
click at [192, 210] on strong "Residential Treatment:" at bounding box center [248, 205] width 112 height 11
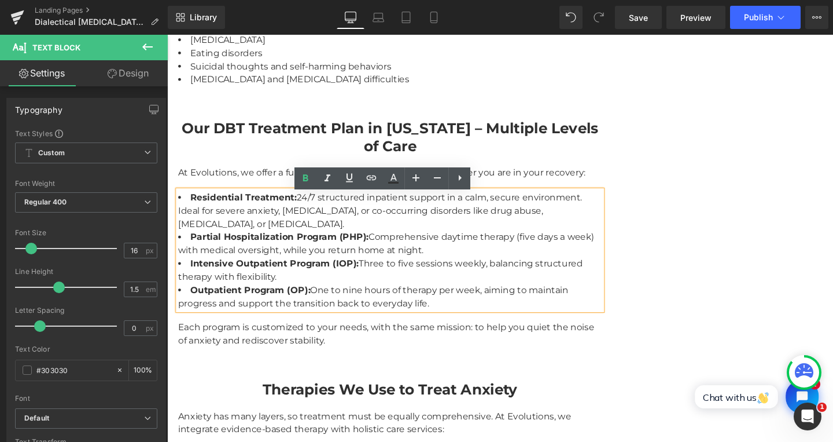
click at [211, 211] on strong "Residential Treatment:" at bounding box center [248, 205] width 112 height 11
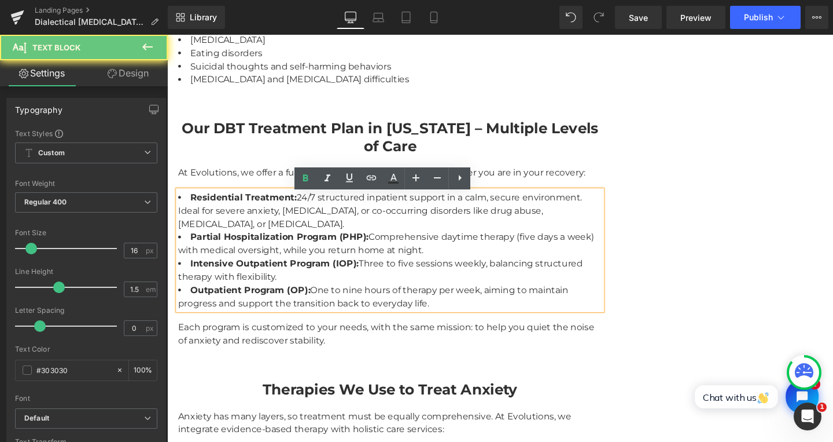
click at [184, 210] on li "Residential Treatment: 24/7 structured inpatient support in a calm, secure envi…" at bounding box center [402, 220] width 446 height 42
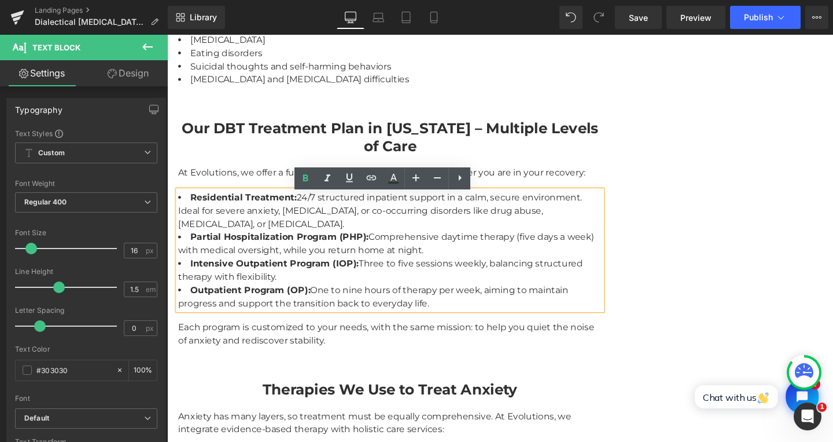
click at [202, 211] on strong "Residential Treatment:" at bounding box center [248, 205] width 112 height 11
click at [192, 209] on strong "Residential Treatment:" at bounding box center [248, 205] width 112 height 11
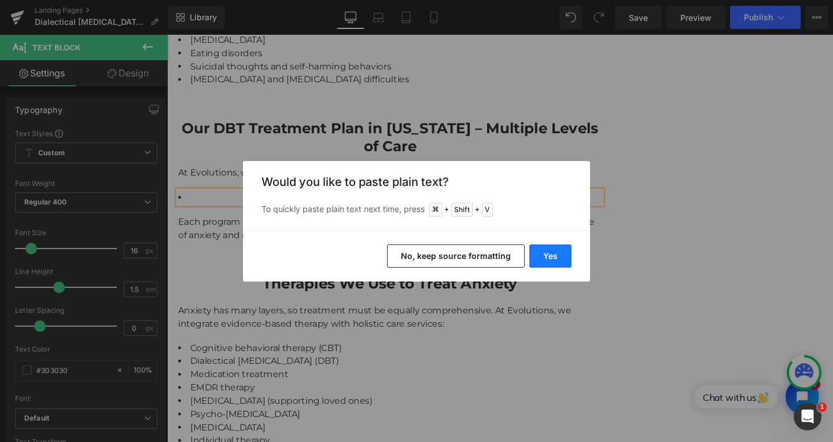
click at [539, 256] on button "Yes" at bounding box center [551, 255] width 42 height 23
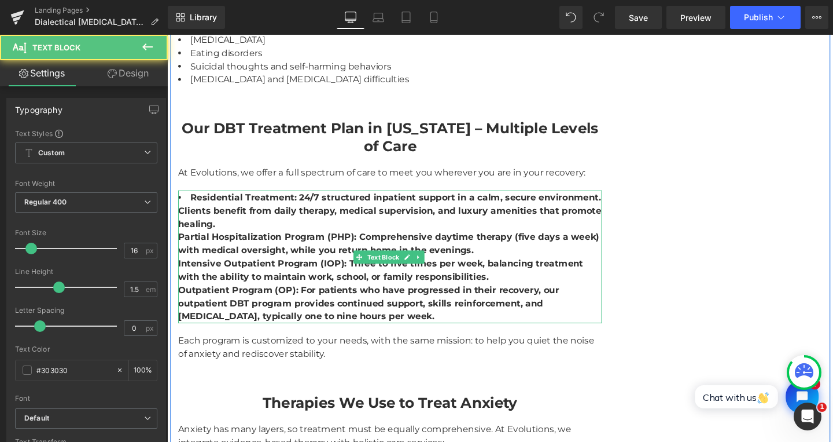
click at [357, 226] on strong "Residential Treatment: 24/7 structured inpatient support in a calm, secure envi…" at bounding box center [401, 268] width 445 height 136
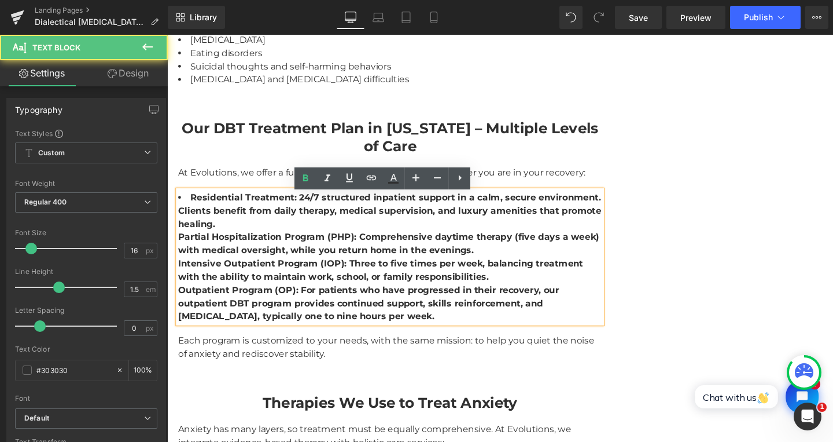
click at [257, 220] on strong "Residential Treatment: 24/7 structured inpatient support in a calm, secure envi…" at bounding box center [401, 268] width 445 height 136
click at [241, 229] on strong "Residential Treatment: 24/7 structured inpatient support in a calm, secure envi…" at bounding box center [401, 268] width 445 height 136
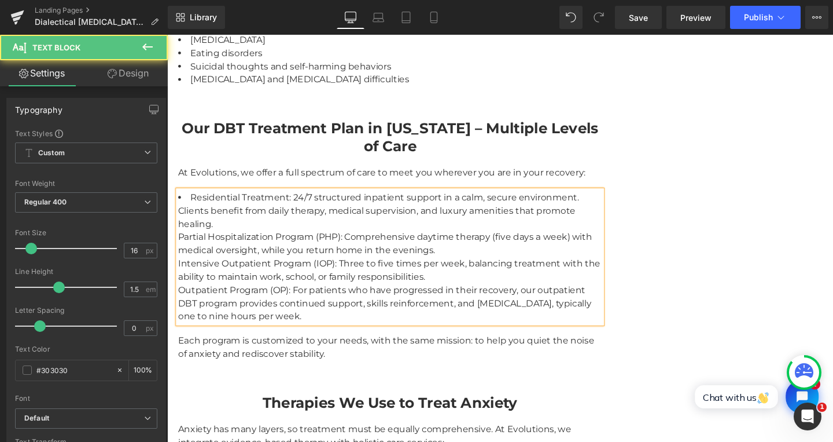
click at [248, 237] on li "Residential Treatment: 24/7 structured inpatient support in a calm, secure envi…" at bounding box center [402, 268] width 446 height 139
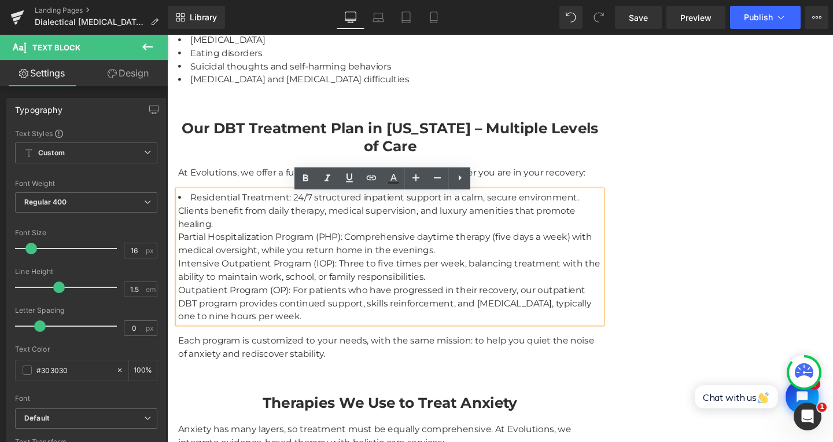
click at [190, 210] on li "Residential Treatment: 24/7 structured inpatient support in a calm, secure envi…" at bounding box center [402, 268] width 446 height 139
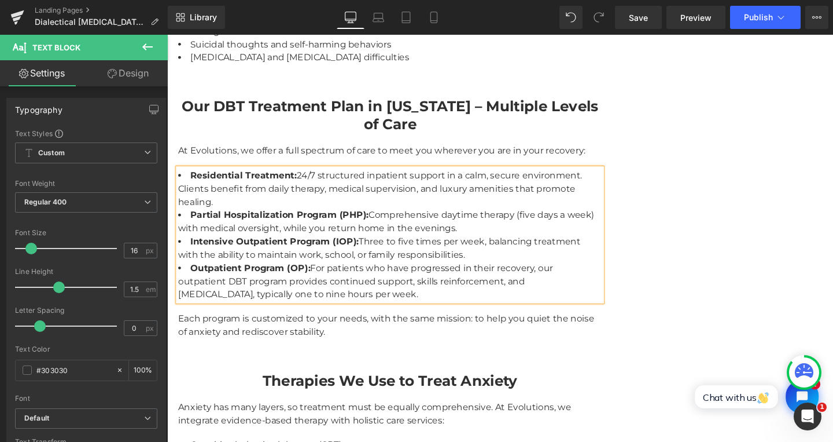
scroll to position [1855, 0]
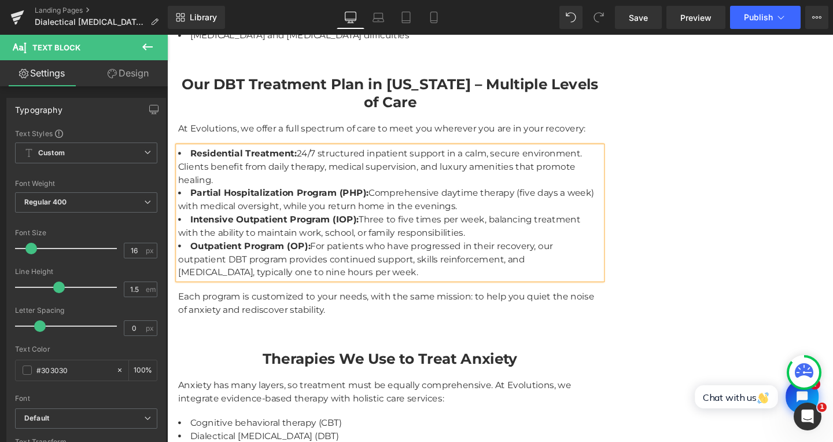
click at [241, 317] on div "Each program is customized to your needs, with the same mission: to help you qu…" at bounding box center [402, 317] width 446 height 28
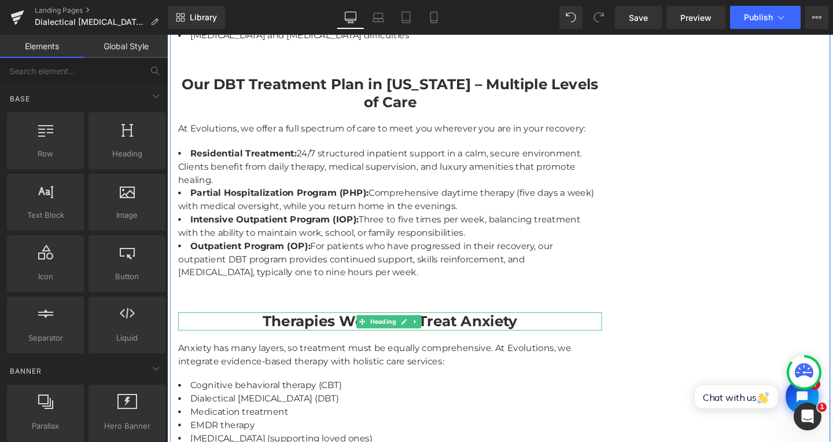
click at [314, 345] on strong "Therapies We Use to Treat Anxiety" at bounding box center [402, 335] width 268 height 19
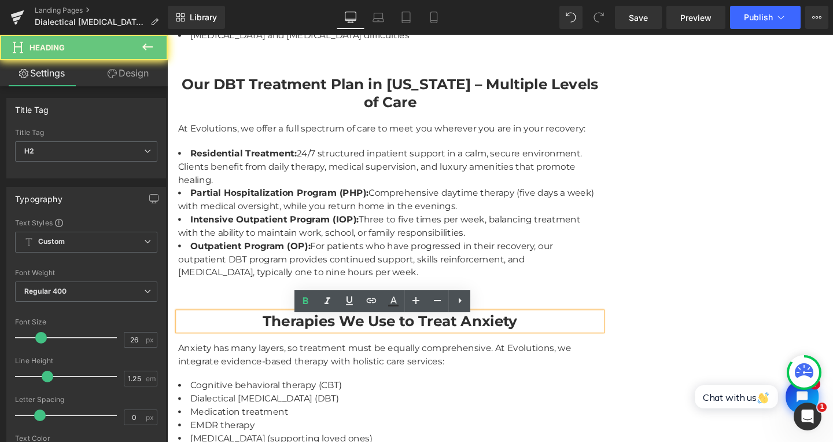
click at [296, 339] on strong "Therapies We Use to Treat Anxiety" at bounding box center [402, 335] width 268 height 19
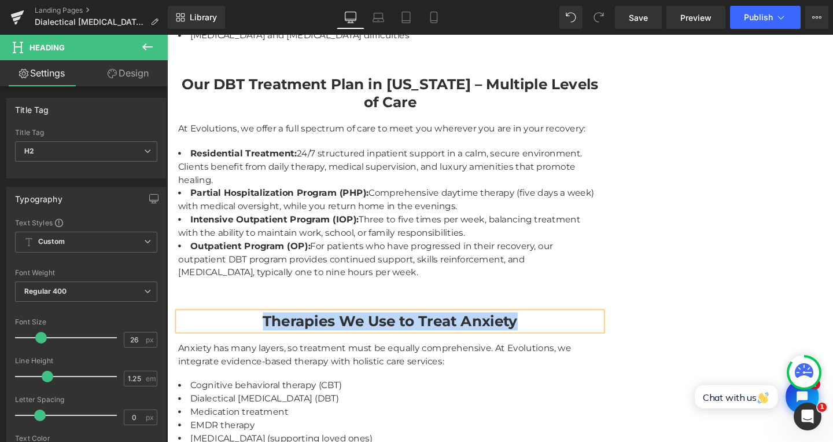
paste div
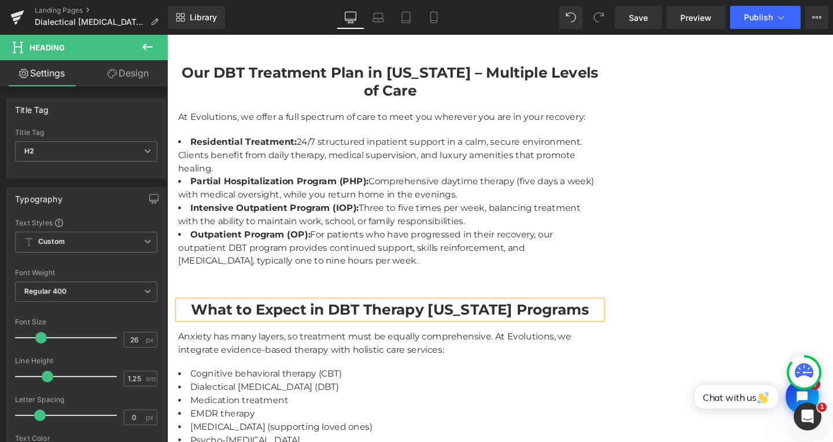
scroll to position [2003, 0]
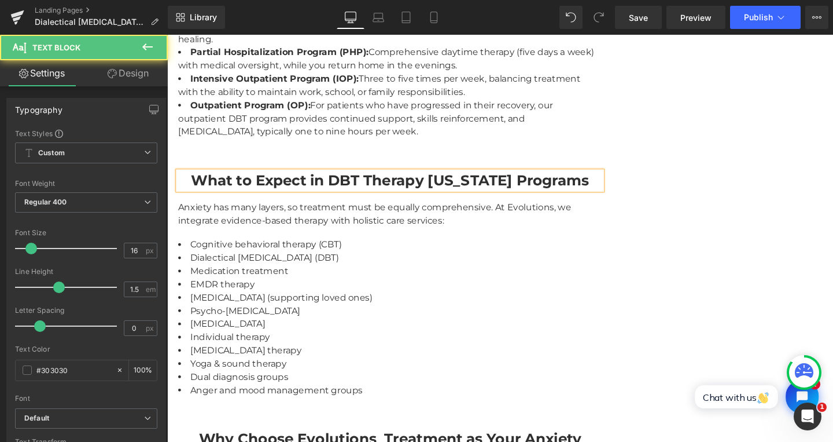
click at [223, 219] on div "Anxiety has many layers, so treatment must be equally comprehensive. At Evoluti…" at bounding box center [402, 223] width 446 height 28
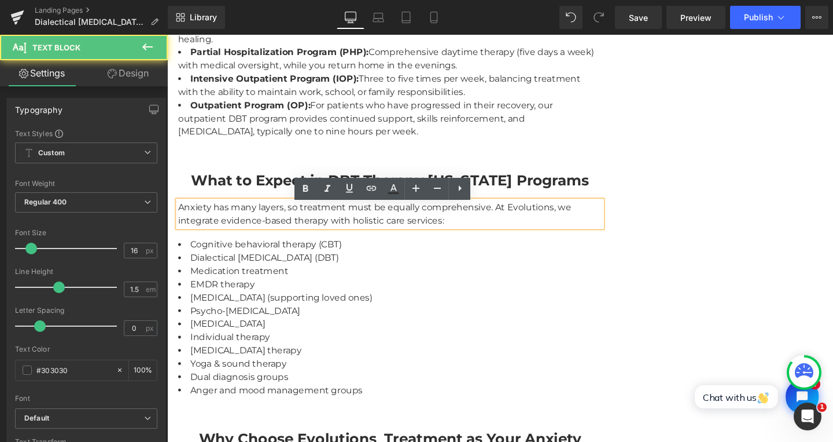
click at [216, 222] on div "Anxiety has many layers, so treatment must be equally comprehensive. At Evoluti…" at bounding box center [402, 223] width 446 height 28
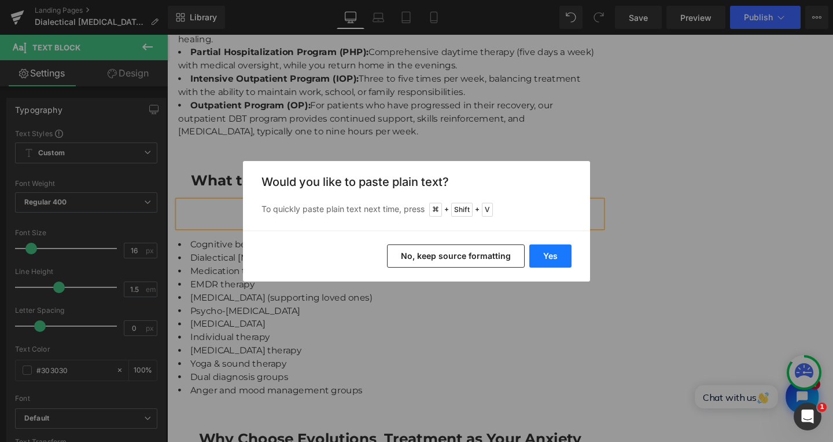
click at [551, 252] on button "Yes" at bounding box center [551, 255] width 42 height 23
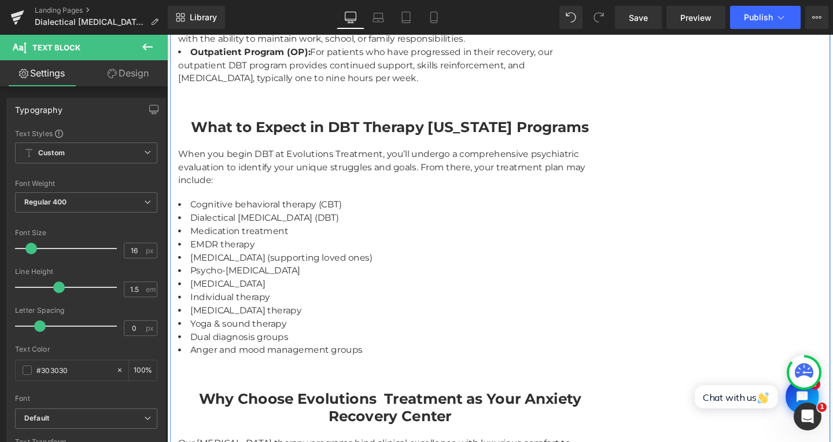
scroll to position [2077, 0]
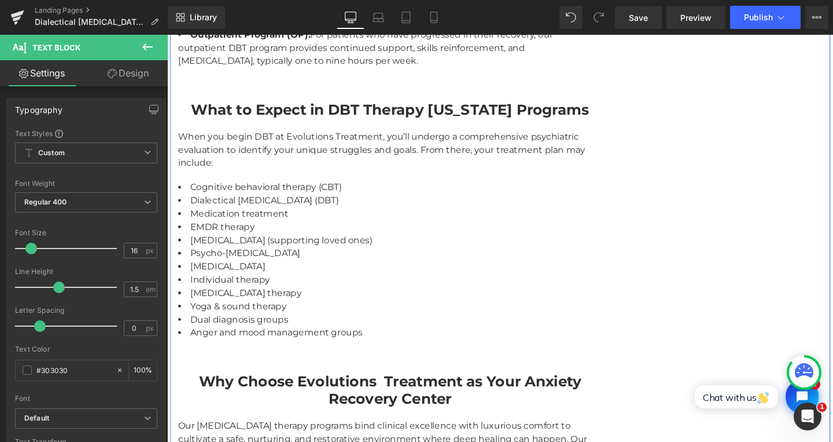
click at [231, 201] on li "Cognitive behavioral therapy (CBT)" at bounding box center [402, 195] width 446 height 14
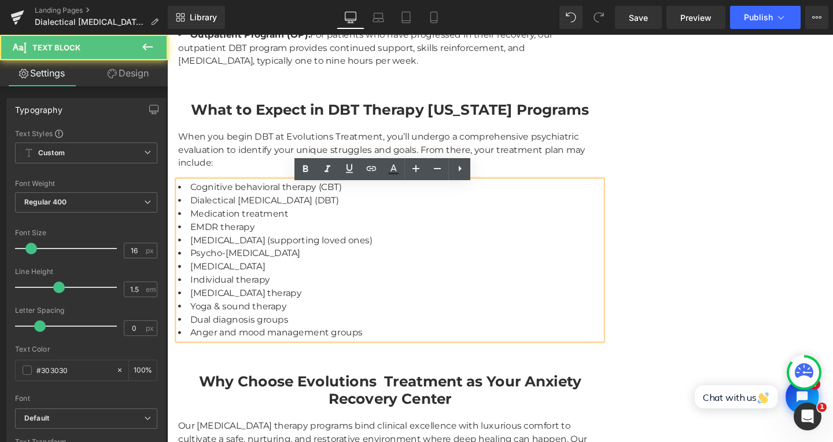
click at [225, 199] on li "Cognitive behavioral therapy (CBT)" at bounding box center [402, 195] width 446 height 14
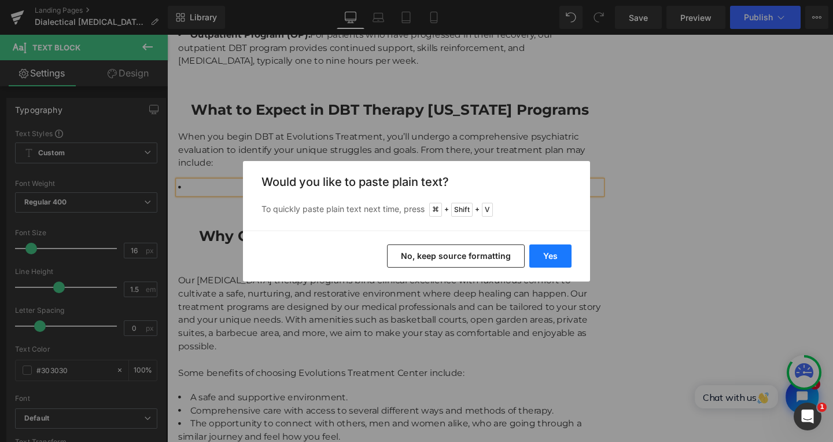
click at [556, 255] on button "Yes" at bounding box center [551, 255] width 42 height 23
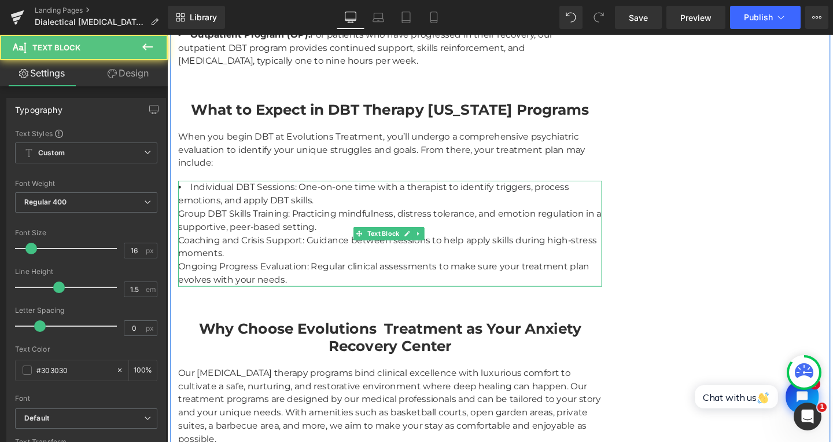
click at [336, 218] on li "Individual DBT Sessions: One-on-one time with a therapist to identify triggers,…" at bounding box center [402, 243] width 446 height 111
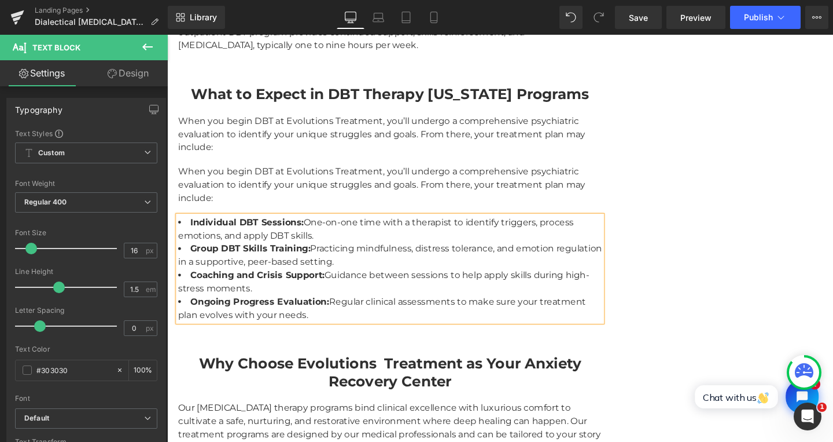
scroll to position [2151, 0]
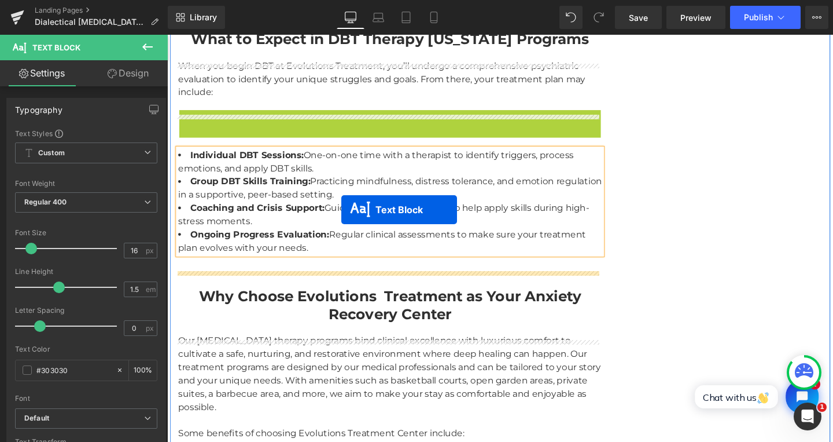
drag, startPoint x: 366, startPoint y: 138, endPoint x: 350, endPoint y: 218, distance: 81.5
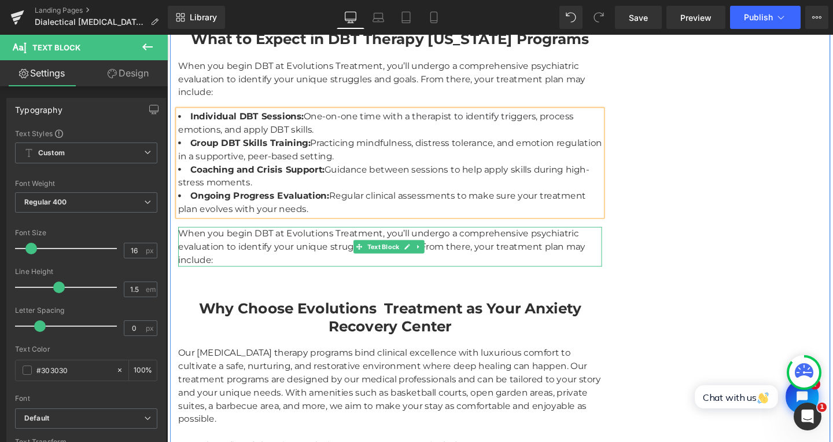
click at [190, 255] on div "When you begin DBT at Evolutions Treatment, you’ll undergo a comprehensive psyc…" at bounding box center [402, 258] width 446 height 42
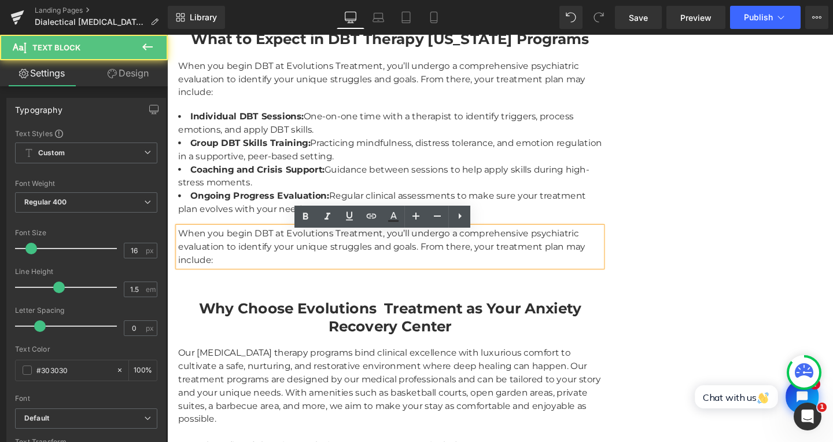
click at [187, 251] on div "When you begin DBT at Evolutions Treatment, you’ll undergo a comprehensive psyc…" at bounding box center [402, 258] width 446 height 42
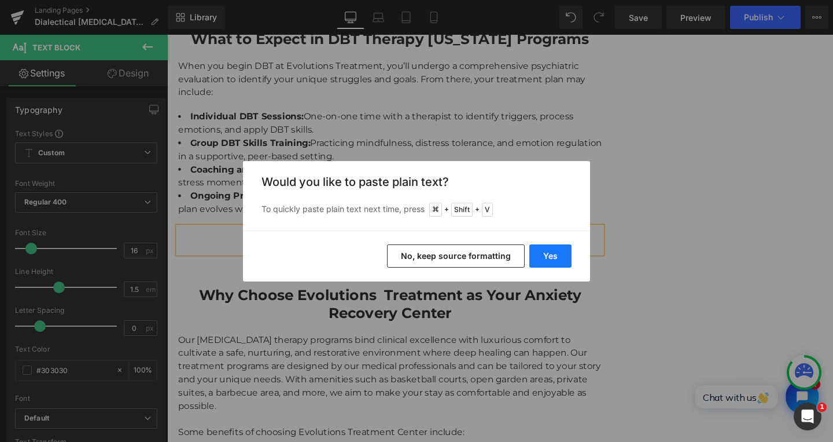
click at [548, 257] on button "Yes" at bounding box center [551, 255] width 42 height 23
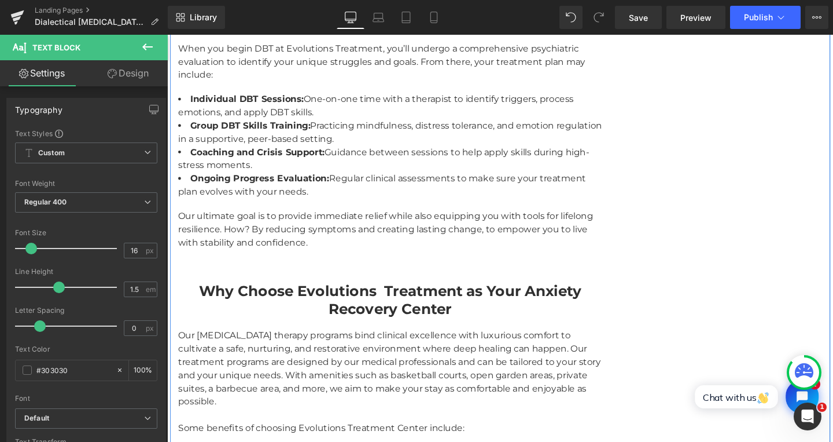
scroll to position [2179, 0]
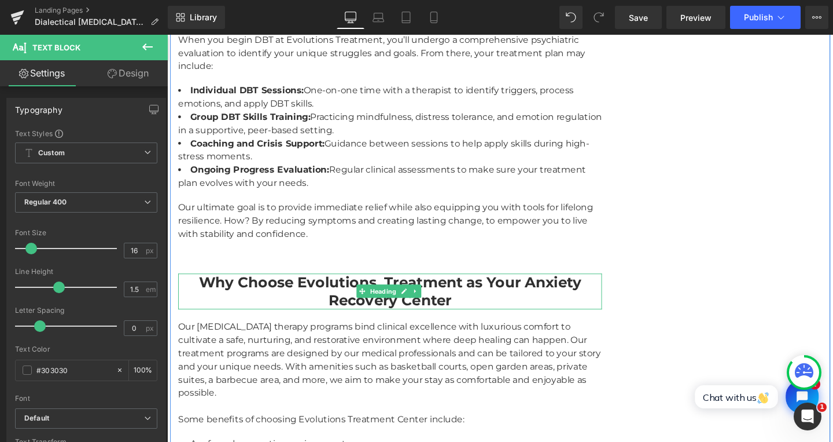
click at [275, 305] on strong "Why Choose Evolutions Treatment as Your Anxiety Recovery Center" at bounding box center [402, 304] width 402 height 38
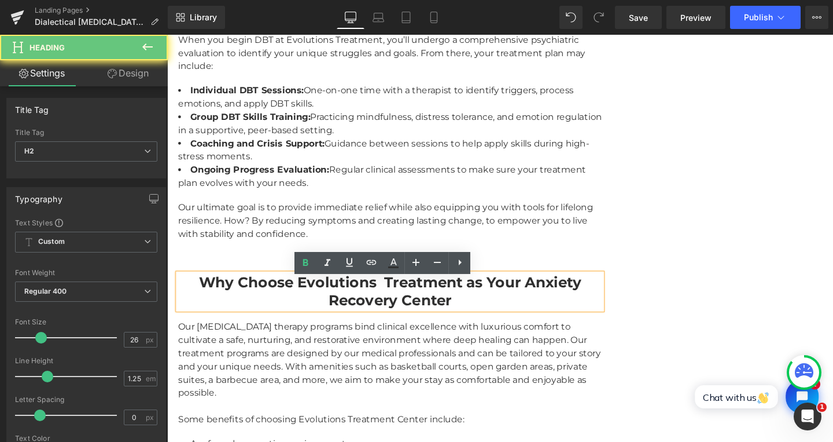
click at [271, 303] on strong "Why Choose Evolutions Treatment as Your Anxiety Recovery Center" at bounding box center [402, 304] width 402 height 38
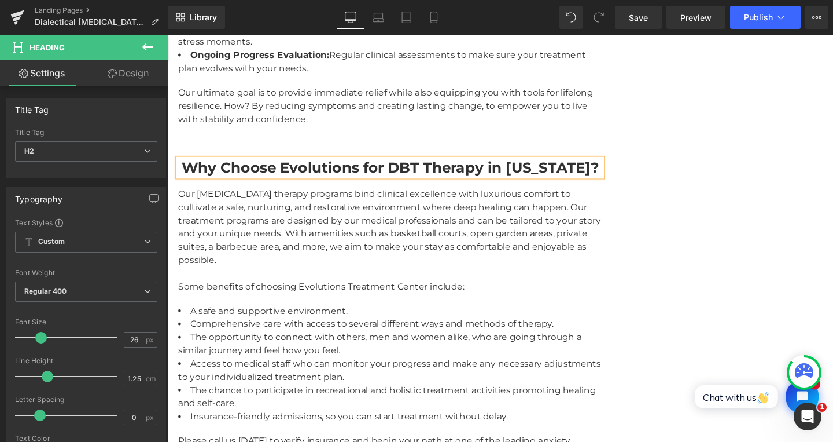
scroll to position [2346, 0]
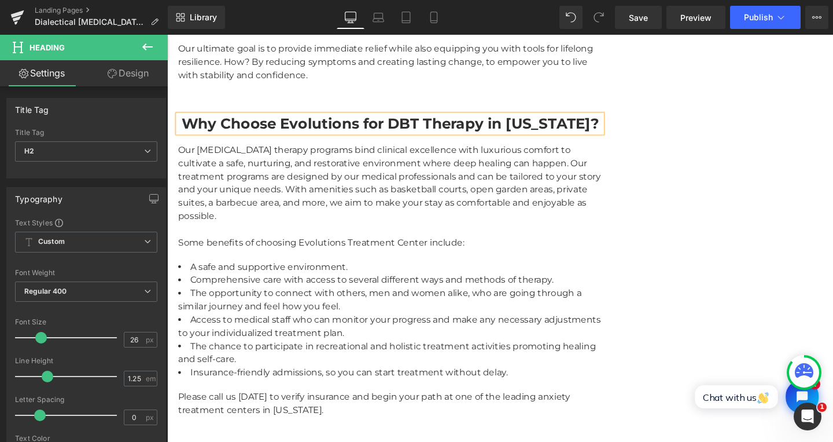
click at [208, 170] on div "Our [MEDICAL_DATA] therapy programs bind clinical excellence with luxurious com…" at bounding box center [402, 204] width 446 height 111
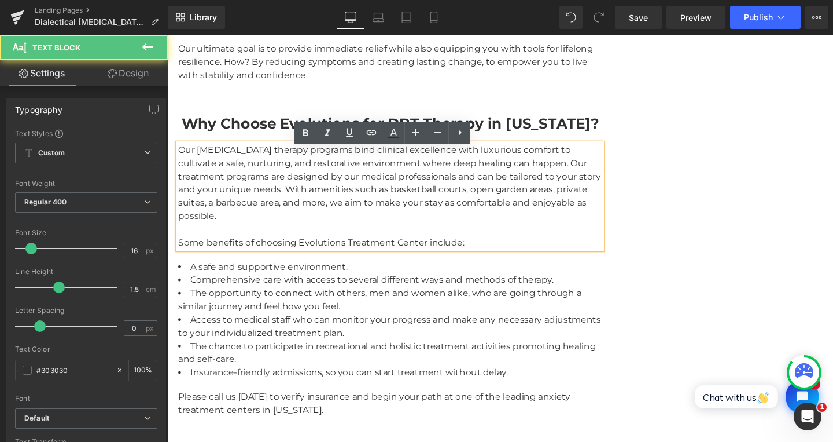
click at [204, 164] on div "Our [MEDICAL_DATA] therapy programs bind clinical excellence with luxurious com…" at bounding box center [402, 204] width 446 height 111
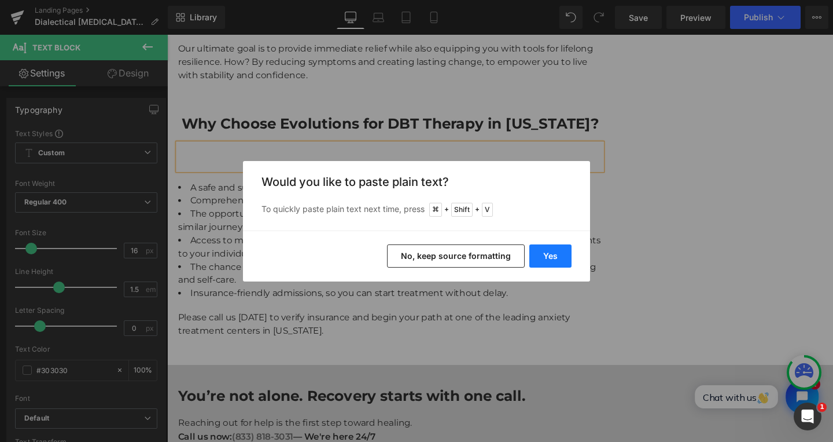
click at [554, 248] on button "Yes" at bounding box center [551, 255] width 42 height 23
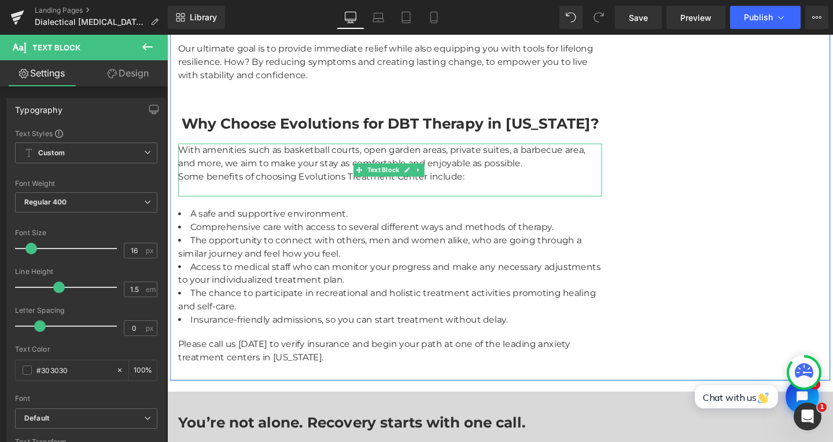
click at [453, 184] on div "With amenities such as basketball courts, open garden areas, private suites, a …" at bounding box center [402, 177] width 446 height 56
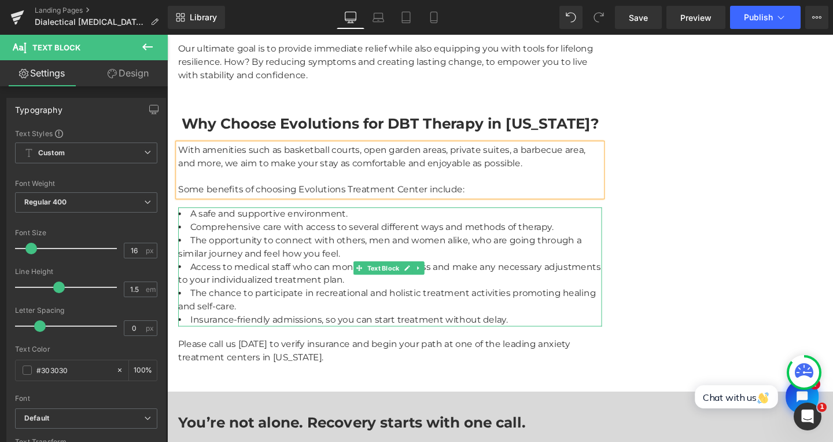
click at [266, 251] on li "The opportunity to connect with others, men and women alike, who are going thro…" at bounding box center [402, 258] width 446 height 28
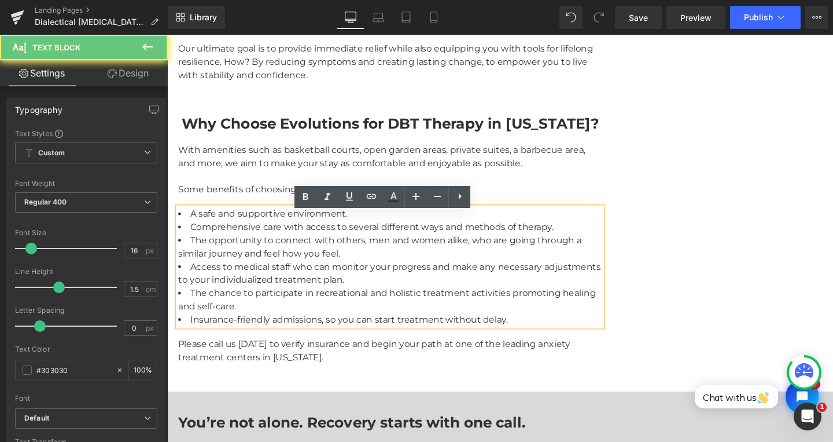
click at [185, 229] on li "A safe and supportive environment." at bounding box center [402, 223] width 446 height 14
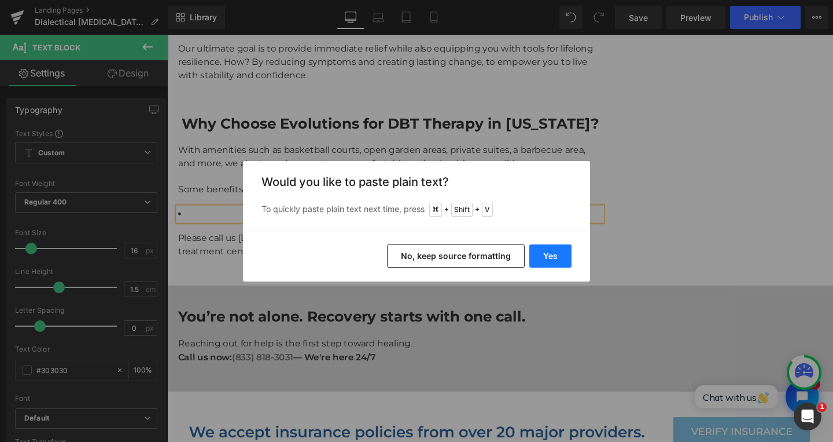
click at [535, 250] on button "Yes" at bounding box center [551, 255] width 42 height 23
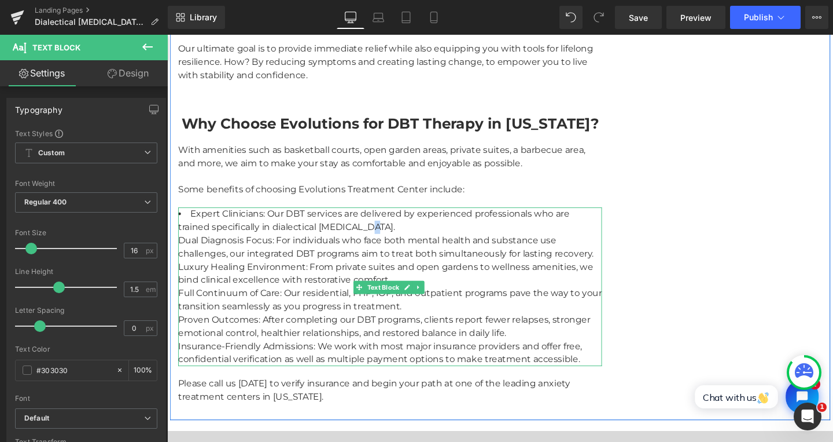
click at [339, 237] on li "Expert Clinicians: Our DBT services are delivered by experienced professionals …" at bounding box center [402, 299] width 446 height 167
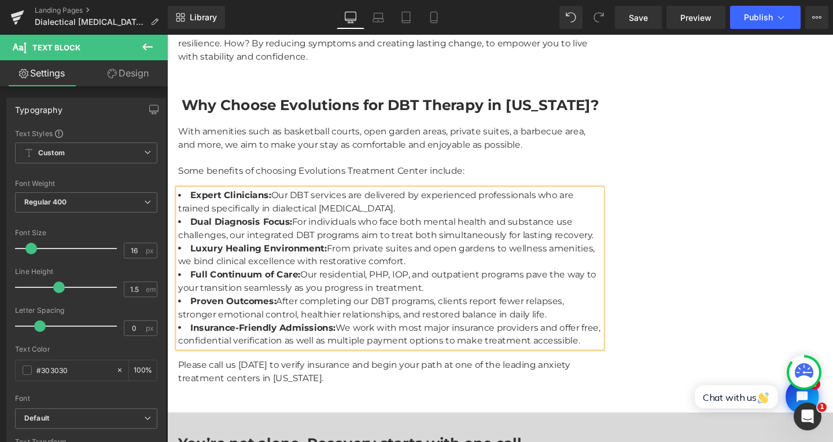
scroll to position [2438, 0]
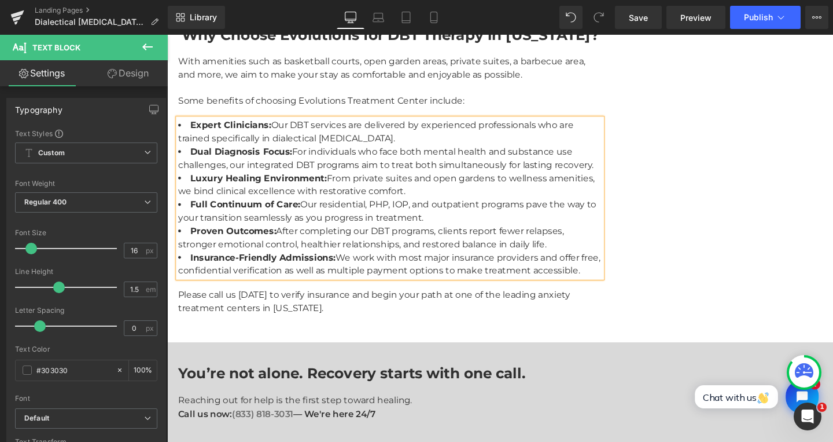
click at [218, 323] on div "Please call us [DATE] to verify insurance and begin your path at one of the lea…" at bounding box center [402, 316] width 446 height 28
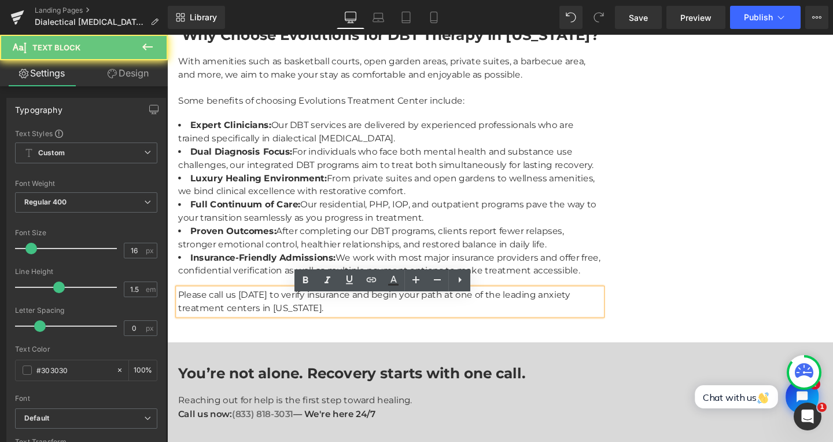
click at [216, 318] on div "Please call us [DATE] to verify insurance and begin your path at one of the lea…" at bounding box center [402, 316] width 446 height 28
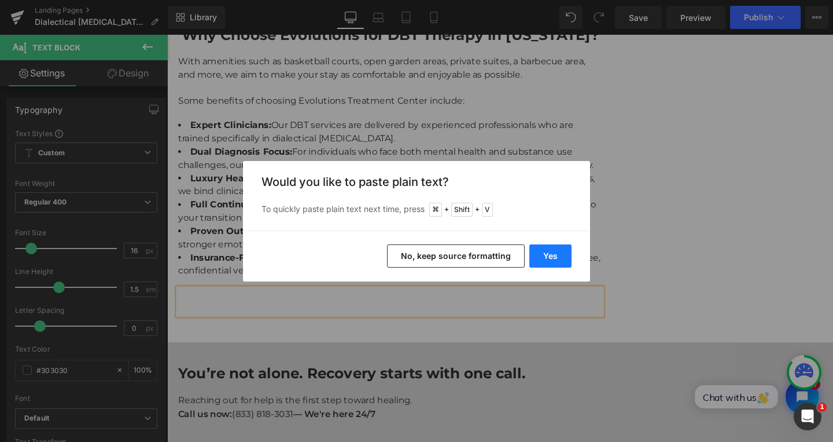
drag, startPoint x: 557, startPoint y: 252, endPoint x: 410, endPoint y: 229, distance: 148.9
click at [557, 252] on button "Yes" at bounding box center [551, 255] width 42 height 23
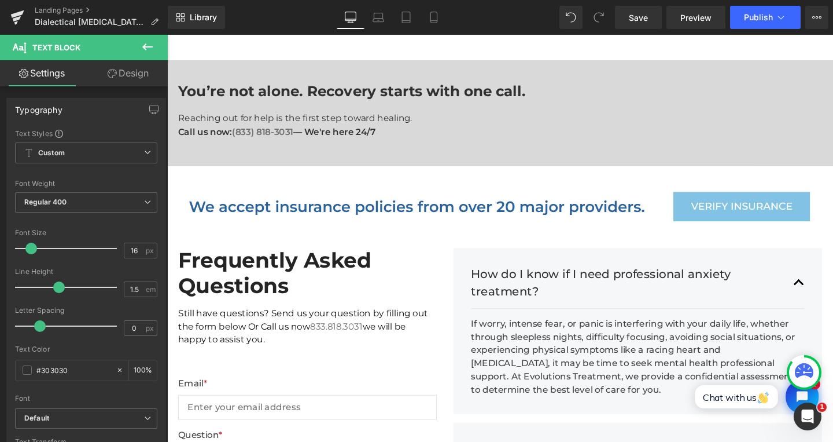
scroll to position [2809, 0]
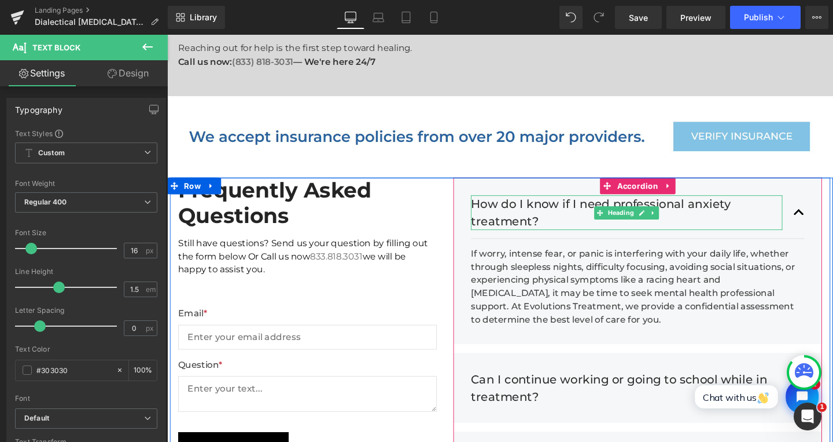
click at [501, 240] on h3 "How do I know if I need professional anxiety treatment?" at bounding box center [651, 221] width 328 height 36
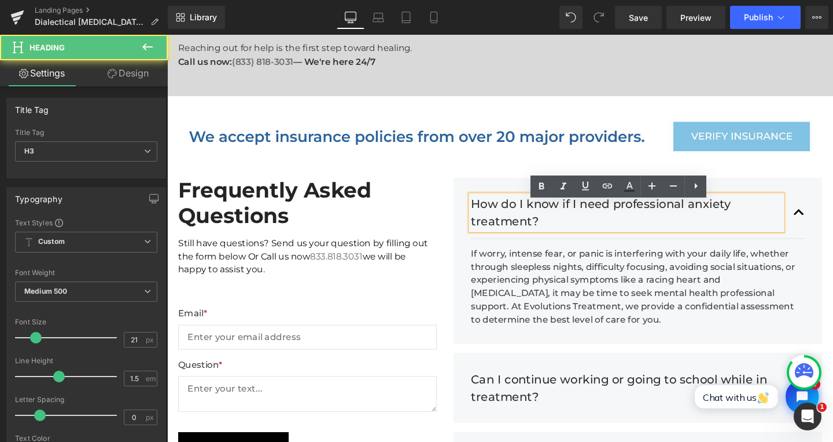
click at [504, 235] on h3 "How do I know if I need professional anxiety treatment?" at bounding box center [651, 221] width 328 height 36
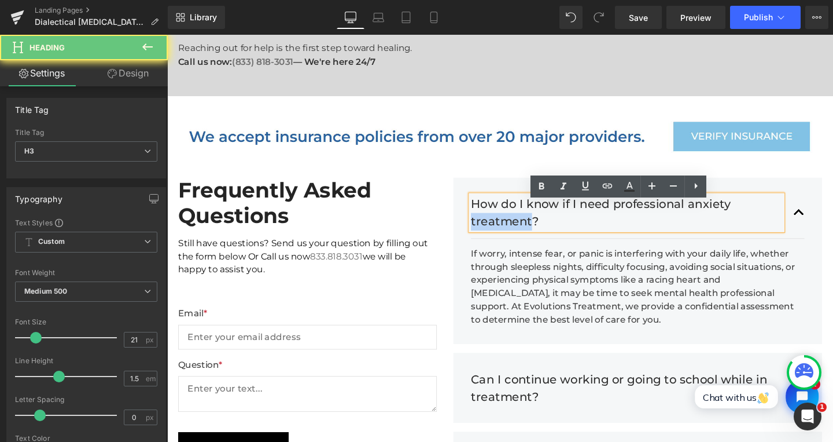
click at [504, 235] on h3 "How do I know if I need professional anxiety treatment?" at bounding box center [651, 221] width 328 height 36
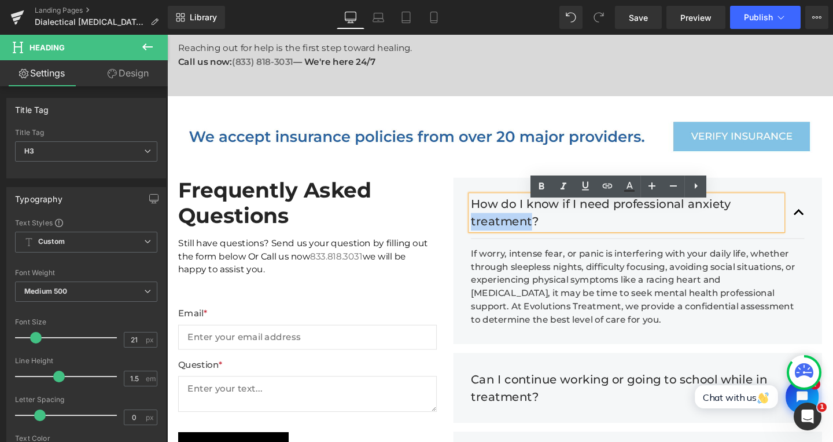
click at [498, 222] on h3 "How do I know if I need professional anxiety treatment?" at bounding box center [651, 221] width 328 height 36
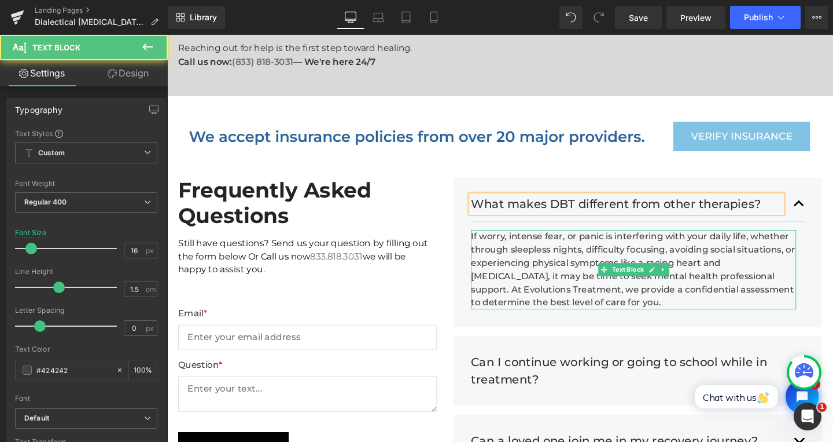
click at [554, 267] on div "If worry, intense fear, or panic is interfering with your daily life, whether t…" at bounding box center [658, 281] width 342 height 83
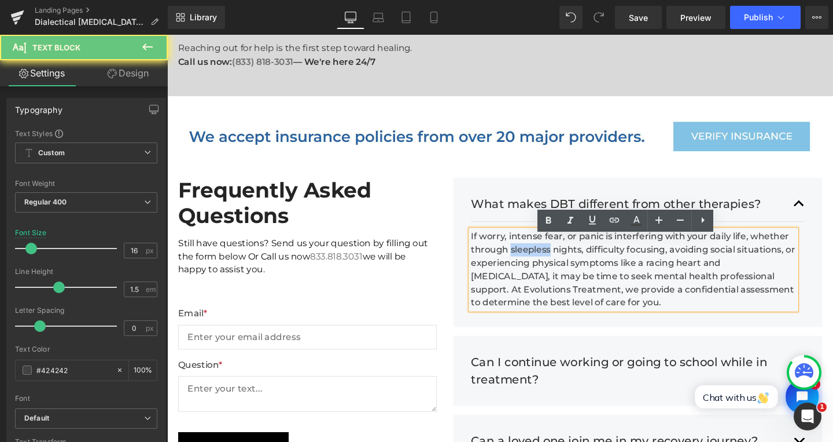
click at [493, 249] on div "If worry, intense fear, or panic is interfering with your daily life, whether t…" at bounding box center [658, 281] width 342 height 83
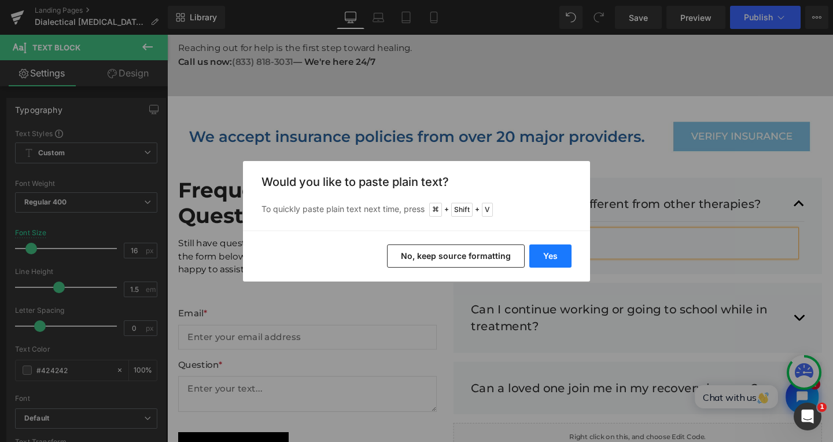
click at [553, 259] on button "Yes" at bounding box center [551, 255] width 42 height 23
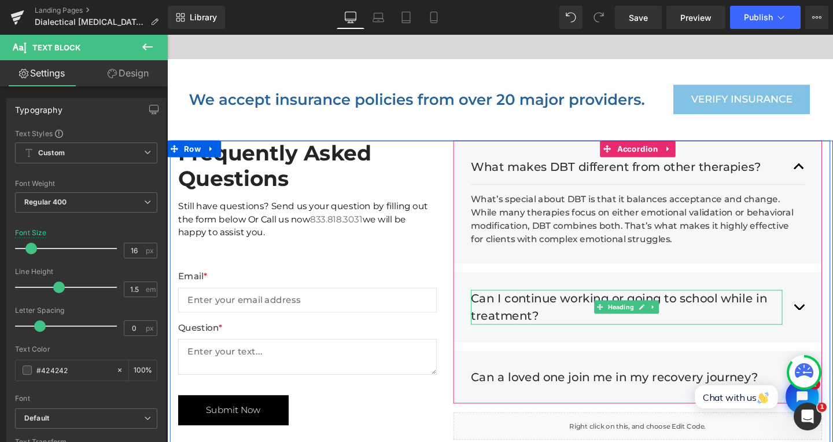
scroll to position [2874, 0]
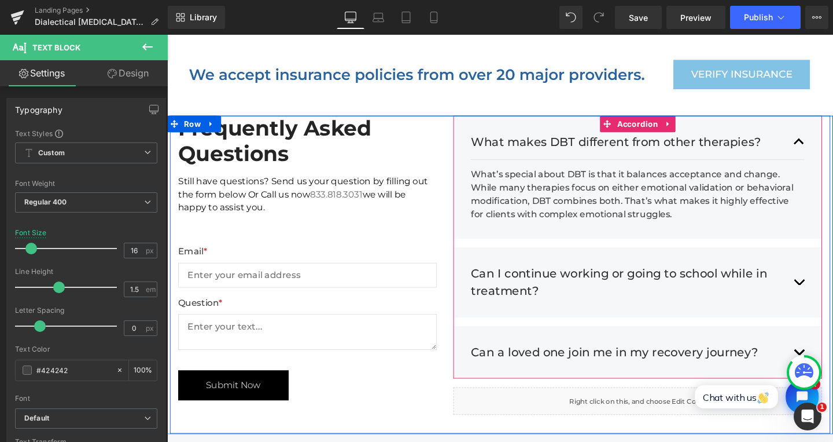
click at [831, 302] on button "button" at bounding box center [832, 295] width 12 height 54
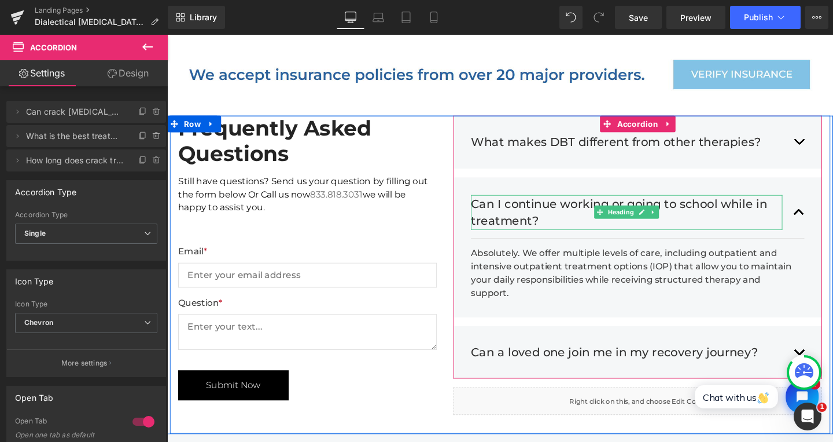
click at [538, 222] on h3 "Can I continue working or going to school while in treatment?" at bounding box center [651, 221] width 328 height 36
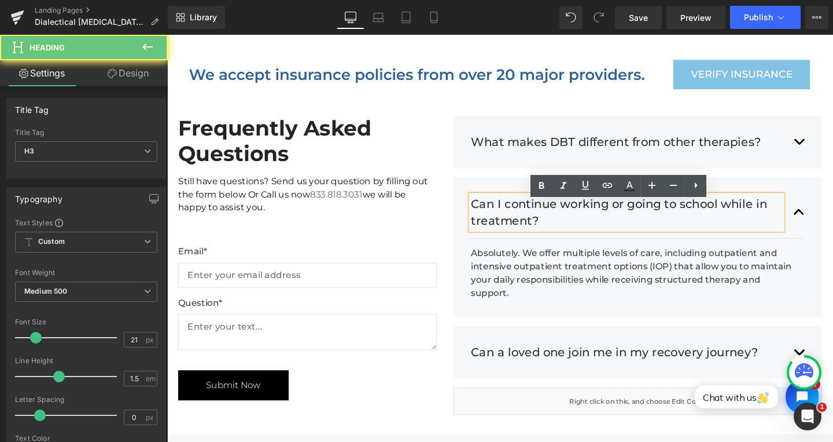
click at [538, 222] on h3 "Can I continue working or going to school while in treatment?" at bounding box center [651, 221] width 328 height 36
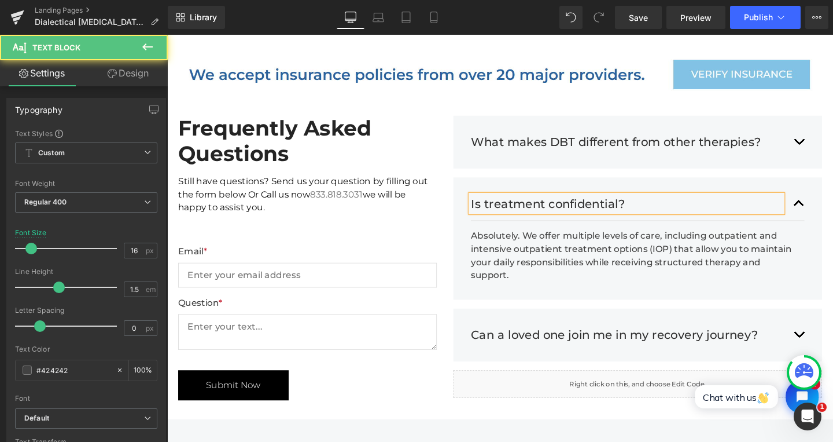
click at [576, 253] on div "Absolutely. We offer multiple levels of care, including outpatient and intensiv…" at bounding box center [658, 267] width 342 height 56
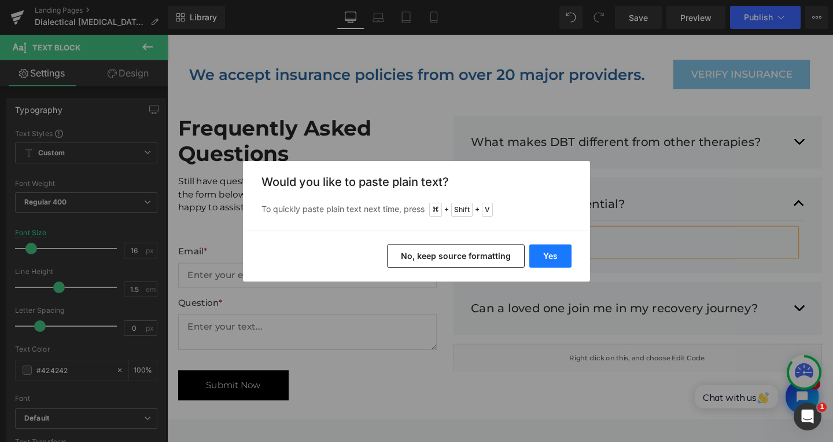
click at [565, 256] on button "Yes" at bounding box center [551, 255] width 42 height 23
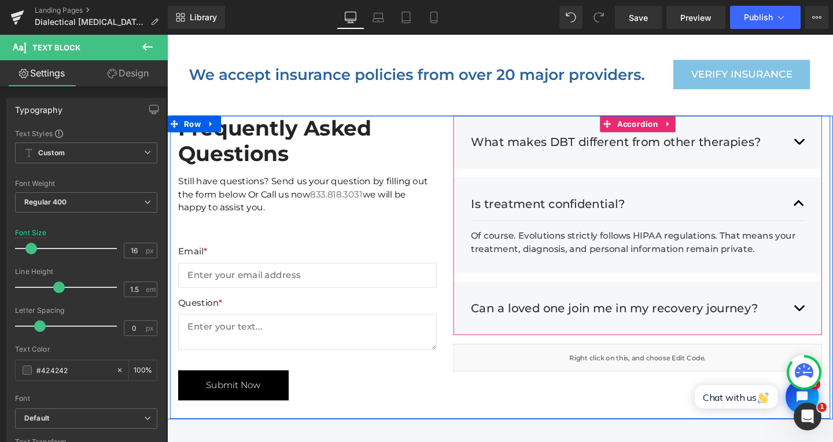
click at [830, 327] on button "button" at bounding box center [832, 322] width 12 height 36
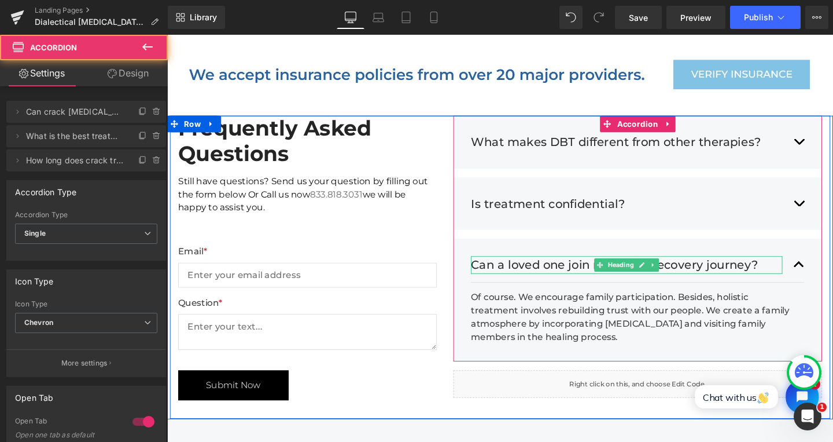
click at [531, 286] on h3 "Can a loved one join me in my recovery journey?" at bounding box center [651, 276] width 328 height 19
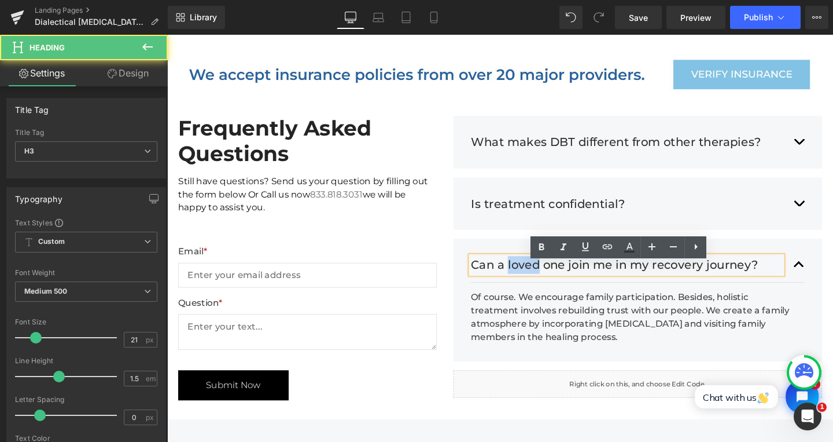
click at [531, 286] on h3 "Can a loved one join me in my recovery journey?" at bounding box center [651, 276] width 328 height 19
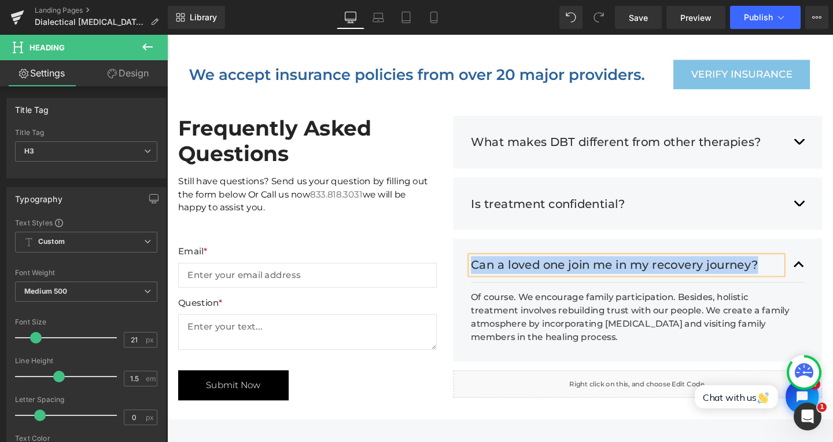
paste div
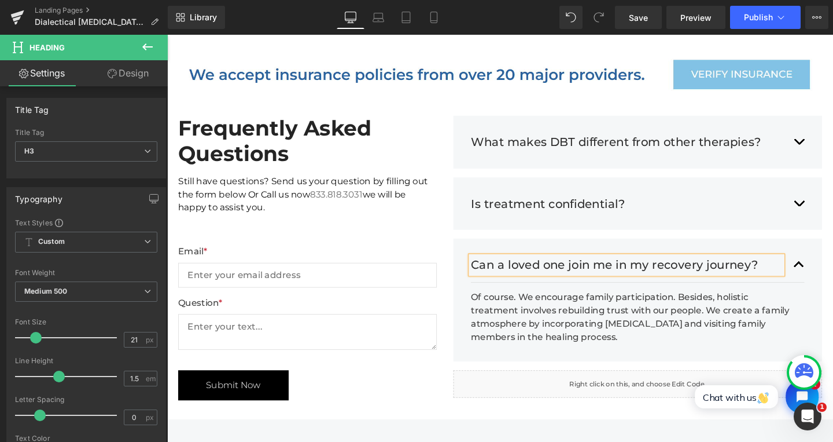
click at [543, 326] on div "Of course. We encourage family participation. Besides, holistic treatment invol…" at bounding box center [658, 332] width 342 height 56
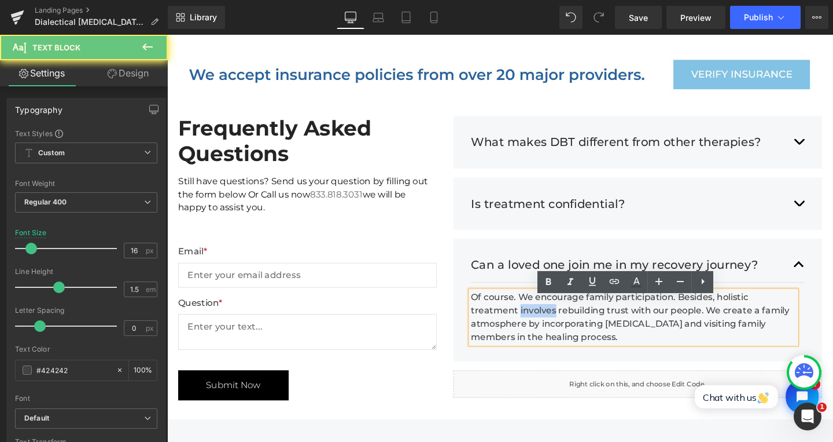
click at [543, 325] on div "Of course. We encourage family participation. Besides, holistic treatment invol…" at bounding box center [658, 332] width 342 height 56
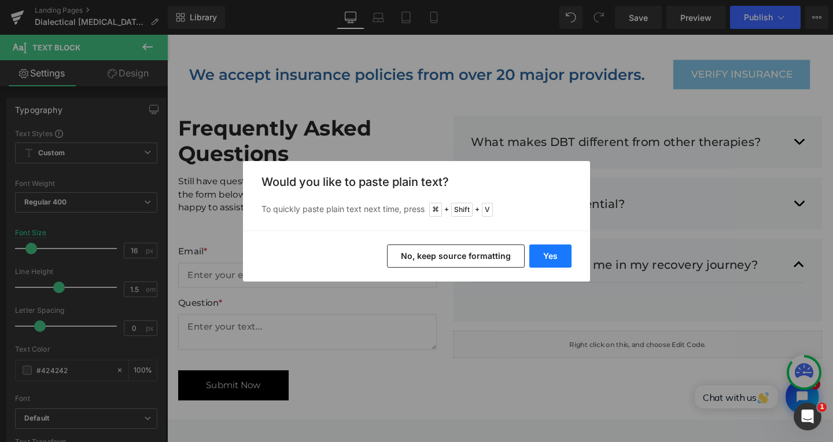
click at [546, 255] on button "Yes" at bounding box center [551, 255] width 42 height 23
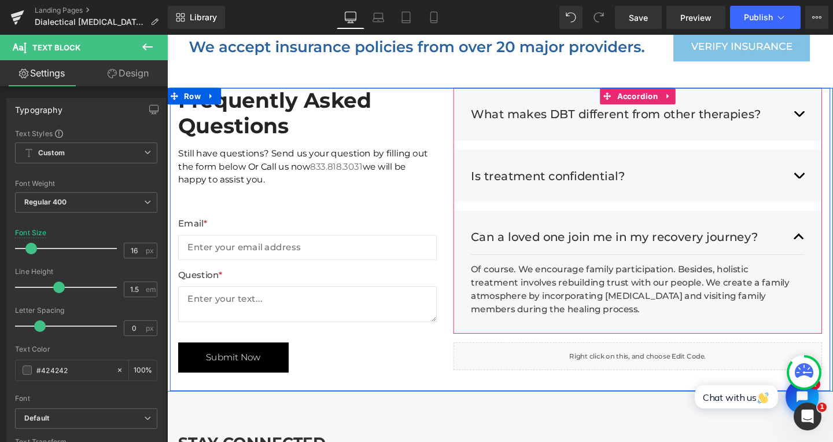
scroll to position [2911, 0]
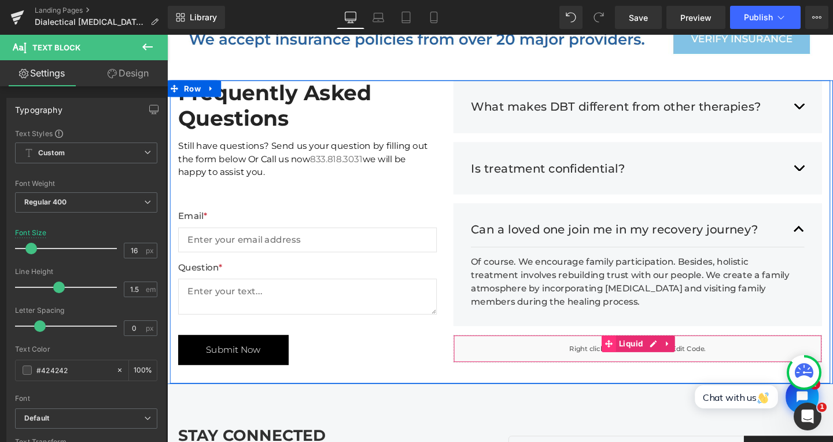
click at [633, 368] on span at bounding box center [632, 359] width 15 height 17
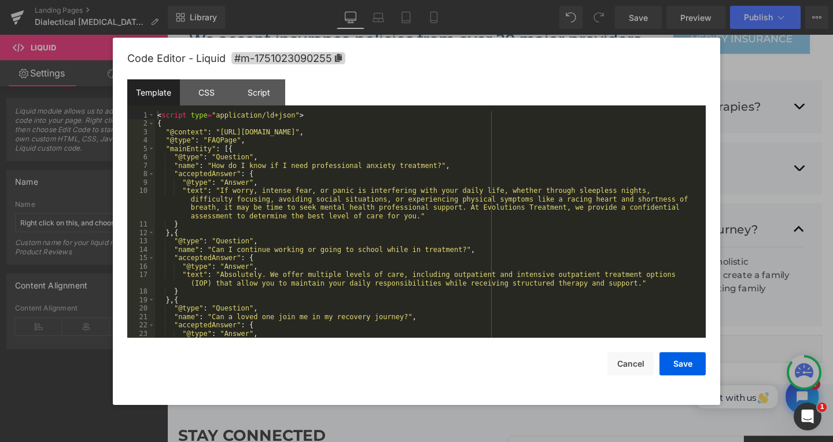
click at [383, 243] on div "< script type = "application/ld+json" > { "@context" : "https://schema.org" , "…" at bounding box center [426, 241] width 542 height 260
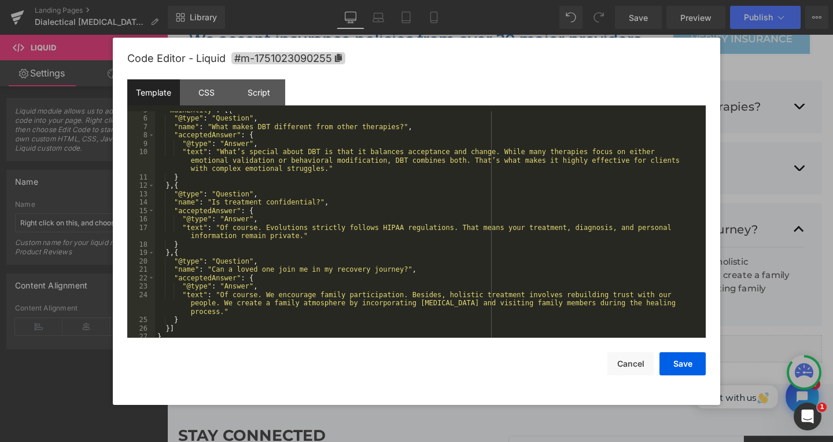
scroll to position [0, 0]
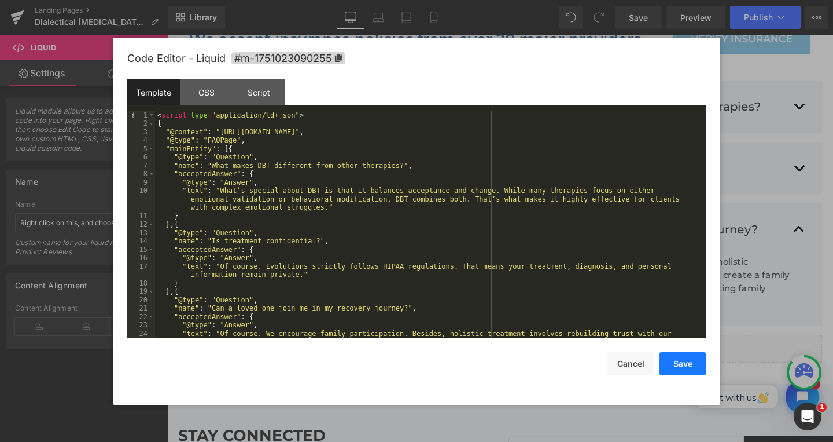
click at [674, 364] on button "Save" at bounding box center [683, 363] width 46 height 23
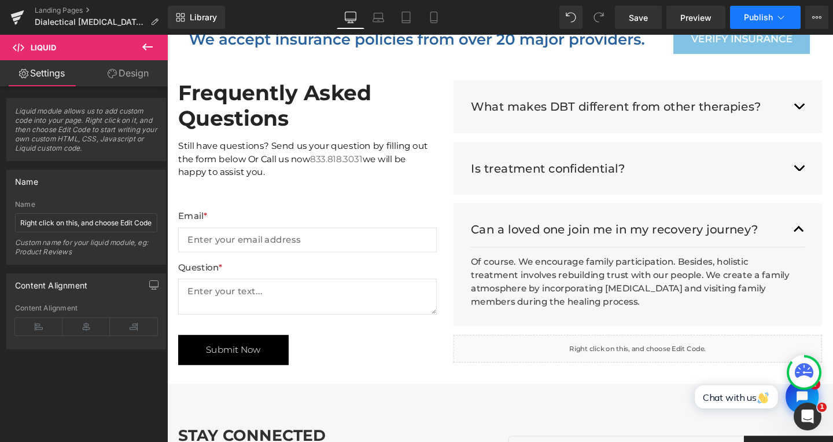
click at [752, 13] on span "Publish" at bounding box center [758, 17] width 29 height 9
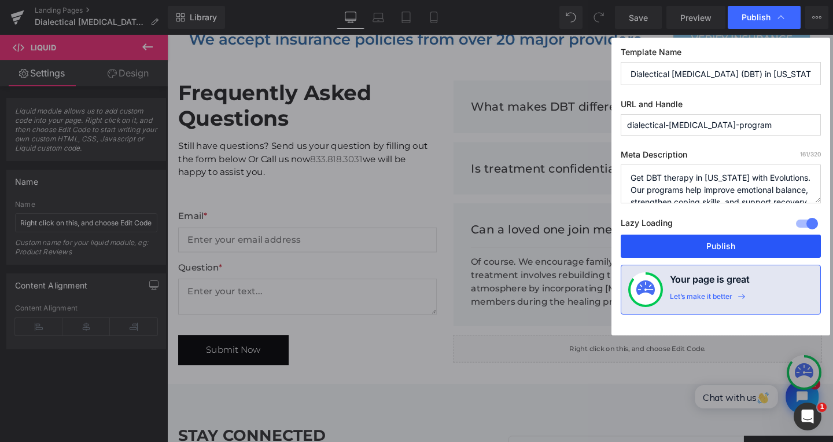
drag, startPoint x: 734, startPoint y: 238, endPoint x: 600, endPoint y: 211, distance: 137.0
click at [734, 238] on button "Publish" at bounding box center [721, 245] width 200 height 23
